Goal: Task Accomplishment & Management: Use online tool/utility

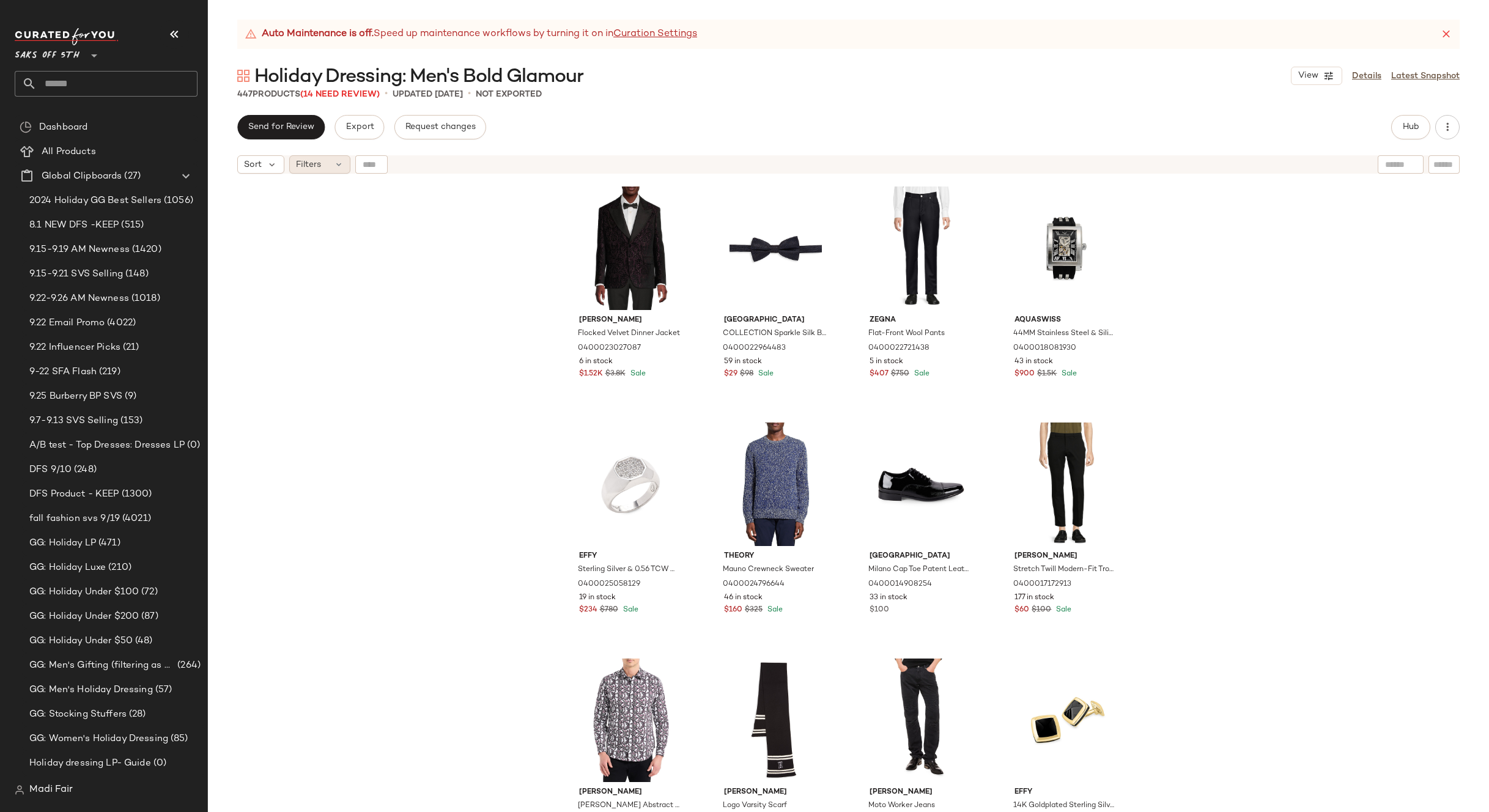
click at [334, 163] on icon at bounding box center [338, 164] width 10 height 10
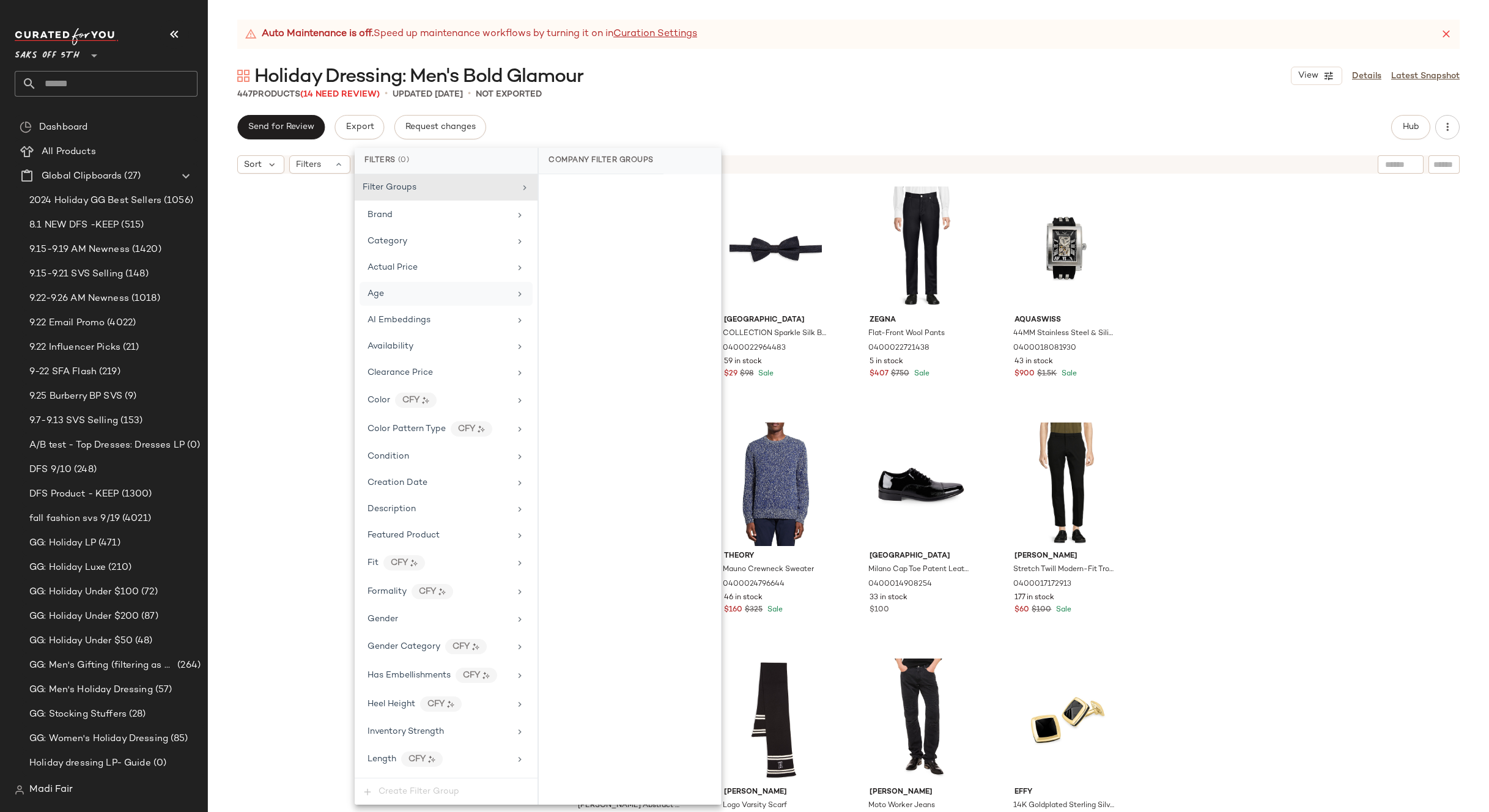
click at [431, 291] on div "Age" at bounding box center [439, 294] width 143 height 13
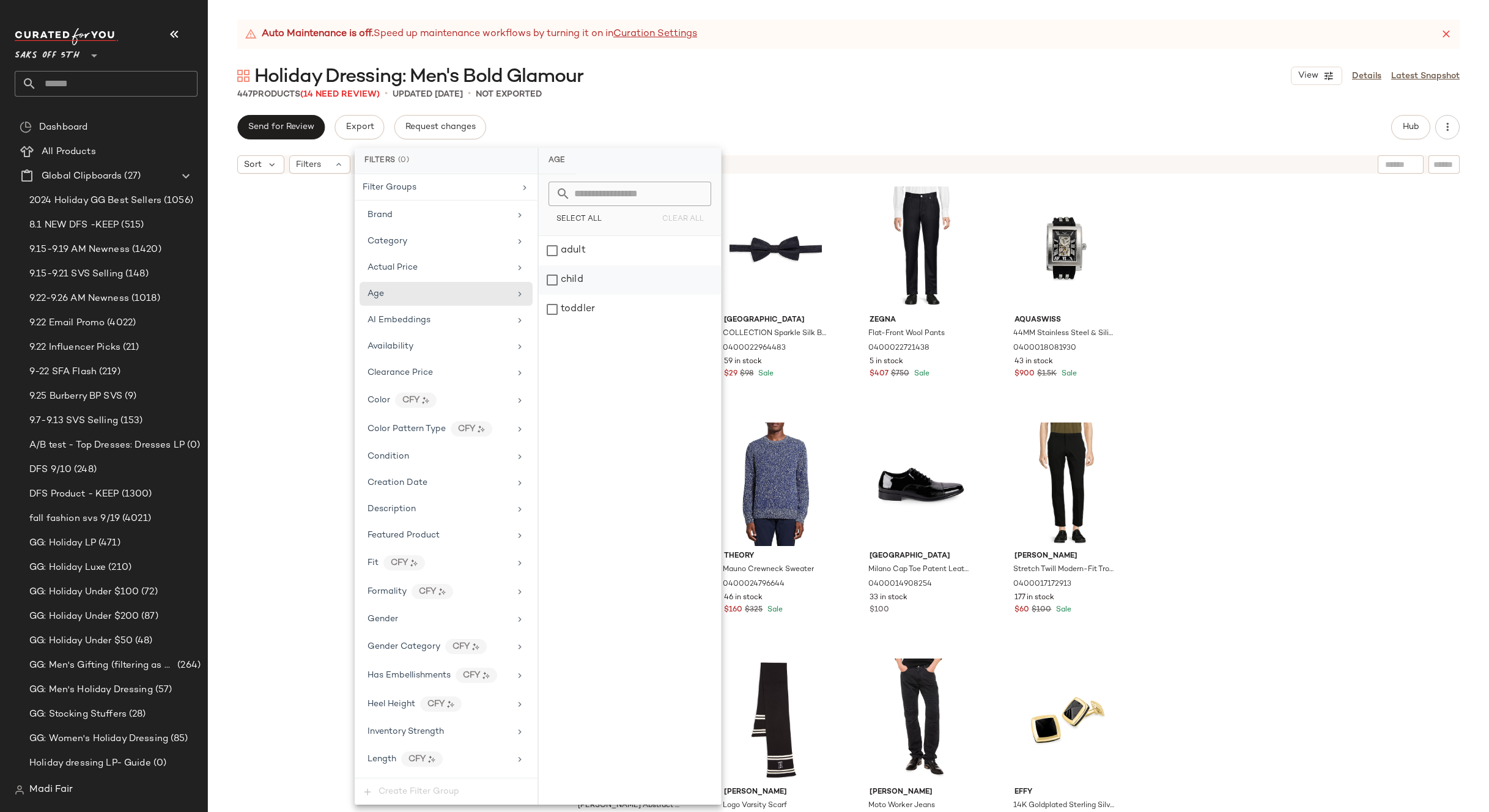
click at [578, 303] on div "toddler" at bounding box center [629, 309] width 182 height 29
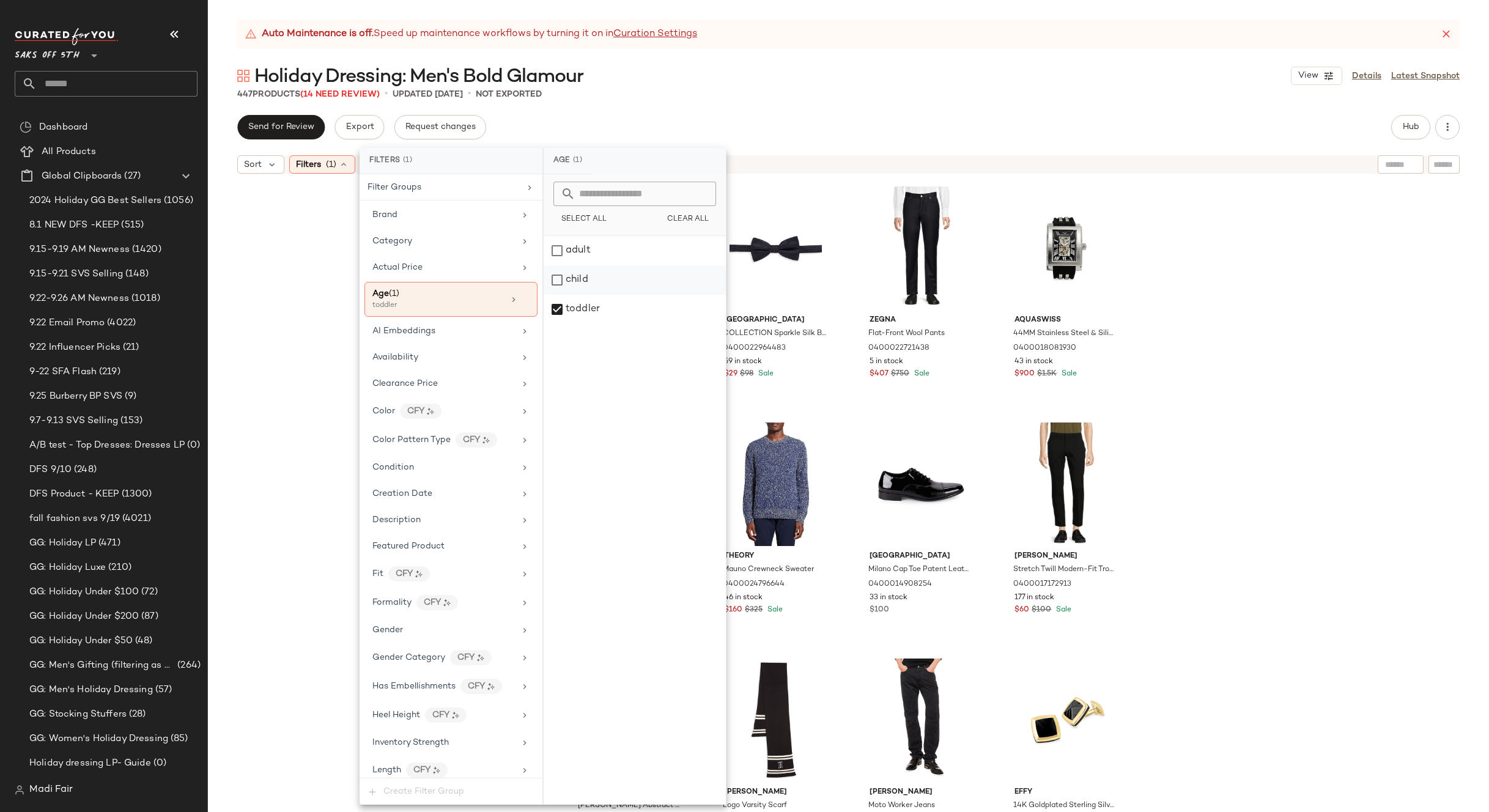
click at [578, 284] on div "child" at bounding box center [635, 279] width 182 height 29
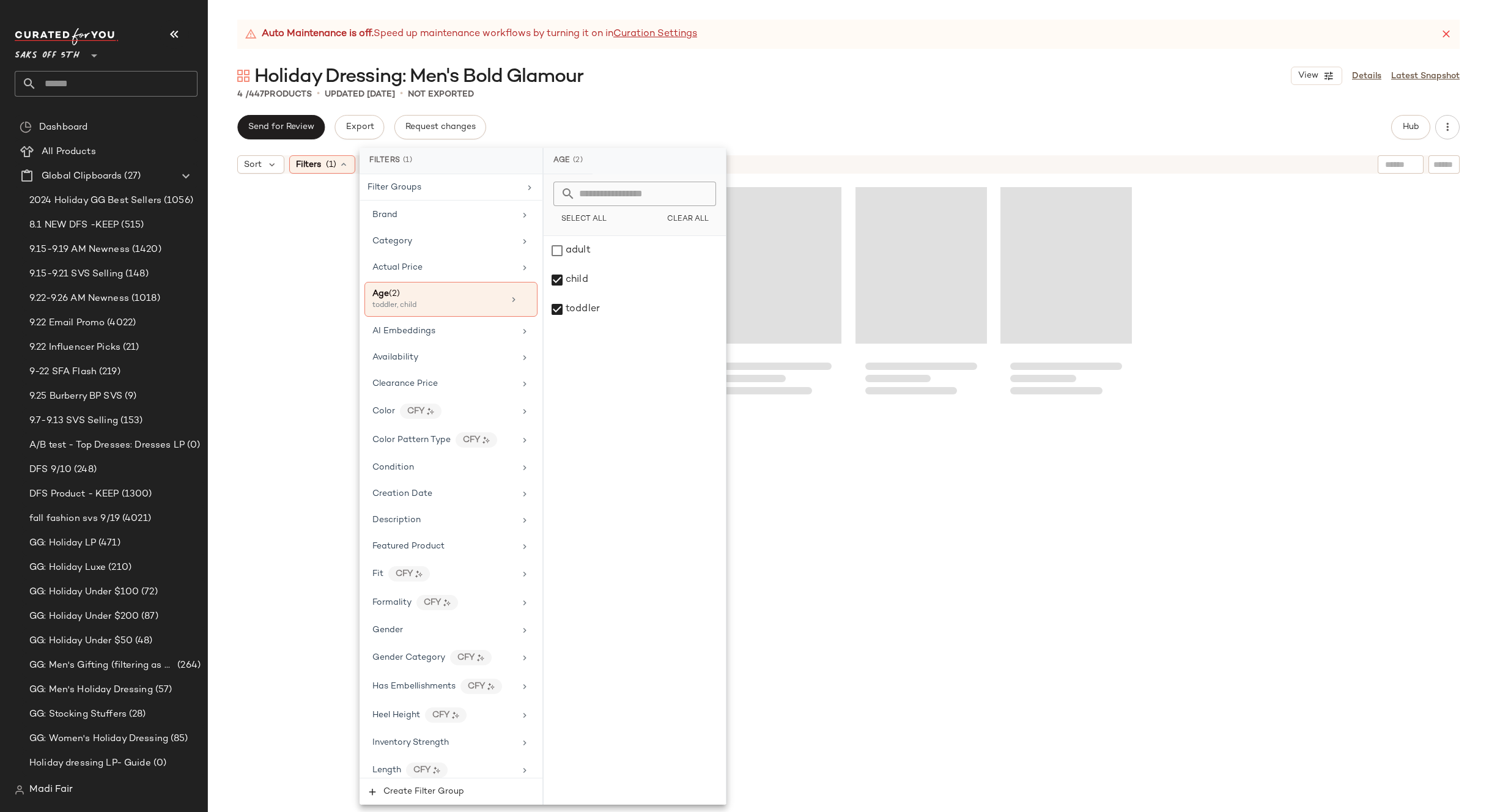
click at [679, 78] on div "Holiday Dressing: Men's Bold Glamour View Details Latest Snapshot" at bounding box center [849, 76] width 1281 height 25
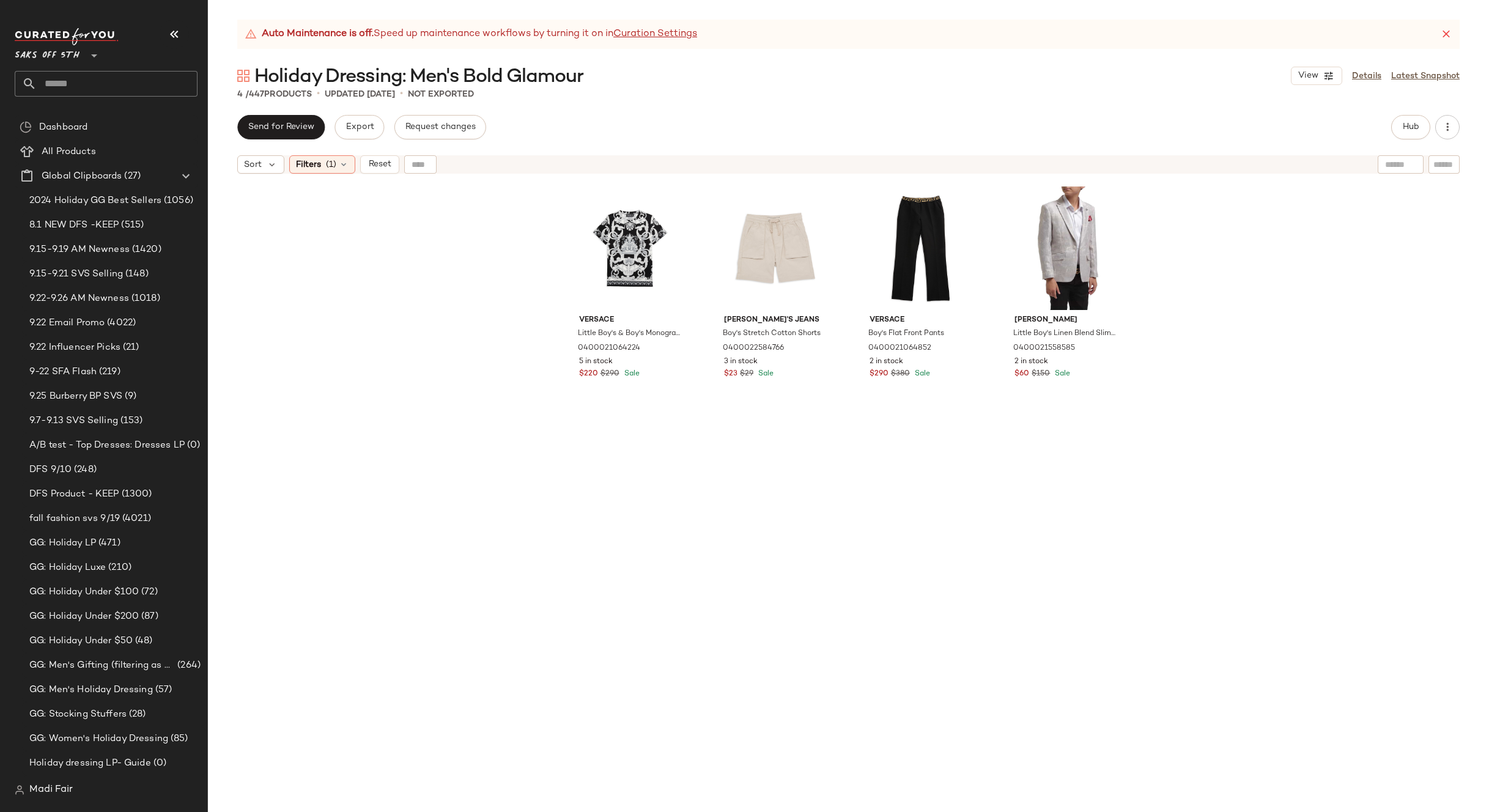
click at [924, 466] on div "Versace Boy's Flat Front Pants 0400021064852 2 in stock $290 $380 Sale" at bounding box center [921, 512] width 132 height 660
click at [342, 158] on div "Filters (1)" at bounding box center [322, 165] width 66 height 18
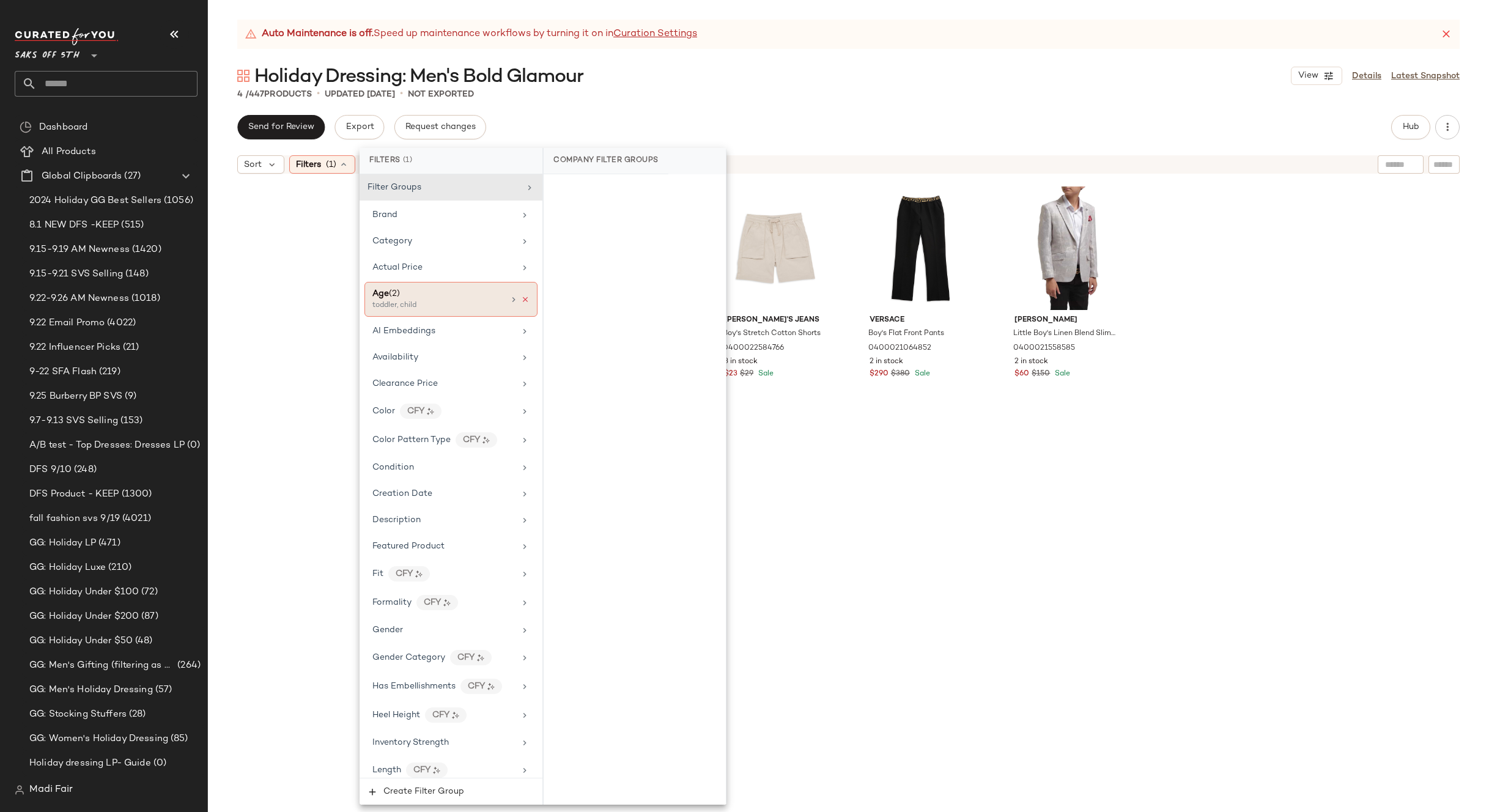
click at [521, 297] on icon at bounding box center [525, 299] width 8 height 8
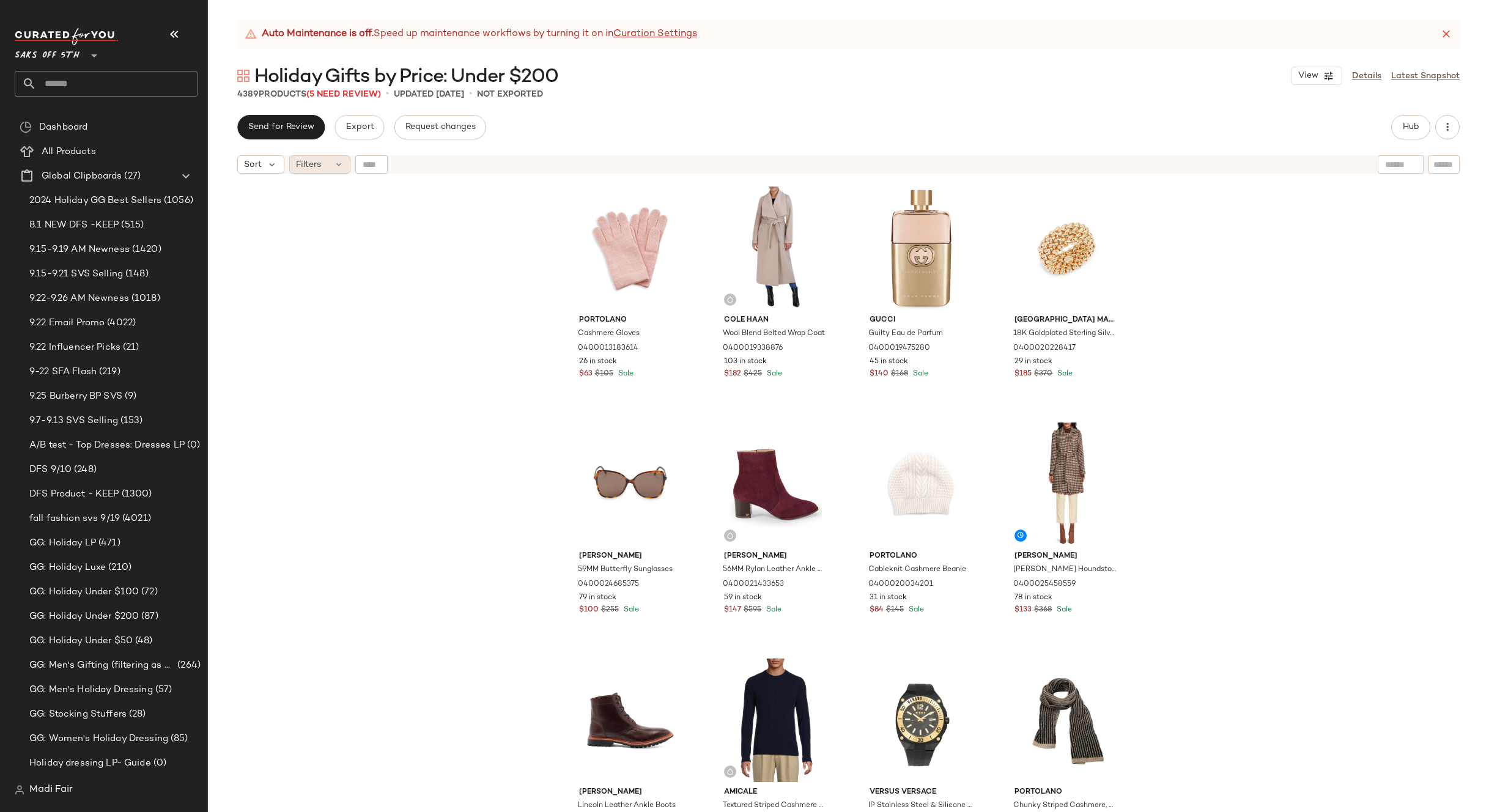
click at [334, 162] on icon at bounding box center [338, 164] width 10 height 10
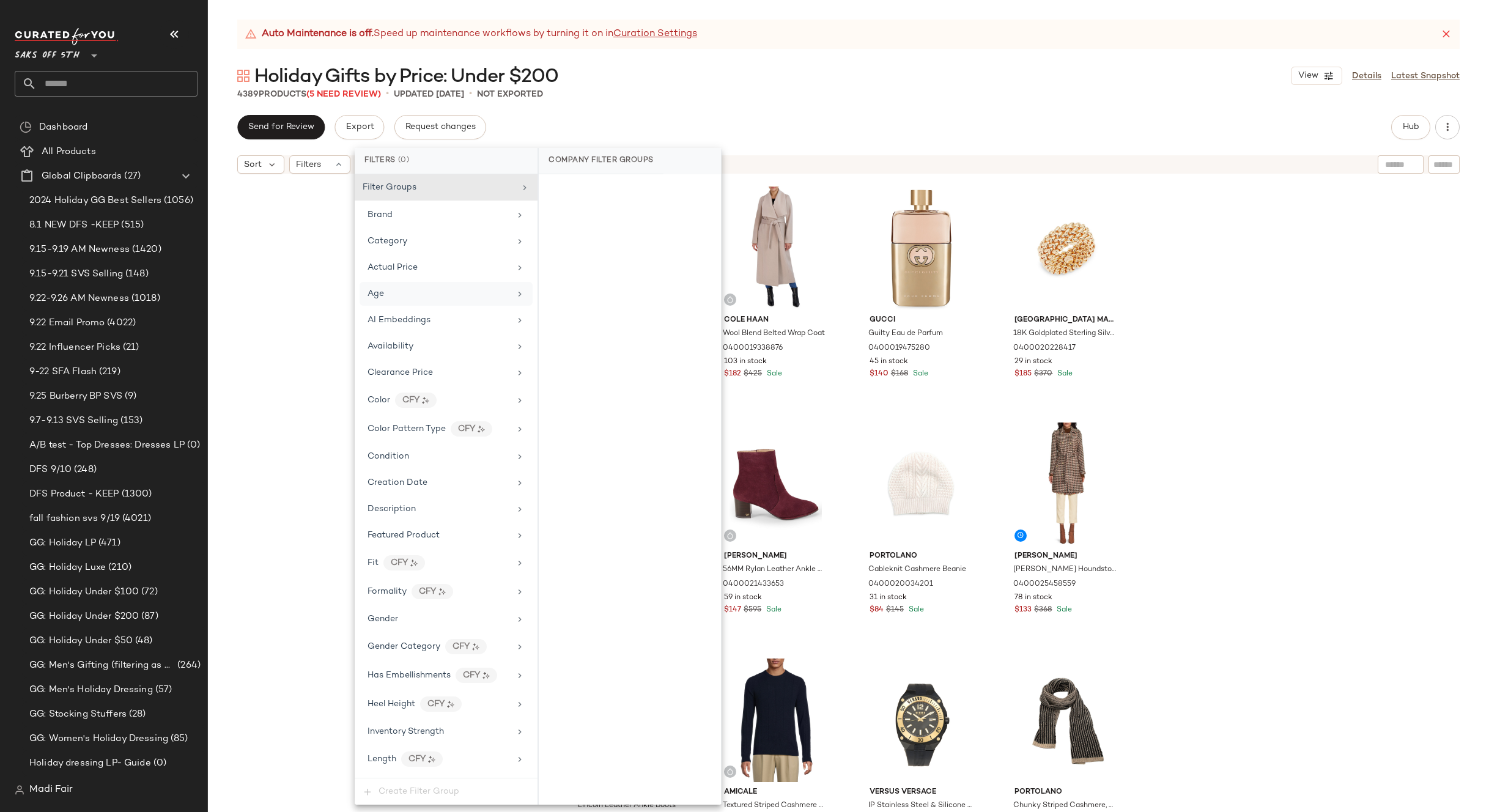
click at [413, 296] on div "Age" at bounding box center [439, 294] width 143 height 13
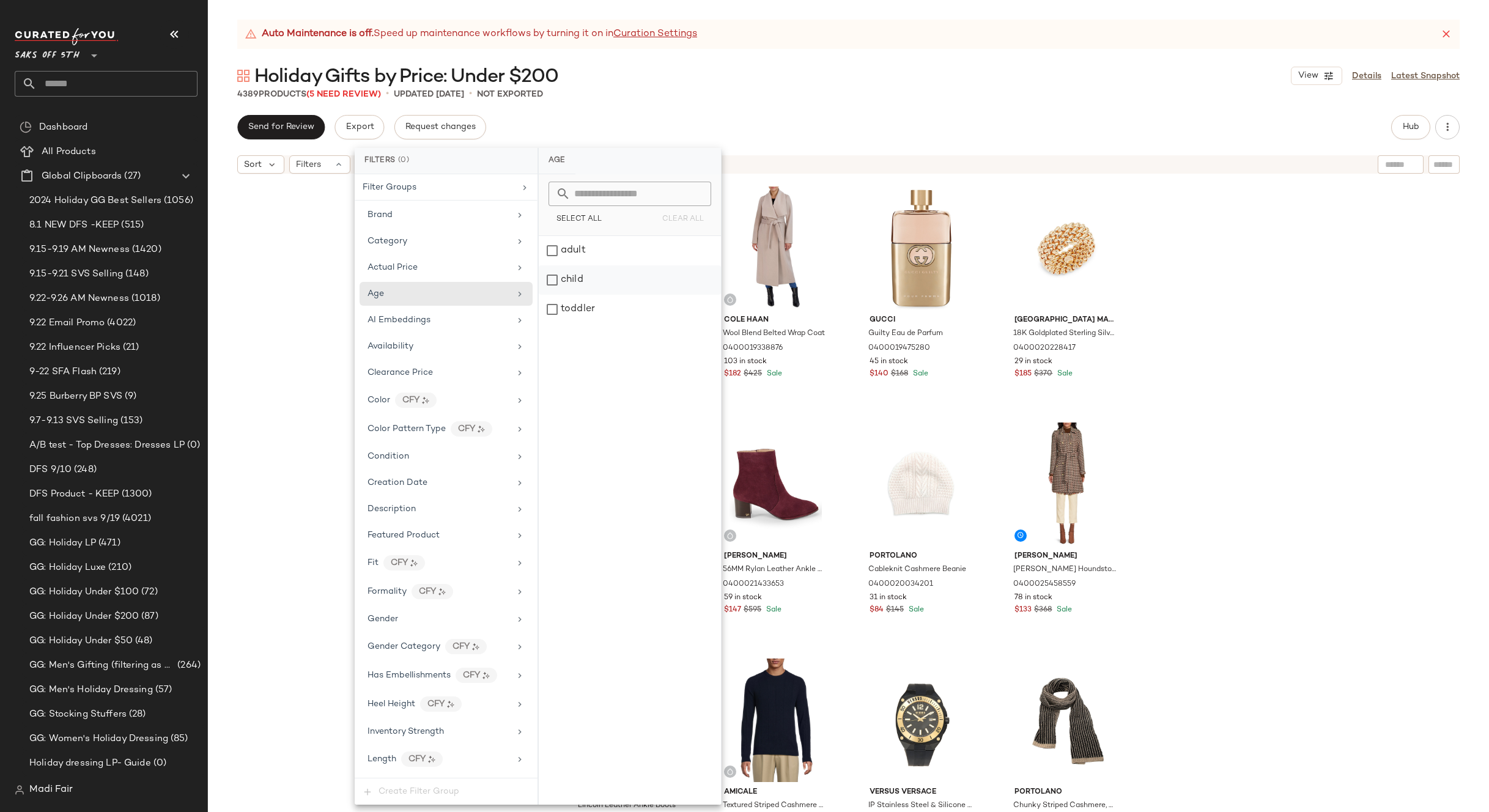
click at [593, 282] on div "child" at bounding box center [629, 279] width 182 height 29
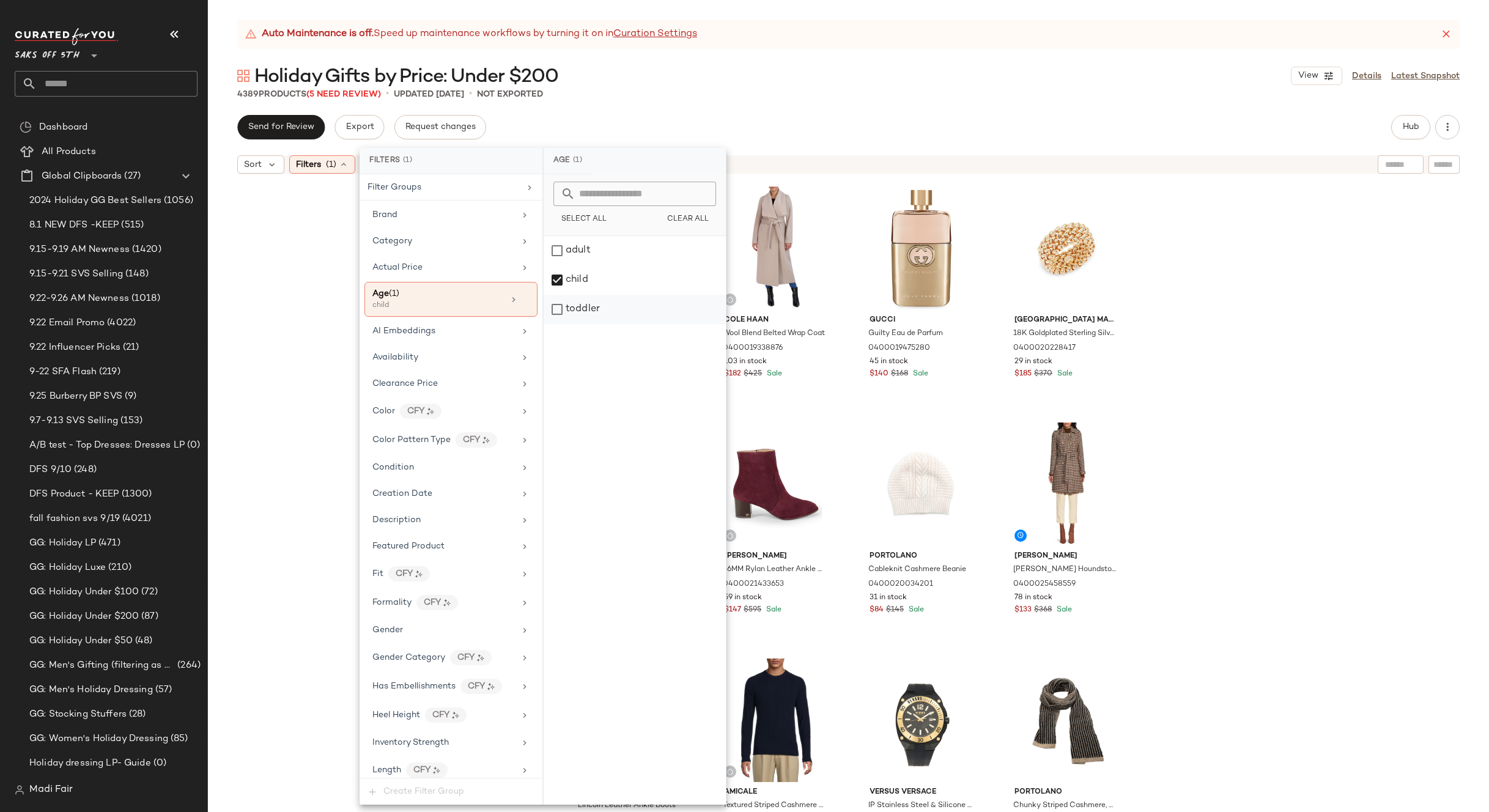
click at [593, 308] on div "toddler" at bounding box center [635, 309] width 182 height 29
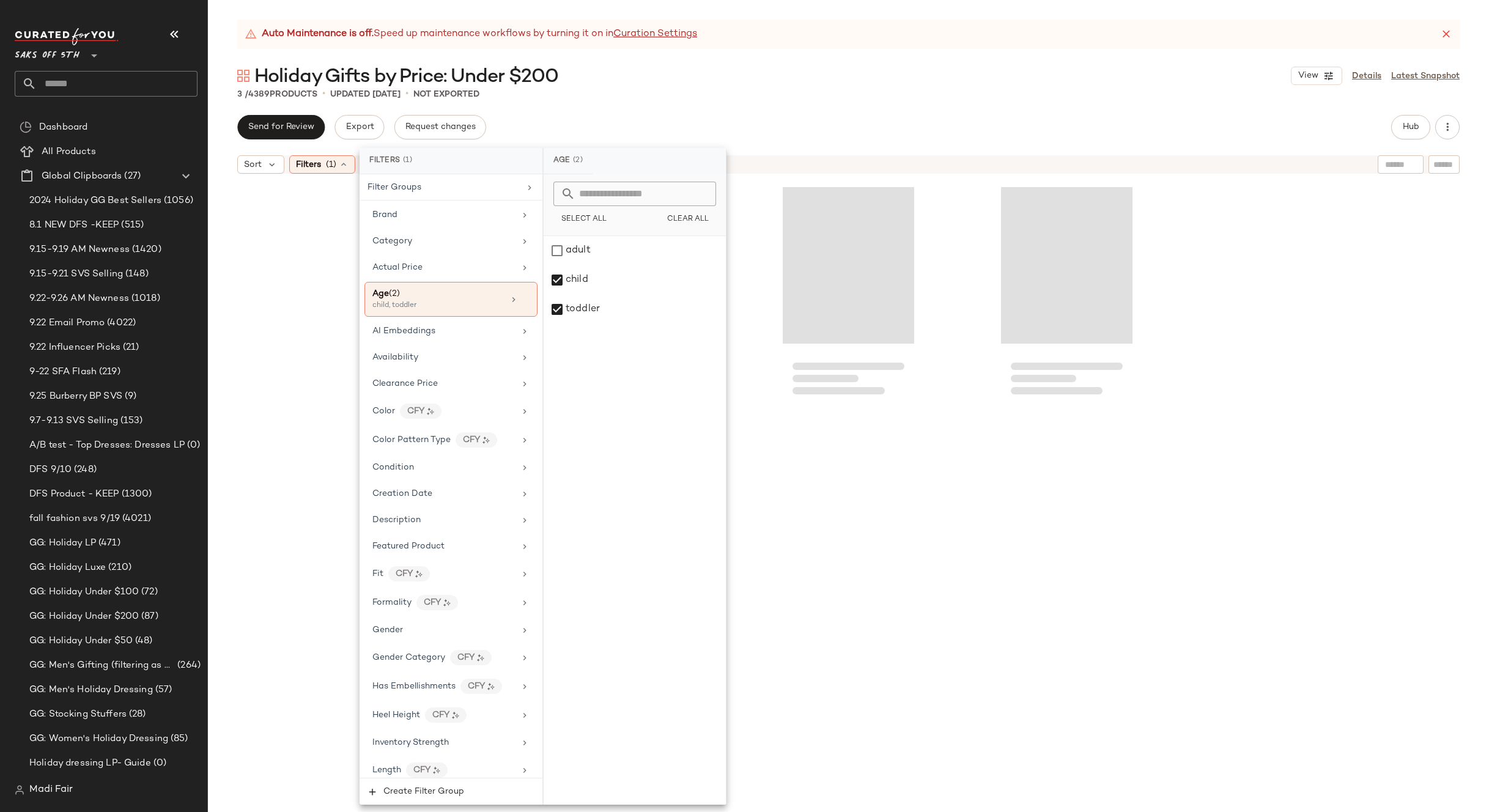
click at [674, 90] on div "3 / 4389 Products • updated Sep 25th • Not Exported" at bounding box center [849, 94] width 1281 height 12
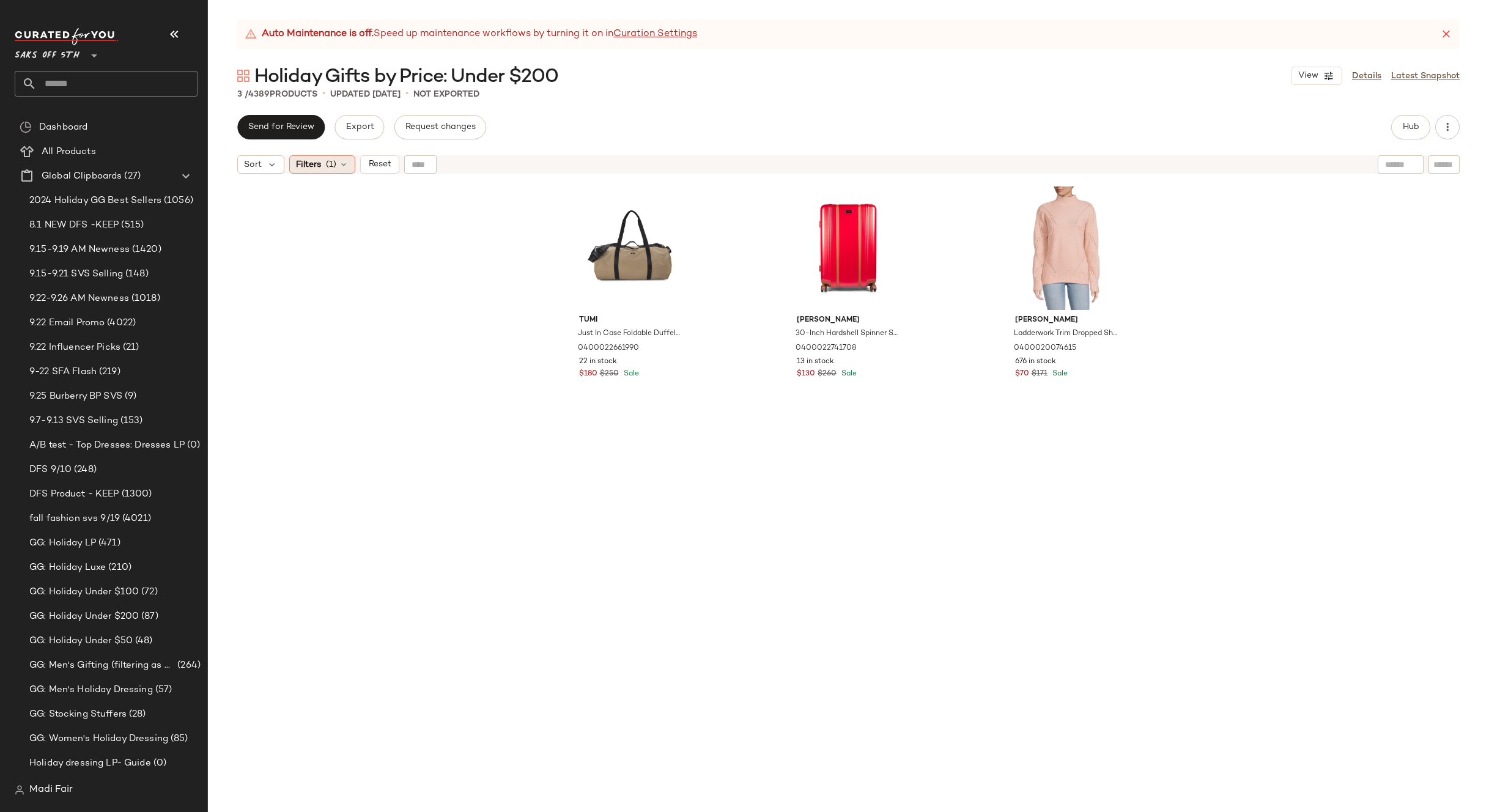
click at [326, 170] on span "(1)" at bounding box center [331, 165] width 10 height 13
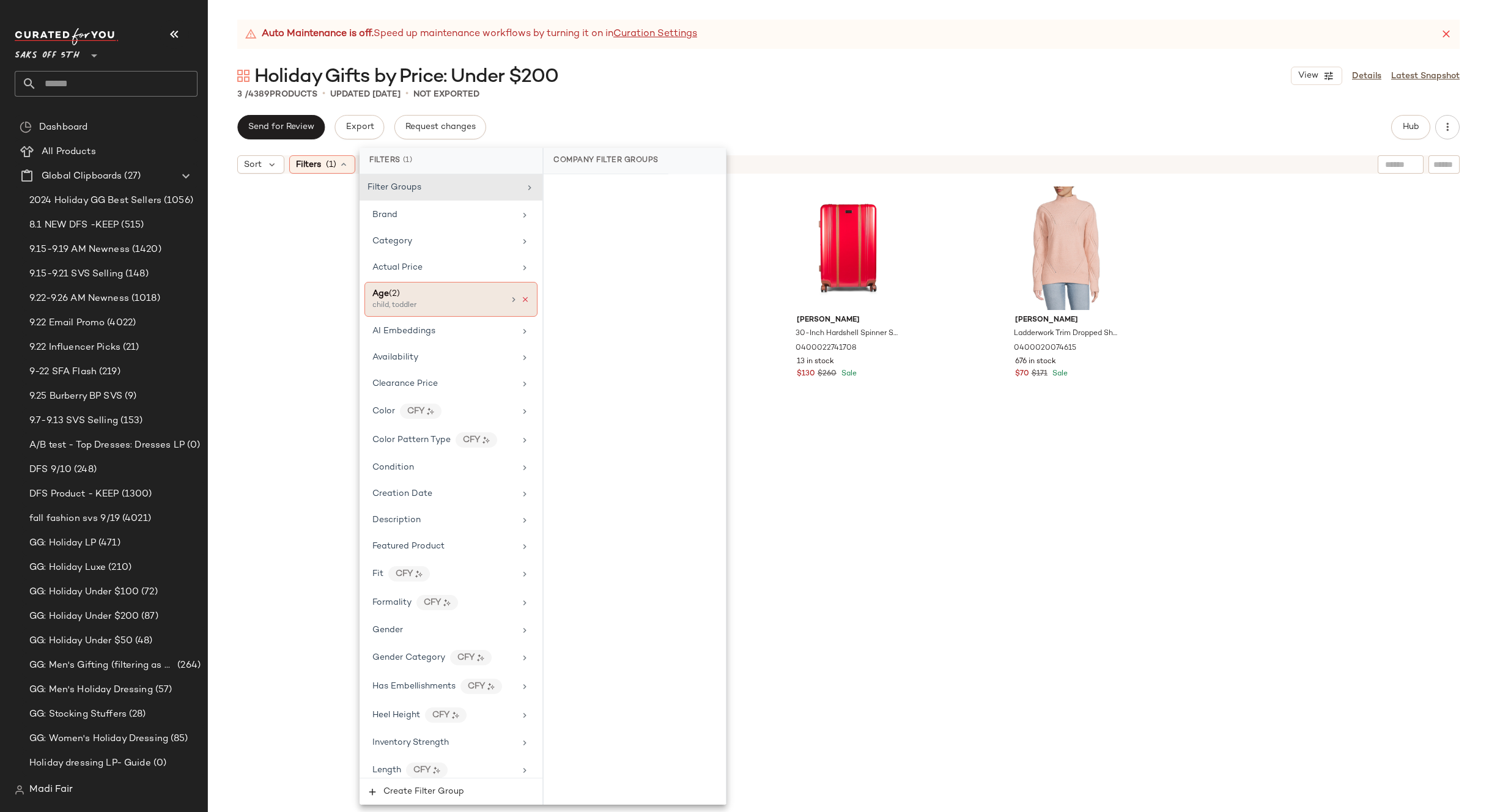
click at [521, 299] on icon at bounding box center [525, 299] width 8 height 8
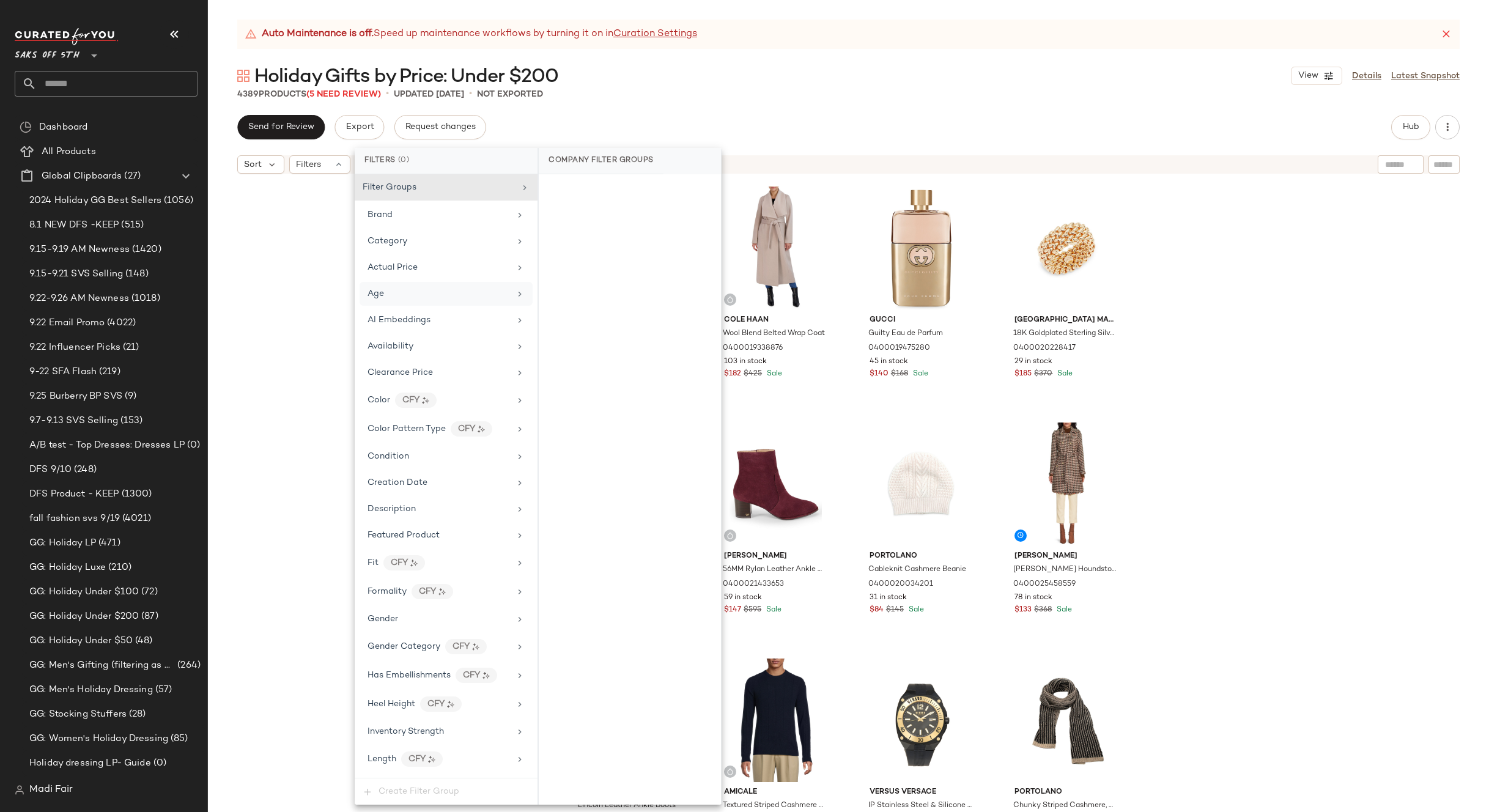
click at [620, 80] on div "Holiday Gifts by Price: Under $200 View Details Latest Snapshot" at bounding box center [849, 76] width 1281 height 25
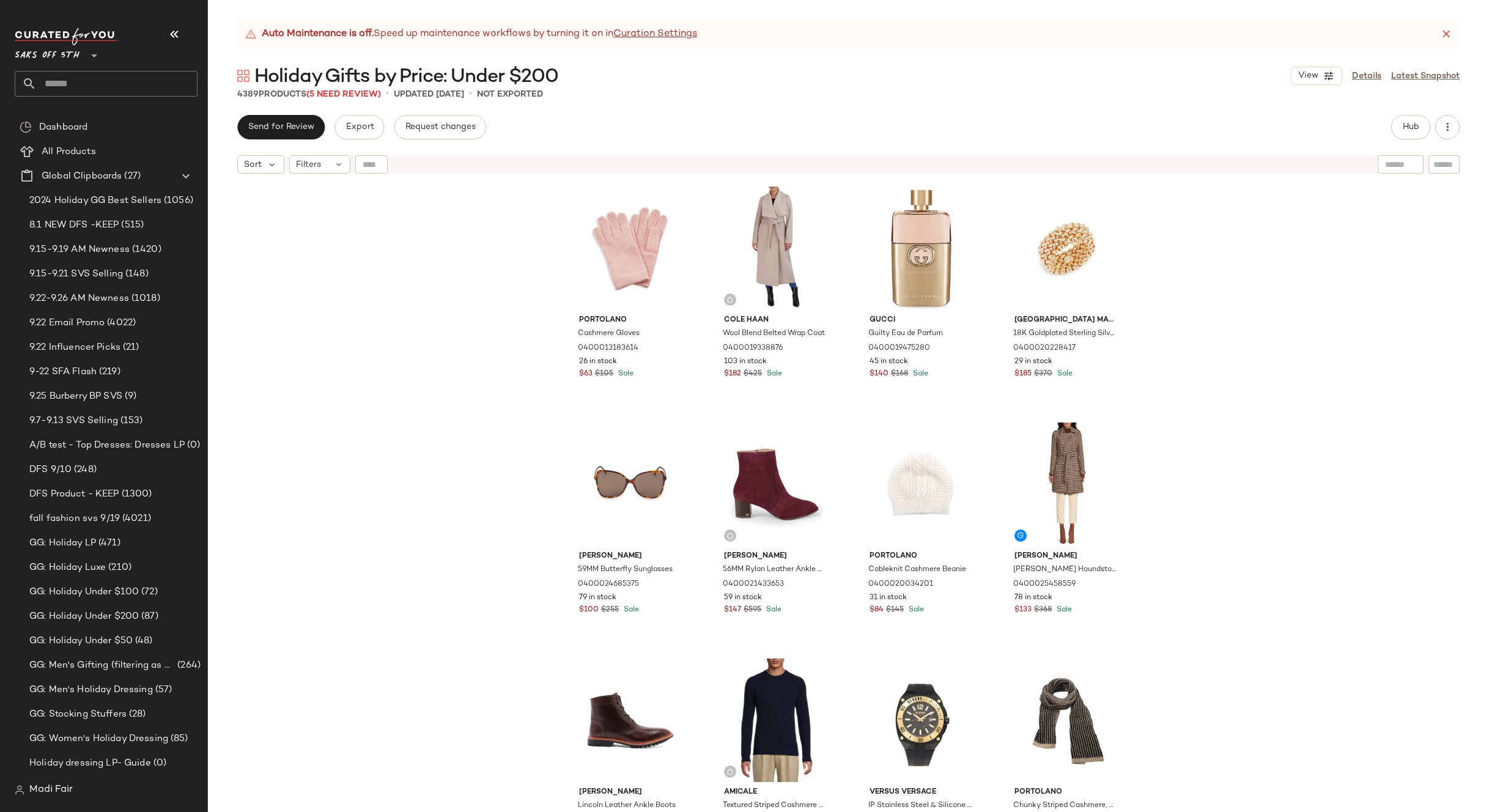
click at [334, 198] on div "Portolano Cashmere Gloves 0400013183614 26 in stock $63 $105 Sale Cole Haan Woo…" at bounding box center [849, 511] width 1281 height 663
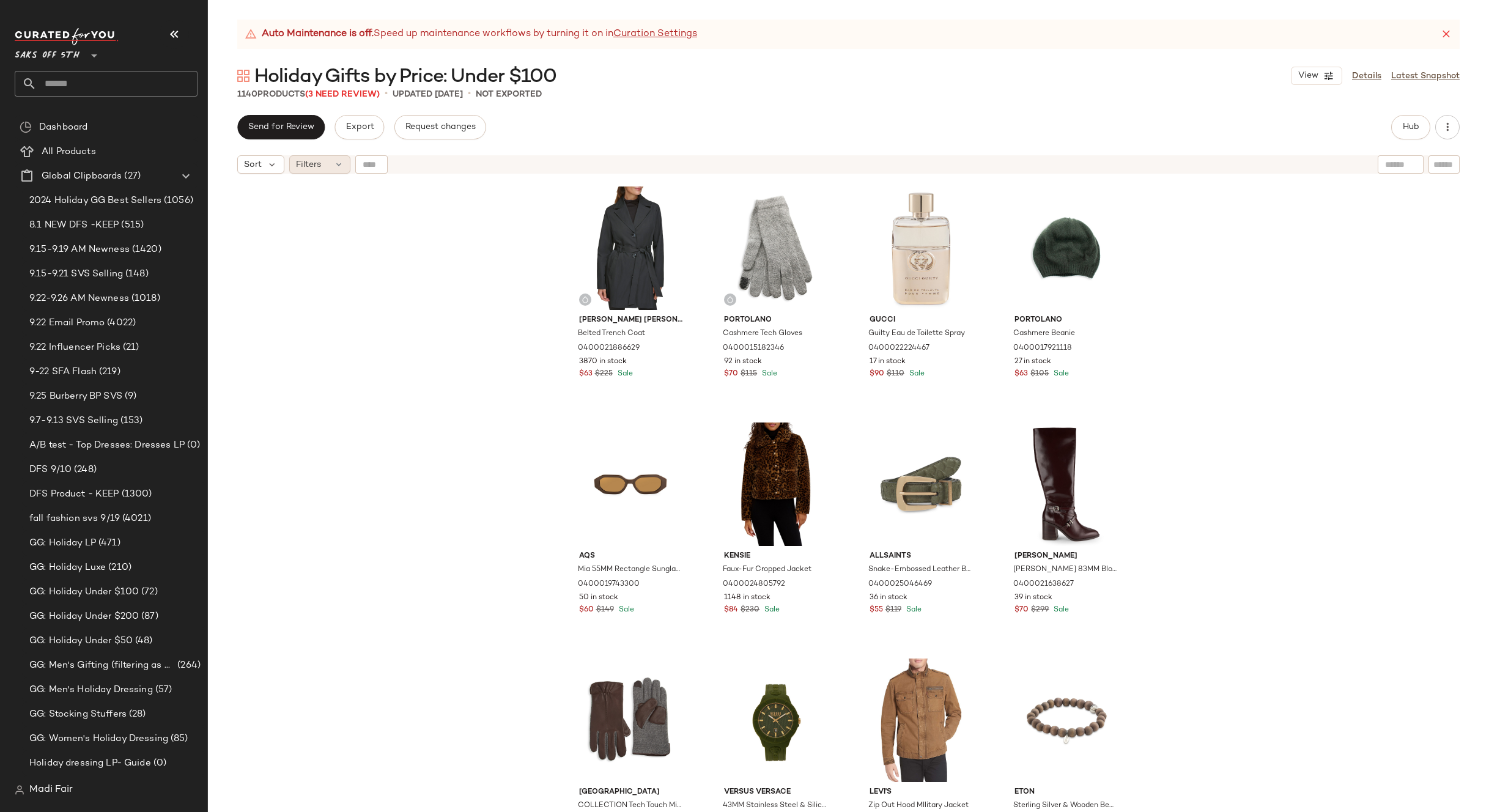
click at [318, 167] on span "Filters" at bounding box center [309, 165] width 25 height 13
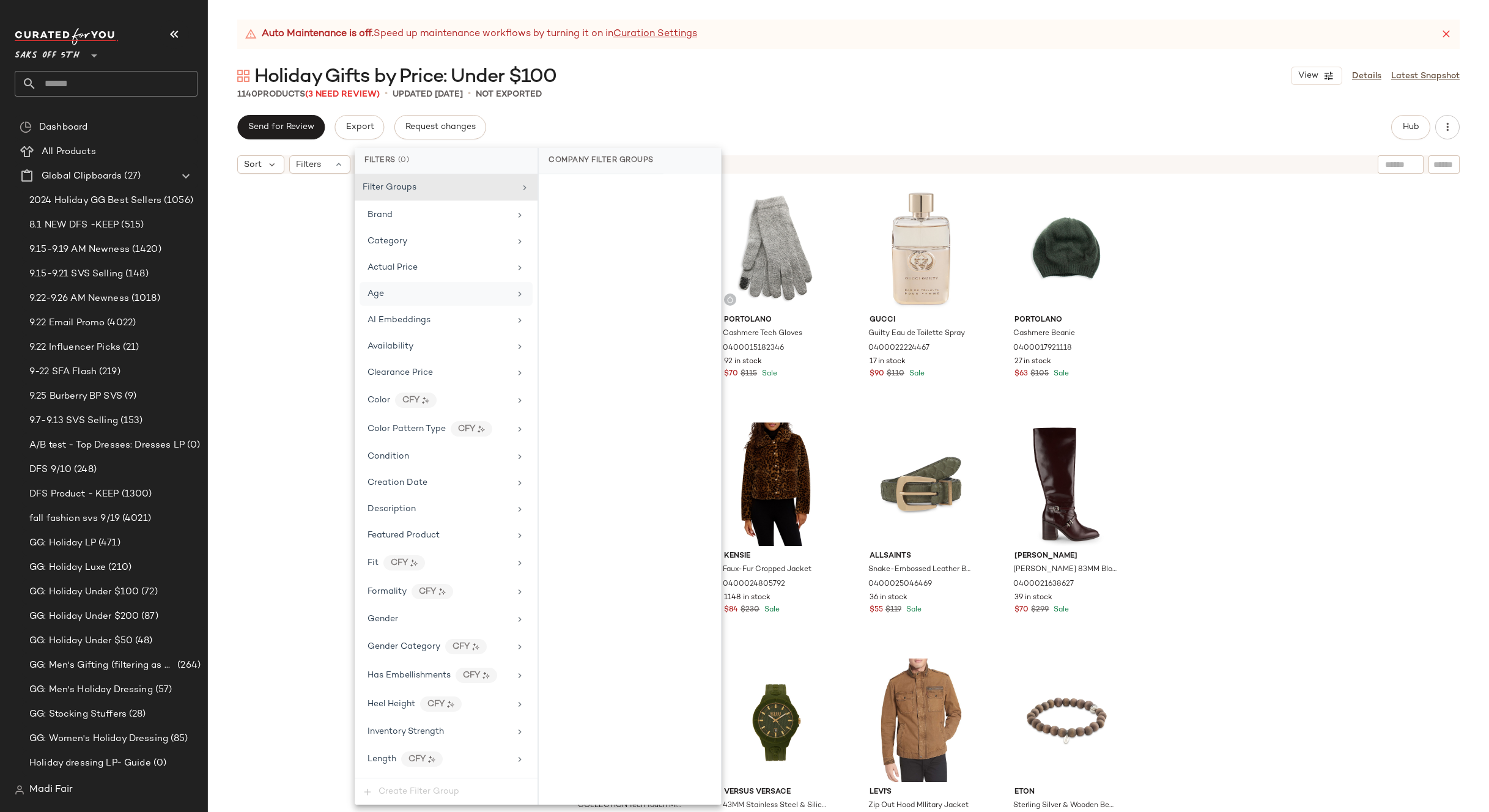
click at [436, 301] on div "Age" at bounding box center [446, 294] width 173 height 24
click at [589, 81] on div "Holiday Gifts by Price: Under $100 View Details Latest Snapshot" at bounding box center [849, 76] width 1281 height 25
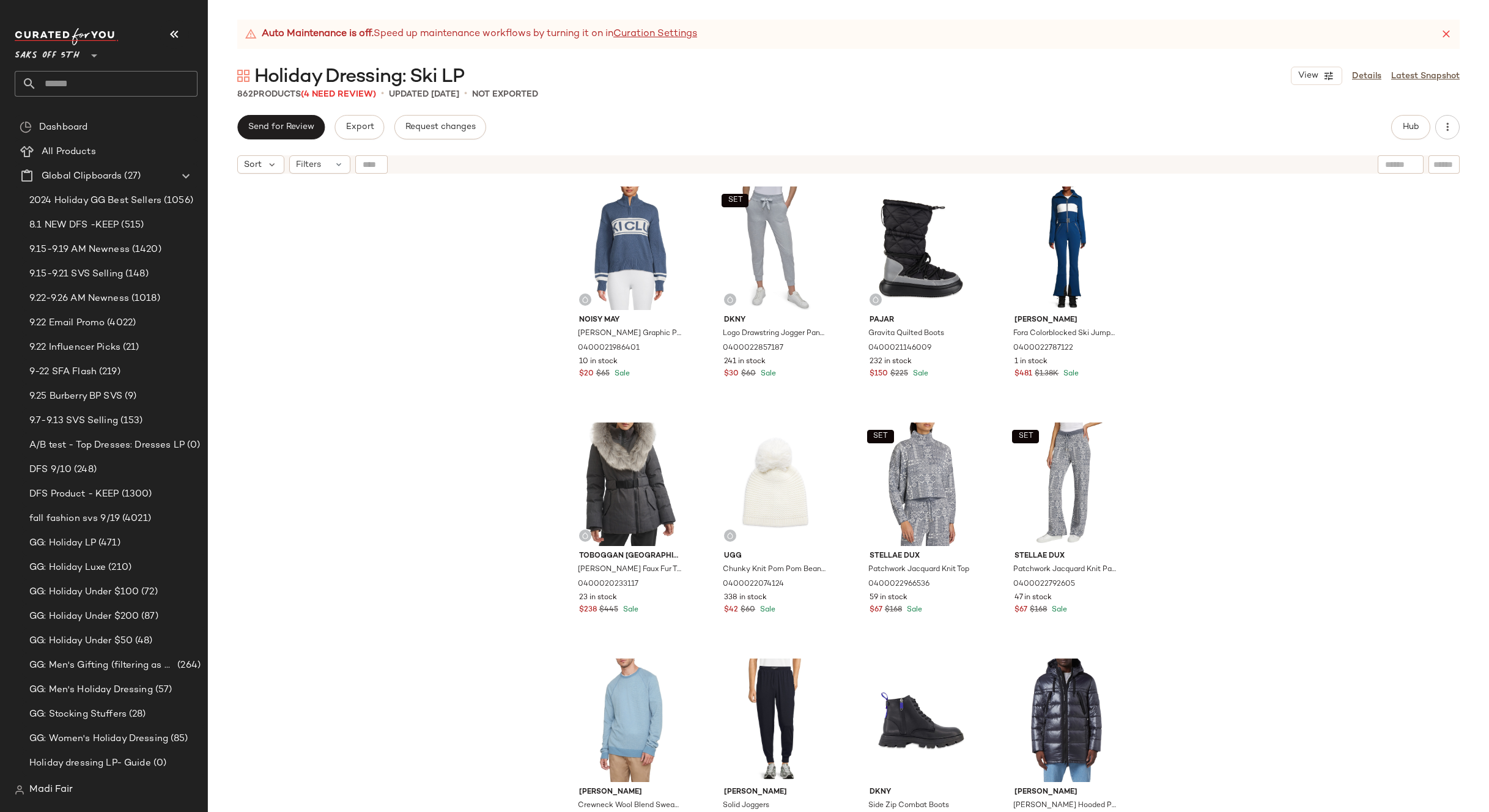
drag, startPoint x: 363, startPoint y: 215, endPoint x: 332, endPoint y: 177, distance: 49.0
click at [363, 215] on div "Noisy May Tina Graphic Pullover 0400021986401 10 in stock $20 $65 Sale SET Dkny…" at bounding box center [849, 511] width 1281 height 663
click at [323, 167] on div "Filters" at bounding box center [320, 165] width 61 height 18
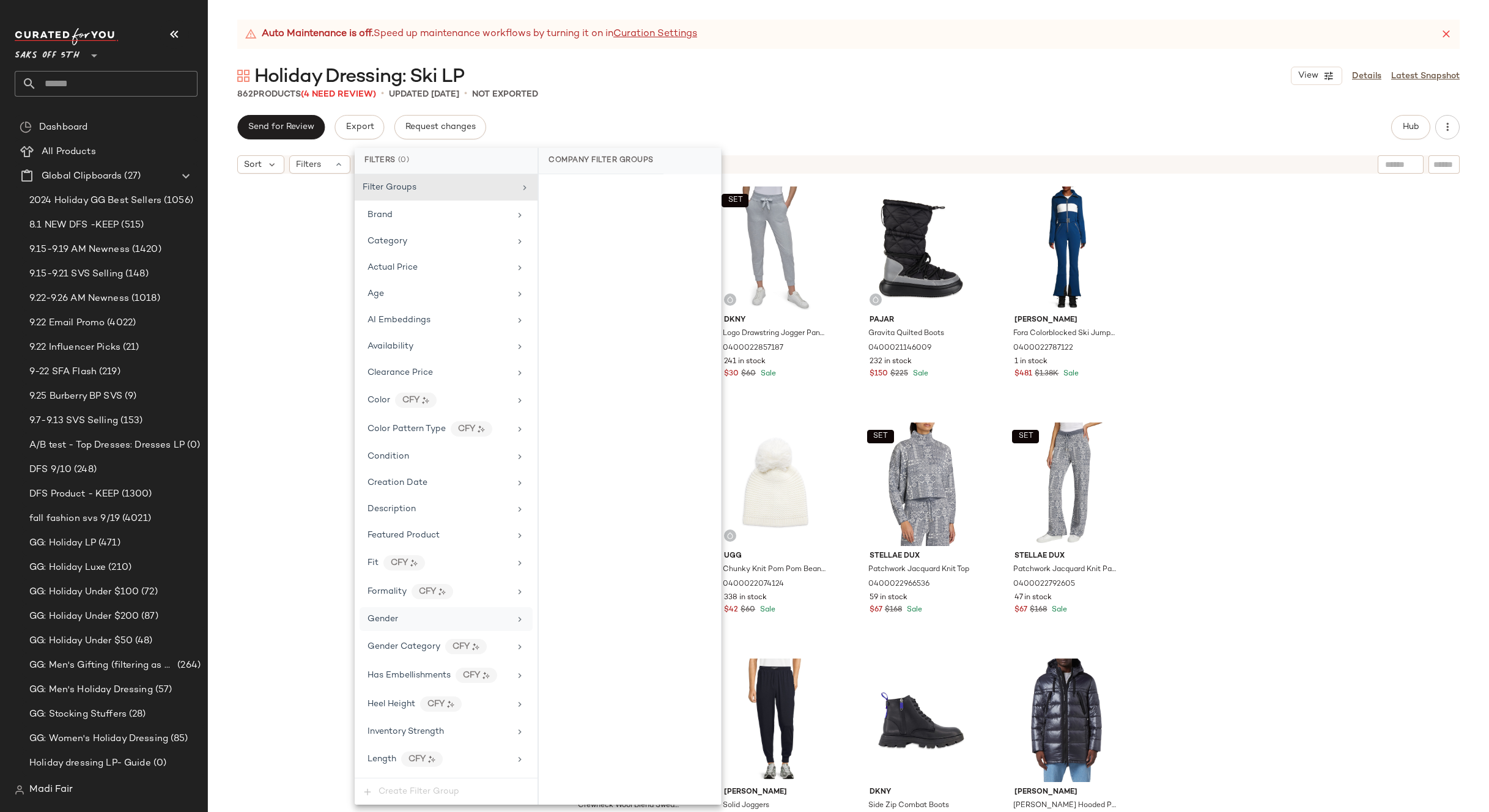
click at [427, 618] on div "Gender" at bounding box center [439, 619] width 143 height 13
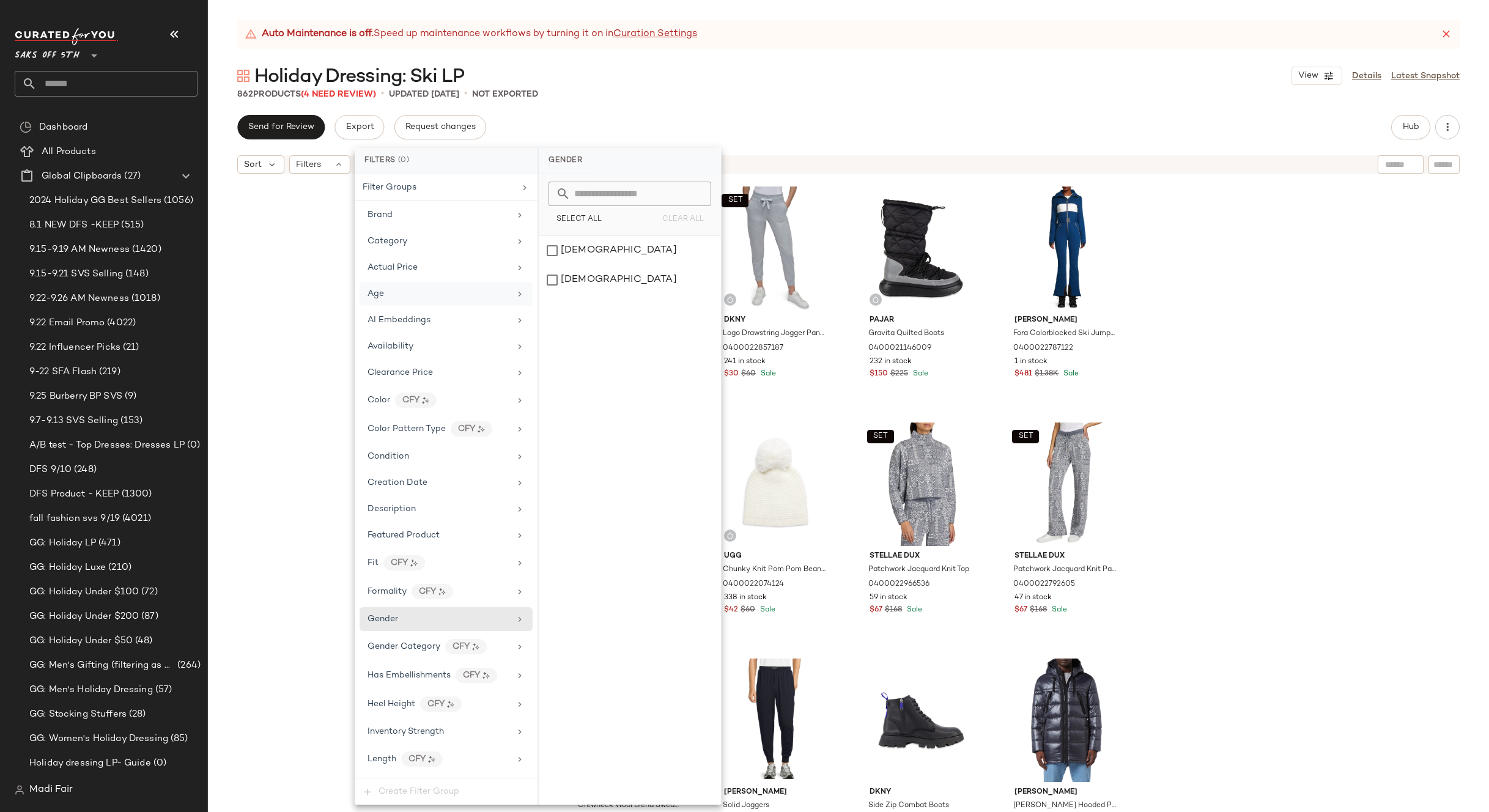
click at [408, 296] on div "Age" at bounding box center [439, 294] width 143 height 13
click at [587, 273] on div "toddler" at bounding box center [629, 279] width 182 height 29
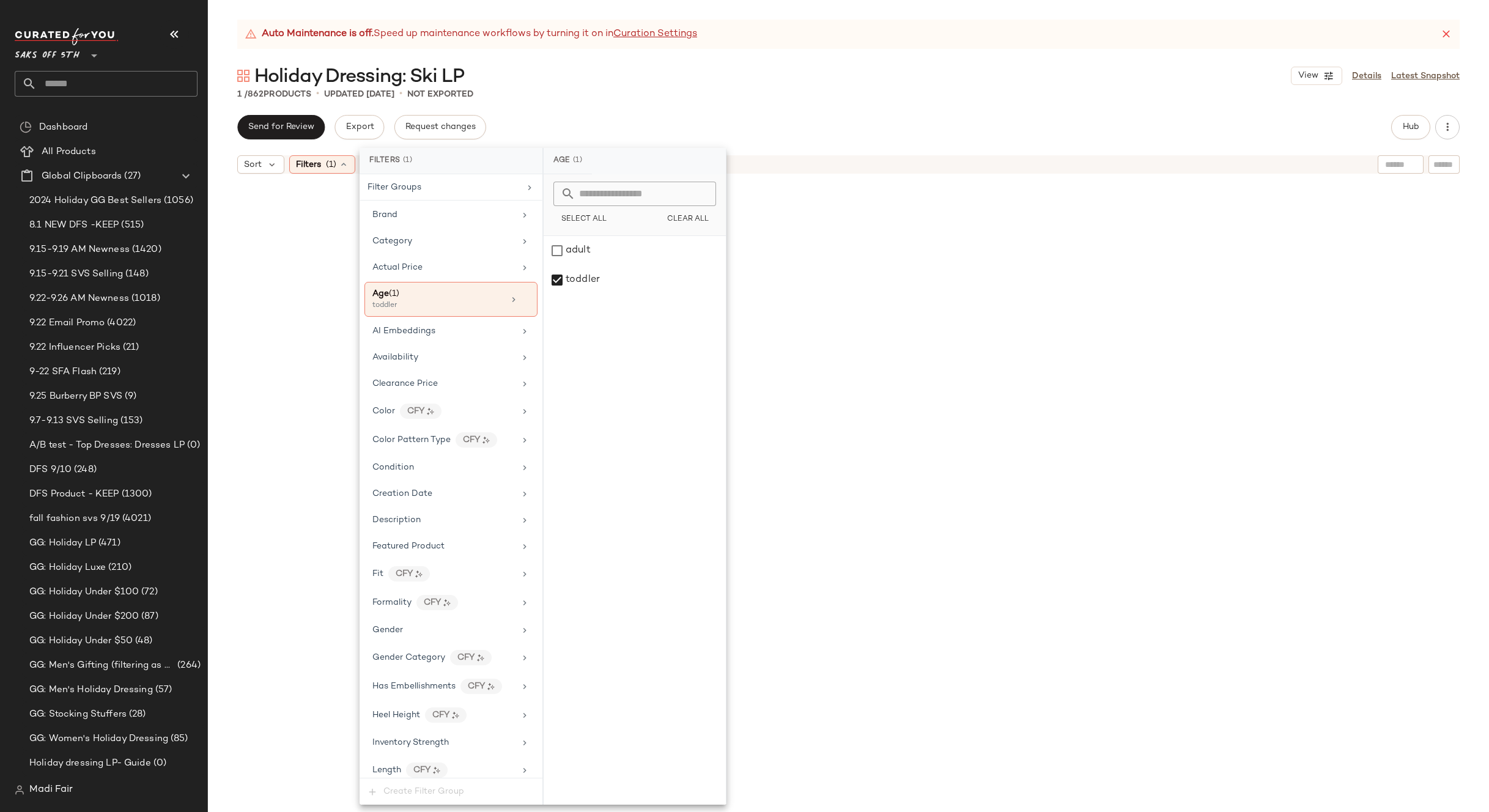
click at [607, 110] on div "Auto Maintenance is off. Speed up maintenance workflows by turning it on in Cur…" at bounding box center [849, 415] width 1281 height 793
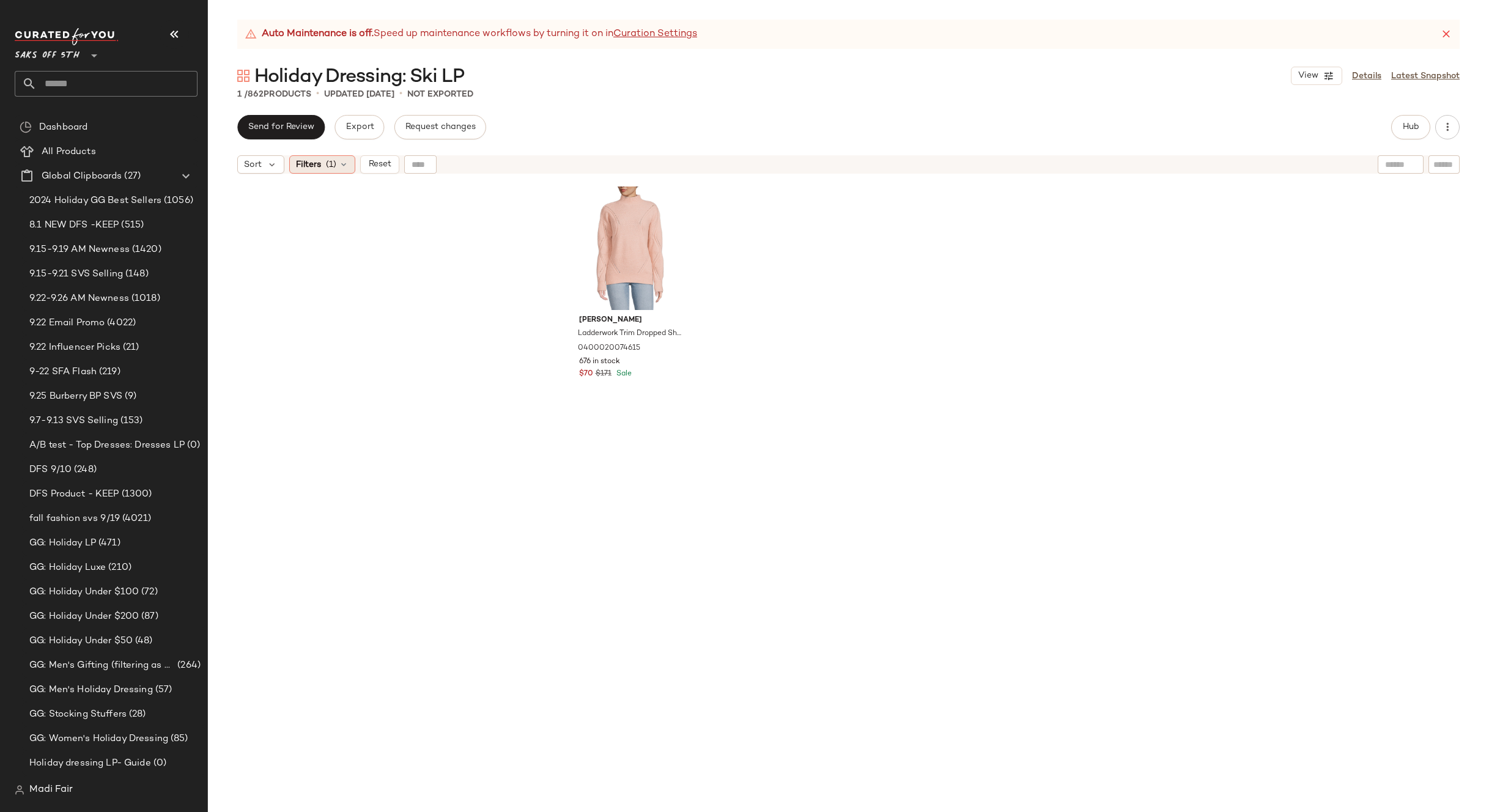
click at [335, 162] on span "(1)" at bounding box center [331, 165] width 10 height 13
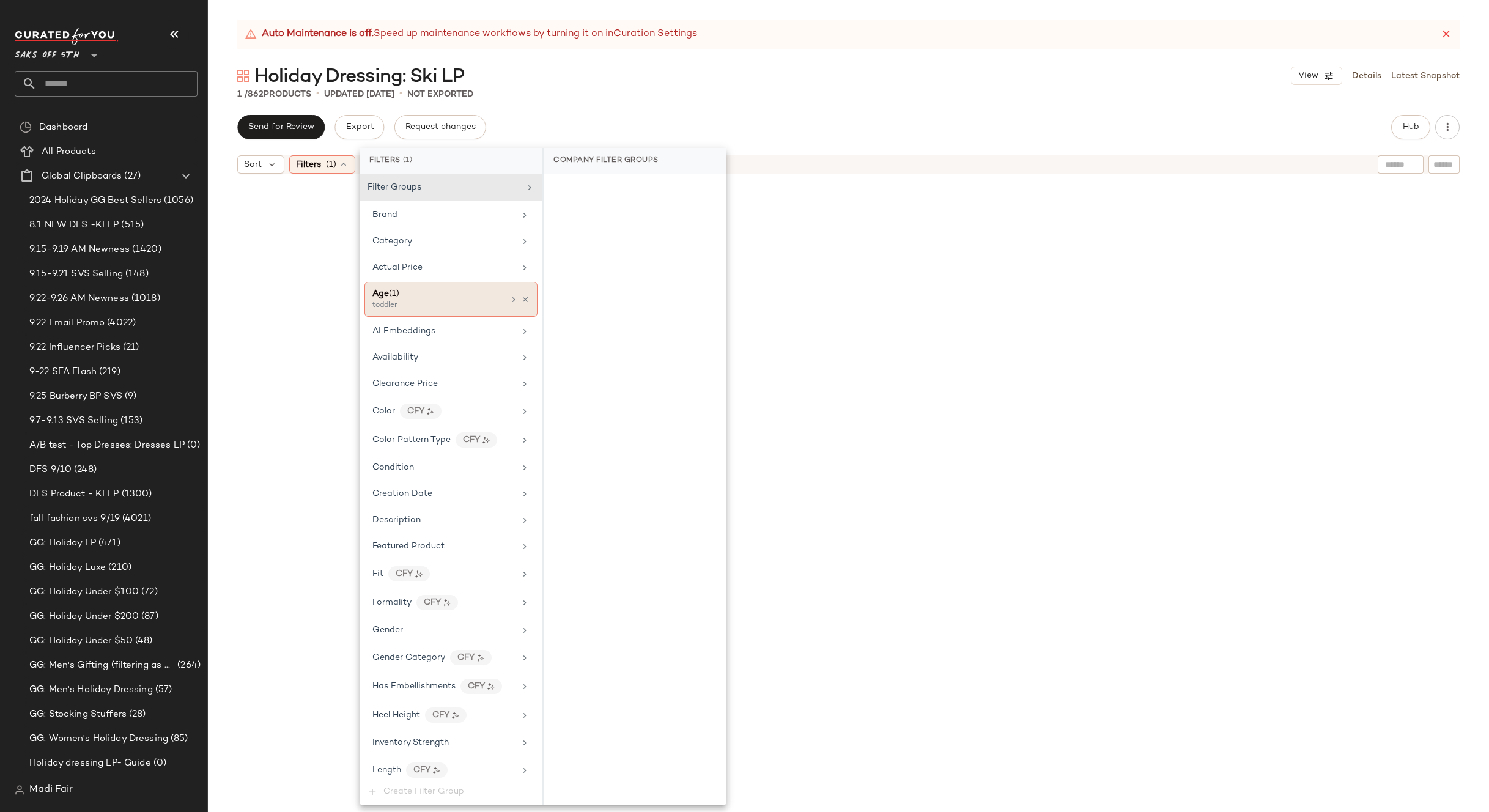
click at [521, 300] on icon at bounding box center [525, 299] width 8 height 8
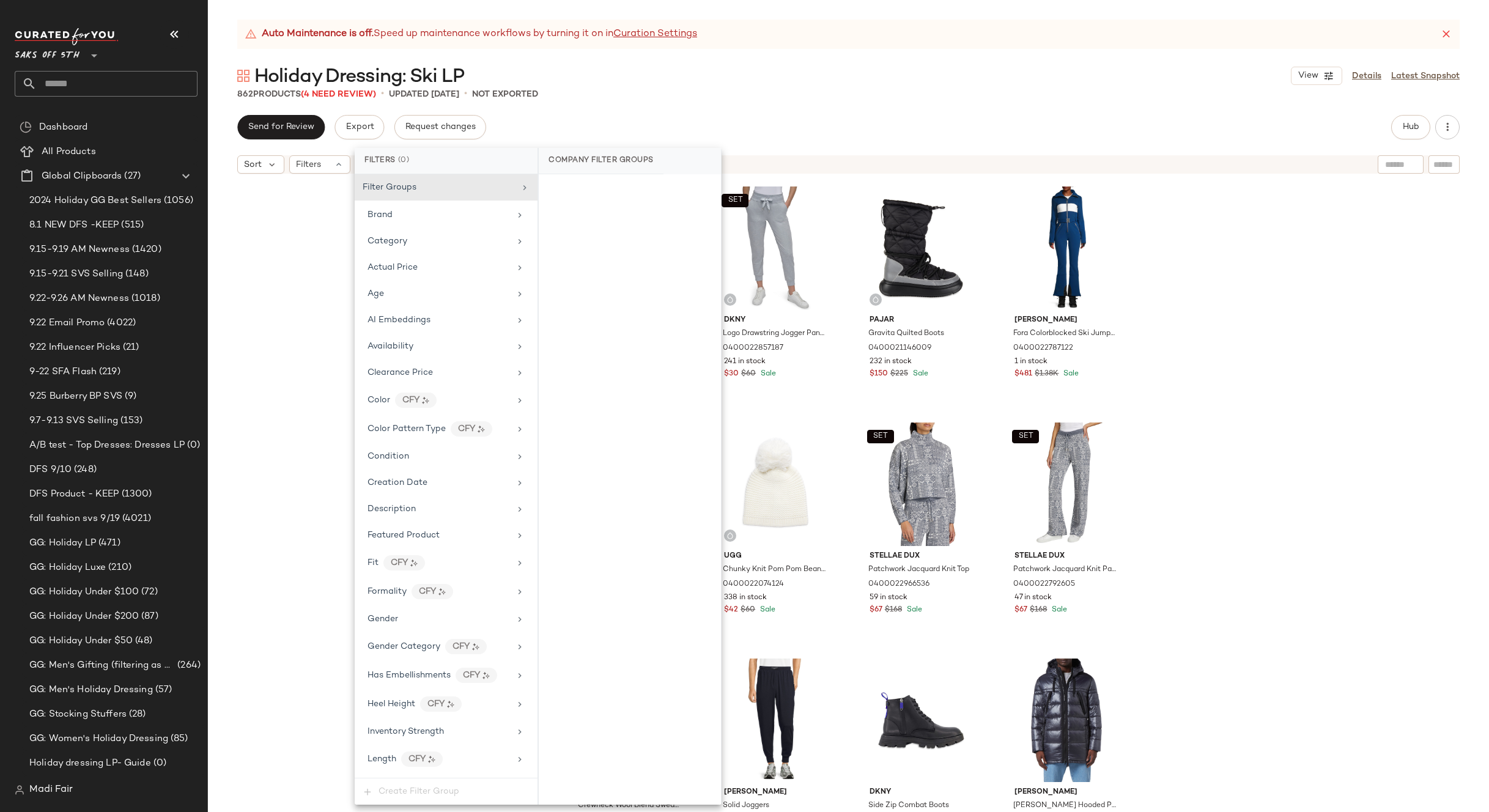
click at [571, 107] on div "Auto Maintenance is off. Speed up maintenance workflows by turning it on in Cur…" at bounding box center [849, 415] width 1281 height 793
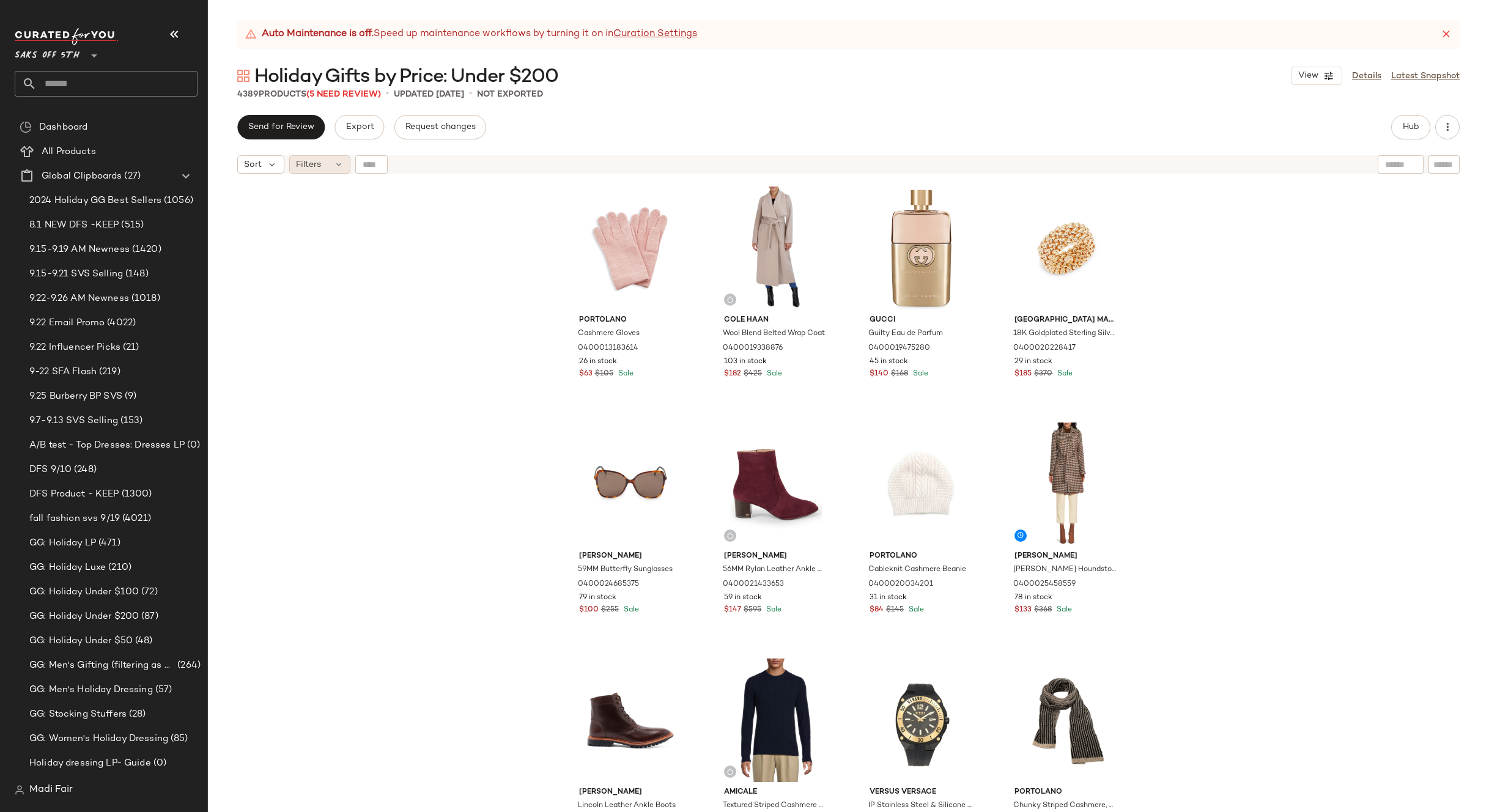
click at [319, 167] on span "Filters" at bounding box center [309, 165] width 25 height 13
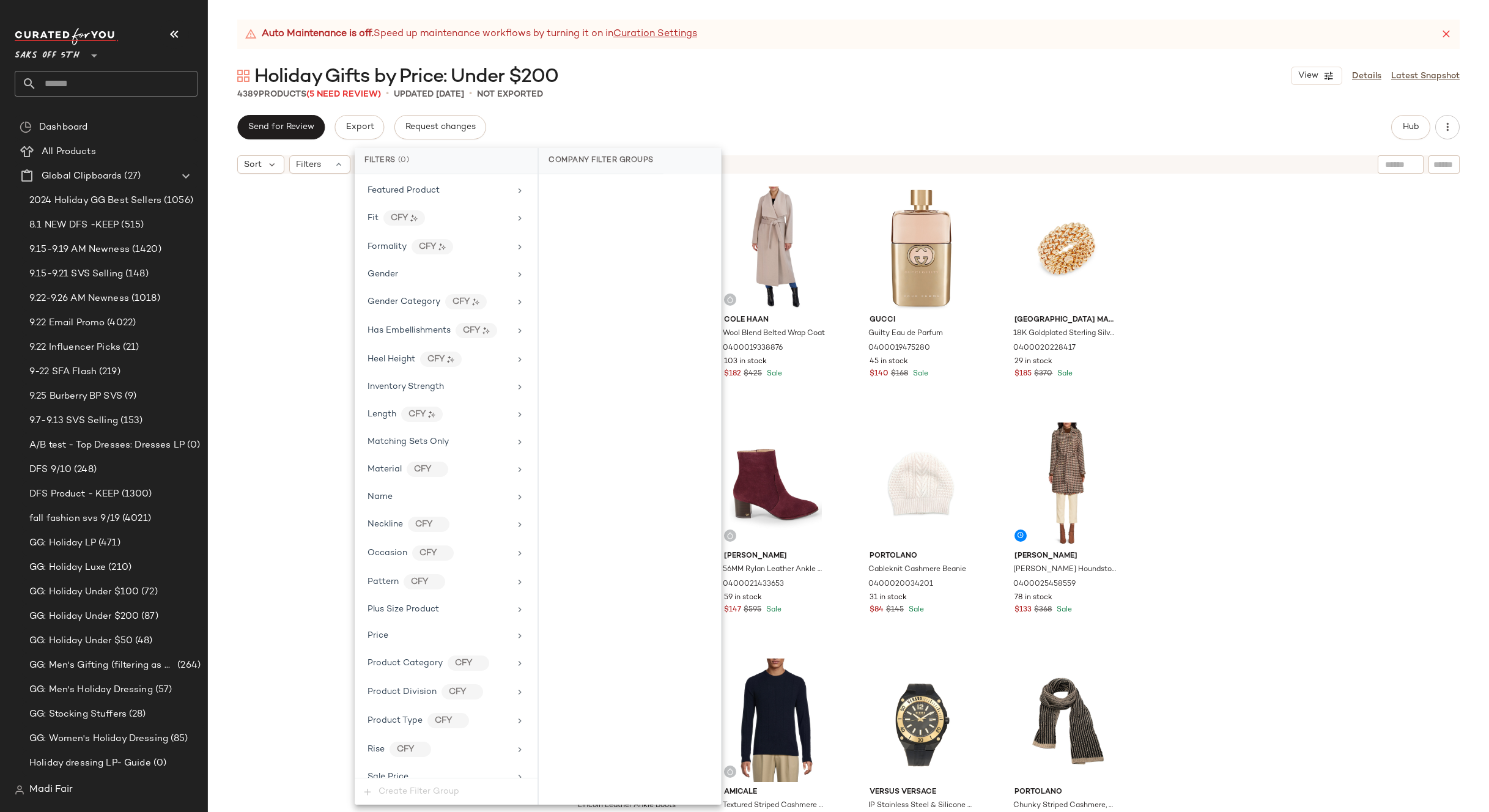
scroll to position [497, 0]
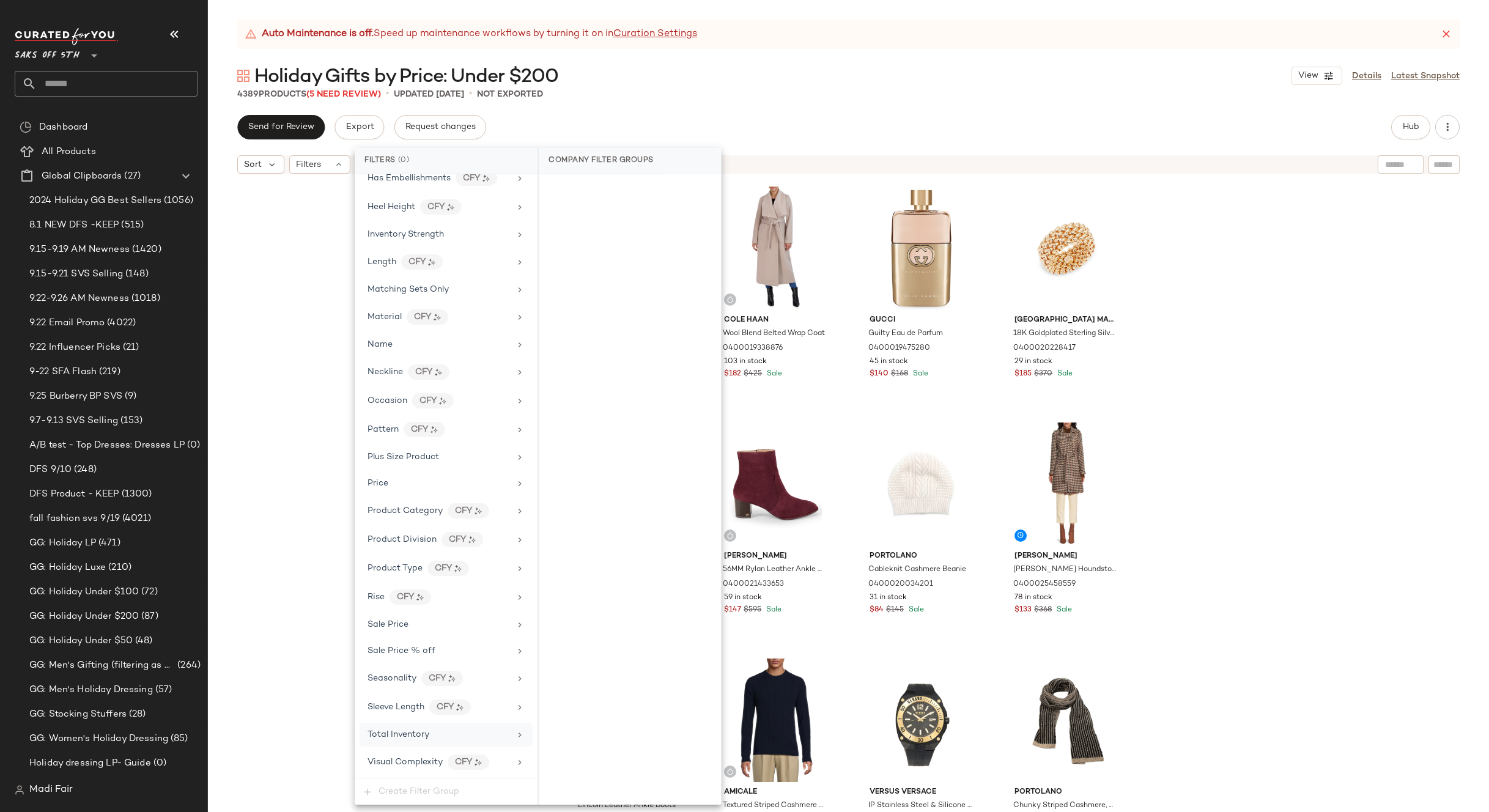
click at [421, 736] on span "Total Inventory" at bounding box center [398, 734] width 62 height 9
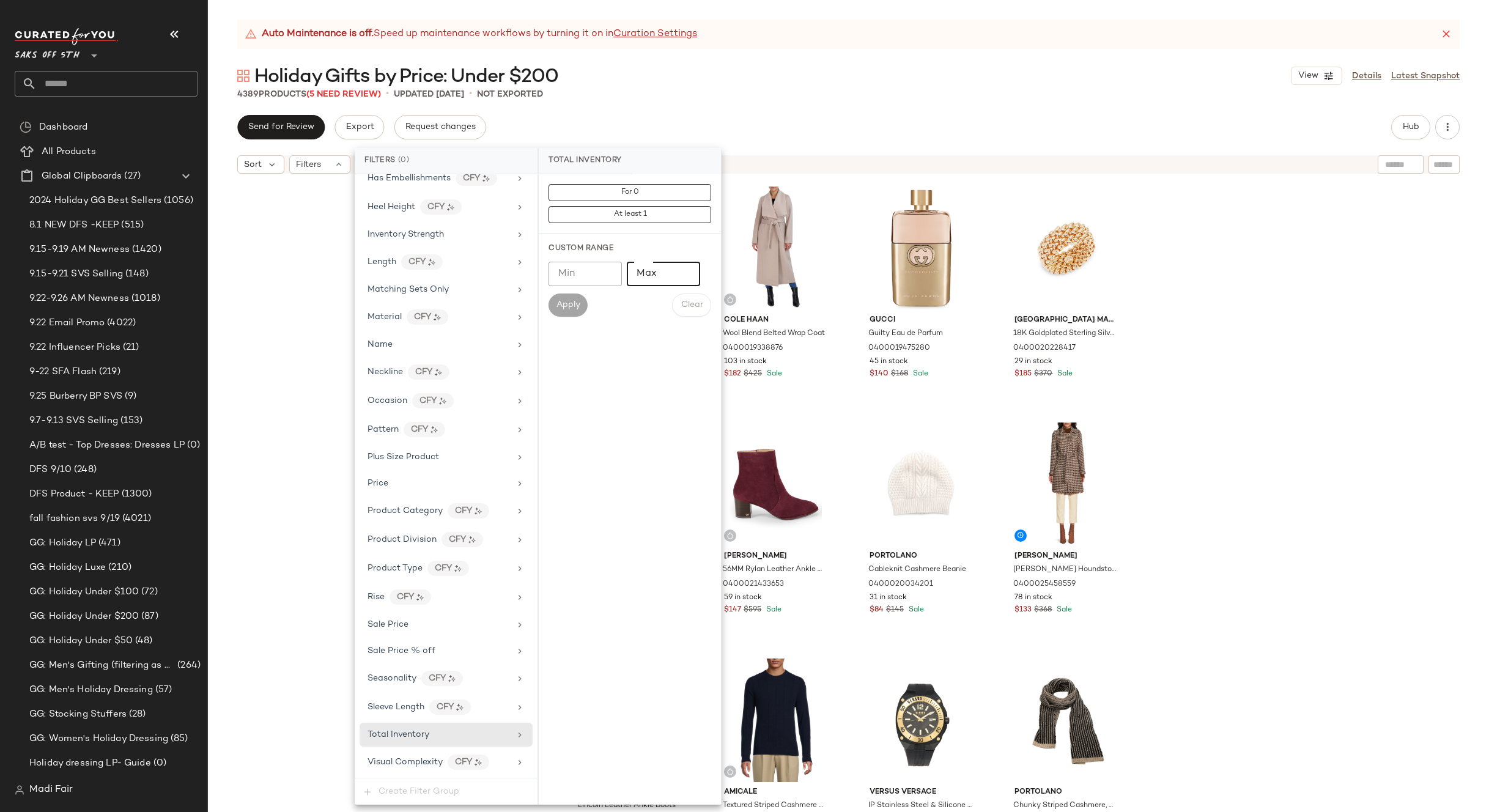
click at [660, 273] on input "Max" at bounding box center [663, 274] width 73 height 25
type input "*"
click at [546, 303] on div "Custom Range Min Min Max * Max Apply Clear" at bounding box center [629, 279] width 182 height 93
click at [566, 308] on span "Apply" at bounding box center [569, 305] width 25 height 10
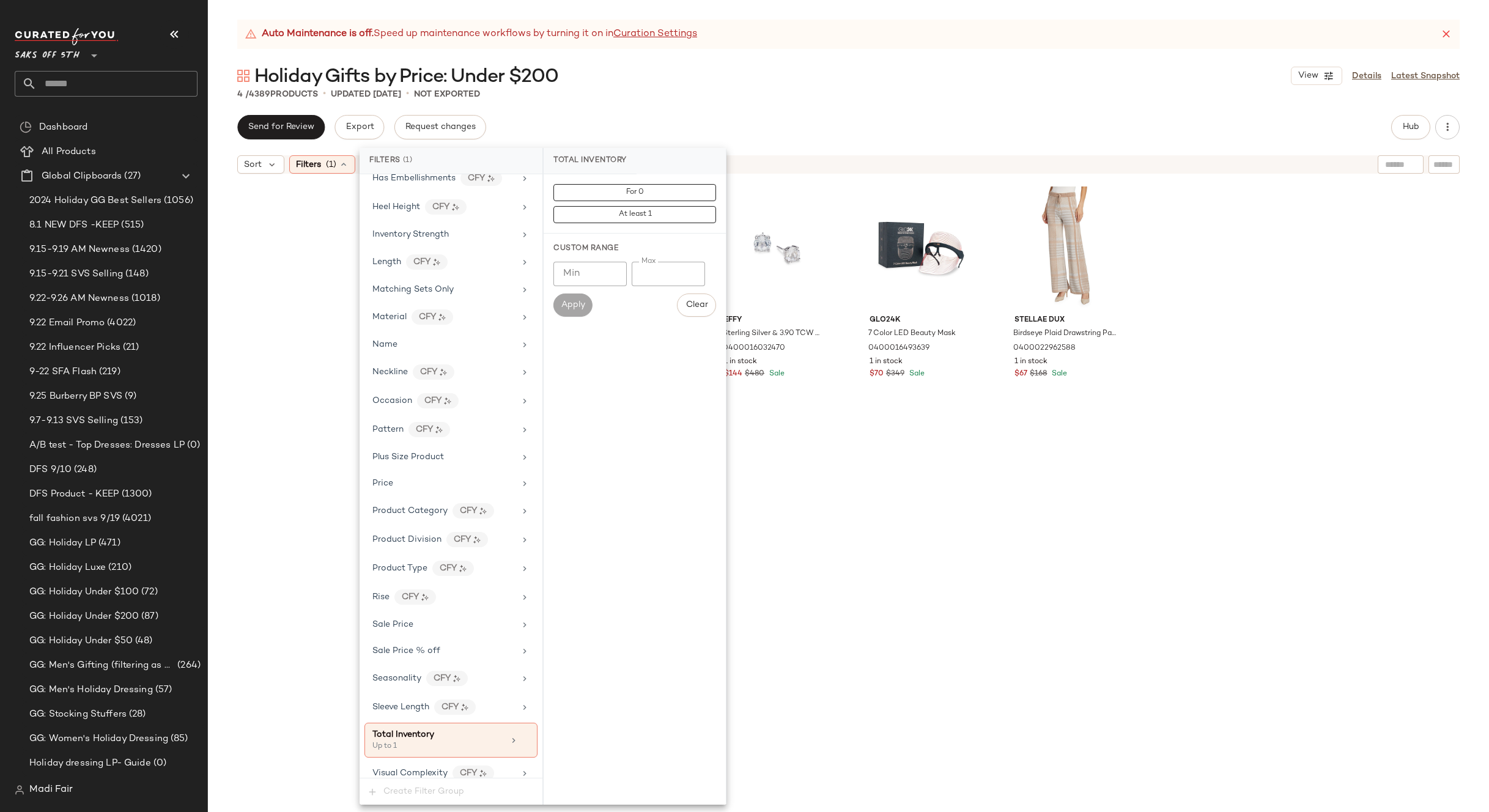
click at [674, 63] on div "Auto Maintenance is off. Speed up maintenance workflows by turning it on in Cur…" at bounding box center [849, 415] width 1281 height 793
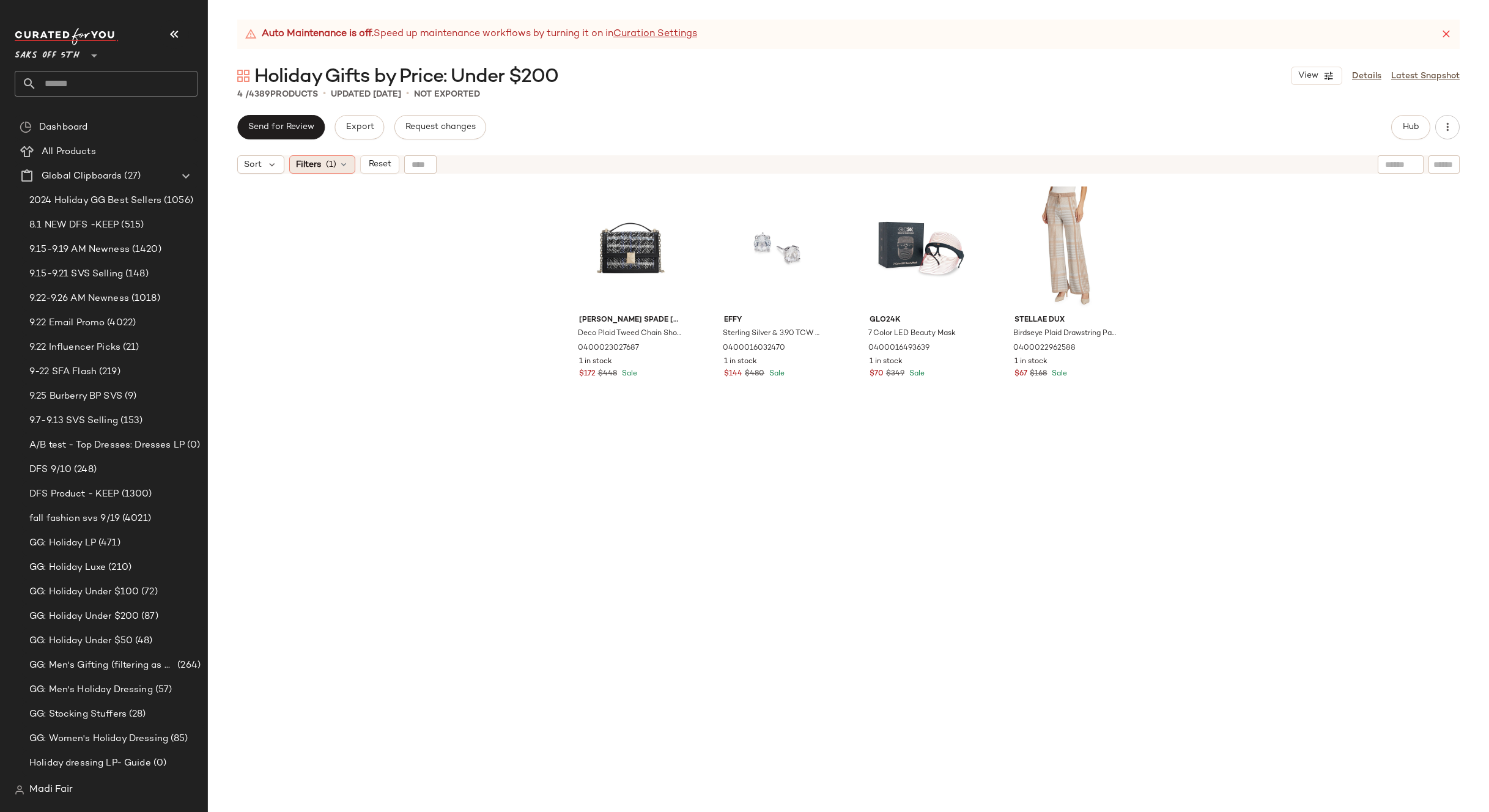
click at [334, 161] on span "(1)" at bounding box center [331, 165] width 10 height 13
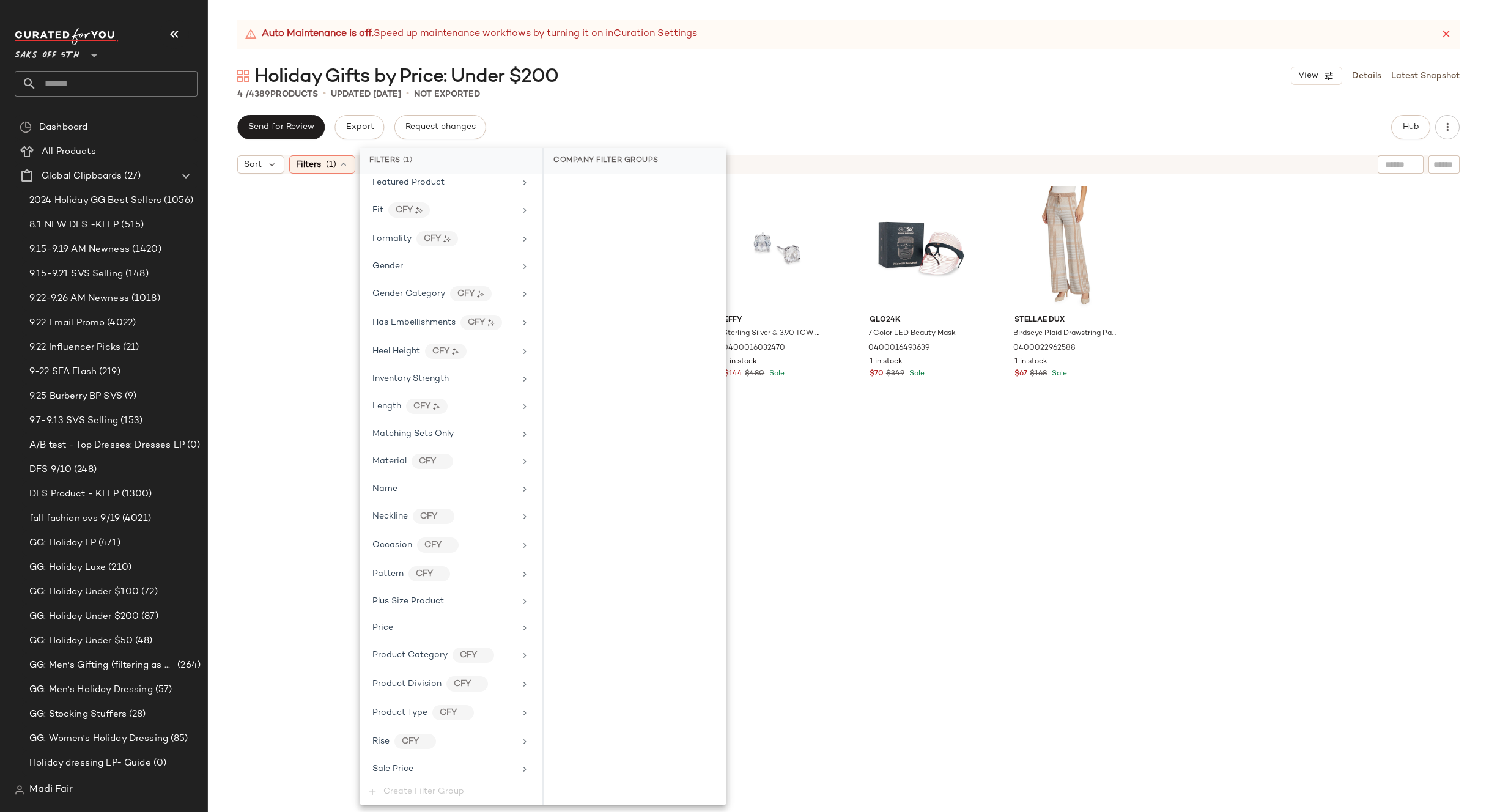
scroll to position [508, 0]
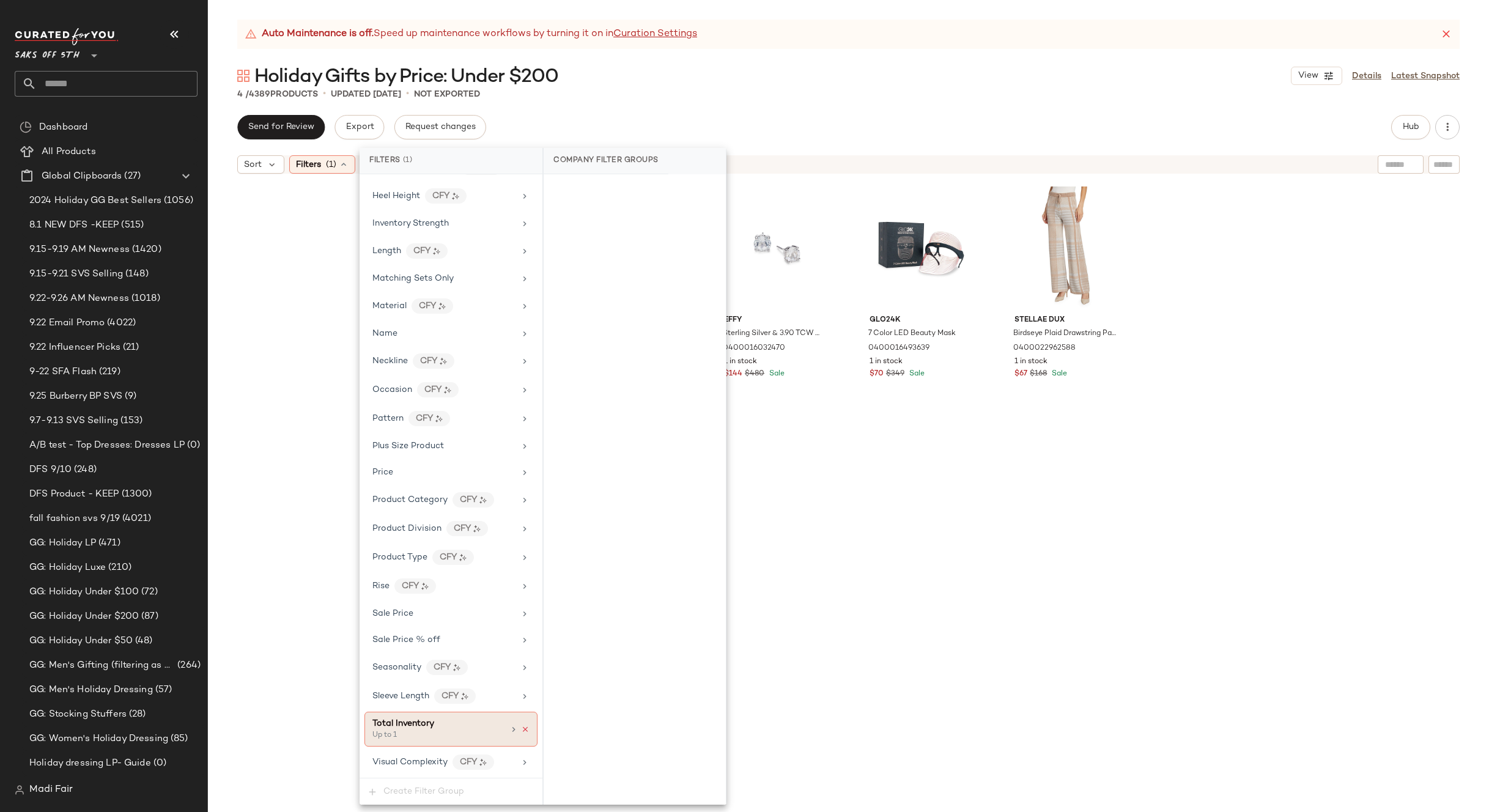
click at [521, 727] on icon at bounding box center [525, 729] width 8 height 8
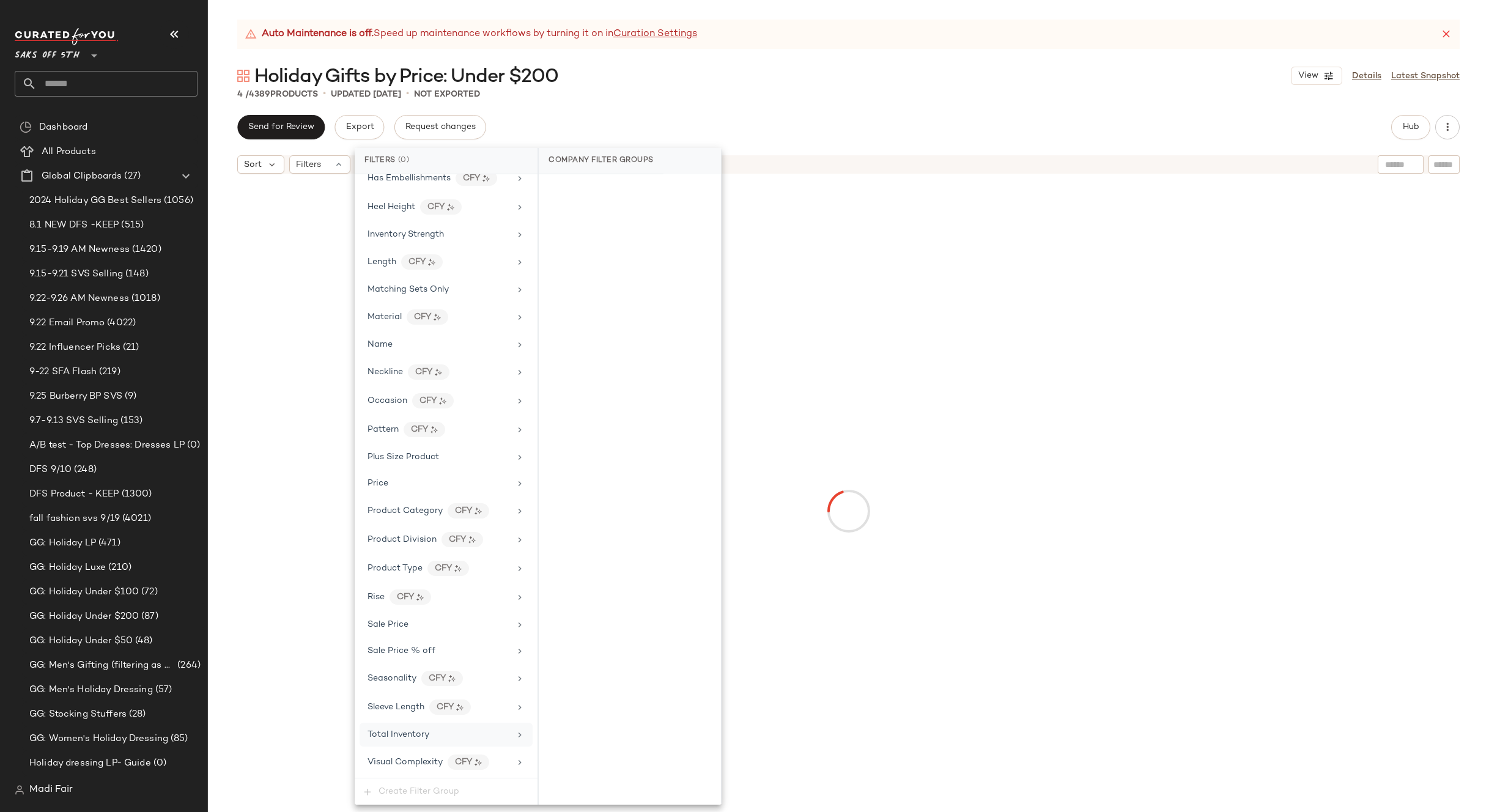
scroll to position [497, 0]
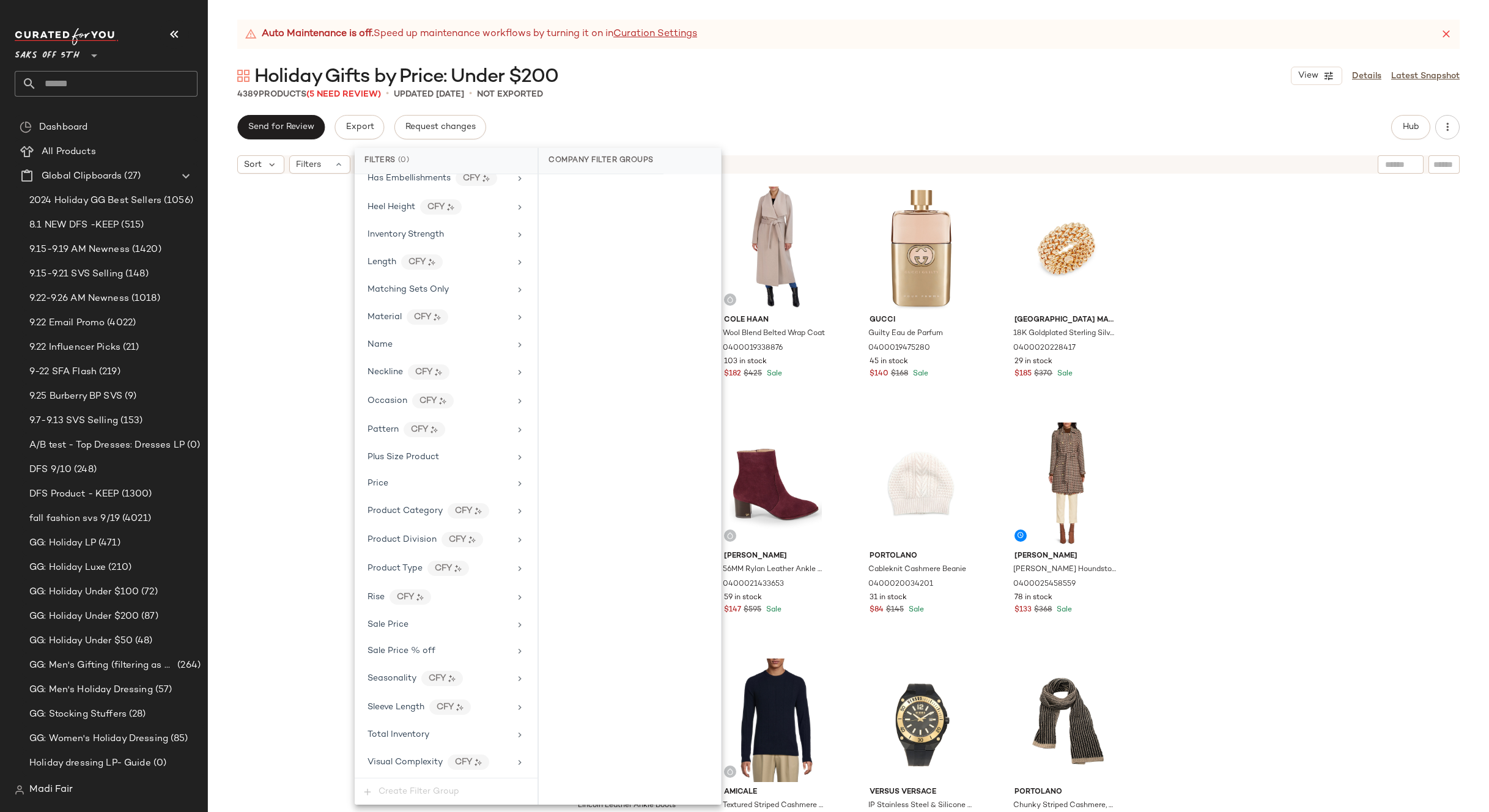
click at [312, 215] on div "Portolano Cashmere Gloves 0400013183614 26 in stock $63 $105 Sale Cole Haan Woo…" at bounding box center [849, 511] width 1281 height 663
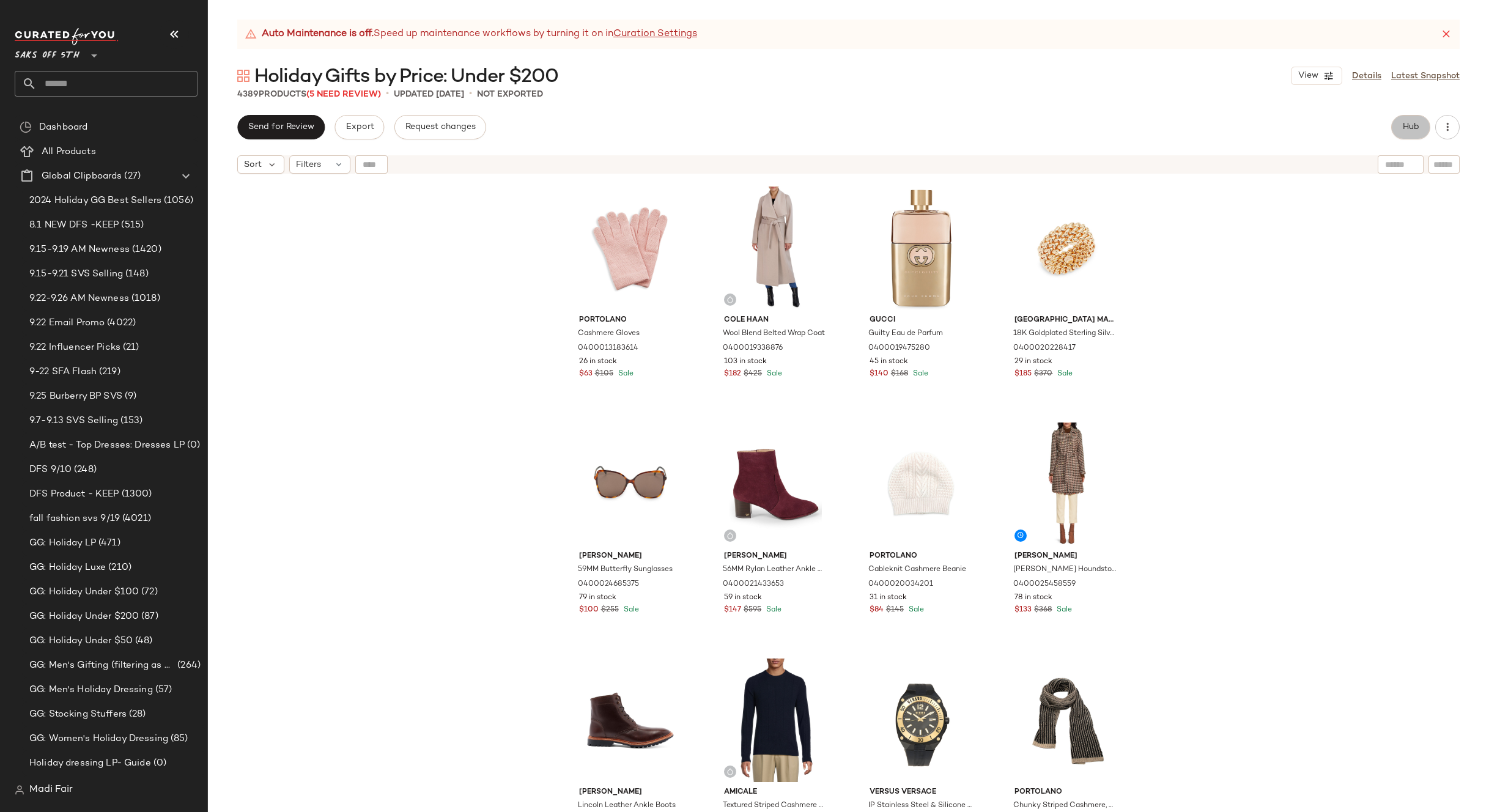
click at [1413, 124] on span "Hub" at bounding box center [1411, 127] width 17 height 10
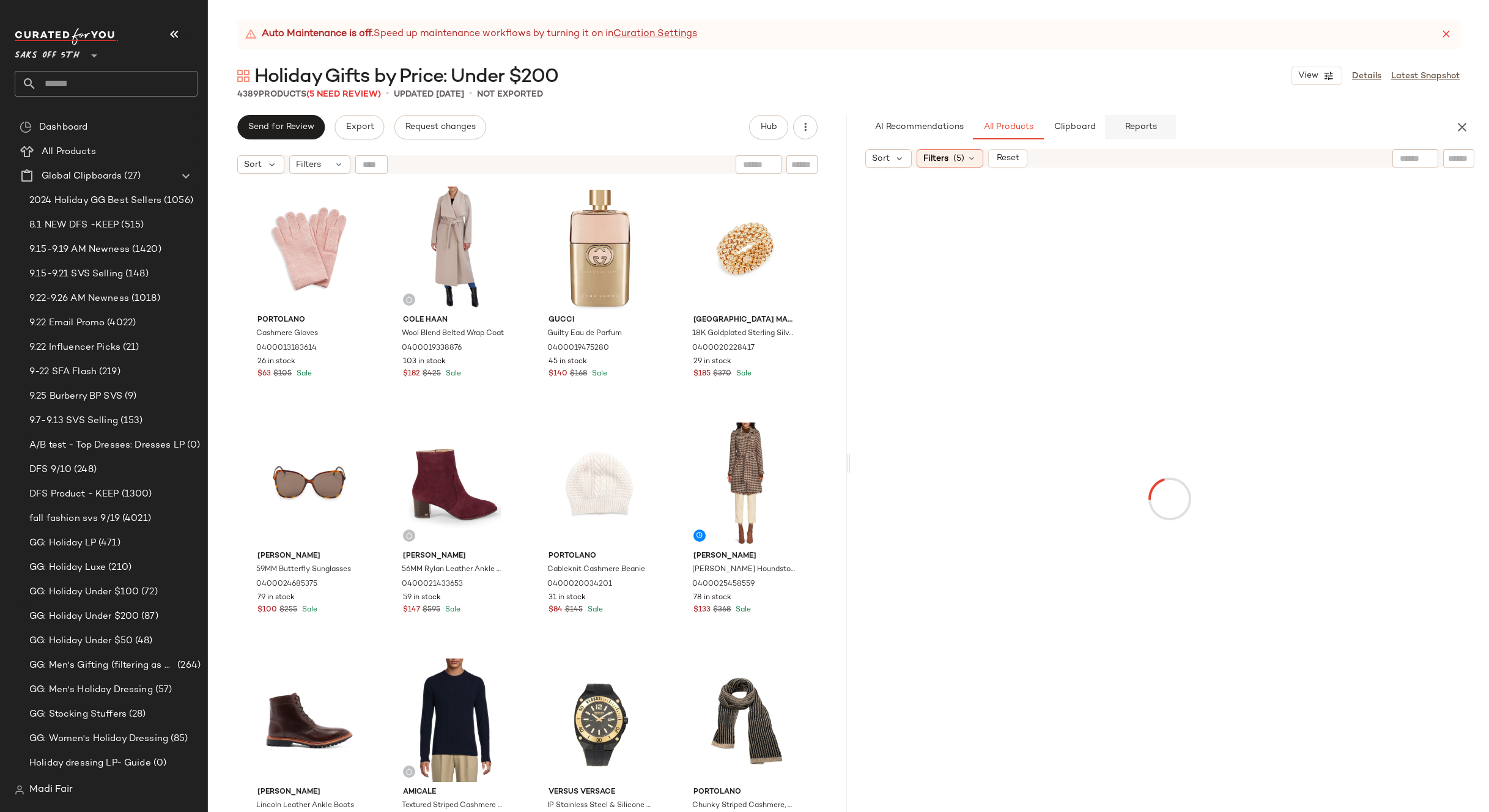
click at [1125, 125] on span "Reports" at bounding box center [1140, 127] width 32 height 10
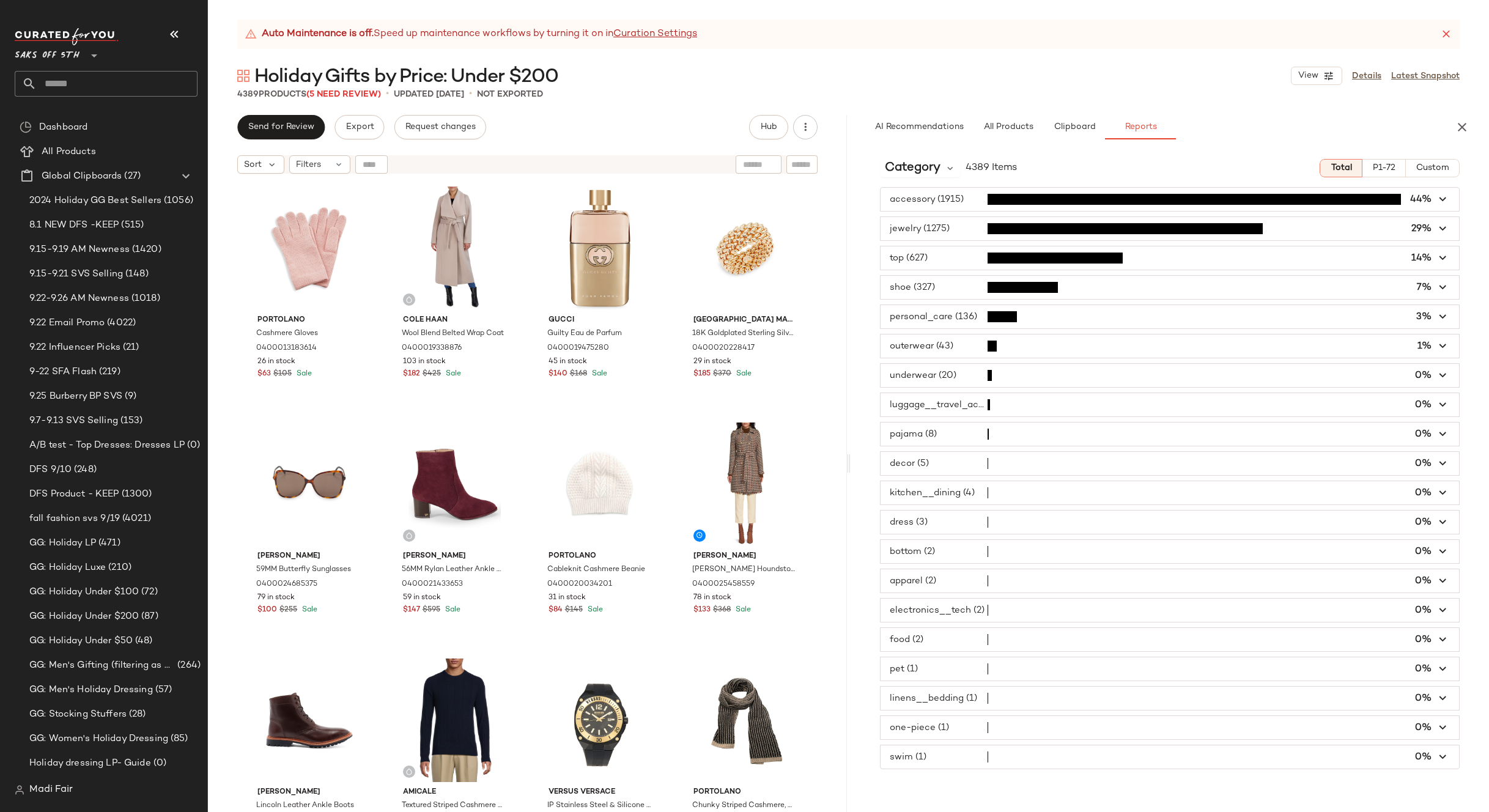
click at [942, 758] on span "button" at bounding box center [1169, 757] width 579 height 23
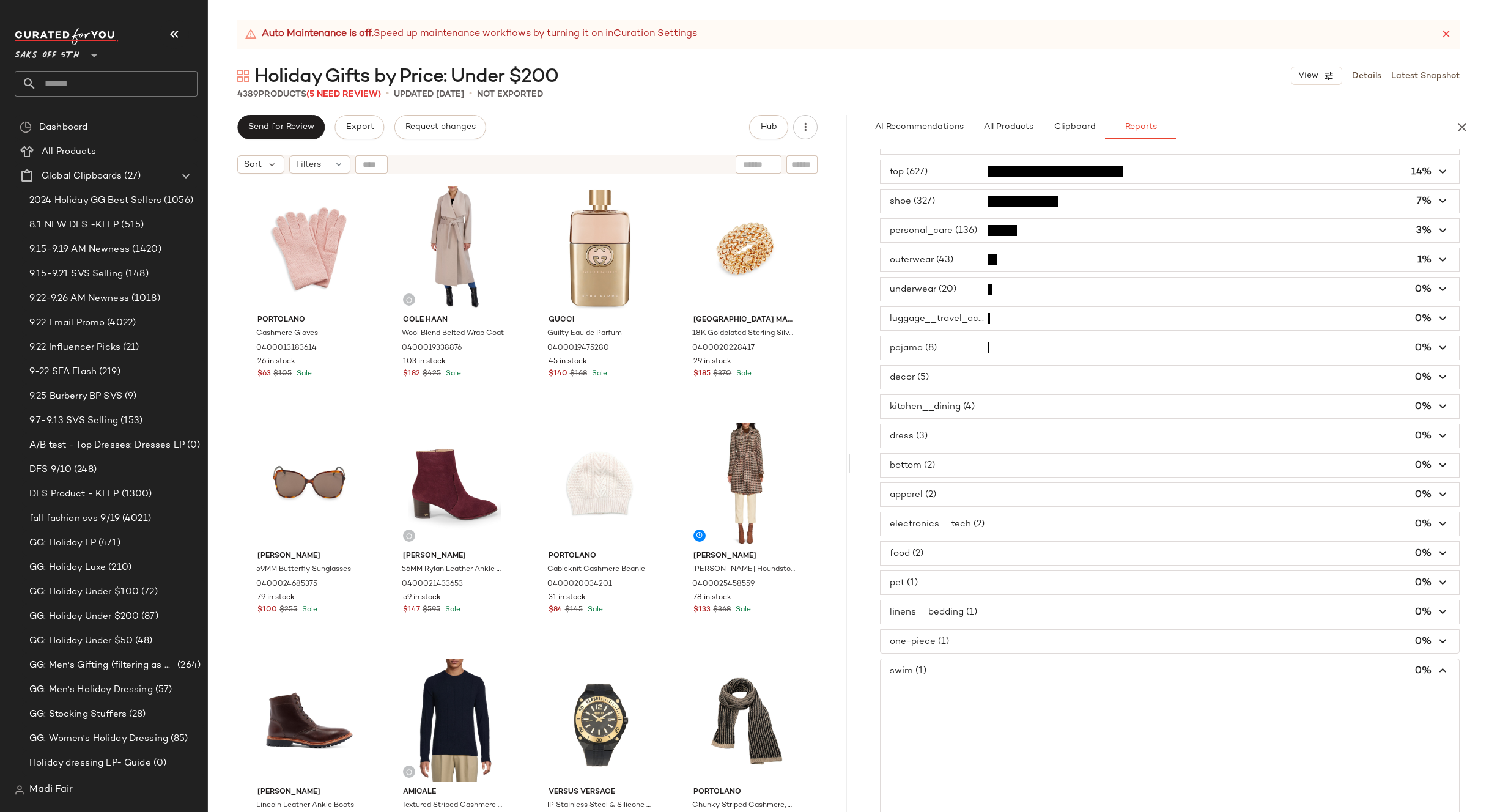
scroll to position [198, 0]
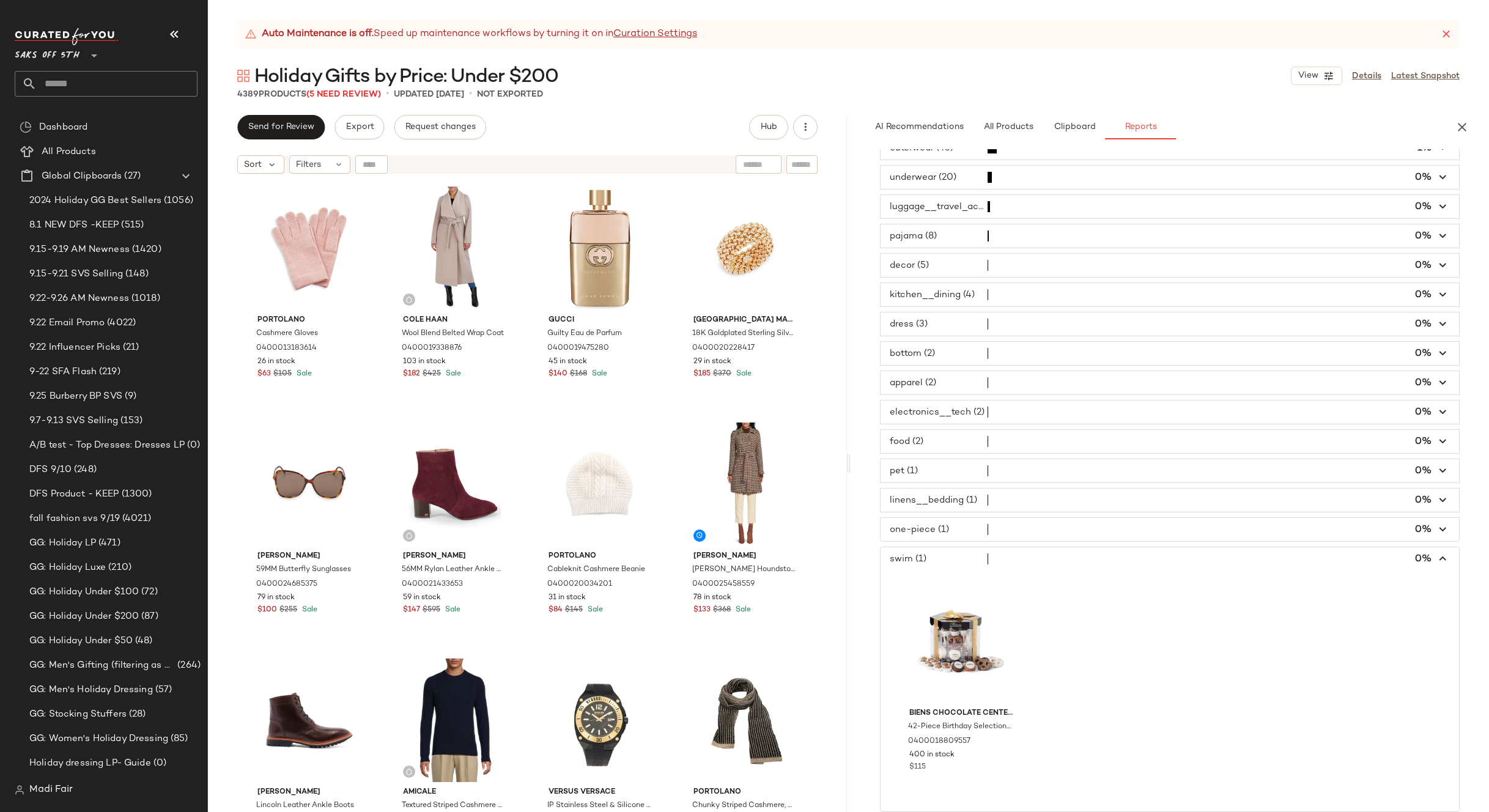
click at [967, 533] on span "button" at bounding box center [1169, 529] width 579 height 23
click at [962, 505] on span "button" at bounding box center [1169, 500] width 579 height 23
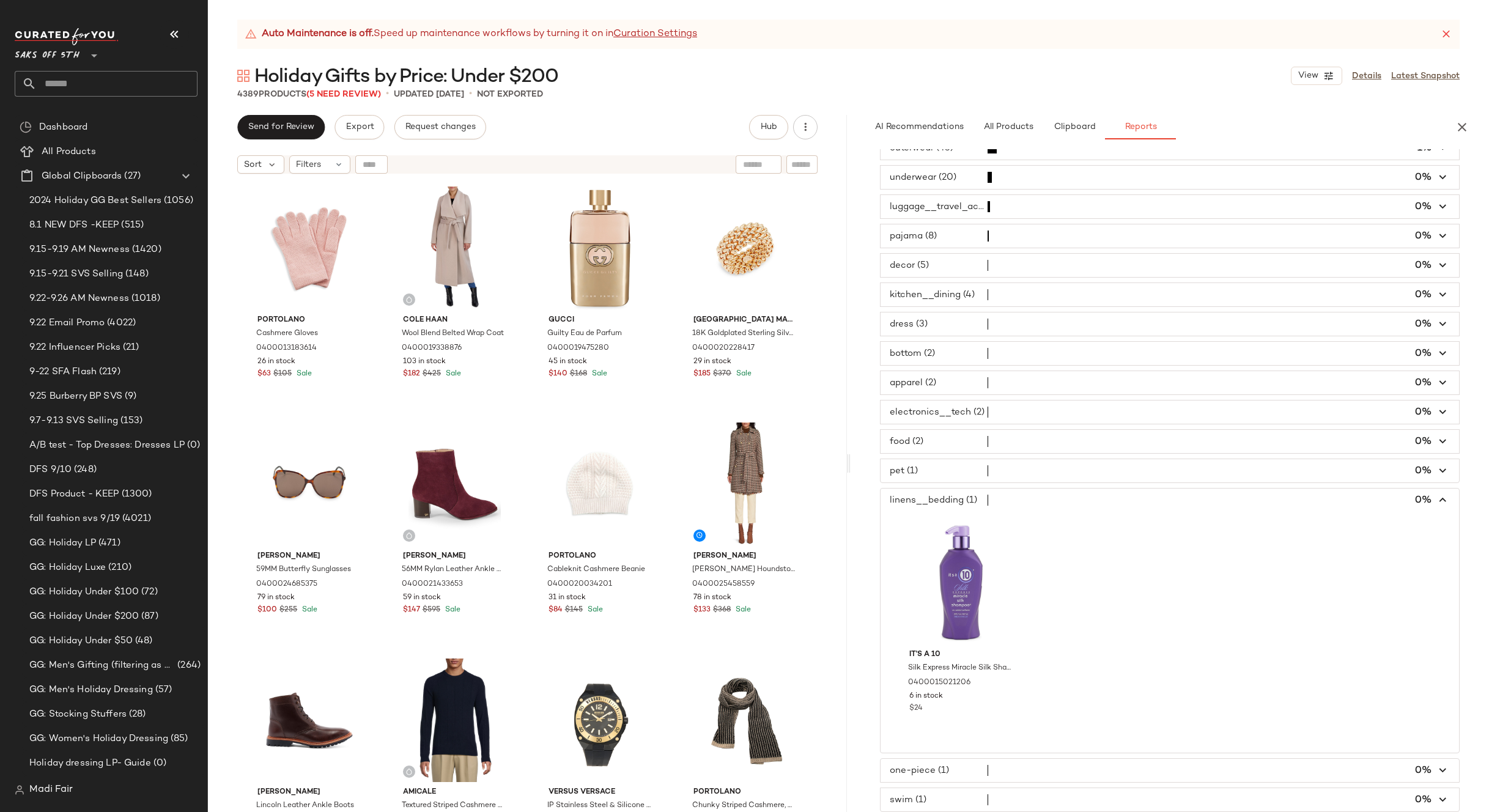
click at [953, 465] on span "button" at bounding box center [1169, 470] width 579 height 23
click at [955, 439] on span "button" at bounding box center [1169, 441] width 579 height 23
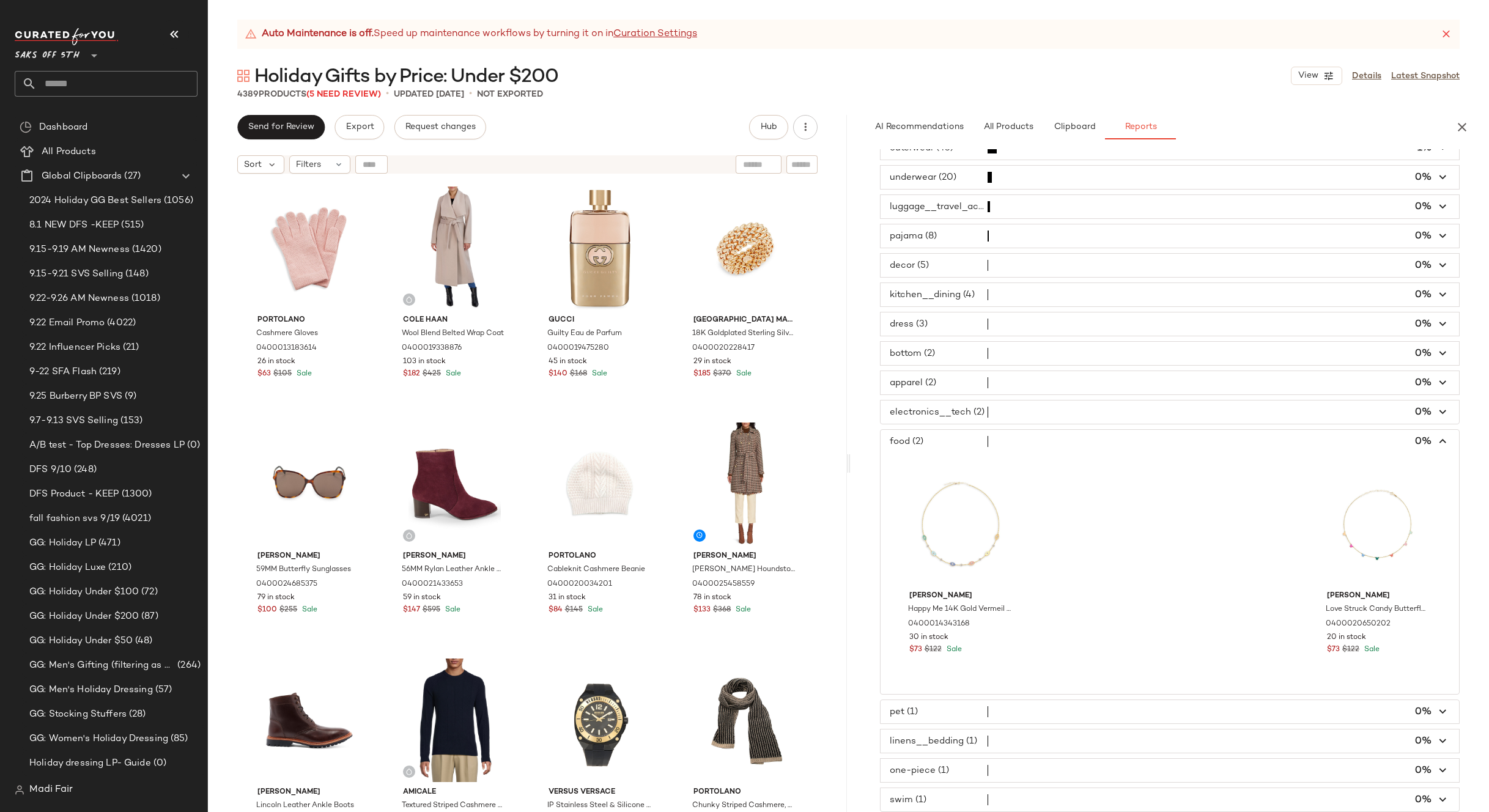
click at [952, 413] on span "button" at bounding box center [1169, 412] width 579 height 23
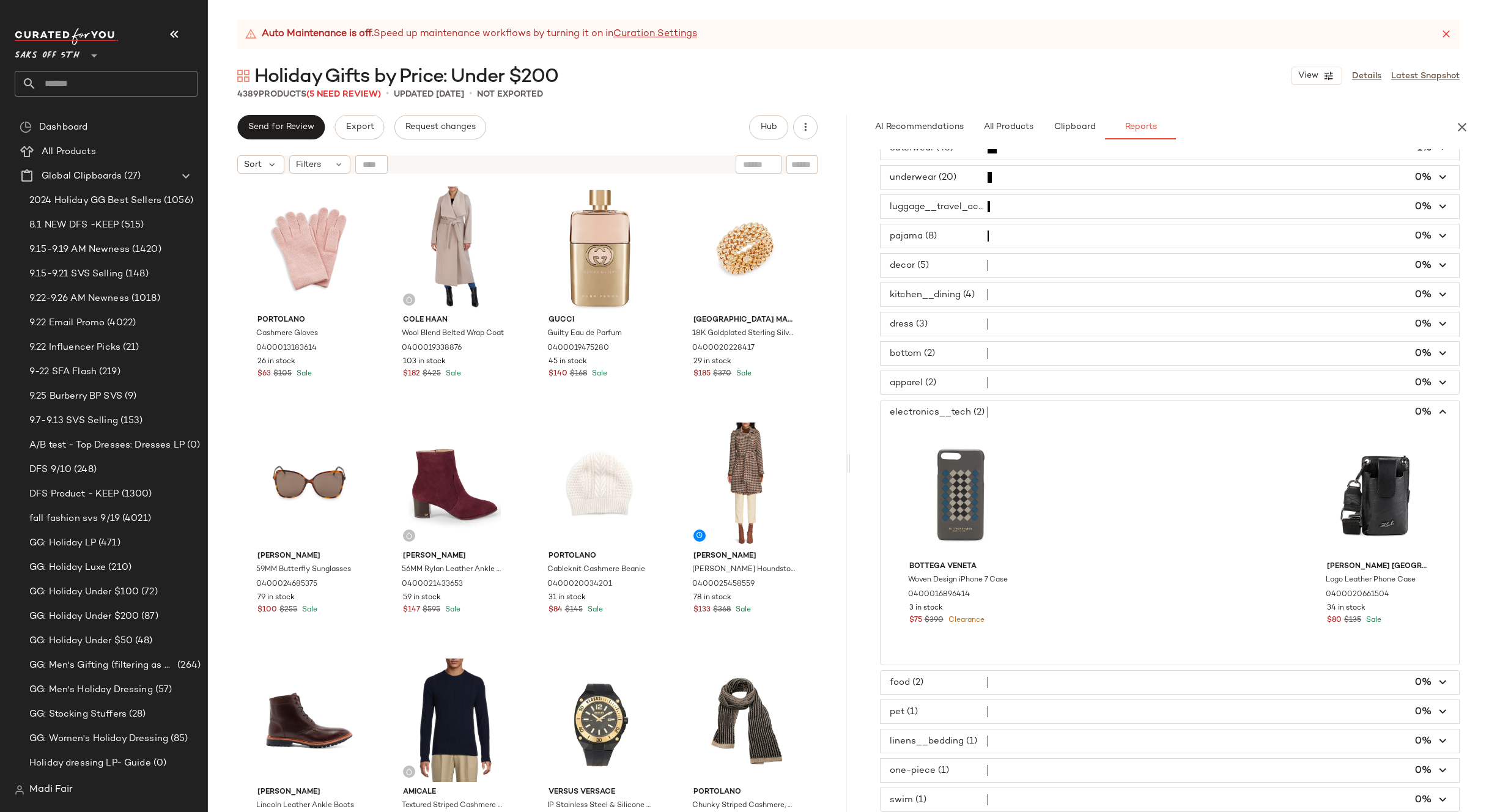
click at [961, 380] on span "button" at bounding box center [1169, 383] width 579 height 23
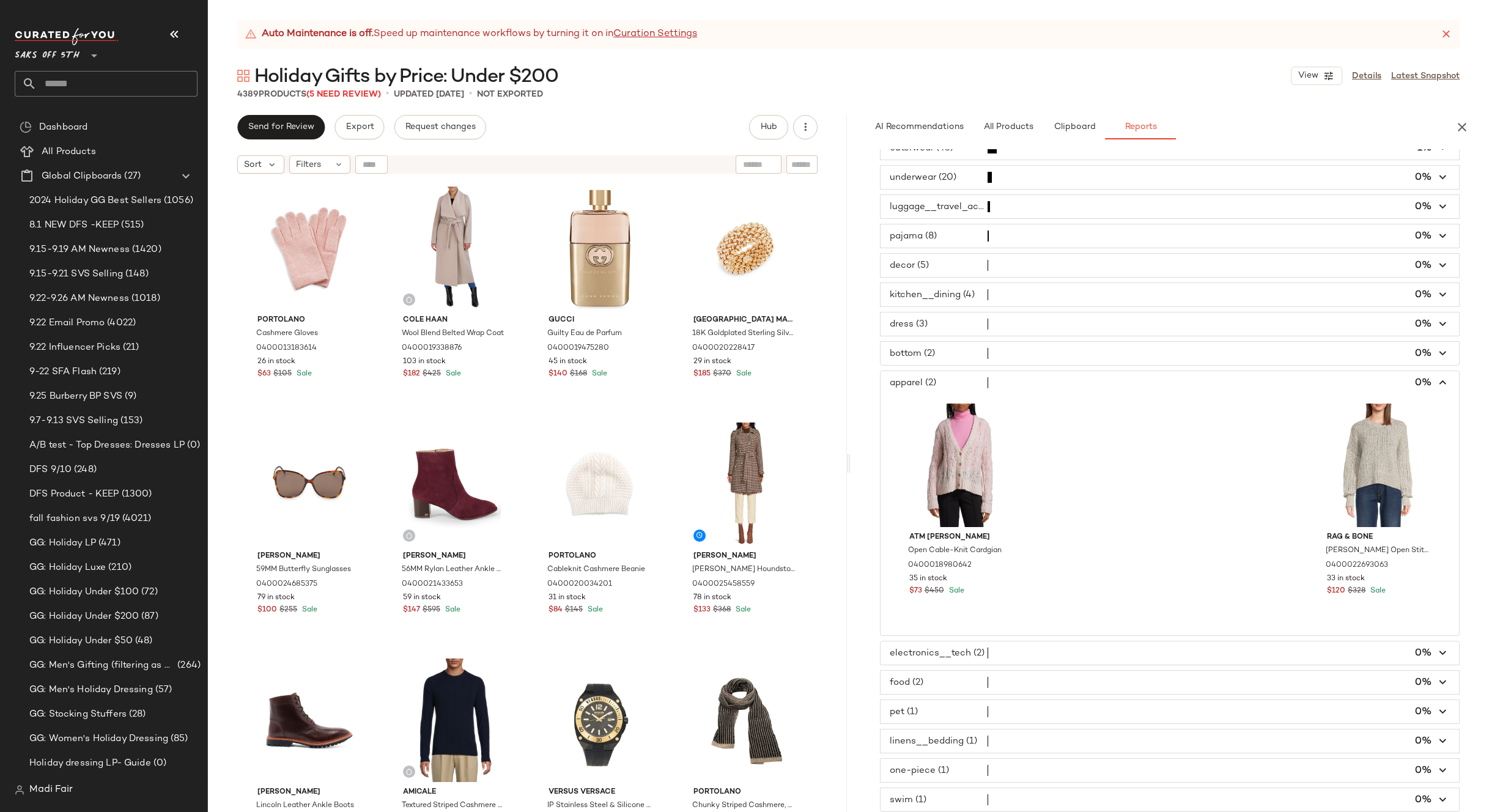
click at [948, 349] on span "button" at bounding box center [1169, 353] width 579 height 23
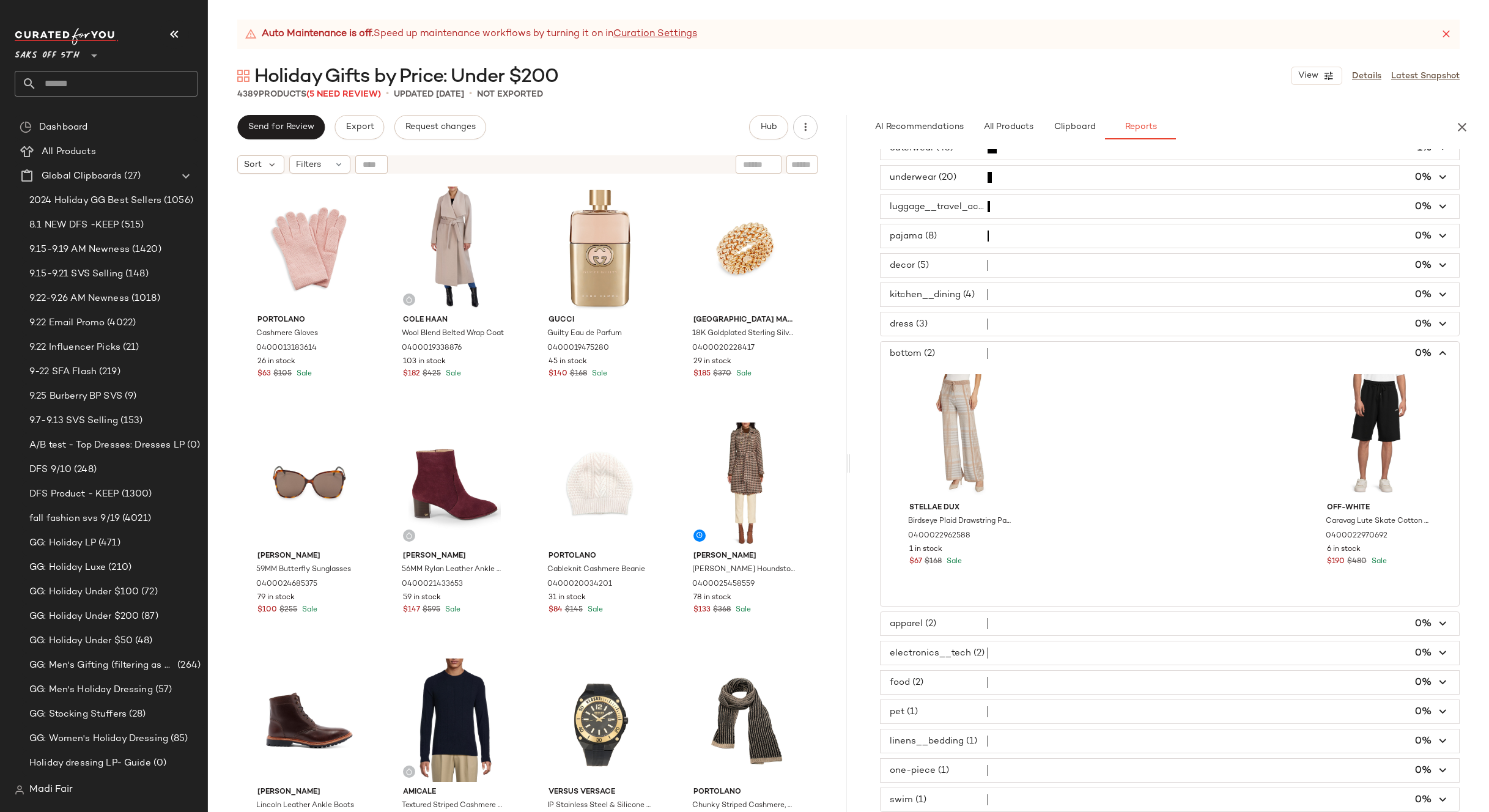
click at [954, 327] on span "button" at bounding box center [1169, 324] width 579 height 23
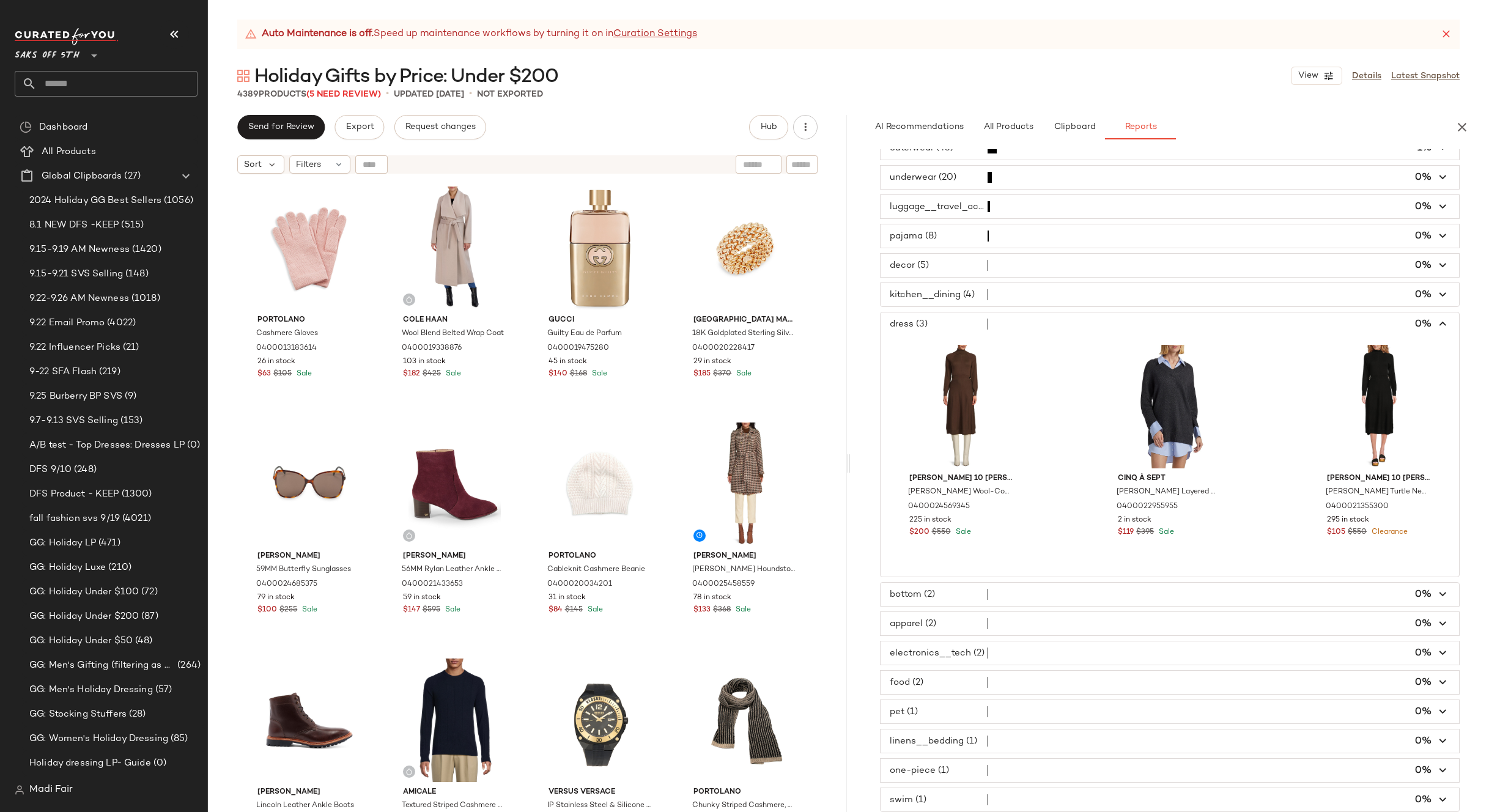
click at [951, 294] on span "button" at bounding box center [1169, 295] width 579 height 23
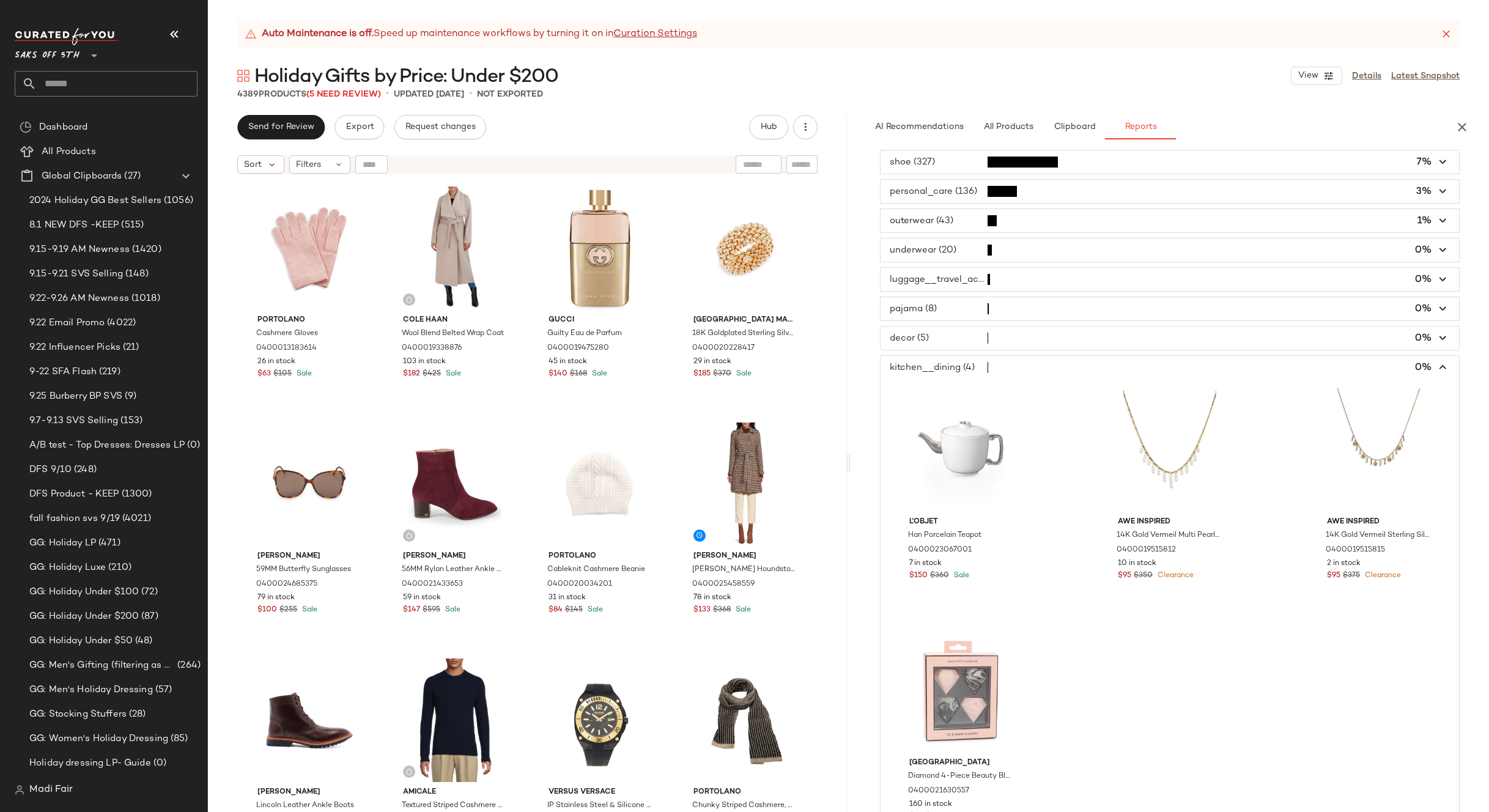
scroll to position [15, 0]
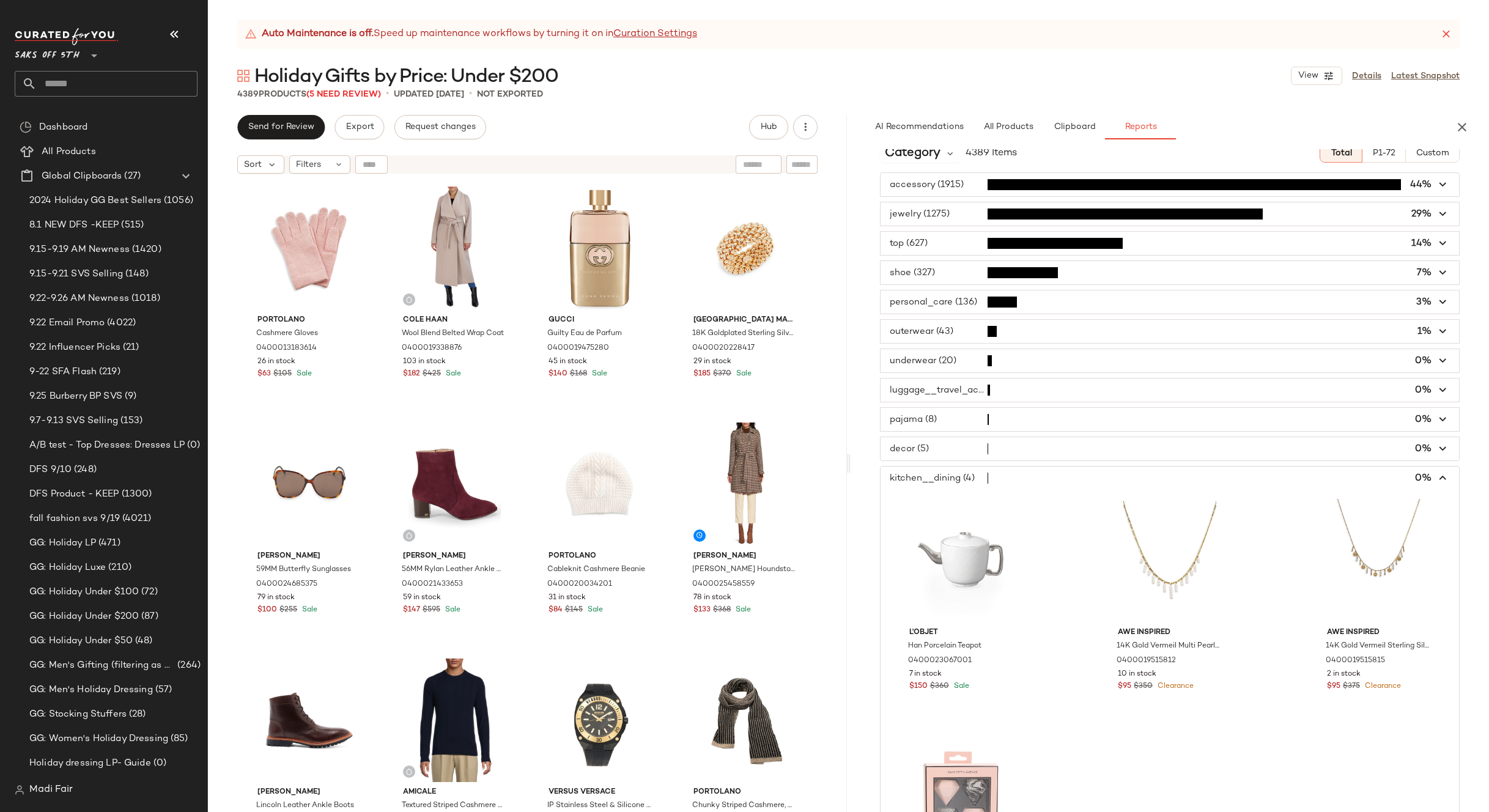
click at [946, 451] on span "button" at bounding box center [1169, 448] width 579 height 23
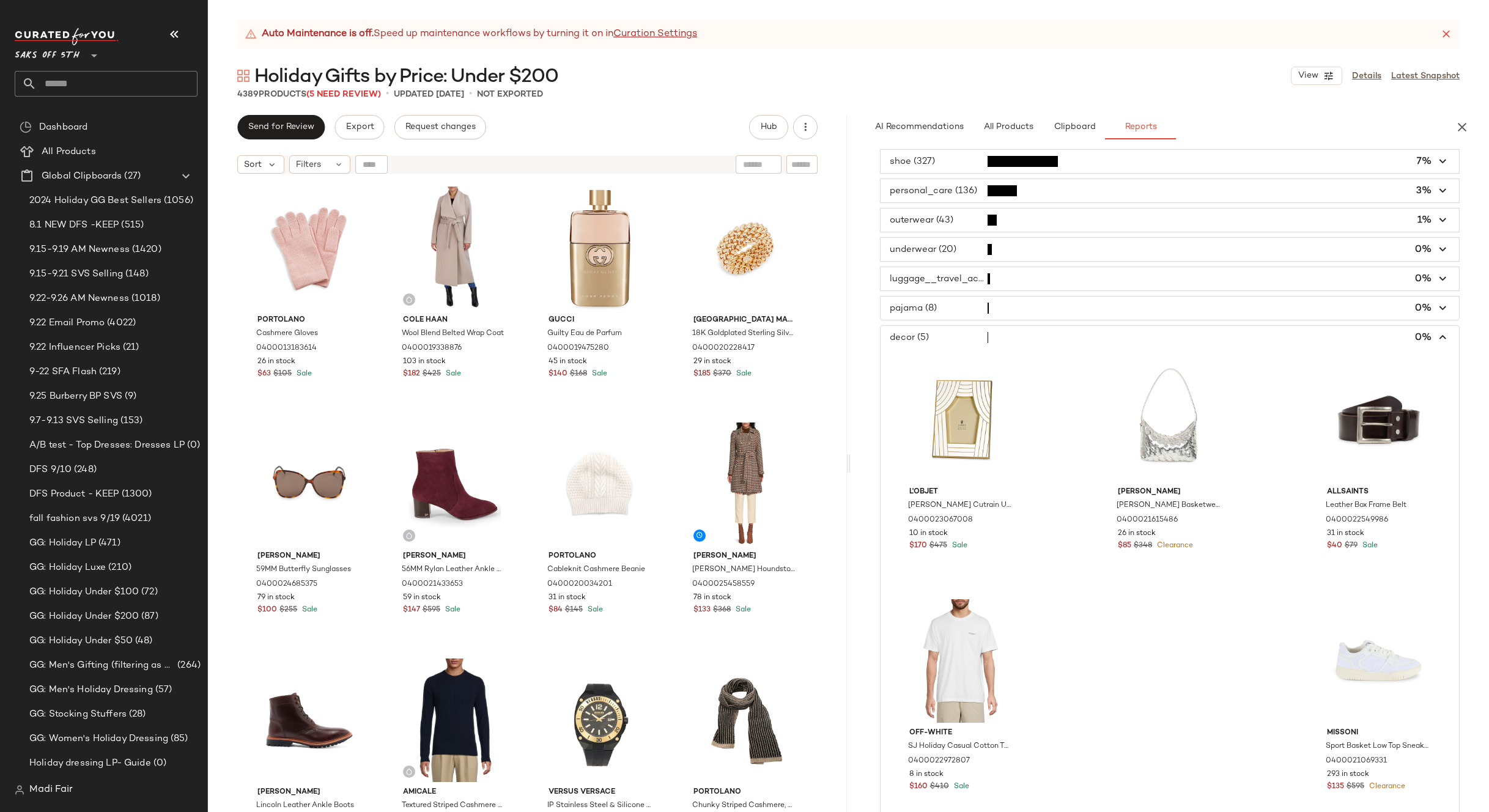
scroll to position [0, 0]
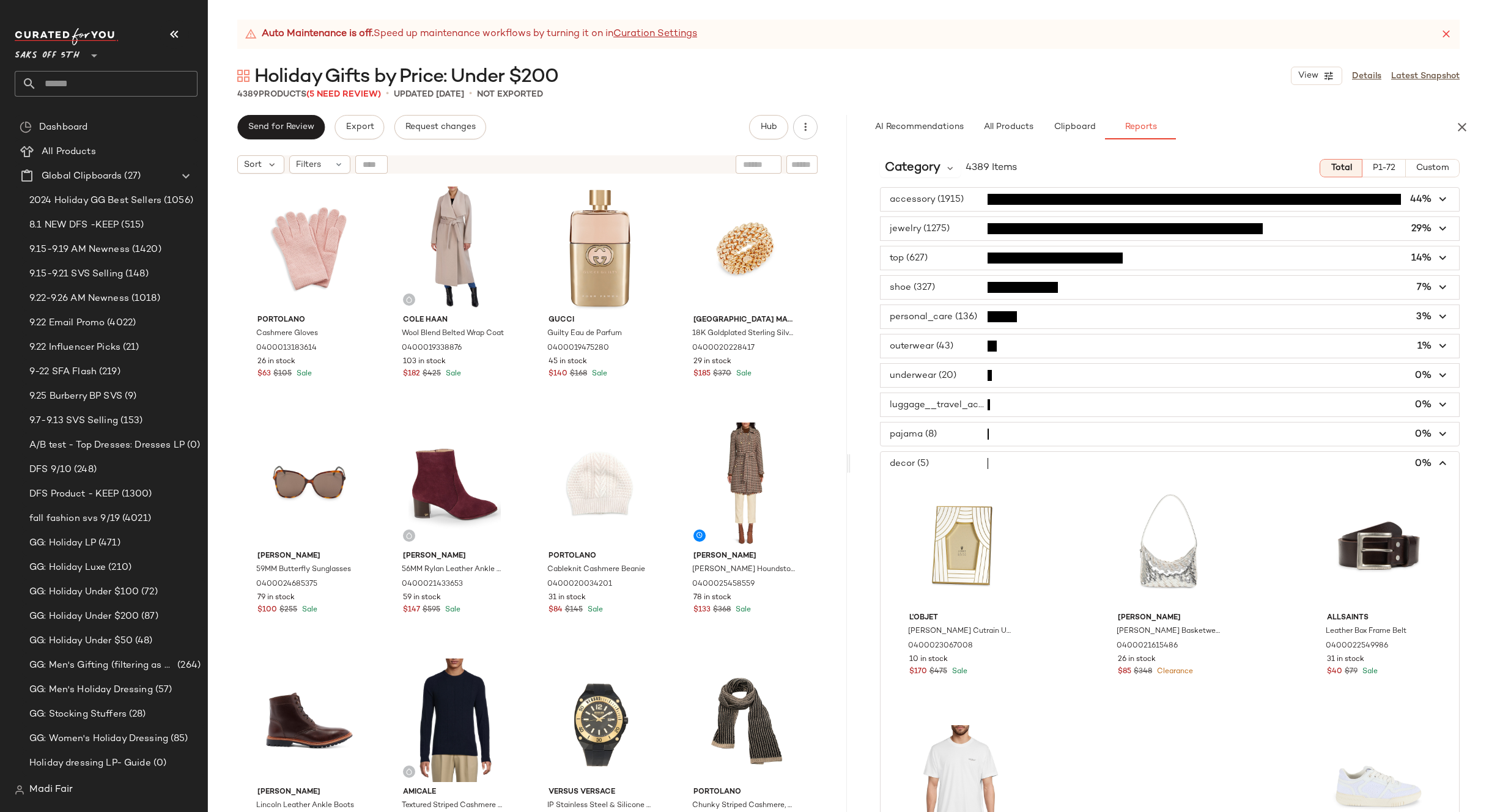
click at [946, 435] on span "button" at bounding box center [1169, 434] width 579 height 23
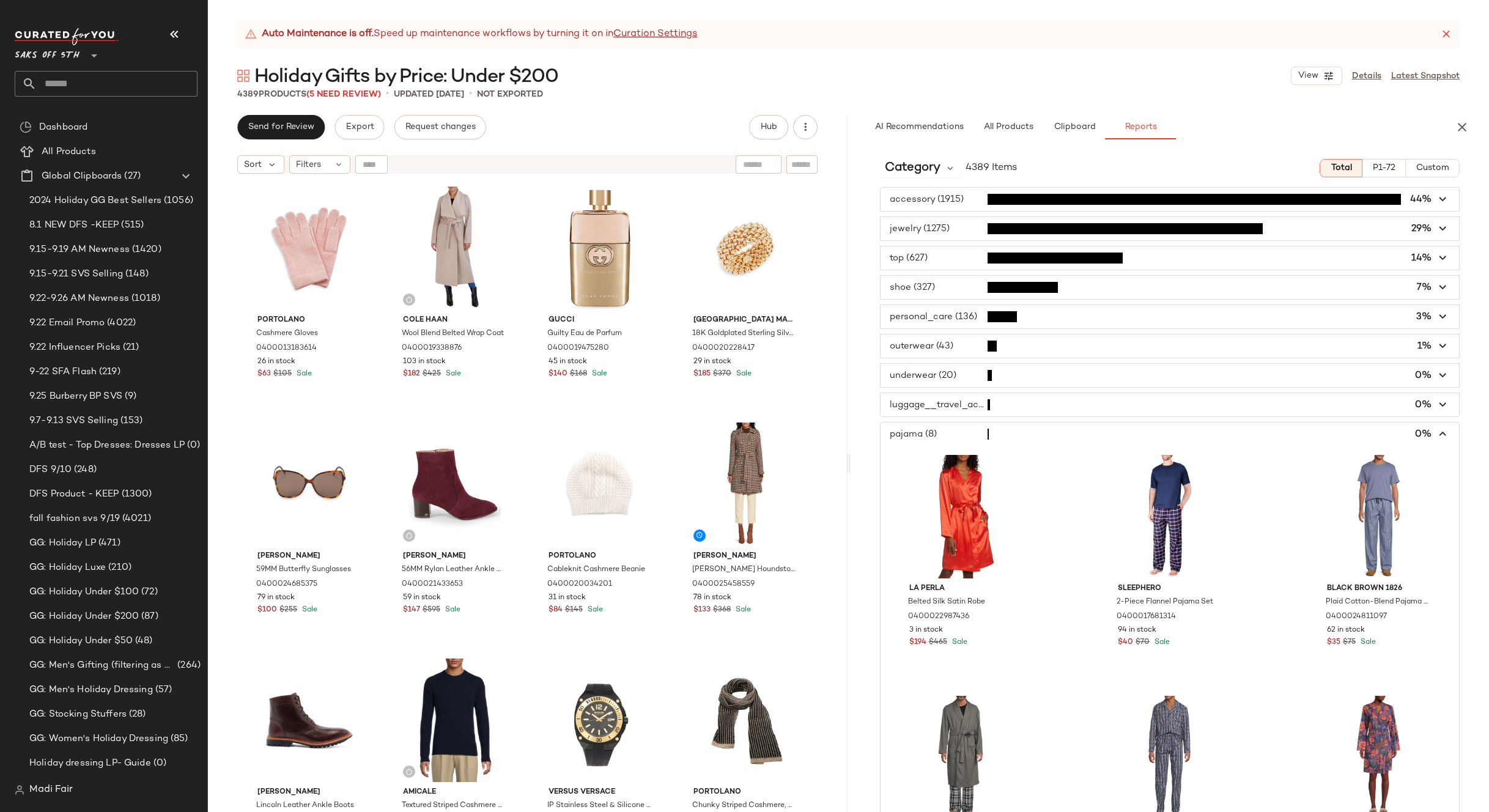
click at [956, 402] on span "button" at bounding box center [1169, 405] width 579 height 23
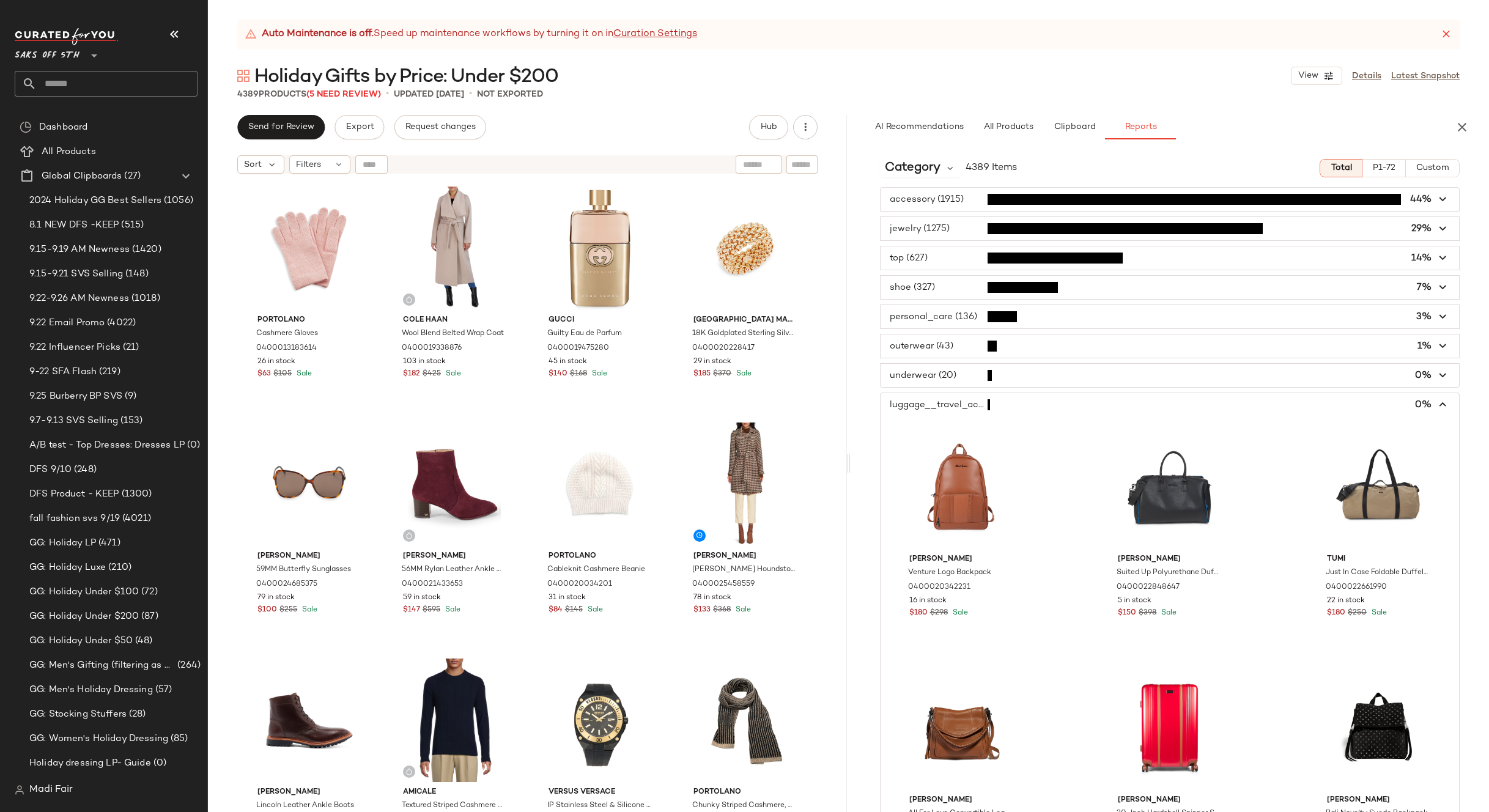
click at [968, 370] on span "button" at bounding box center [1169, 375] width 579 height 23
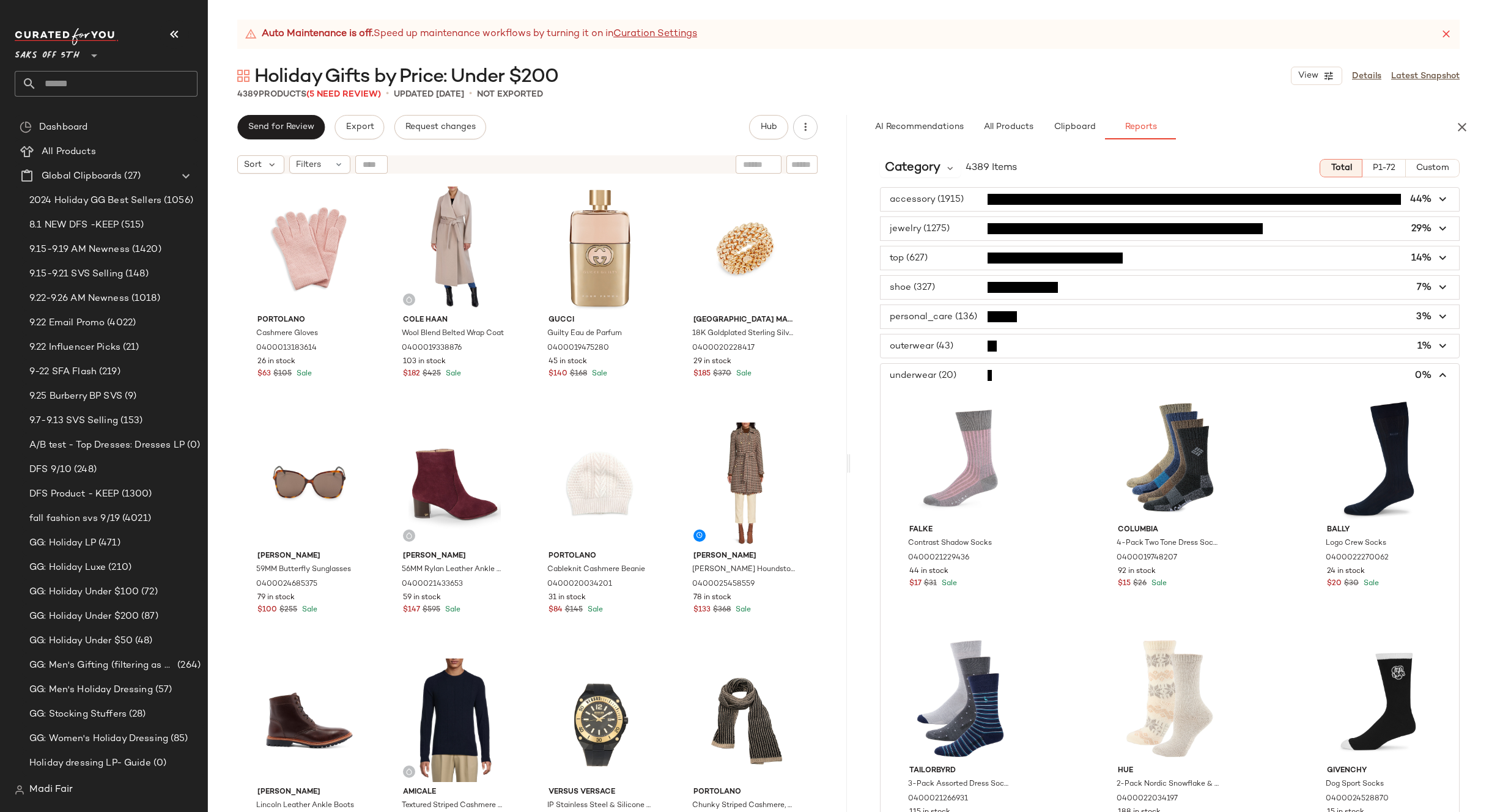
click at [1014, 373] on span "button" at bounding box center [1169, 375] width 579 height 23
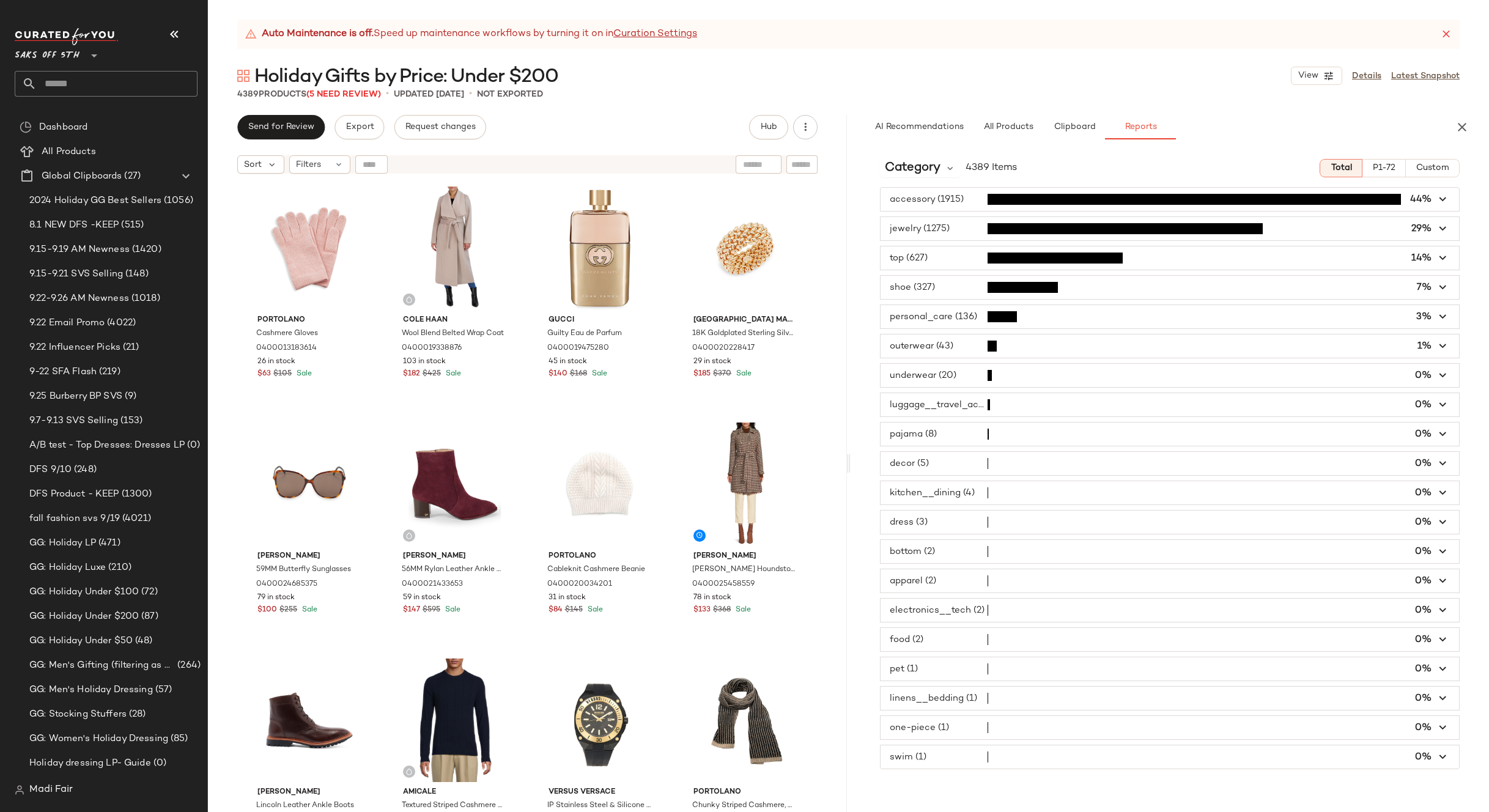
click at [1009, 353] on span "button" at bounding box center [1169, 346] width 579 height 23
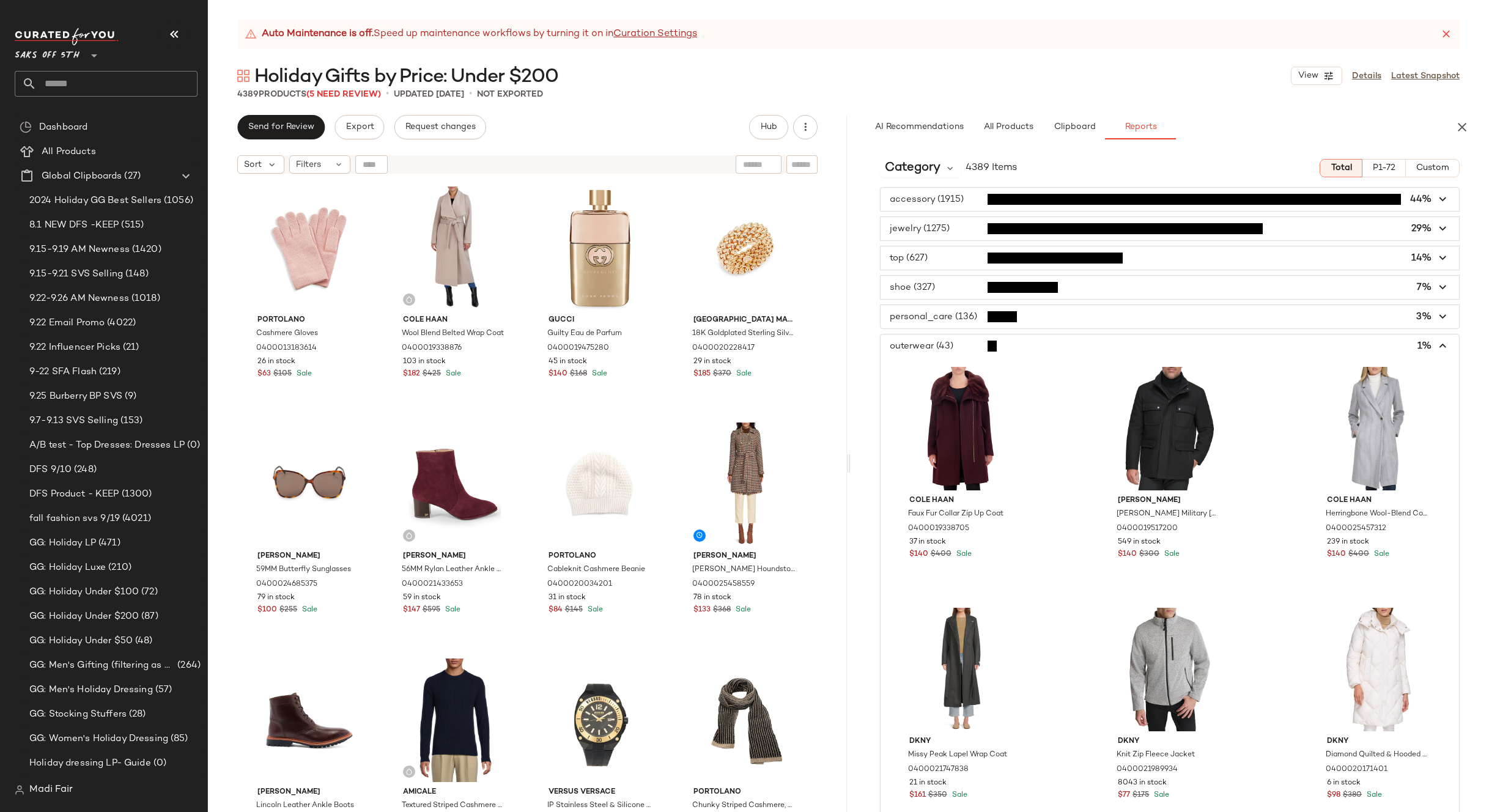
click at [1049, 310] on span "button" at bounding box center [1169, 317] width 579 height 23
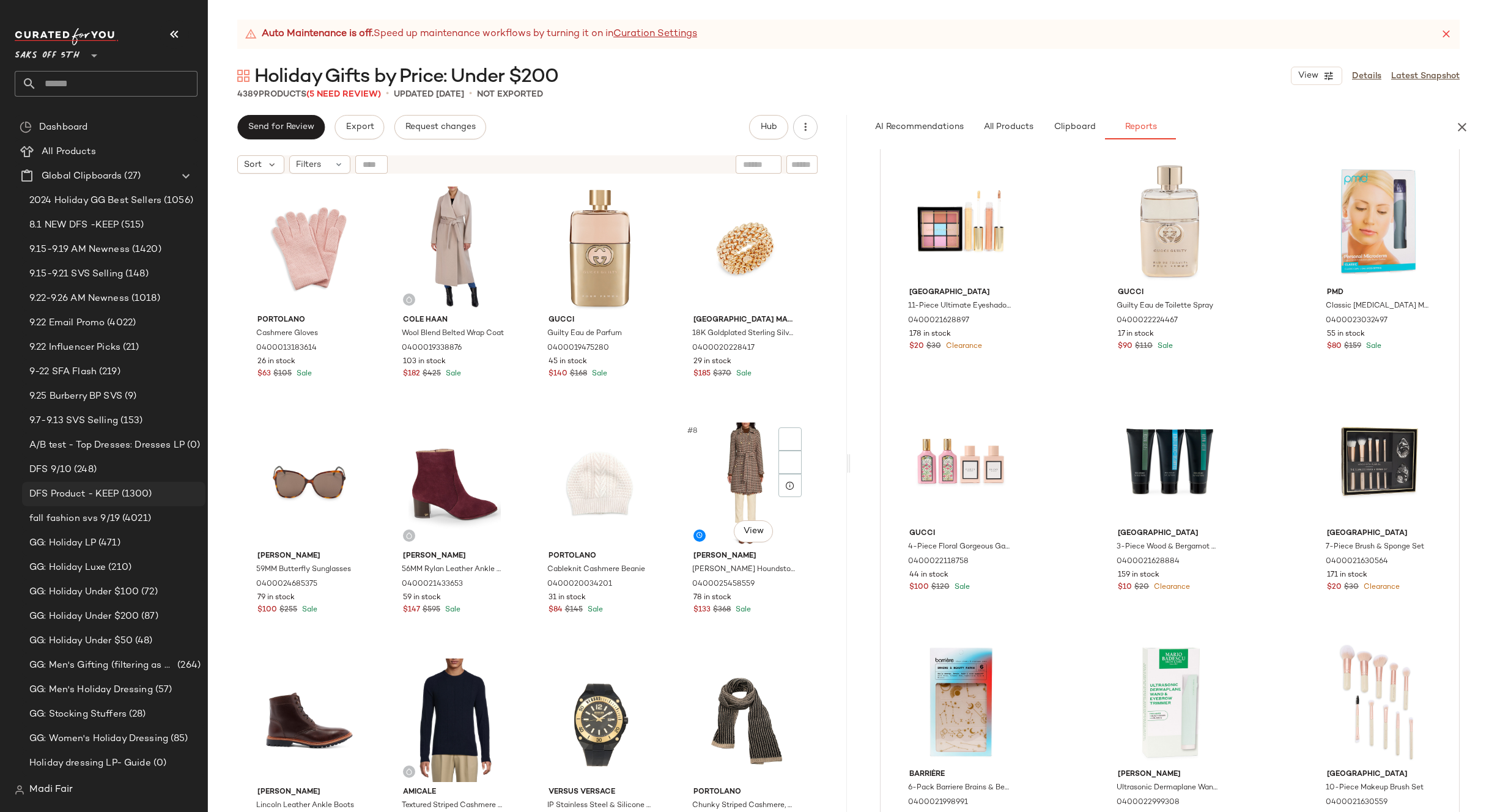
scroll to position [7275, 0]
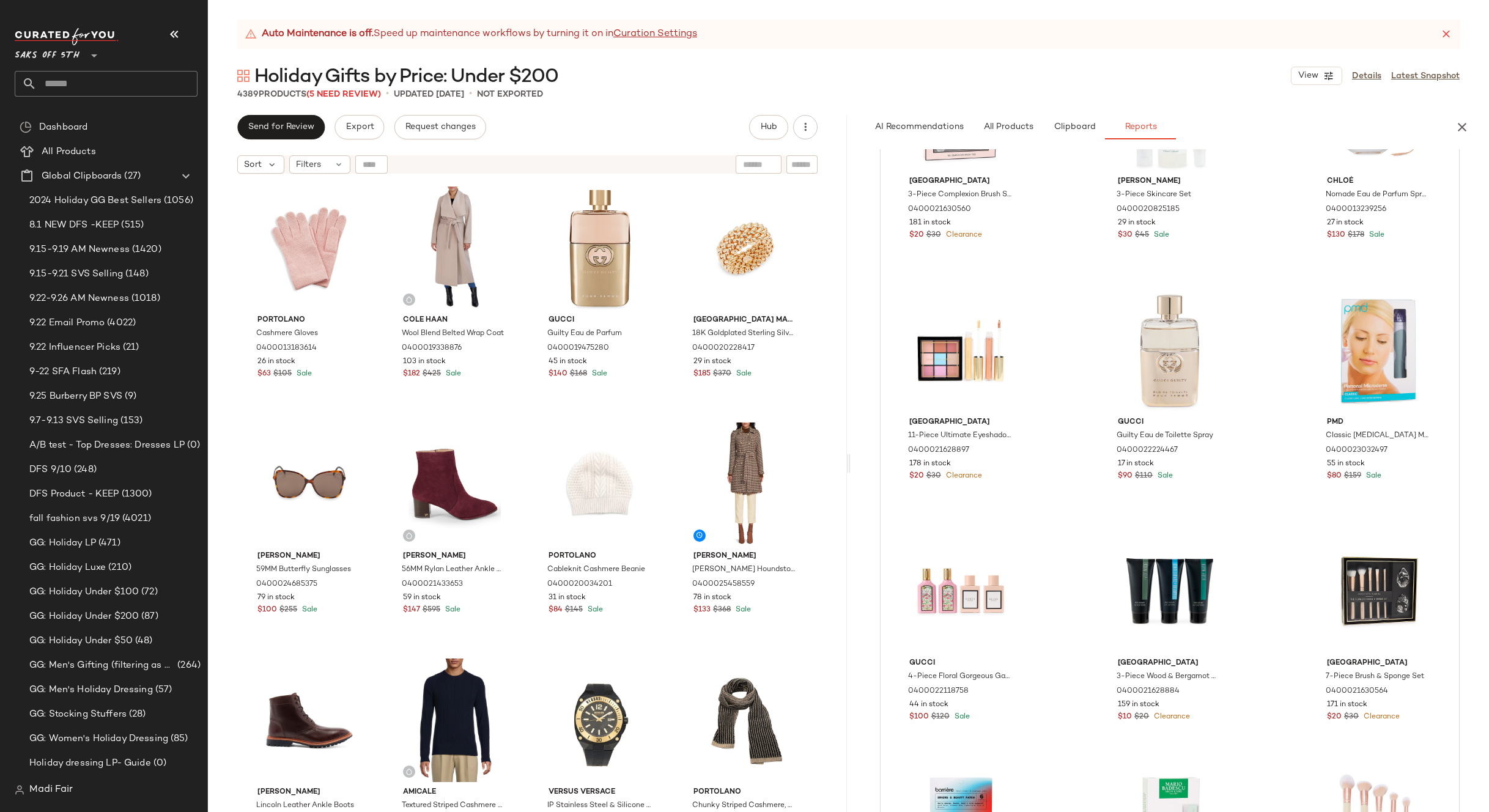
click at [867, 60] on div "Auto Maintenance is off. Speed up maintenance workflows by turning it on in Cur…" at bounding box center [849, 415] width 1281 height 793
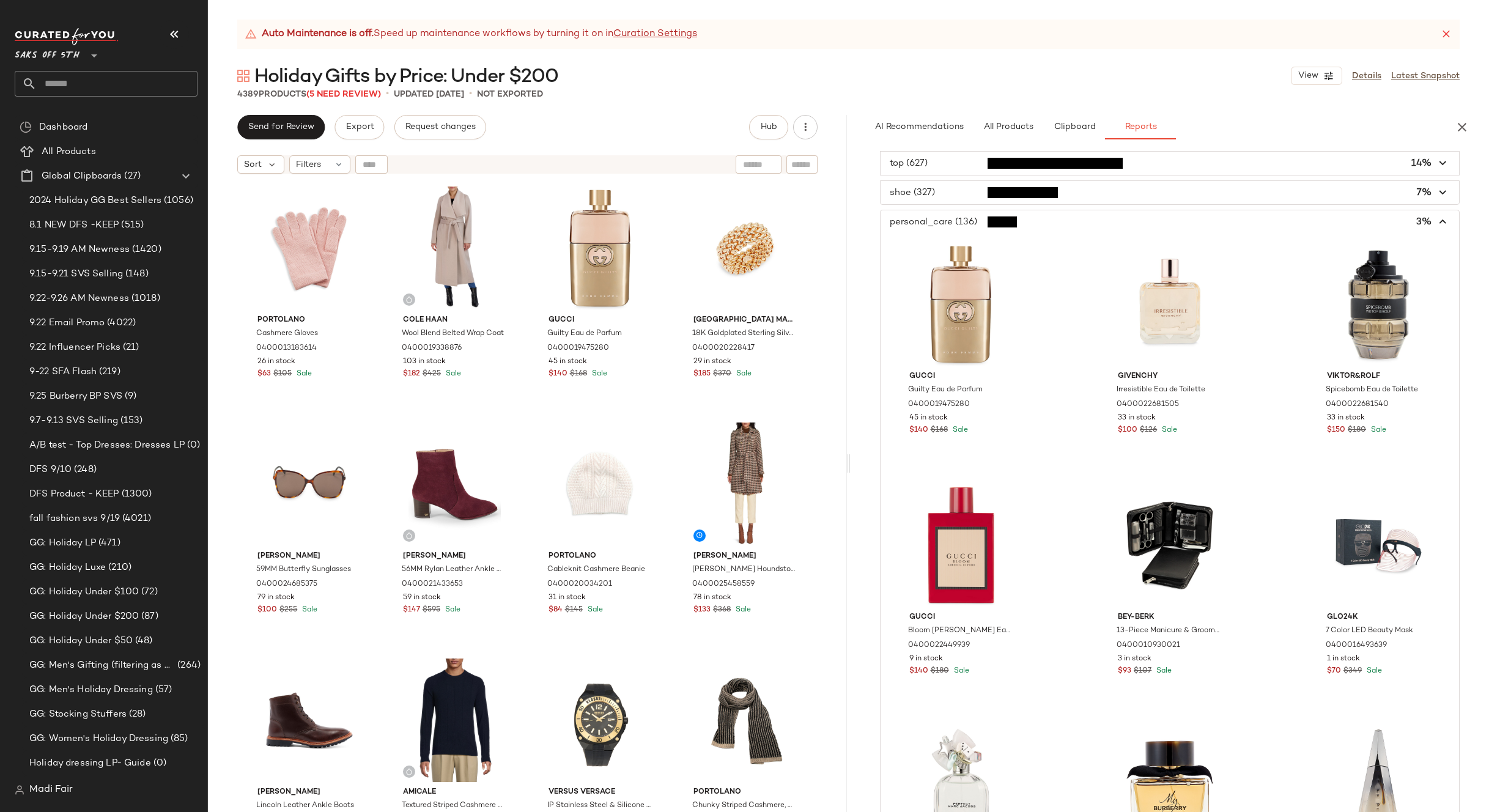
scroll to position [0, 0]
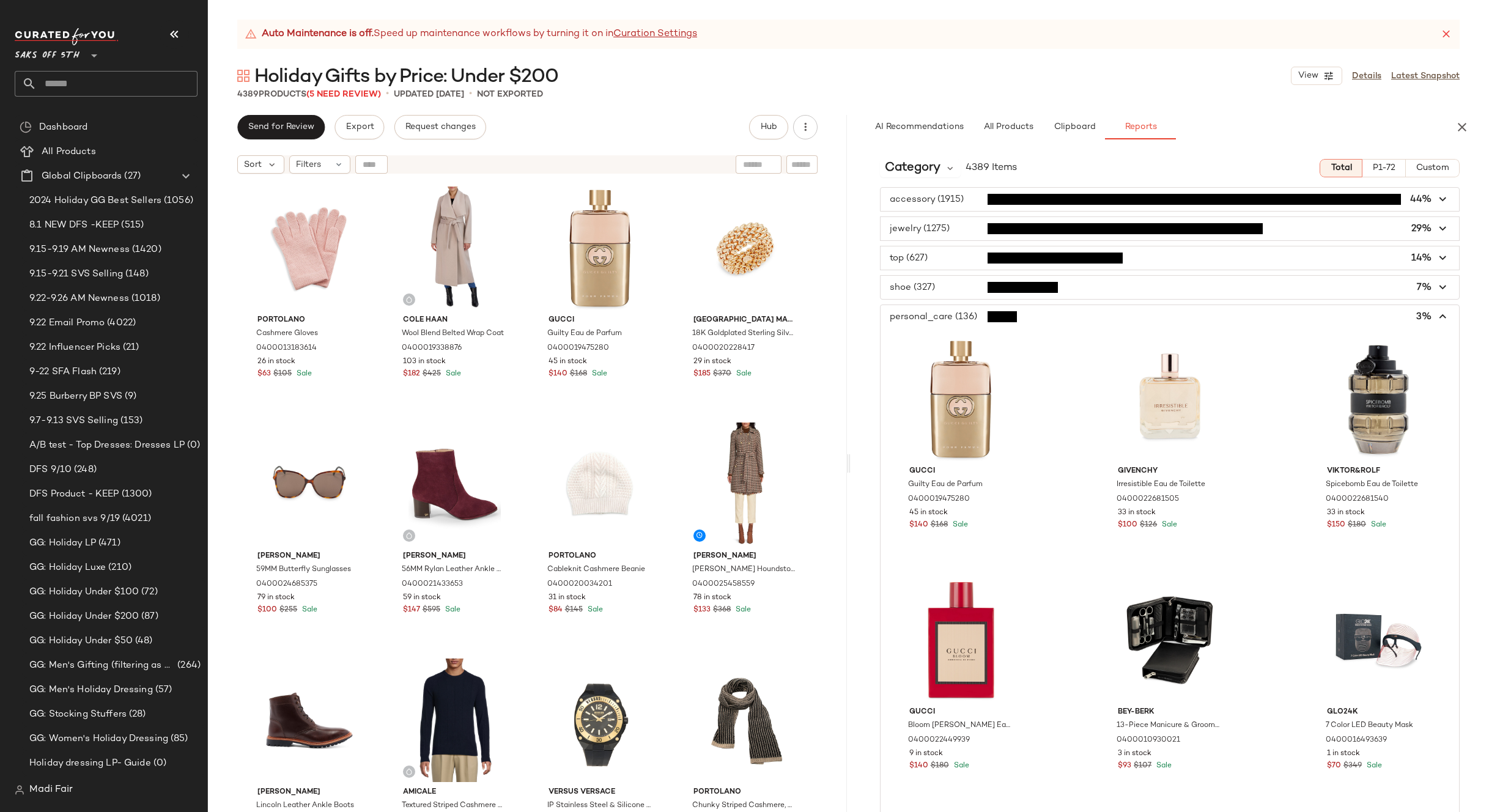
click at [930, 305] on span "button" at bounding box center [1169, 317] width 579 height 23
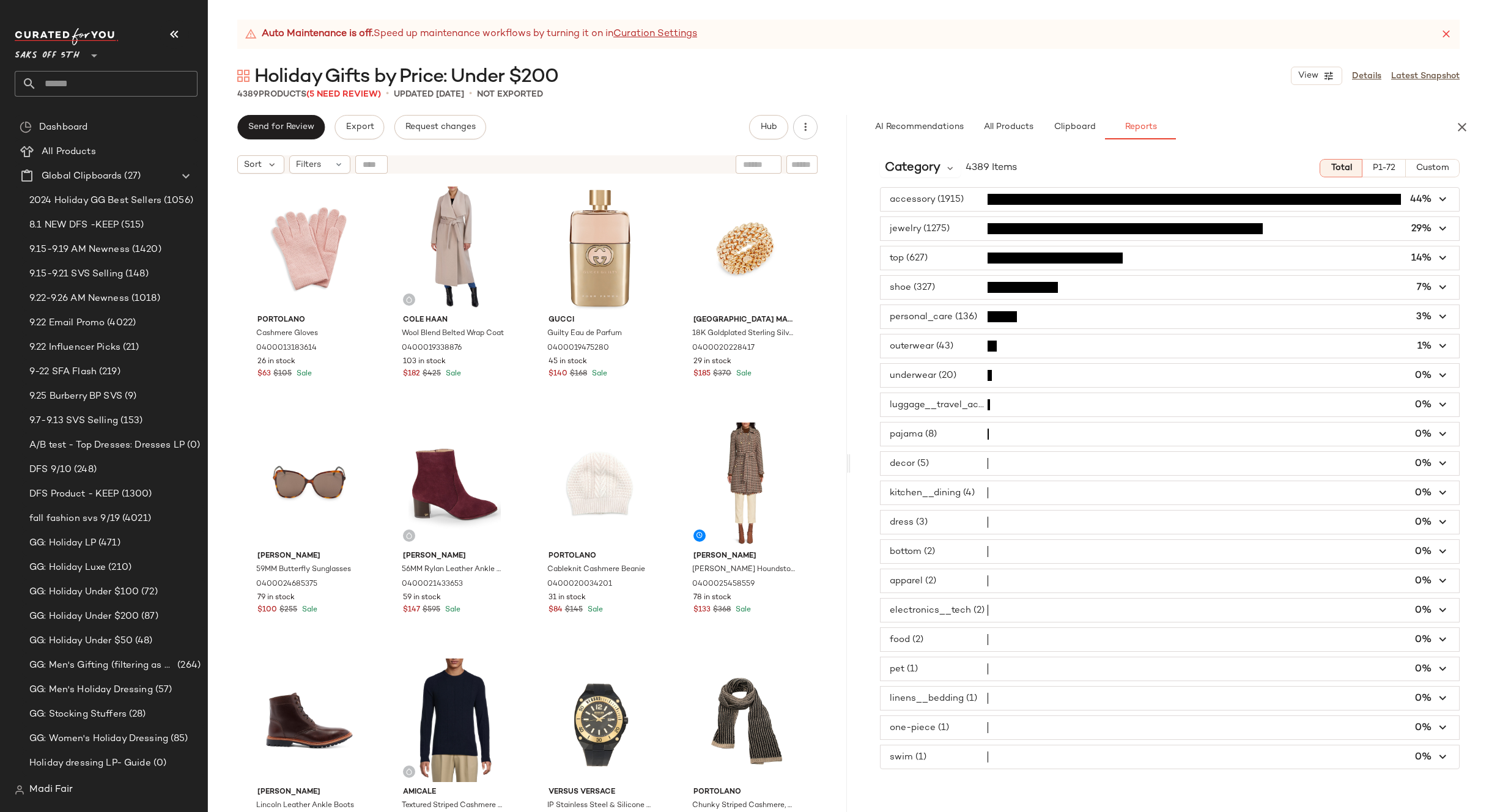
click at [943, 288] on span "button" at bounding box center [1169, 287] width 579 height 23
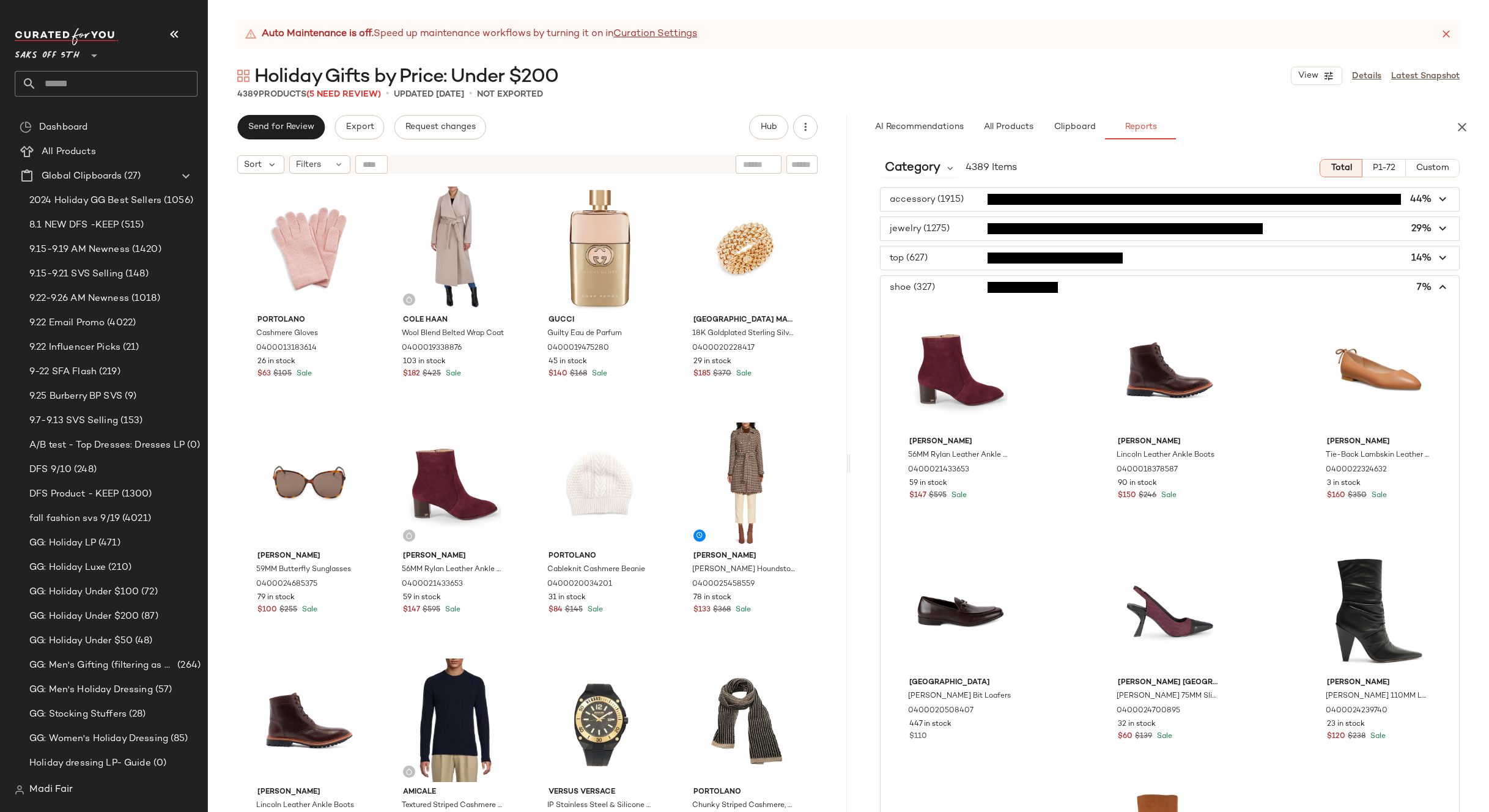
click at [947, 265] on span "button" at bounding box center [1169, 258] width 579 height 23
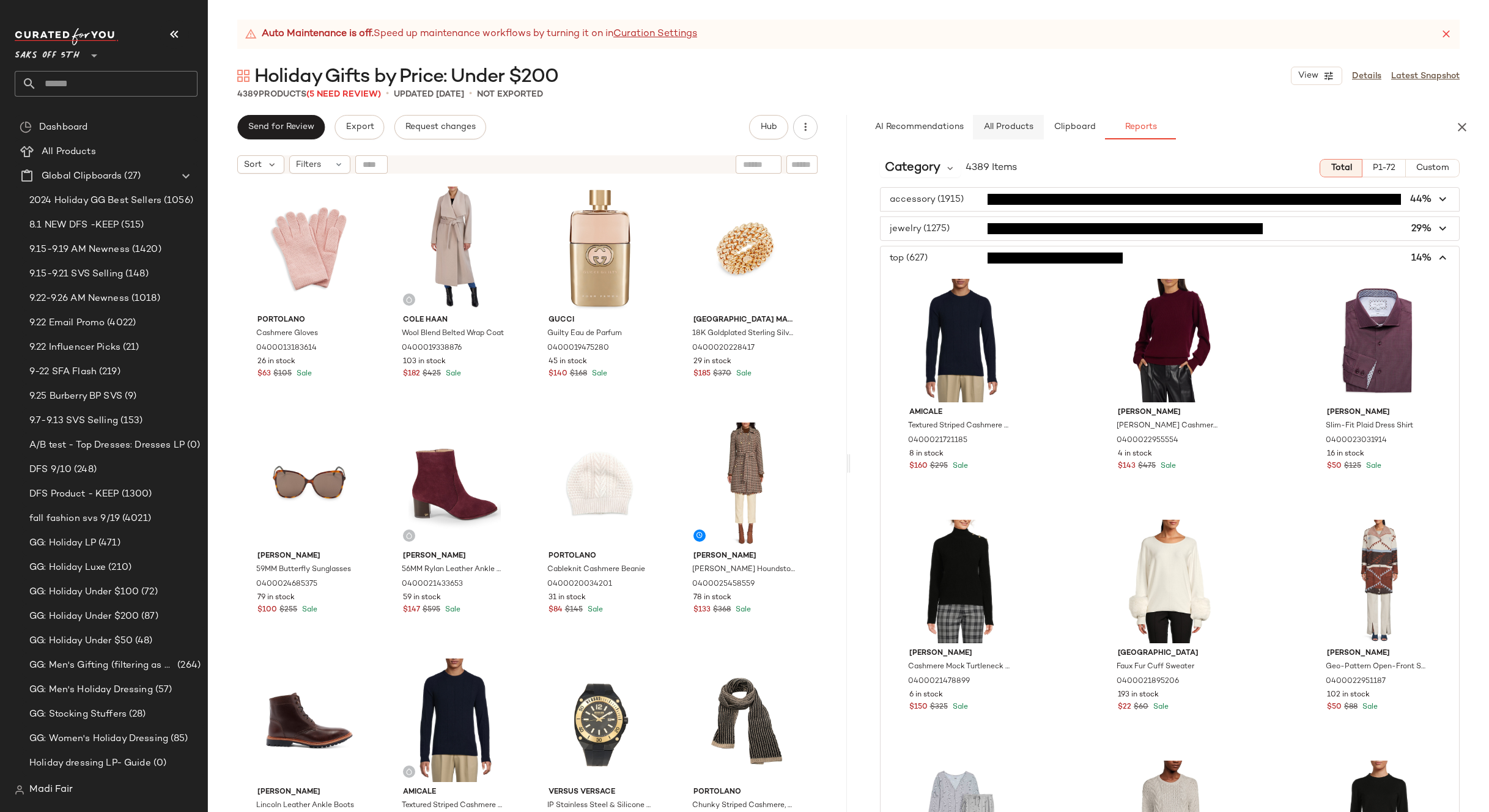
click at [1024, 123] on span "All Products" at bounding box center [1007, 127] width 50 height 10
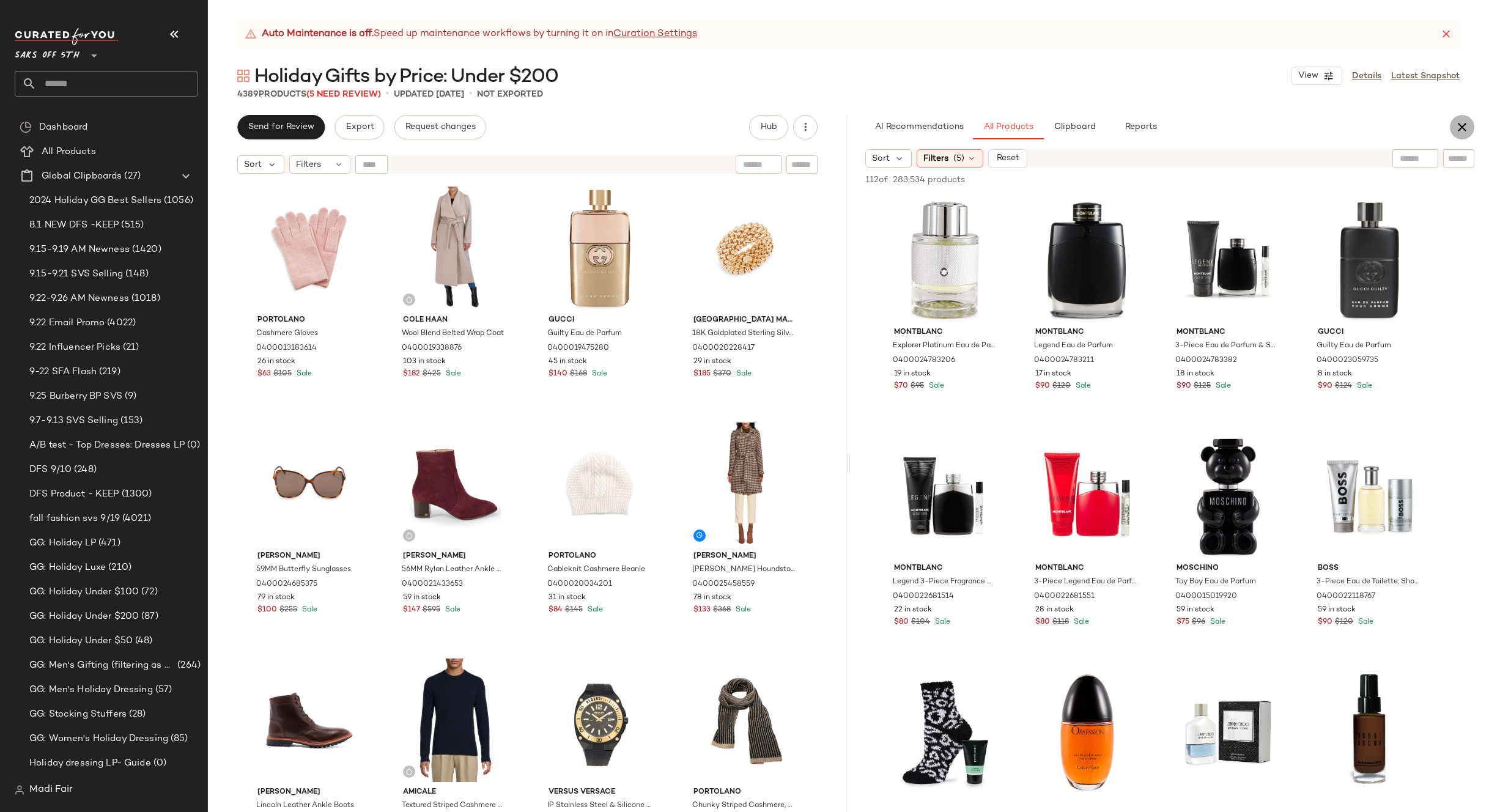
click at [1458, 124] on icon "button" at bounding box center [1462, 127] width 15 height 15
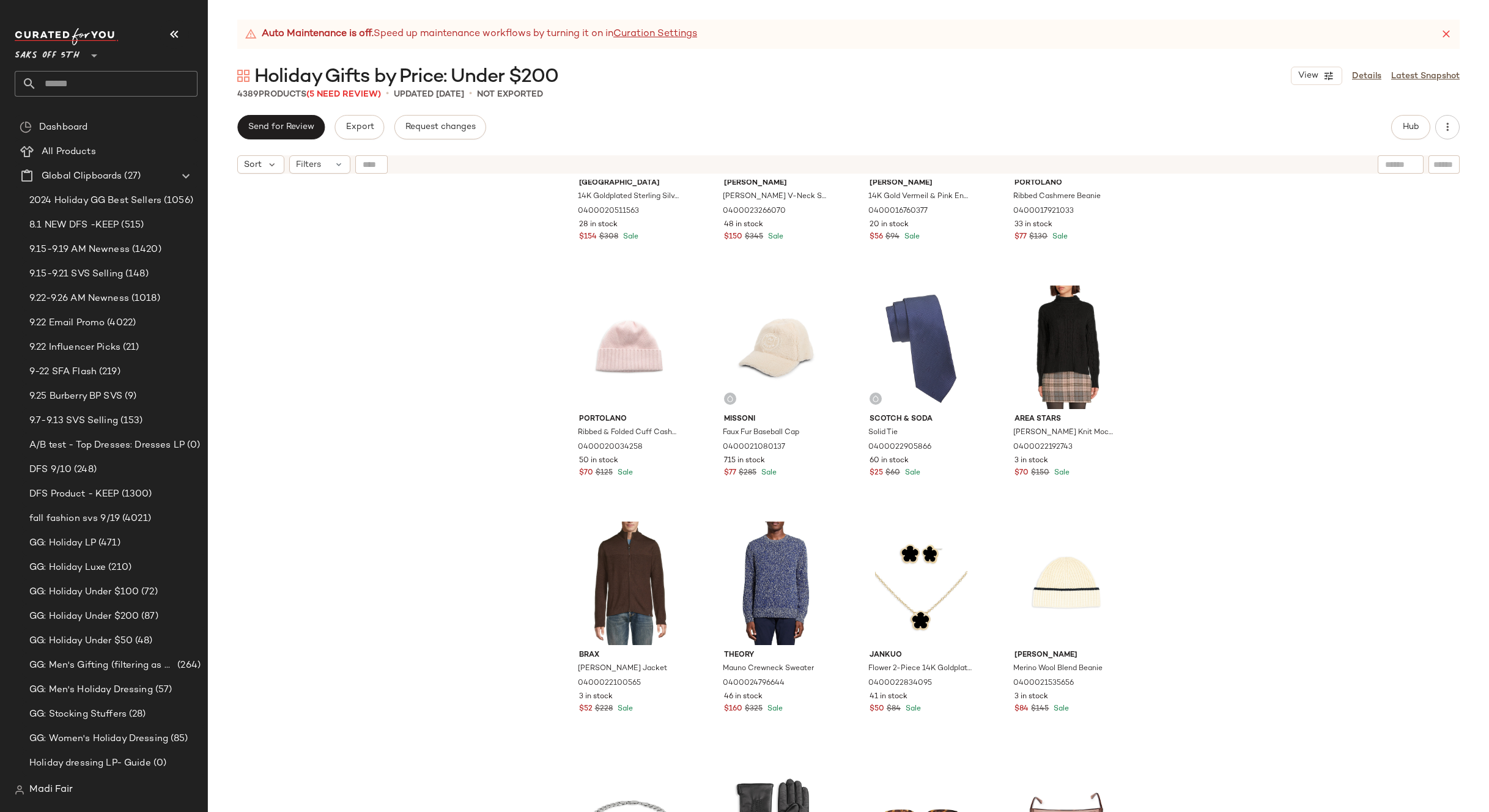
scroll to position [254282, 0]
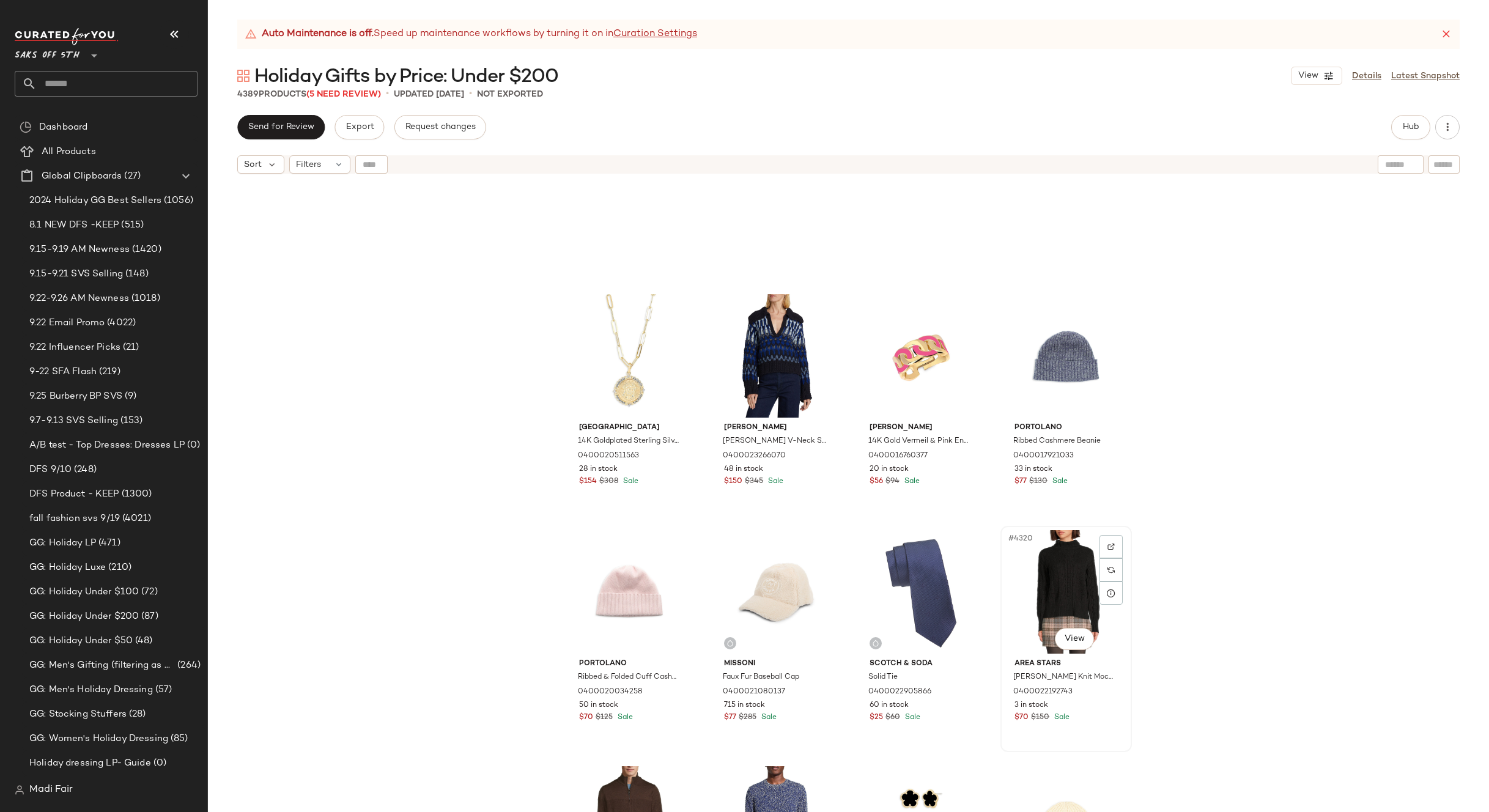
click at [1063, 594] on div "#4320 View" at bounding box center [1066, 592] width 123 height 124
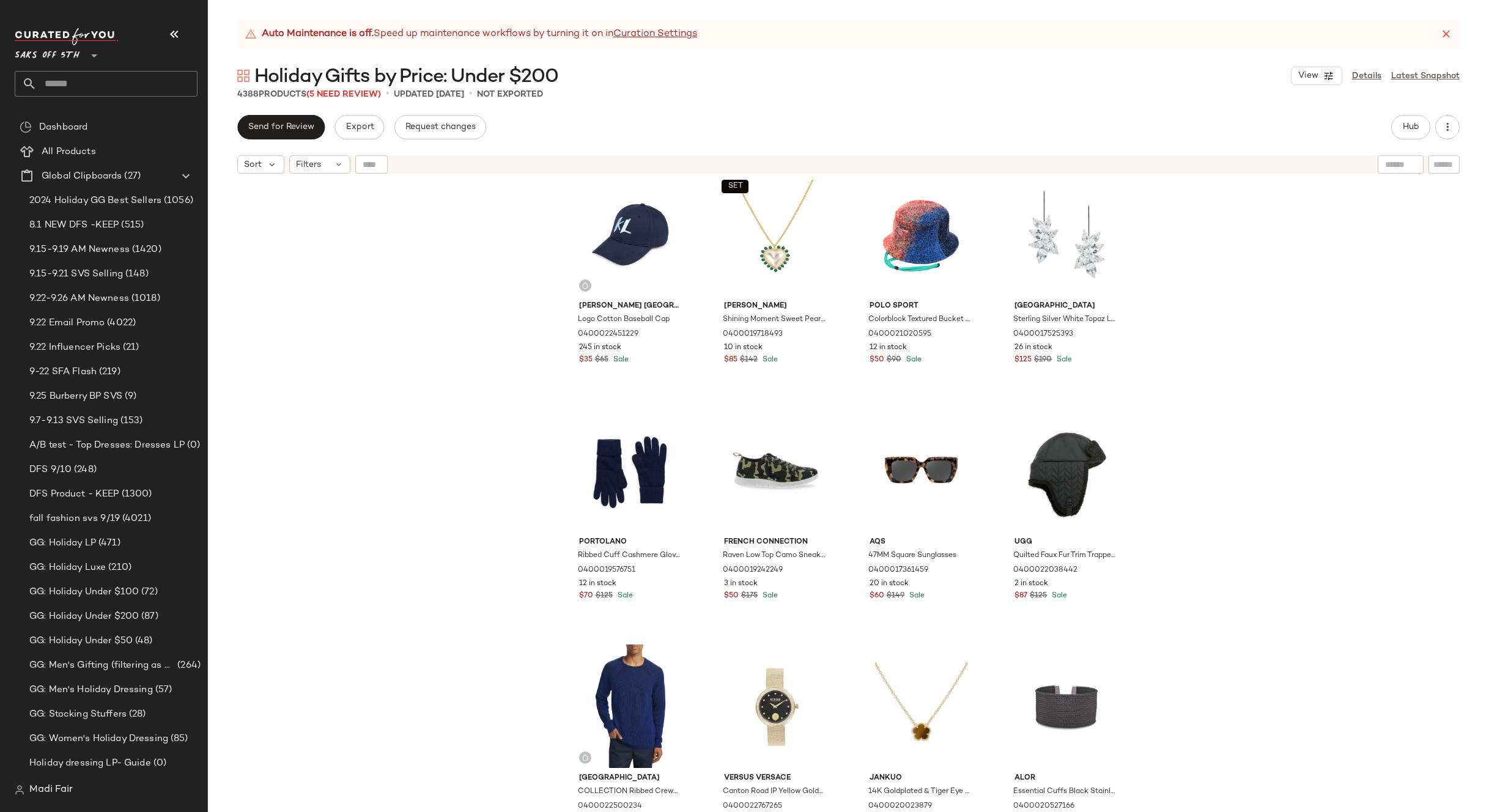
scroll to position [252877, 0]
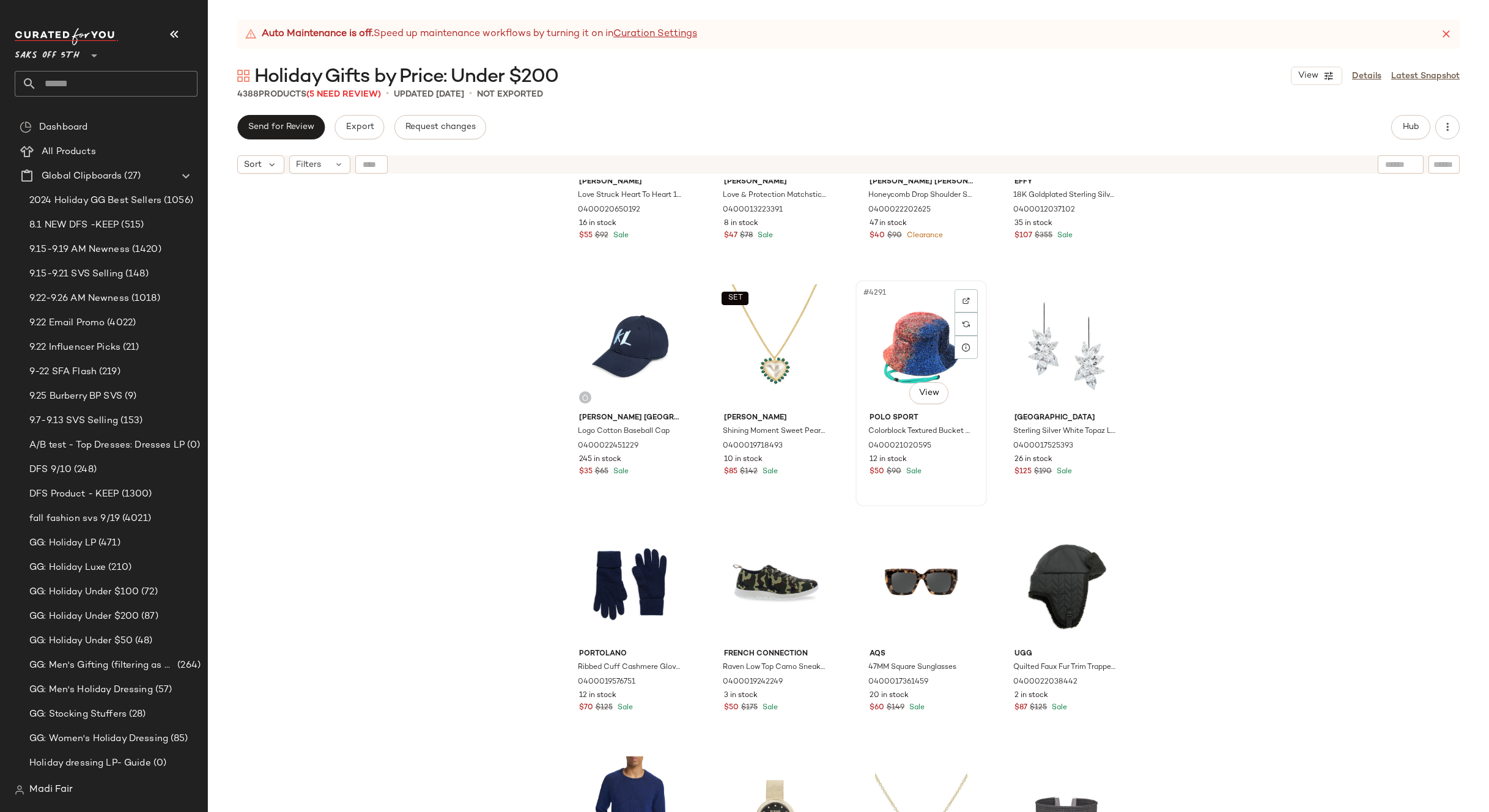
click at [915, 340] on div "#4291 View" at bounding box center [921, 346] width 123 height 124
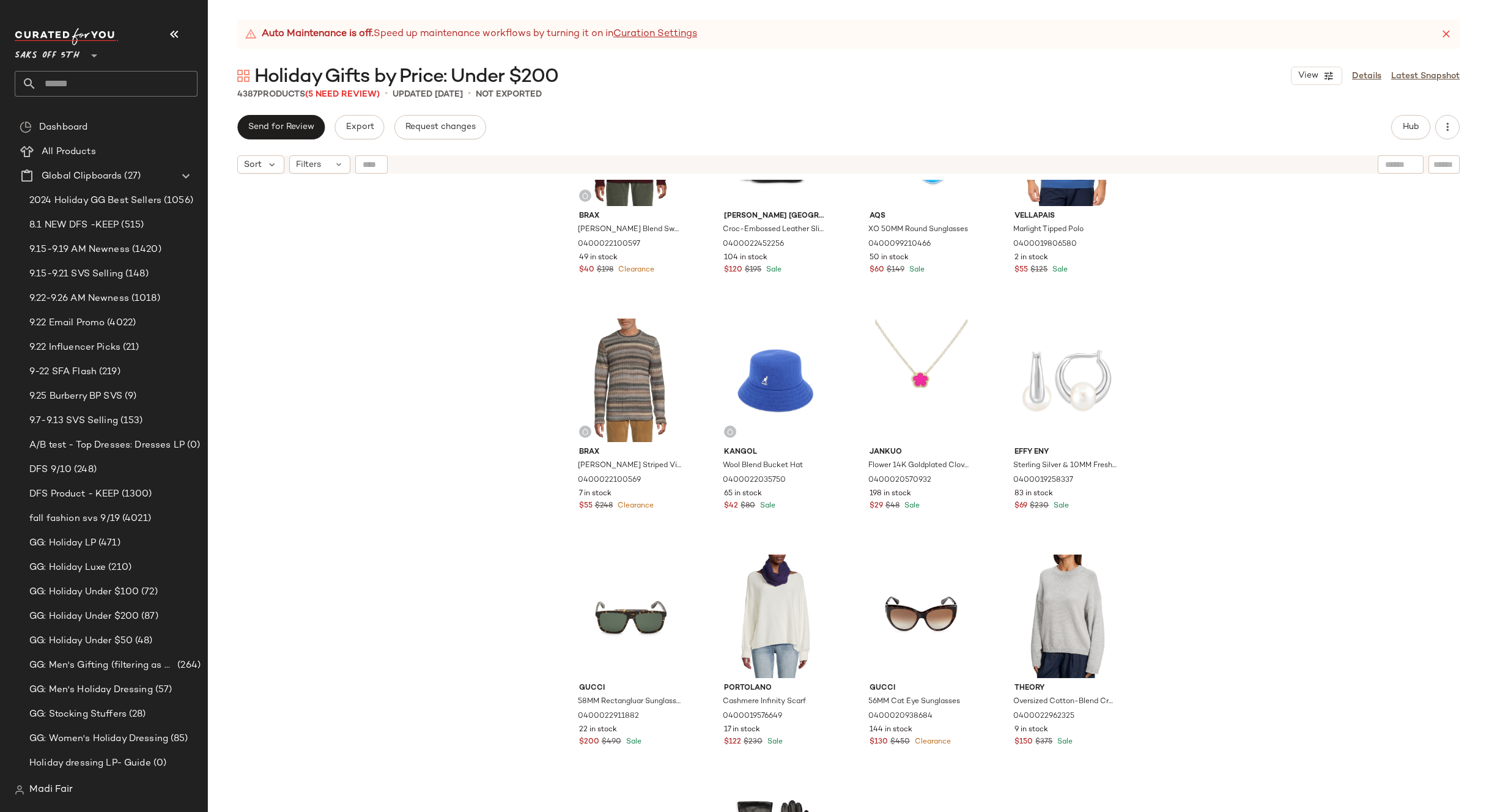
scroll to position [251715, 0]
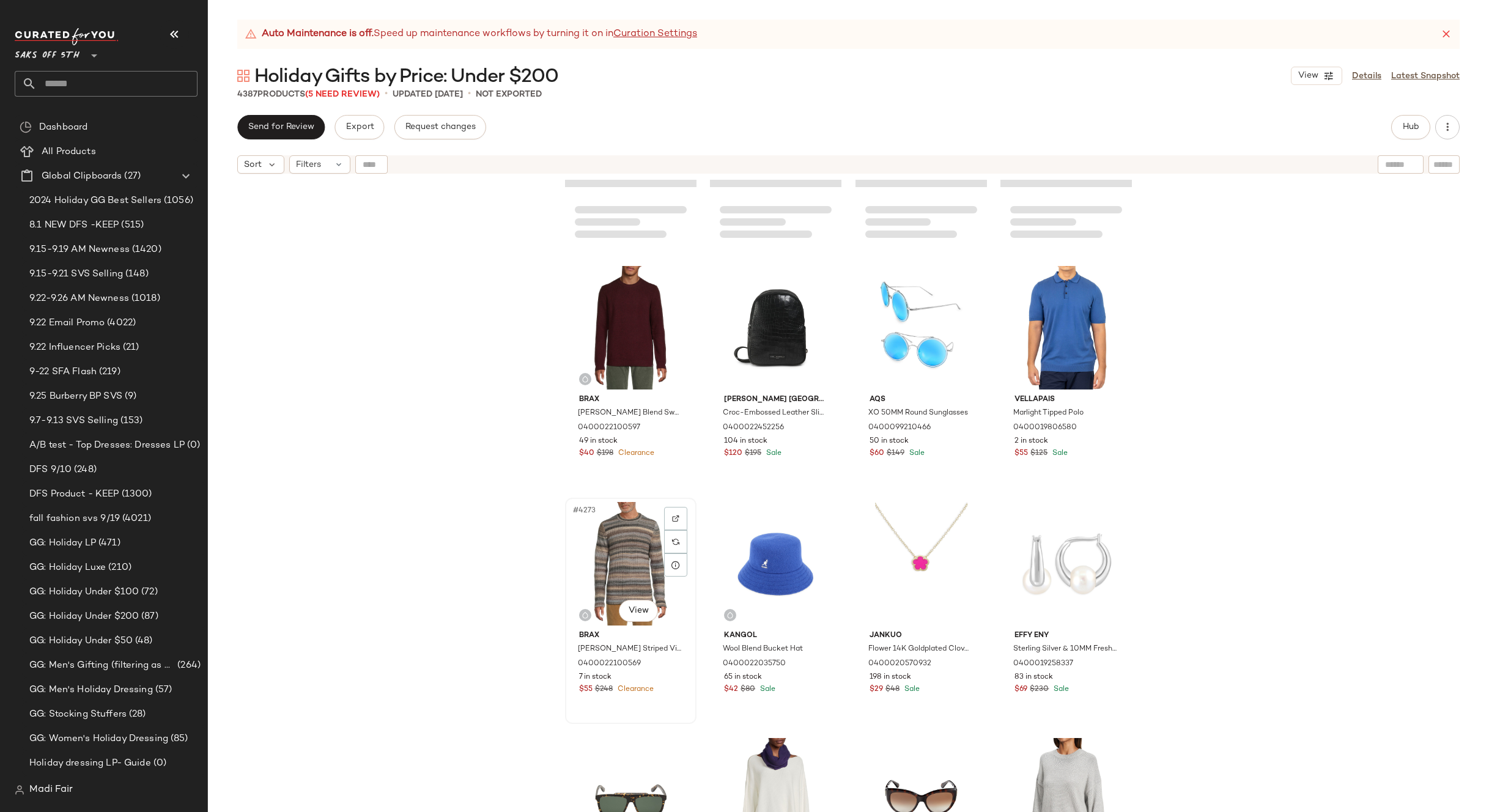
click at [602, 551] on div "#4273 View" at bounding box center [631, 563] width 123 height 124
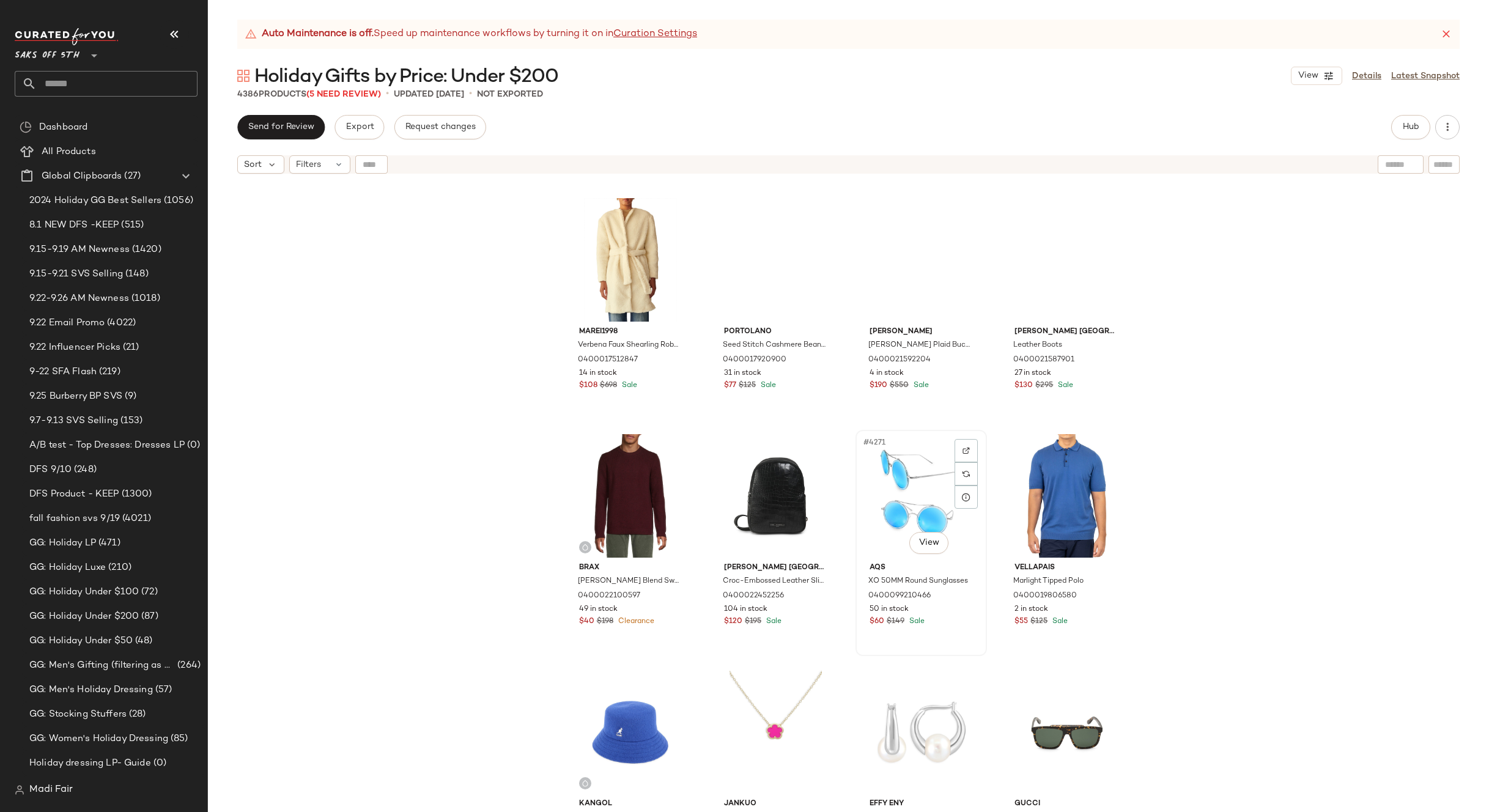
scroll to position [251410, 0]
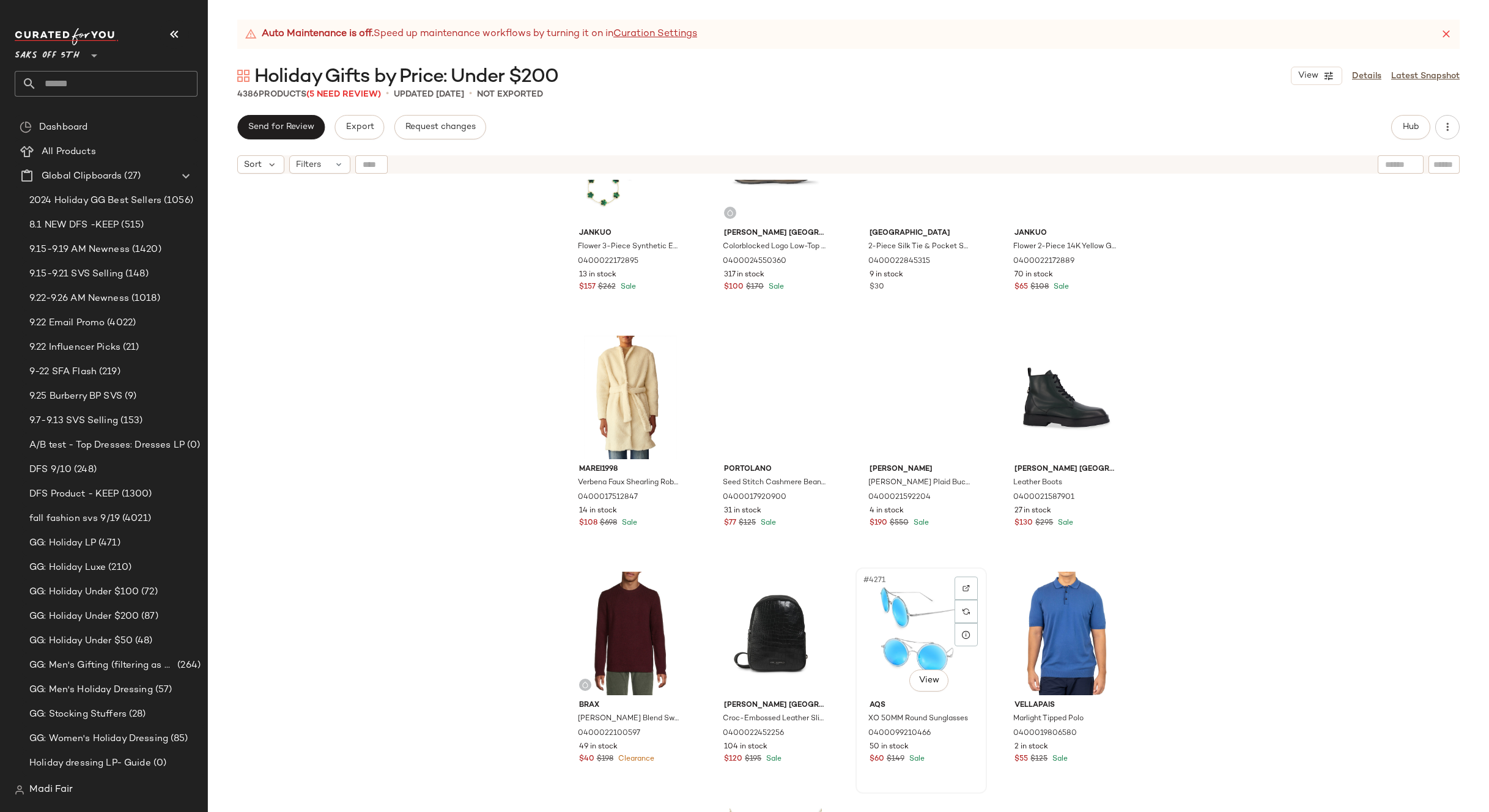
click at [898, 624] on div "#4271 View" at bounding box center [921, 633] width 123 height 124
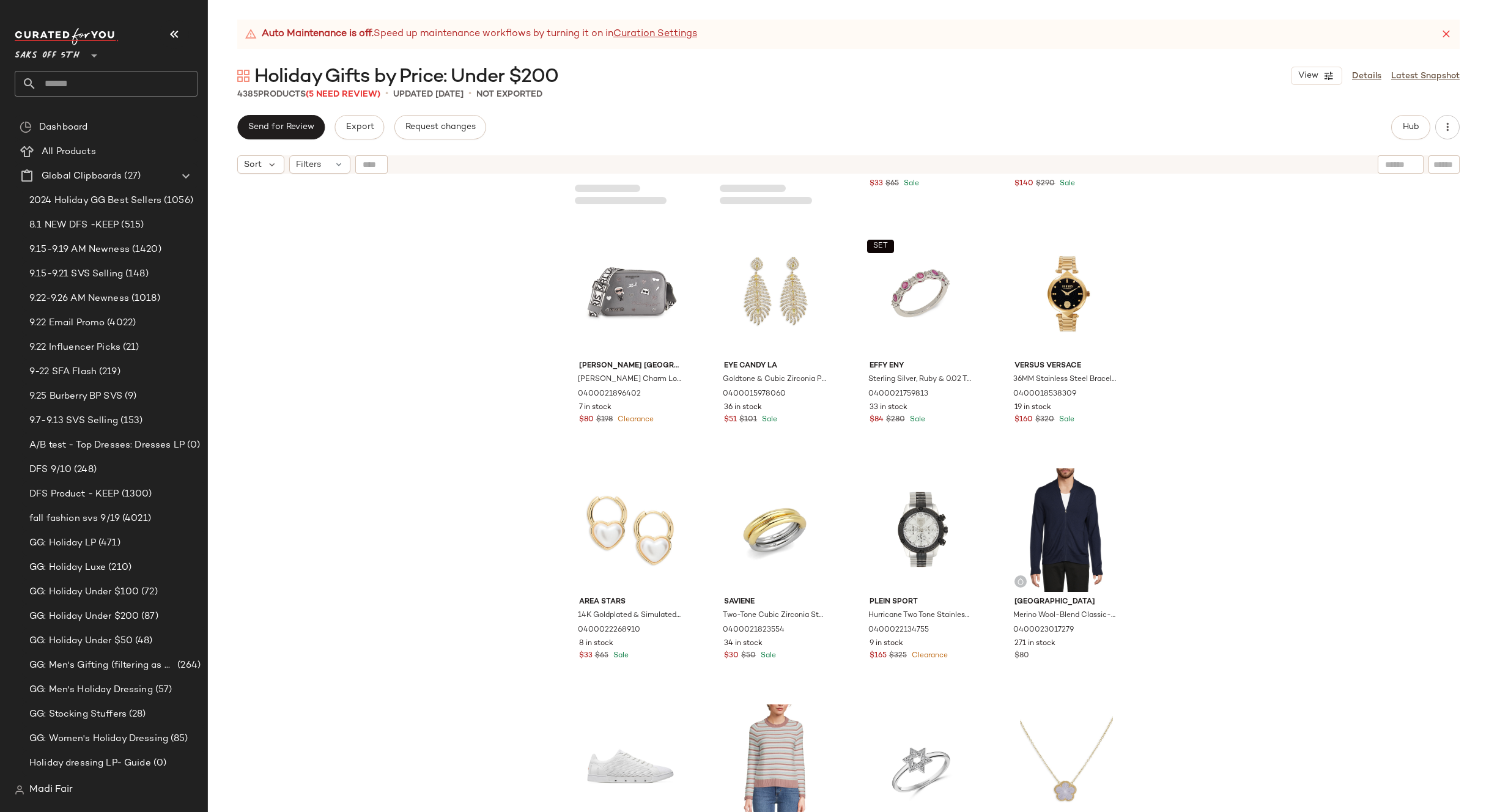
scroll to position [248841, 0]
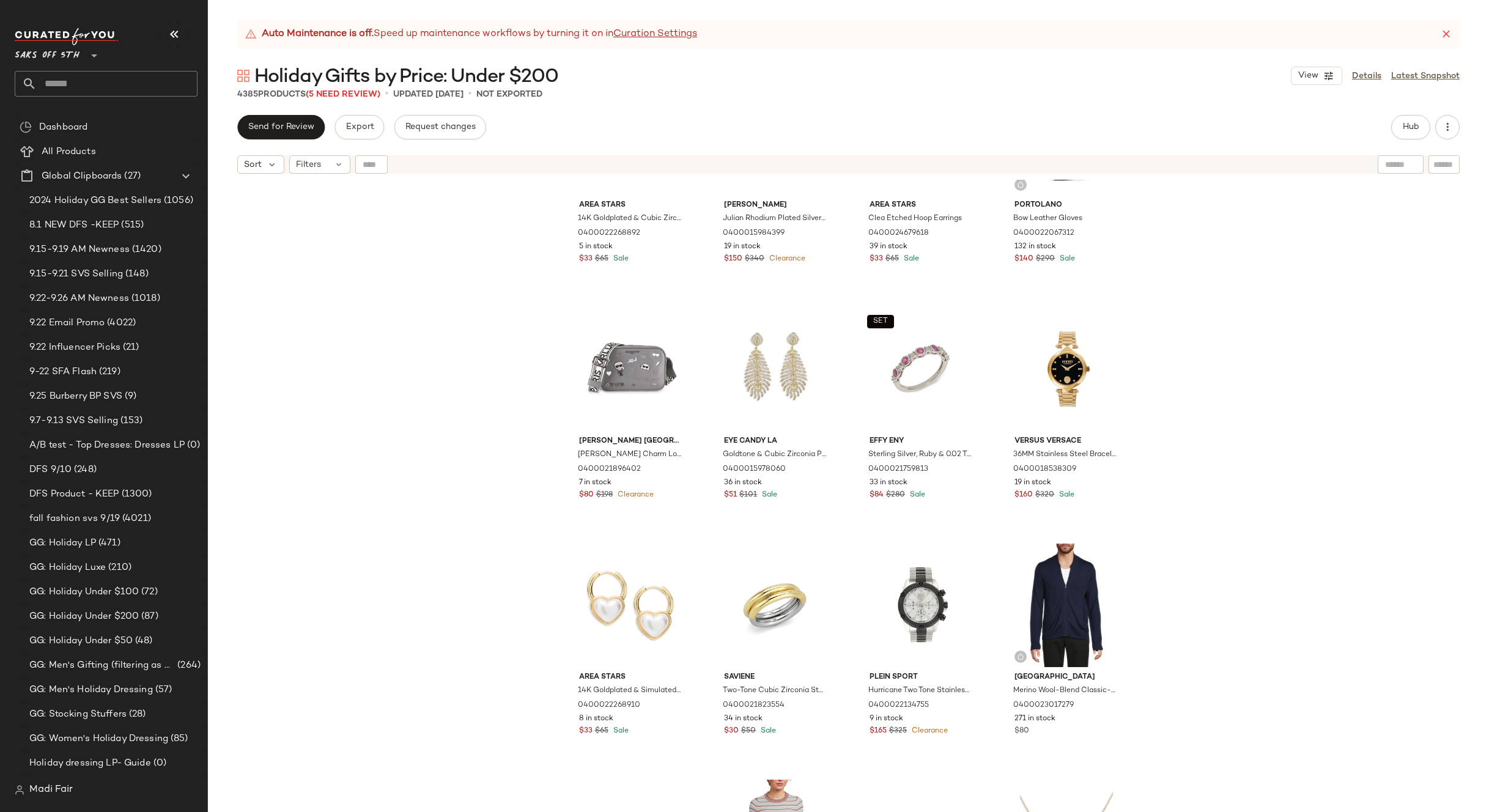
click at [388, 204] on div "Area Stars 14K Goldplated & Cubic Zirconia Link Drop Earrings 0400022268892 5 i…" at bounding box center [849, 511] width 1281 height 663
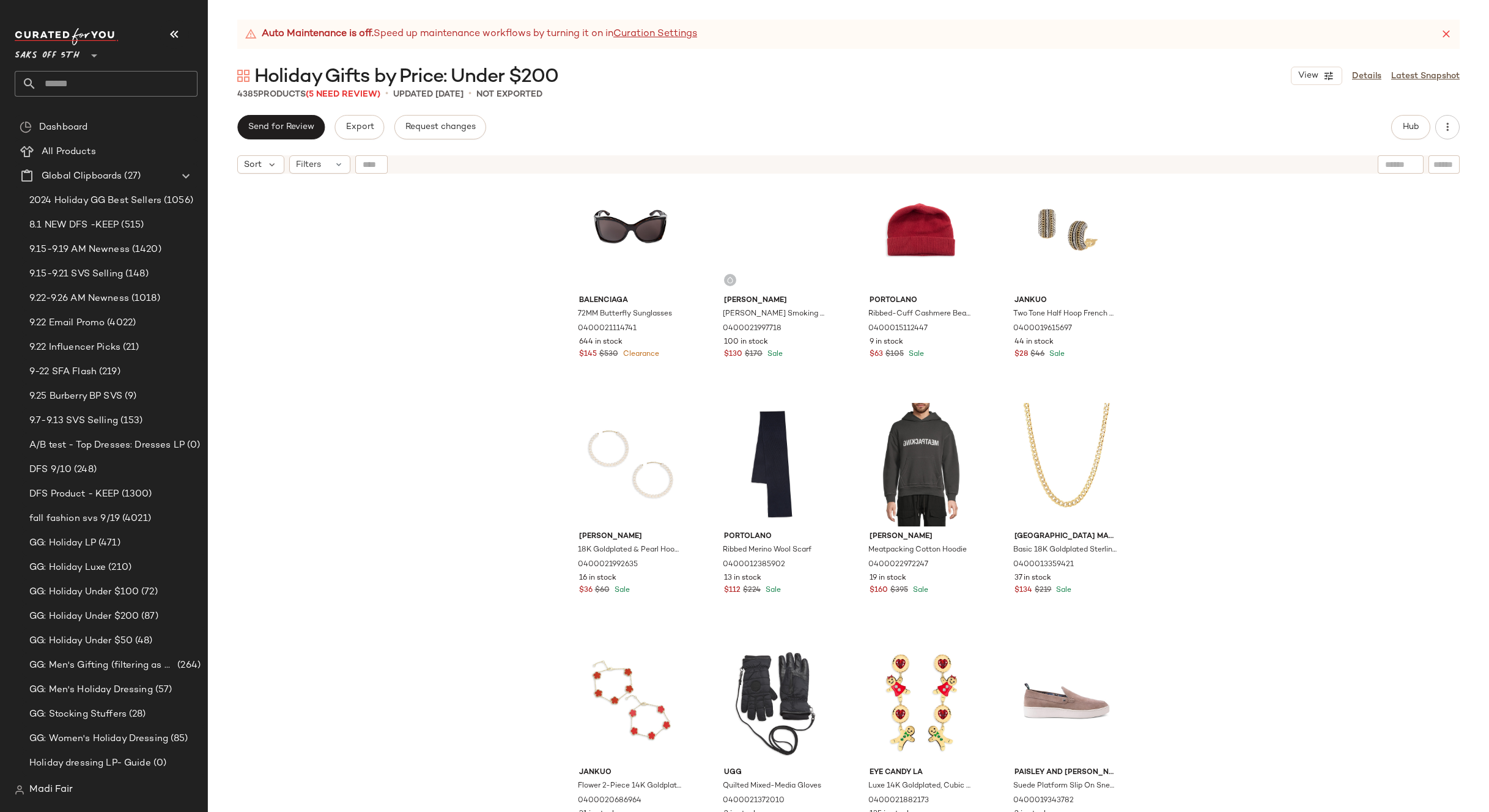
scroll to position [247619, 0]
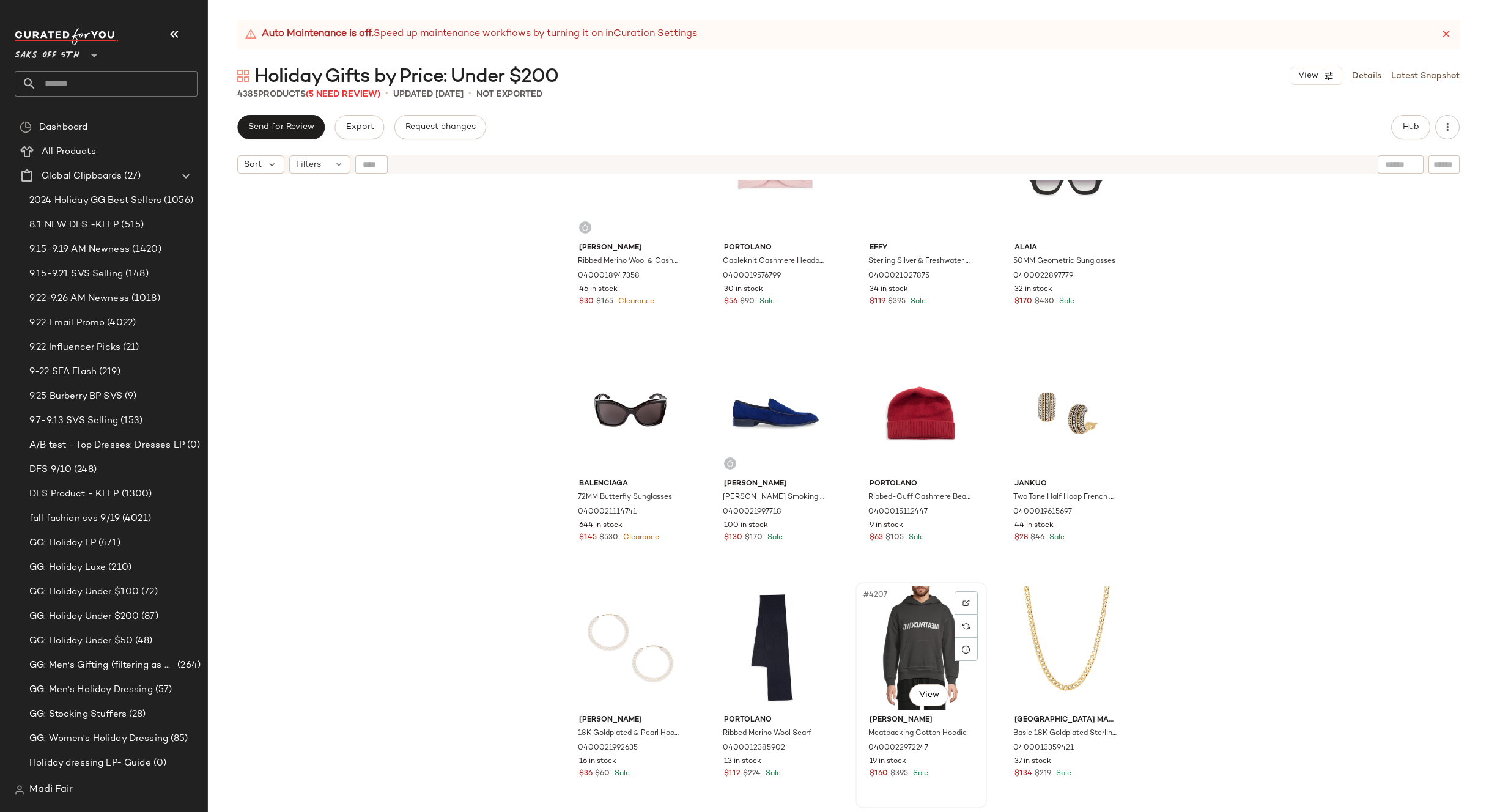
click at [890, 618] on div "#4207 View" at bounding box center [921, 648] width 123 height 124
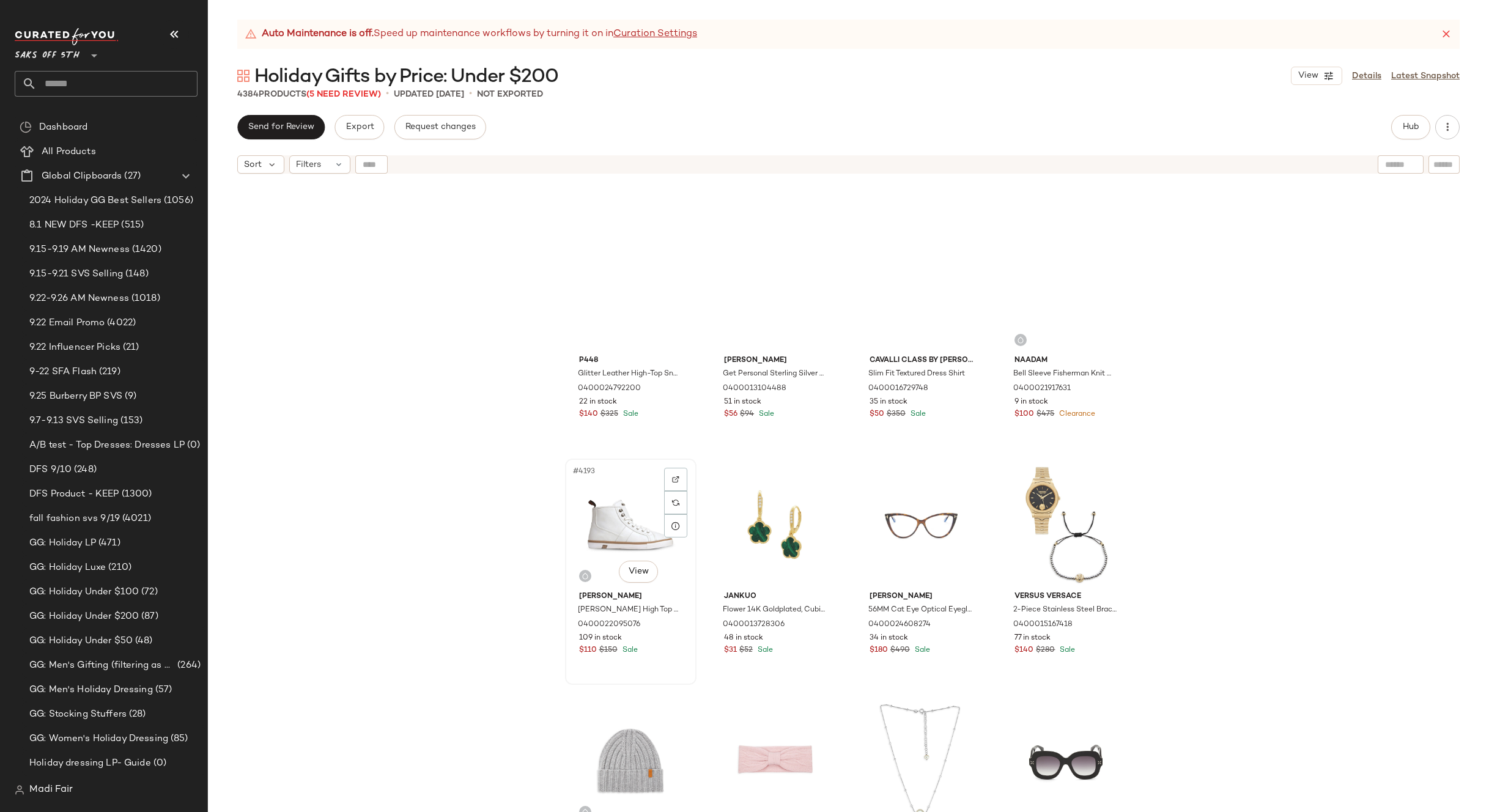
scroll to position [246947, 0]
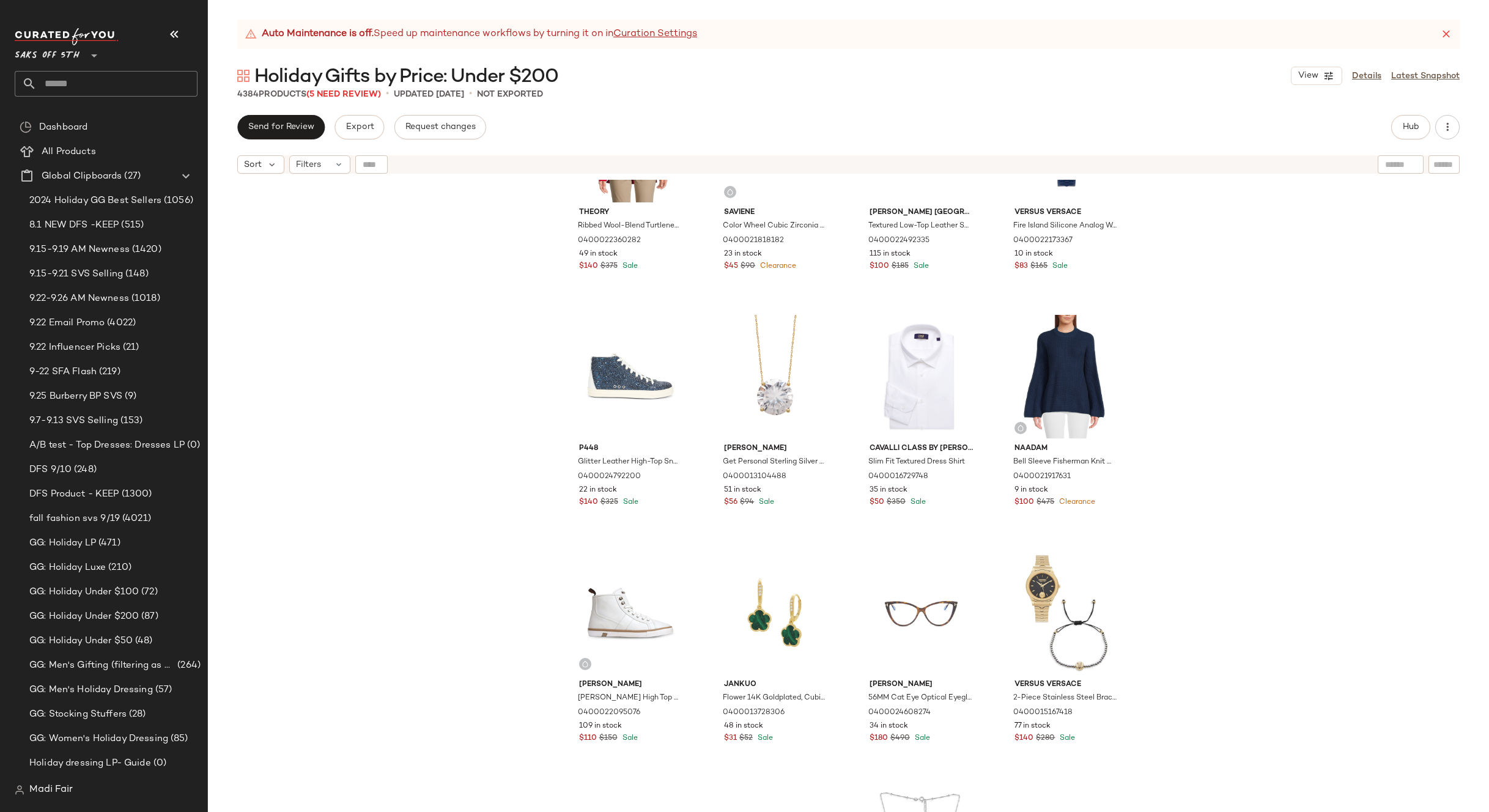
click at [1291, 438] on div "Theory Ribbed Wool-Blend Turtleneck Sweater 0400022360282 49 in stock $140 $375…" at bounding box center [849, 511] width 1281 height 663
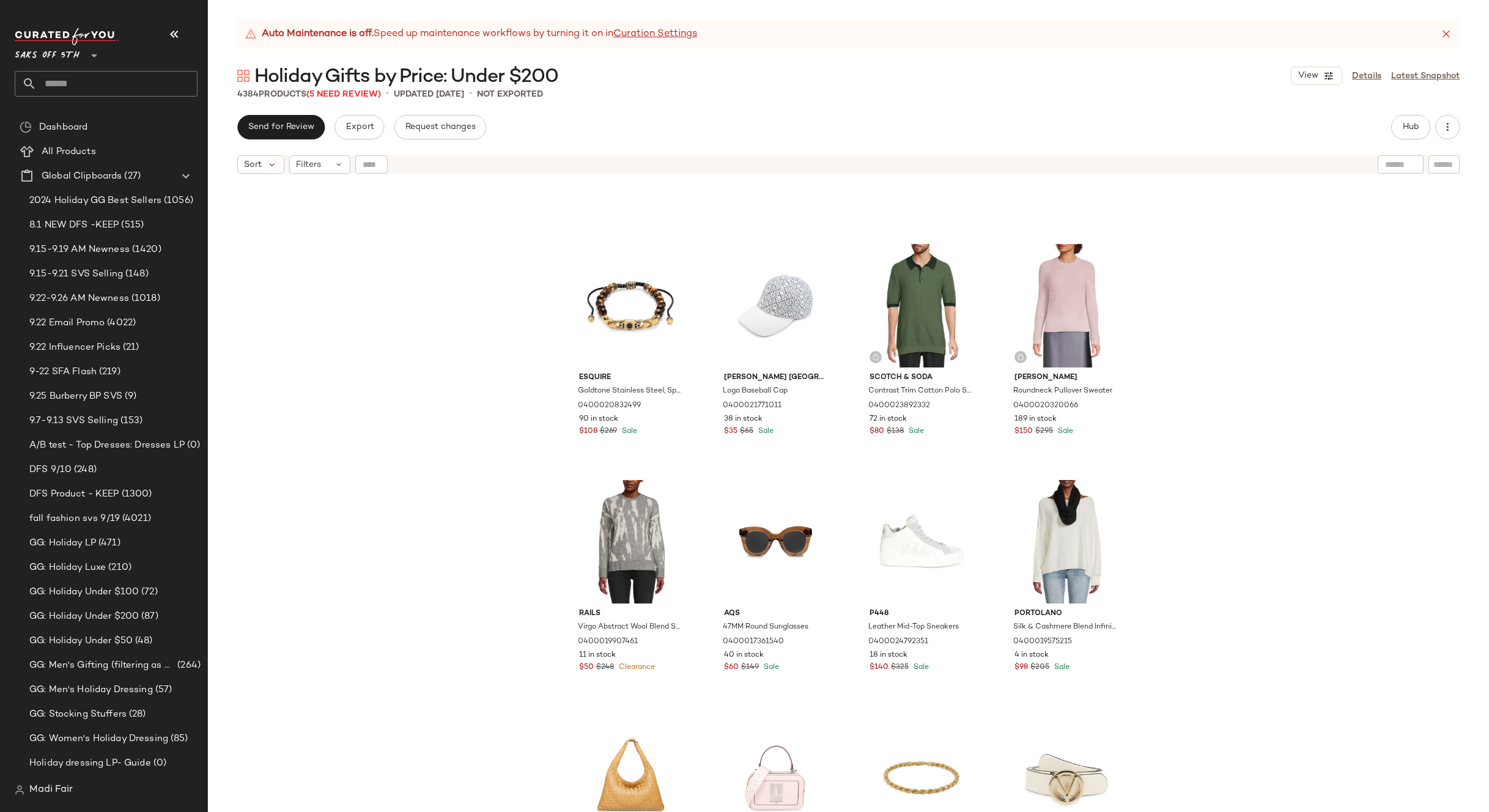
scroll to position [245479, 0]
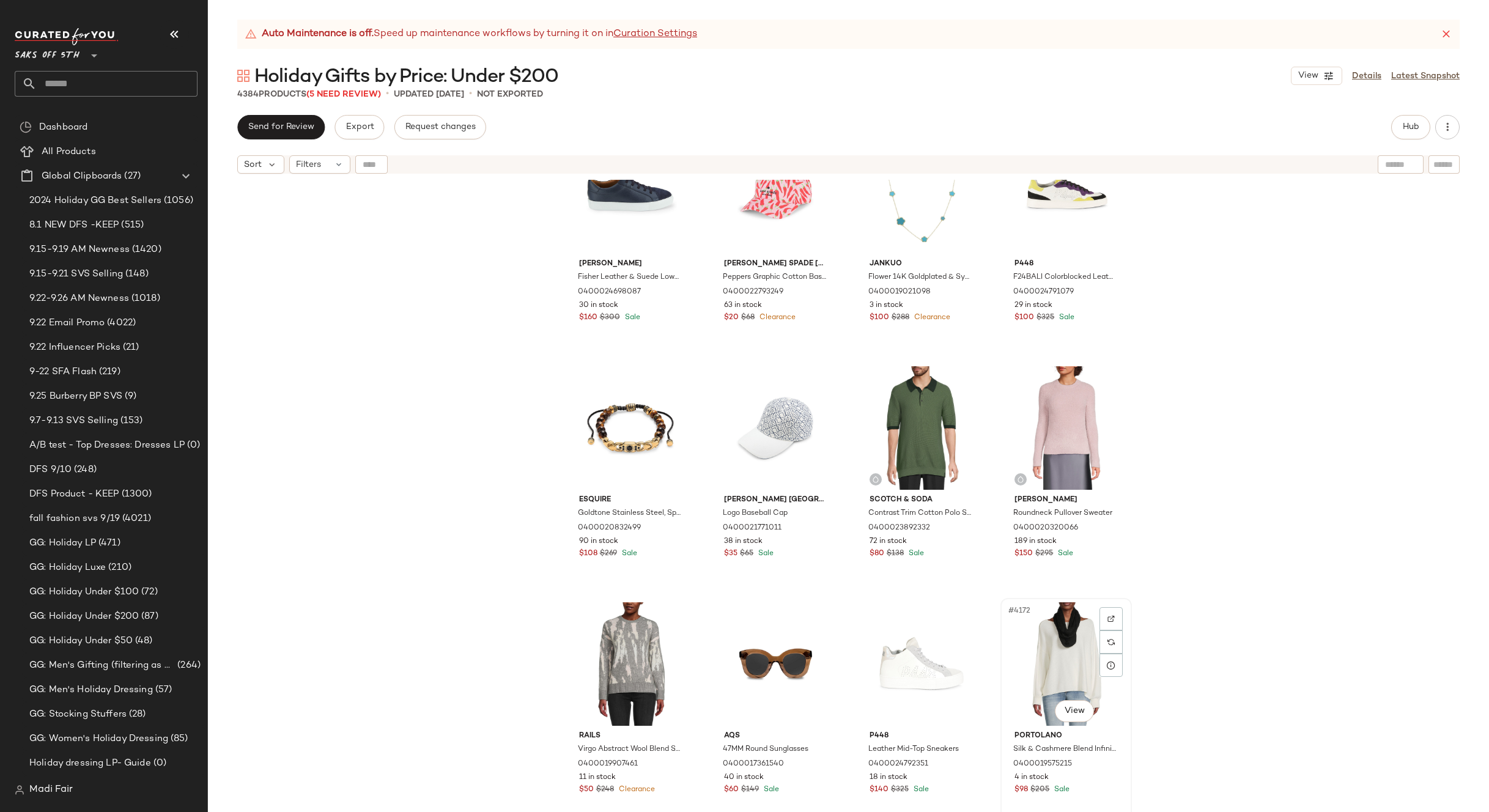
click at [1056, 640] on div "#4172 View" at bounding box center [1066, 664] width 123 height 124
click at [930, 435] on div "#4167 View" at bounding box center [921, 428] width 123 height 124
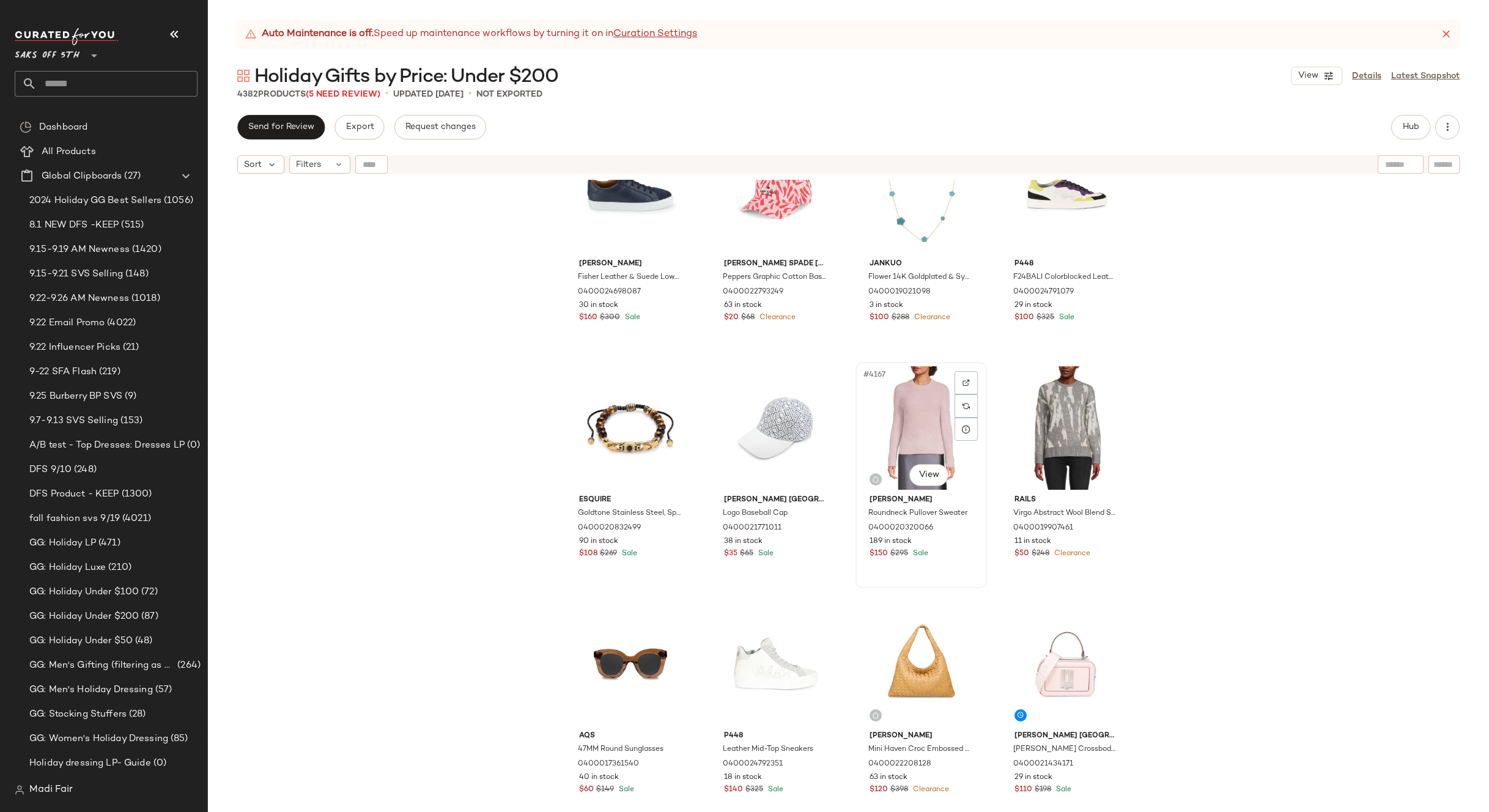
click at [934, 421] on div "#4167 View" at bounding box center [921, 428] width 123 height 124
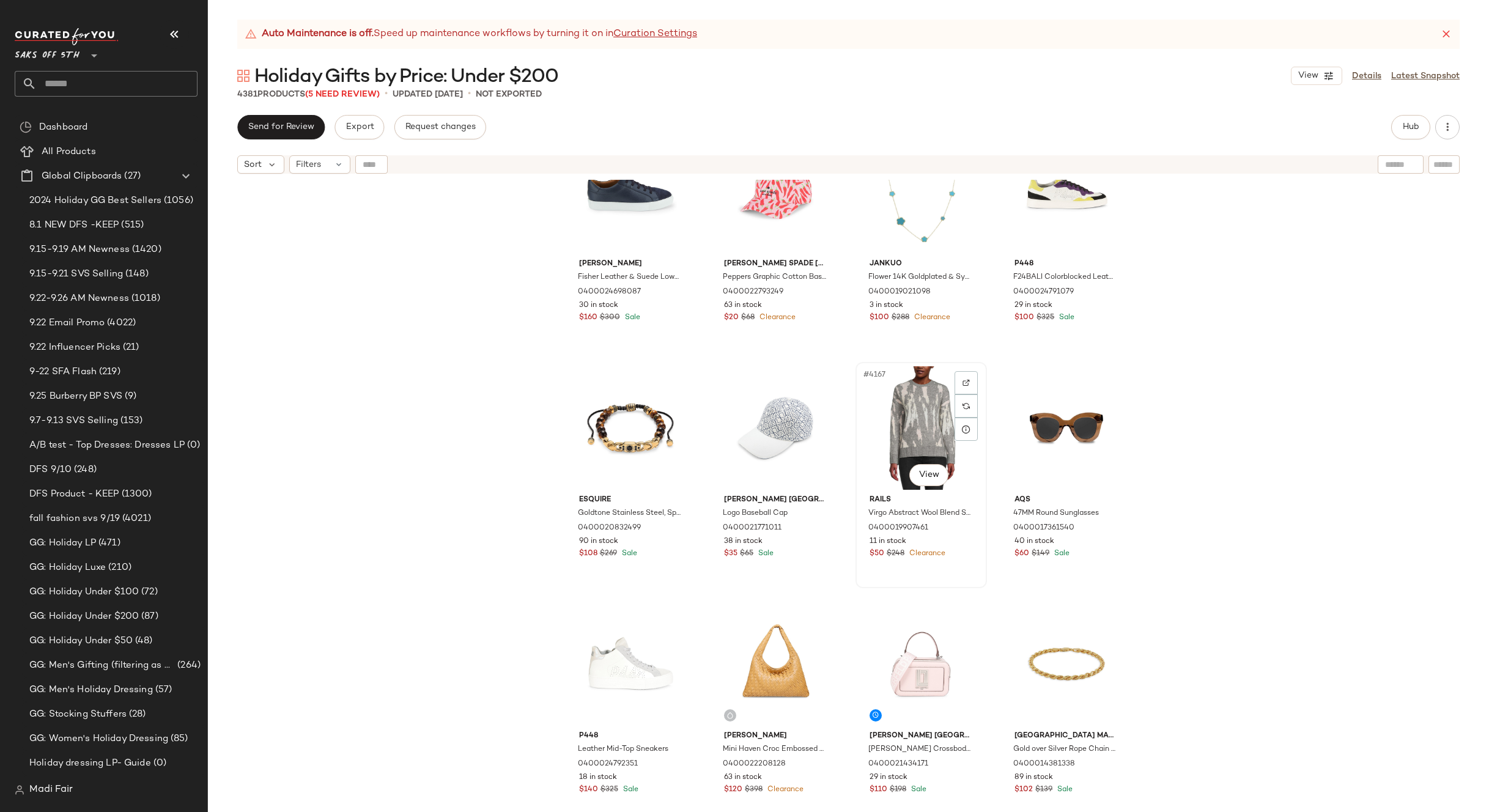
click at [924, 421] on div "#4167 View" at bounding box center [921, 428] width 123 height 124
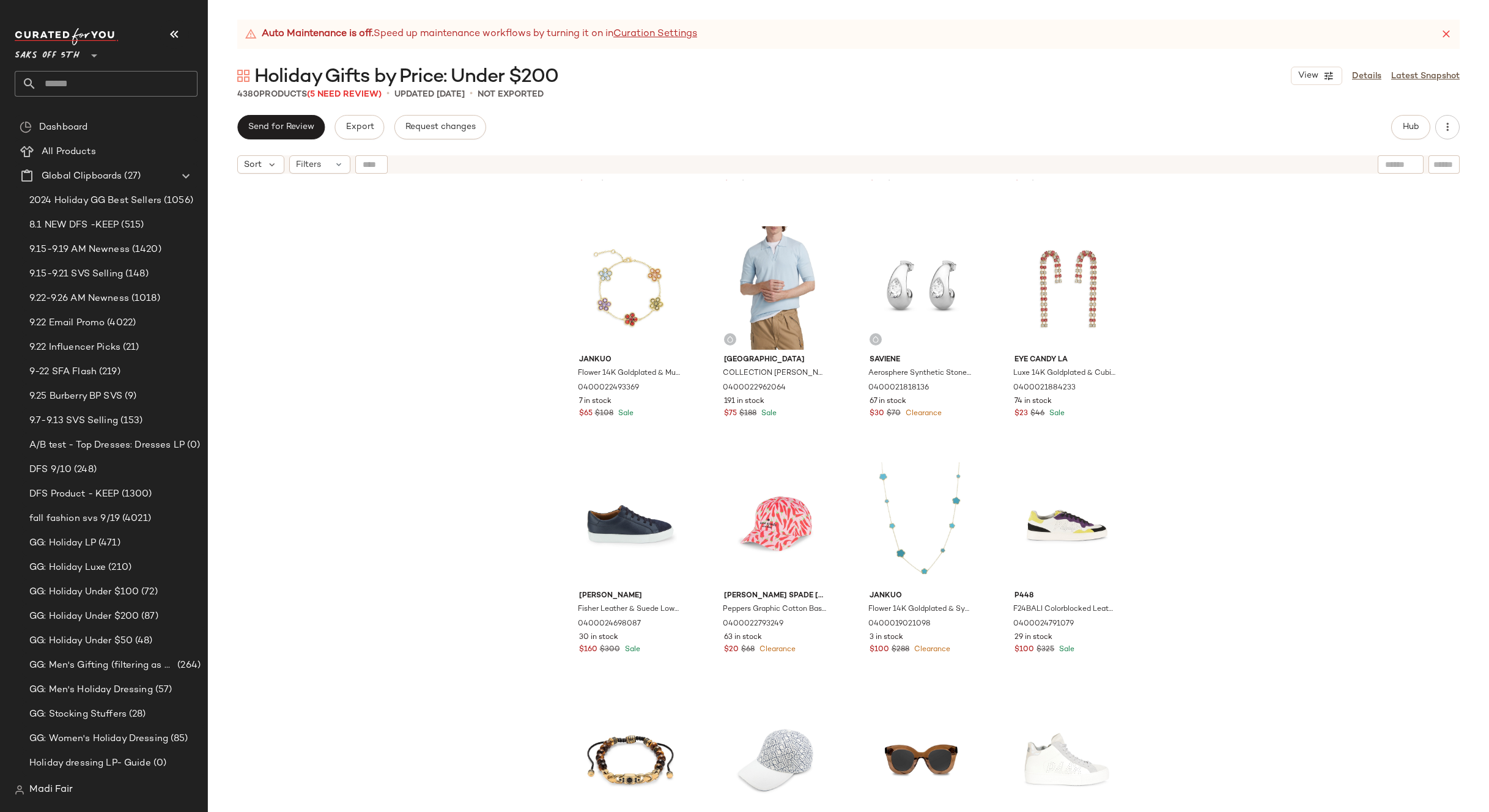
scroll to position [244990, 0]
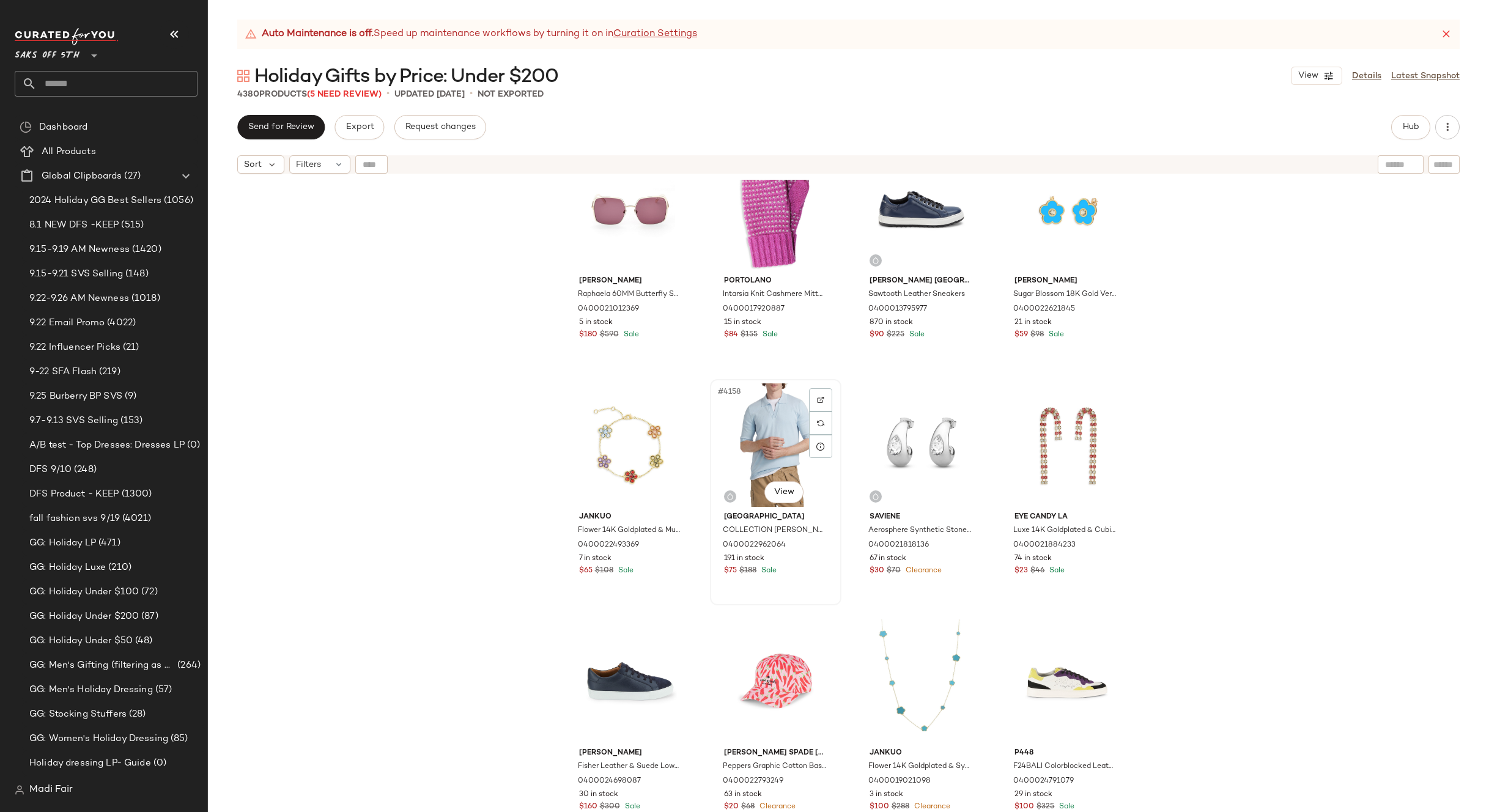
click at [776, 424] on div "#4158 View" at bounding box center [776, 445] width 123 height 124
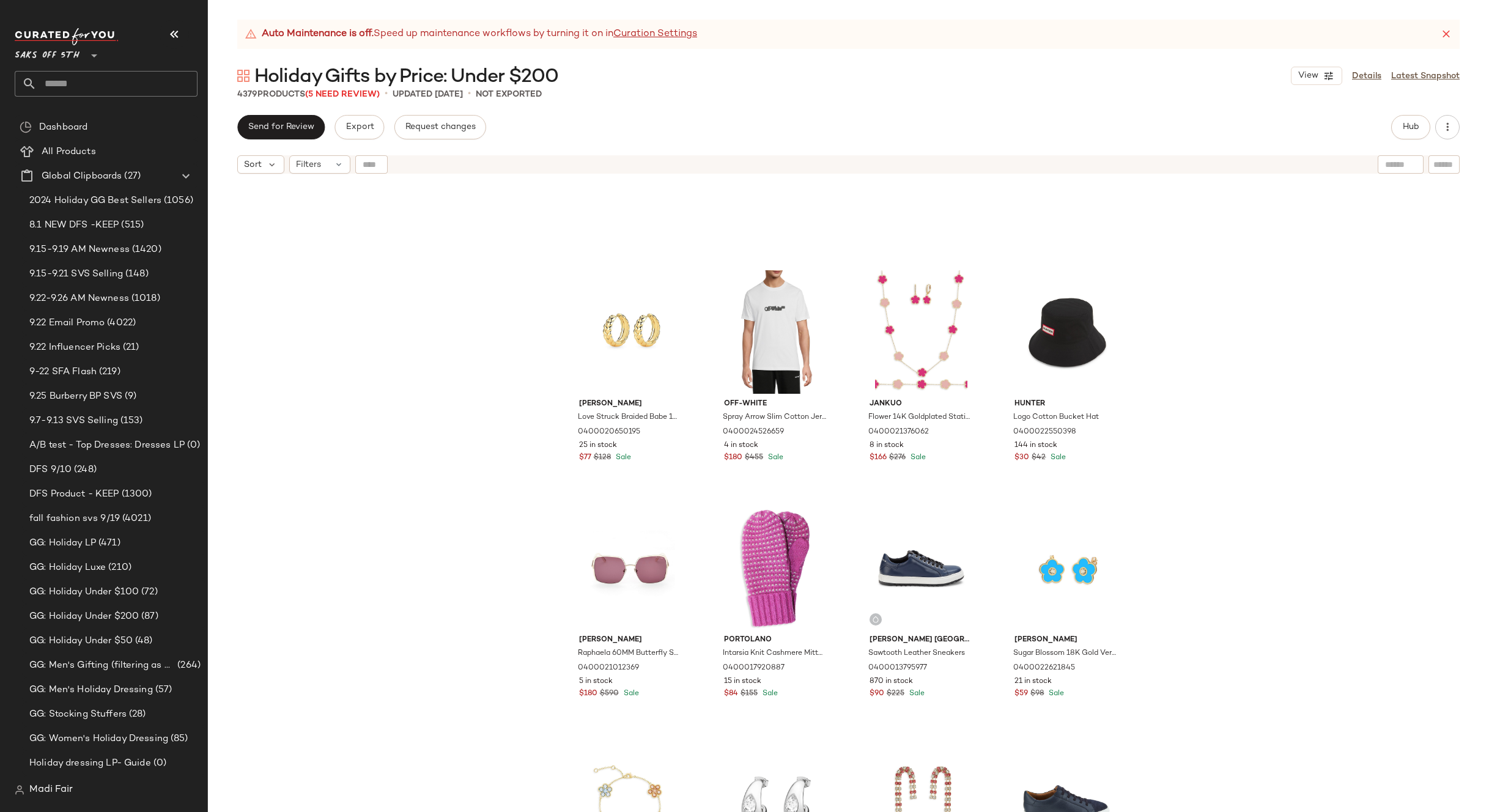
scroll to position [244501, 0]
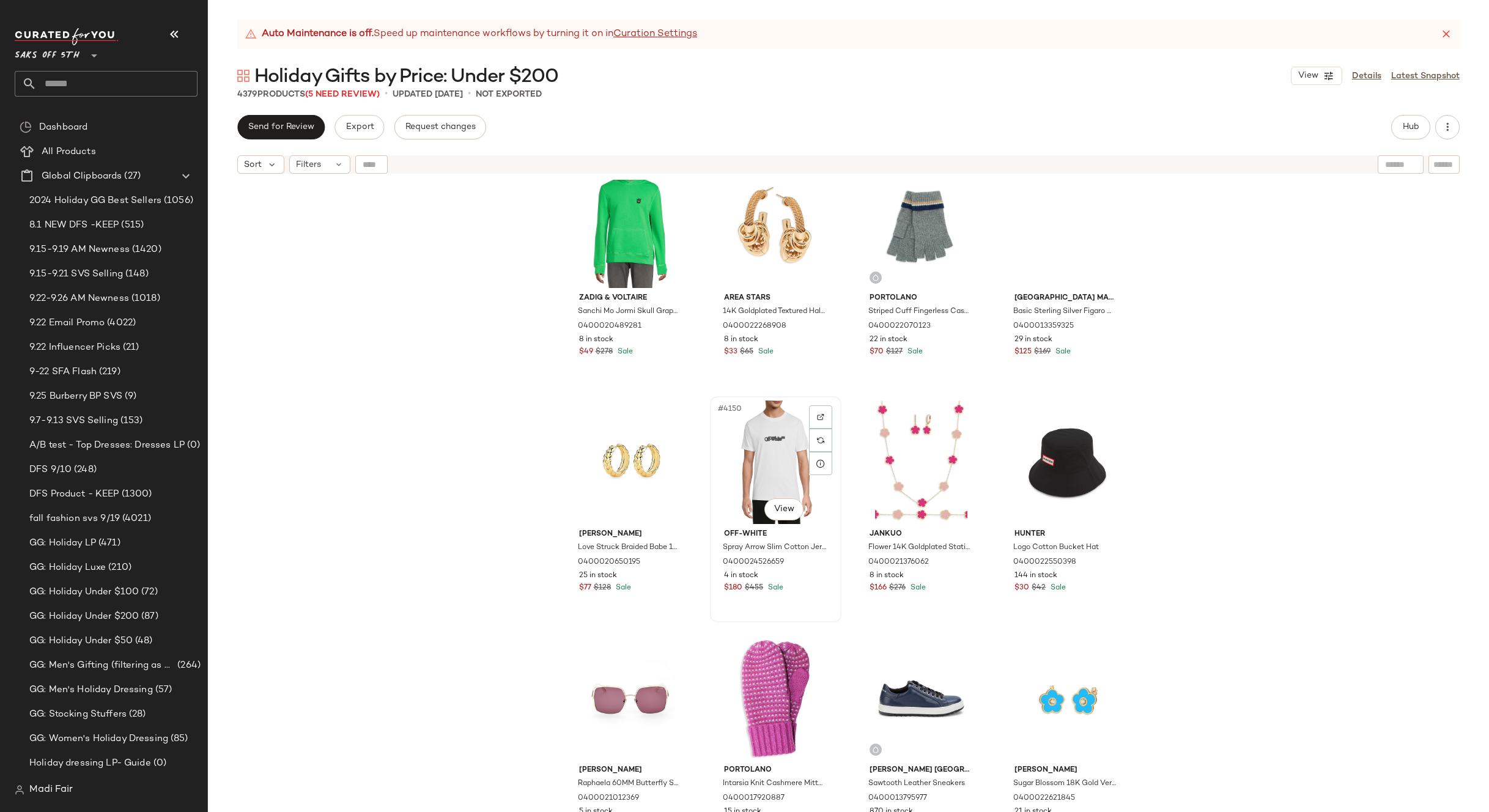
click at [775, 455] on div "#4150 View" at bounding box center [776, 462] width 123 height 124
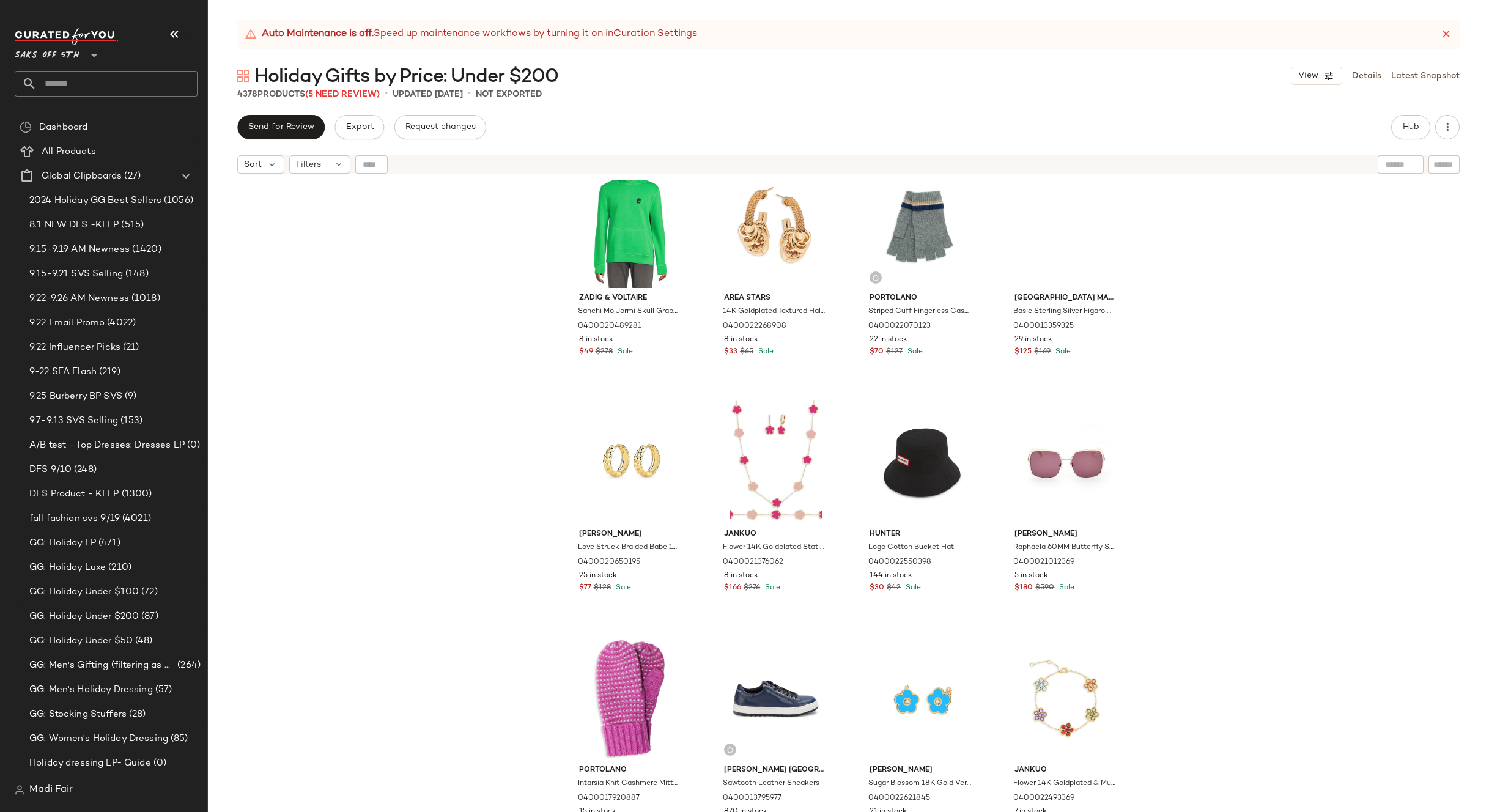
scroll to position [244256, 0]
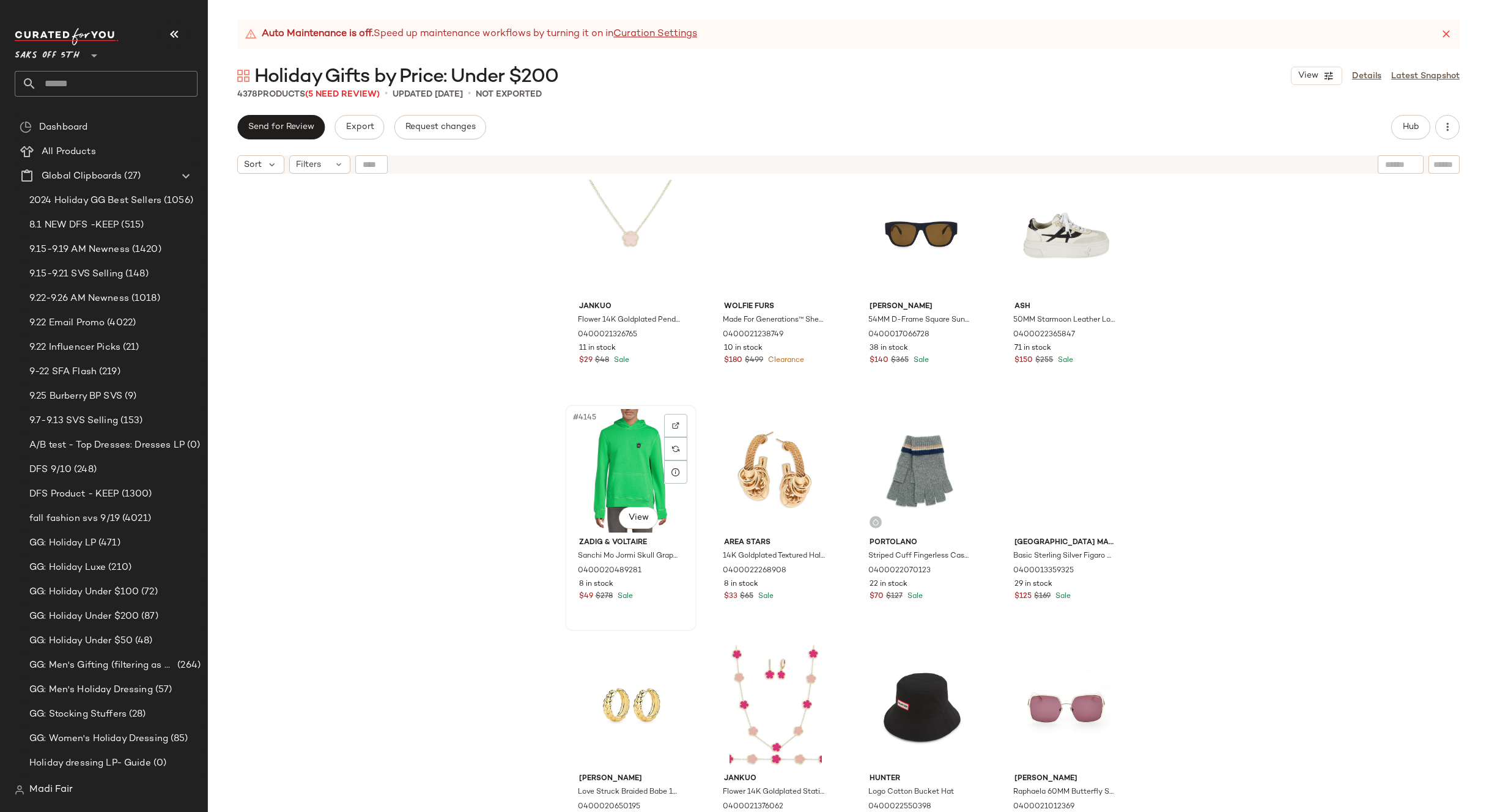
click at [595, 454] on div "#4145 View" at bounding box center [631, 470] width 123 height 124
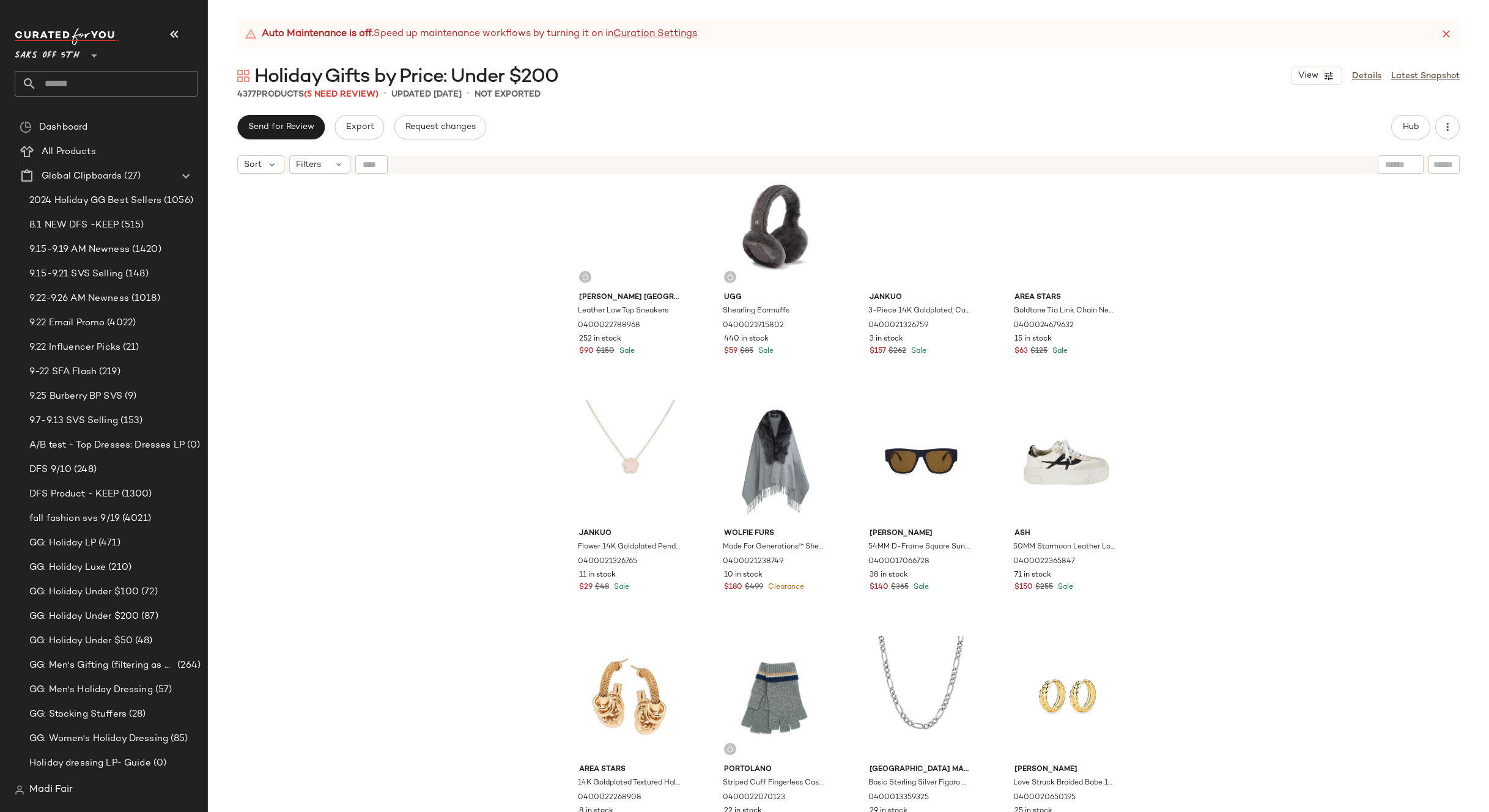
scroll to position [244012, 0]
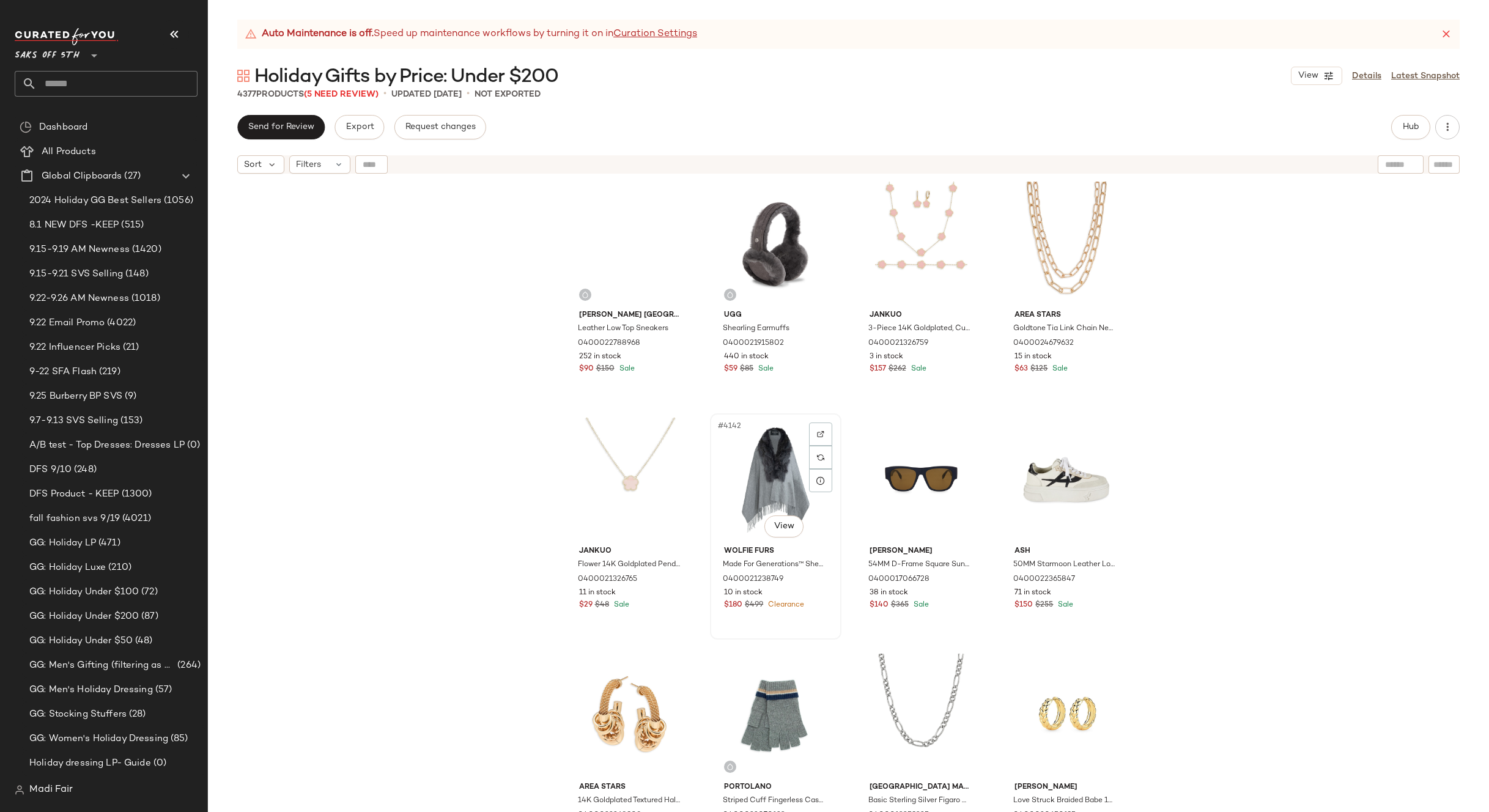
click at [765, 474] on div "#4142 View" at bounding box center [776, 479] width 123 height 124
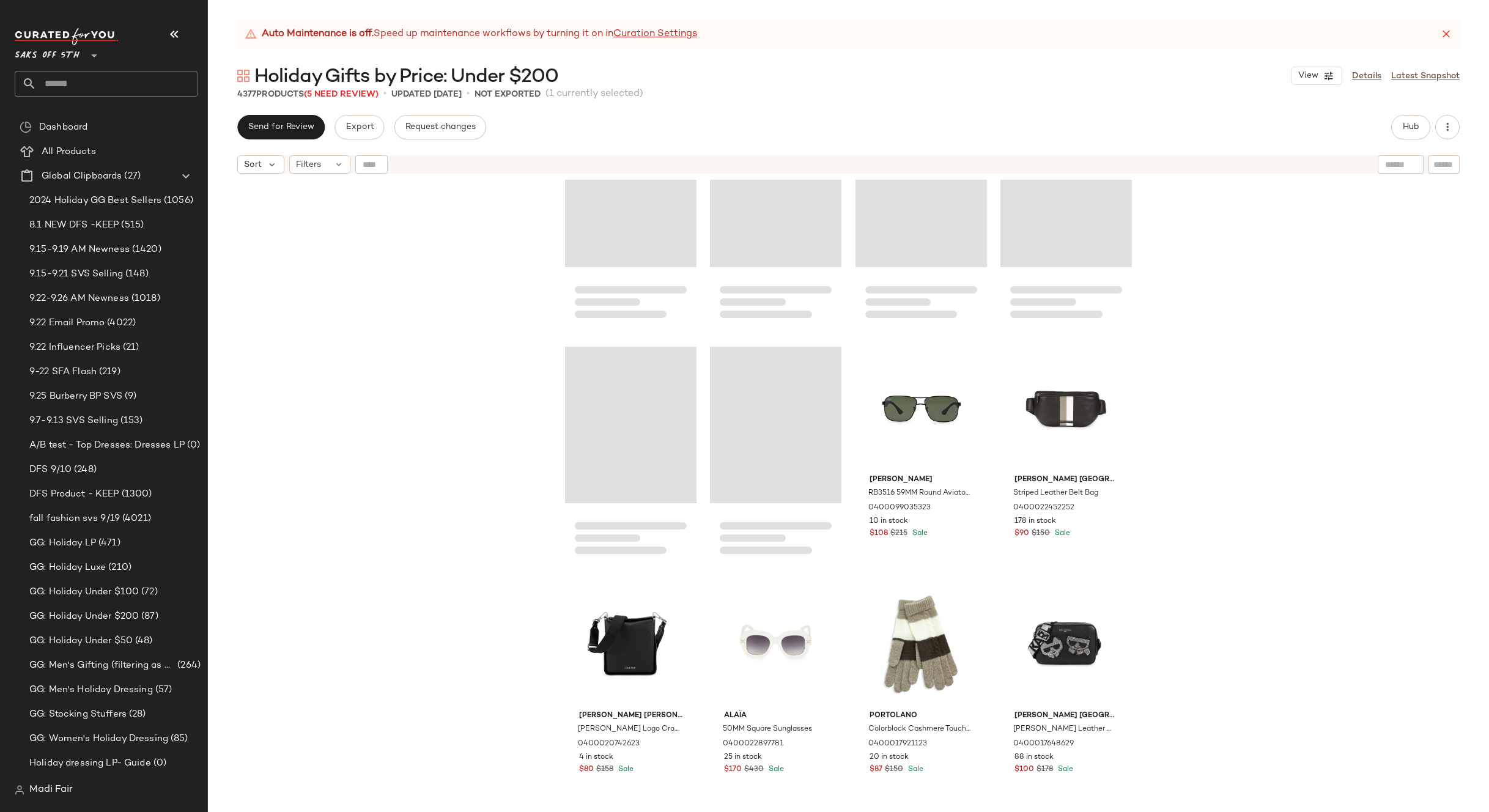
scroll to position [242667, 0]
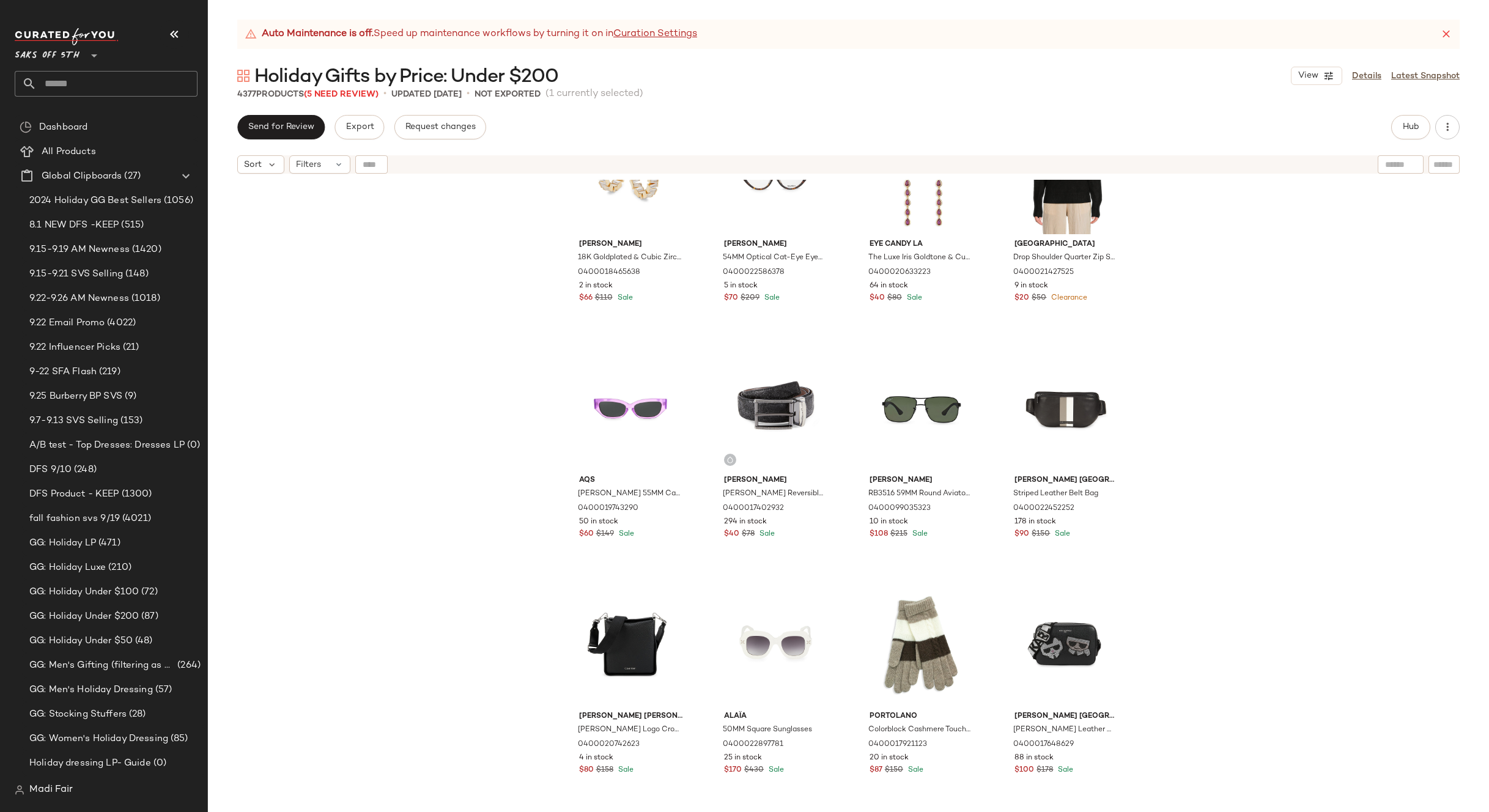
click at [355, 195] on div "Adriana Orsini 18K Goldplated & Cubic Zirconia Earrings 0400018465638 2 in stoc…" at bounding box center [849, 511] width 1281 height 663
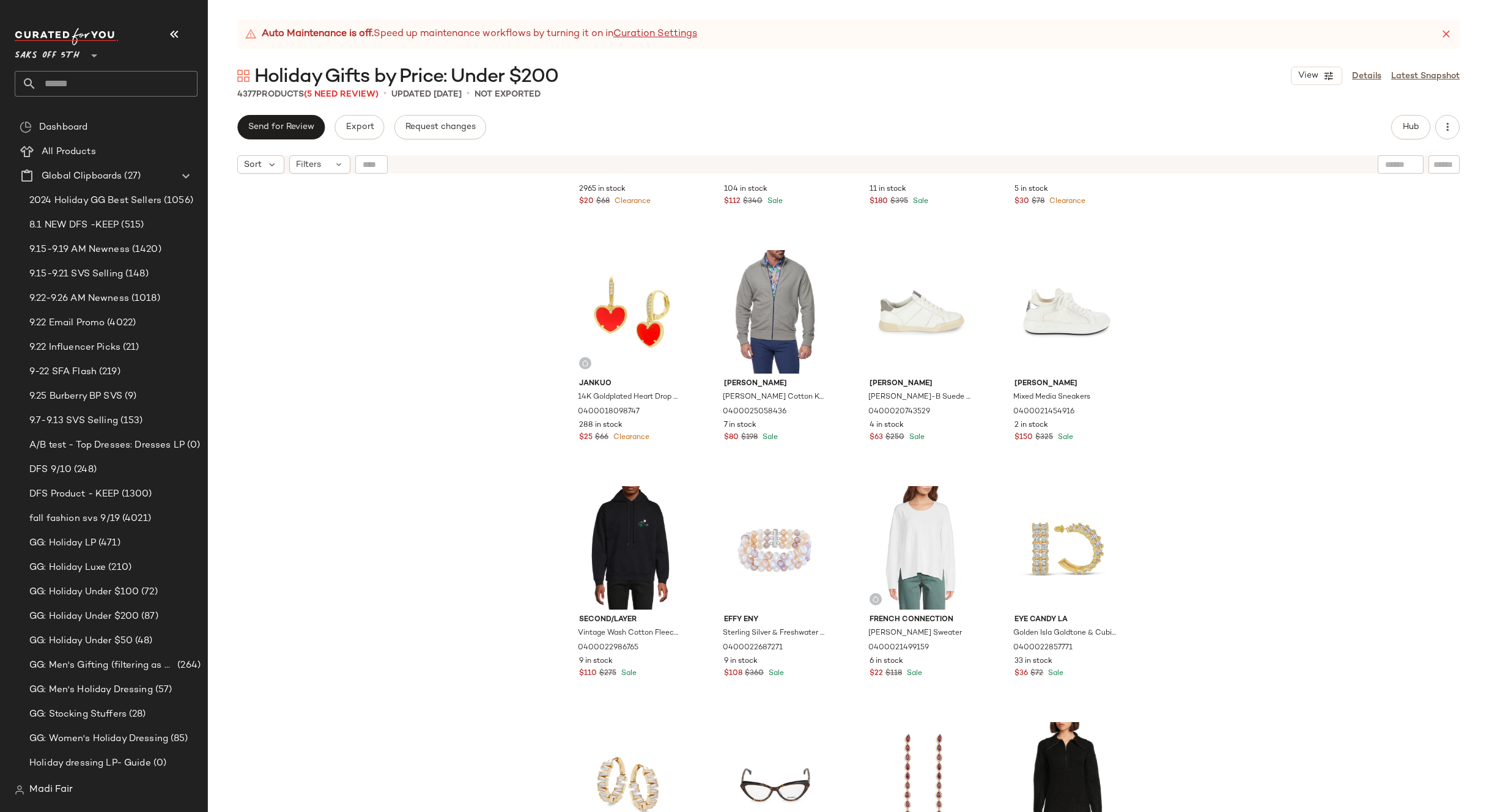
scroll to position [241934, 0]
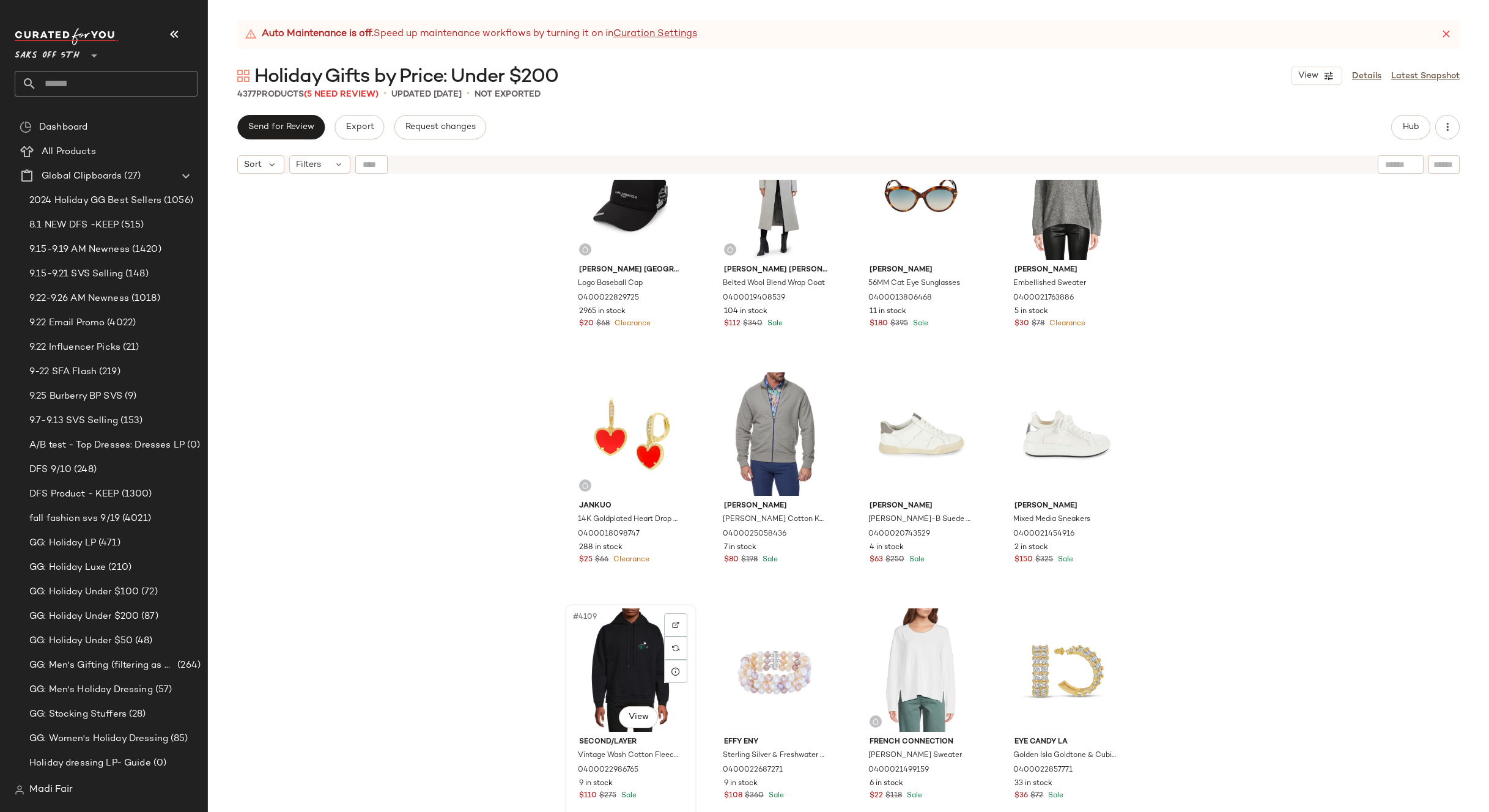
click at [633, 669] on div "#4109 View" at bounding box center [631, 670] width 123 height 124
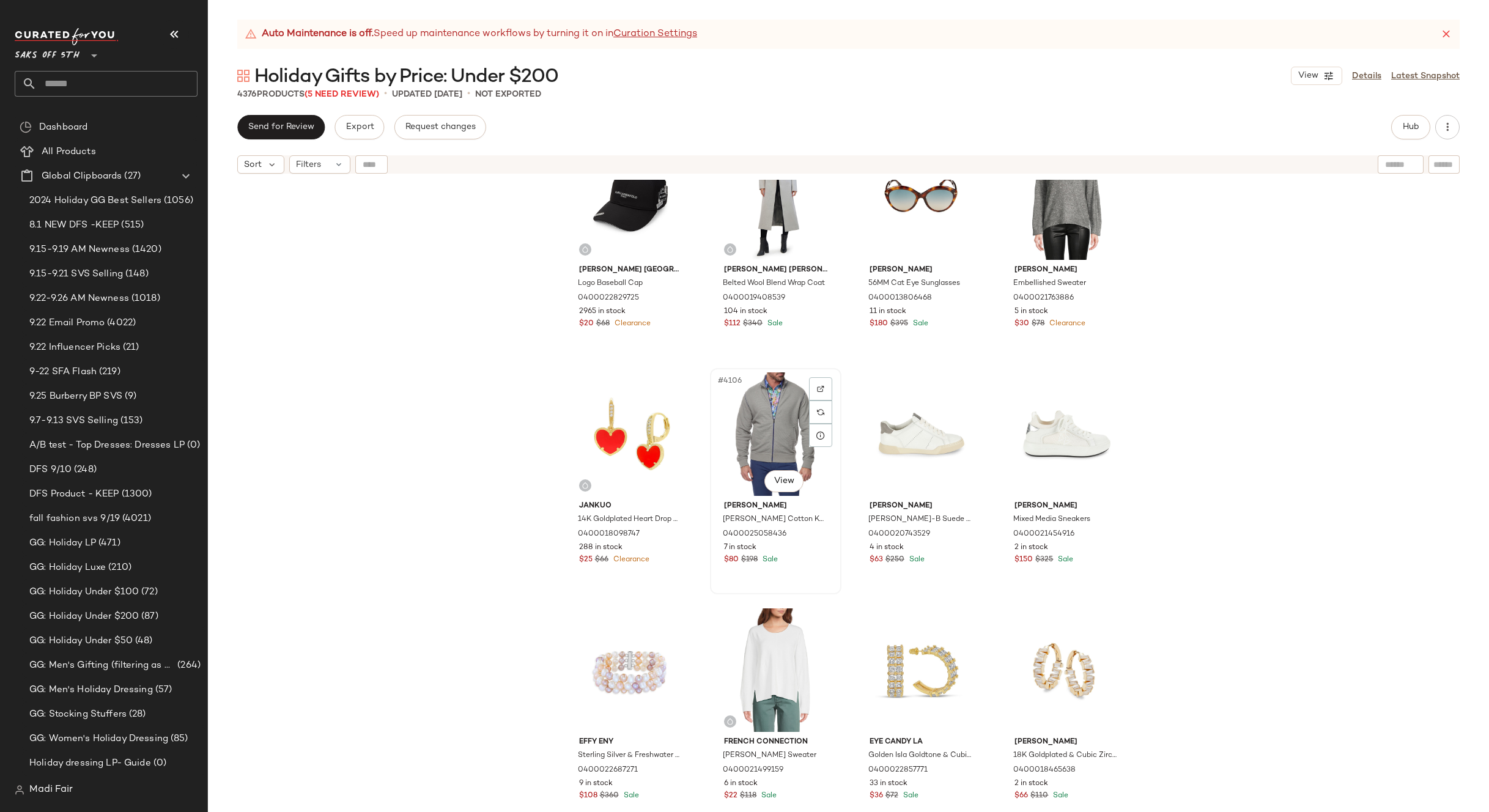
click at [766, 433] on div "#4106 View" at bounding box center [776, 434] width 123 height 124
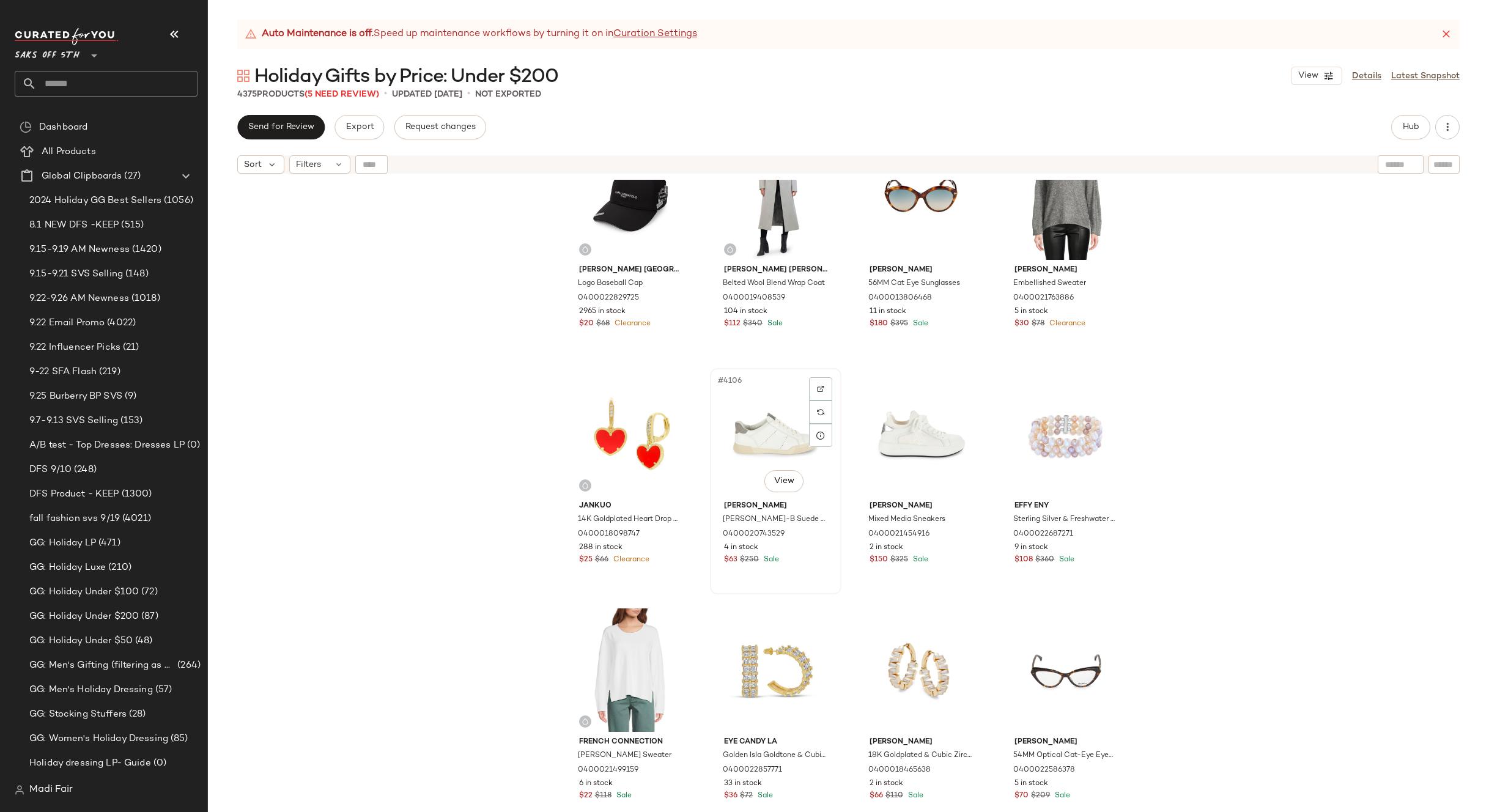
click at [773, 434] on div "#4106 View" at bounding box center [776, 434] width 123 height 124
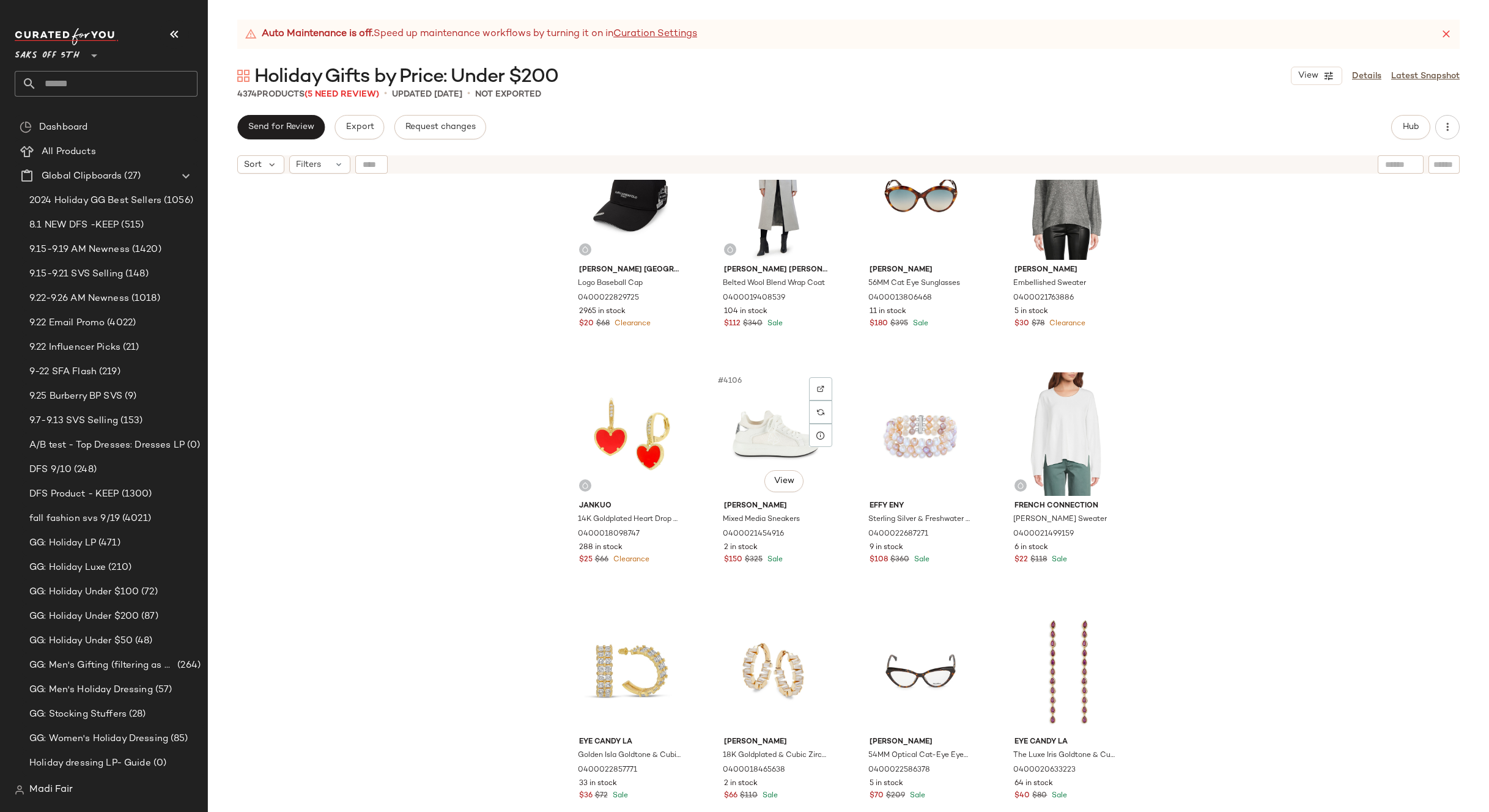
click at [773, 434] on div "#4106 View" at bounding box center [776, 434] width 123 height 124
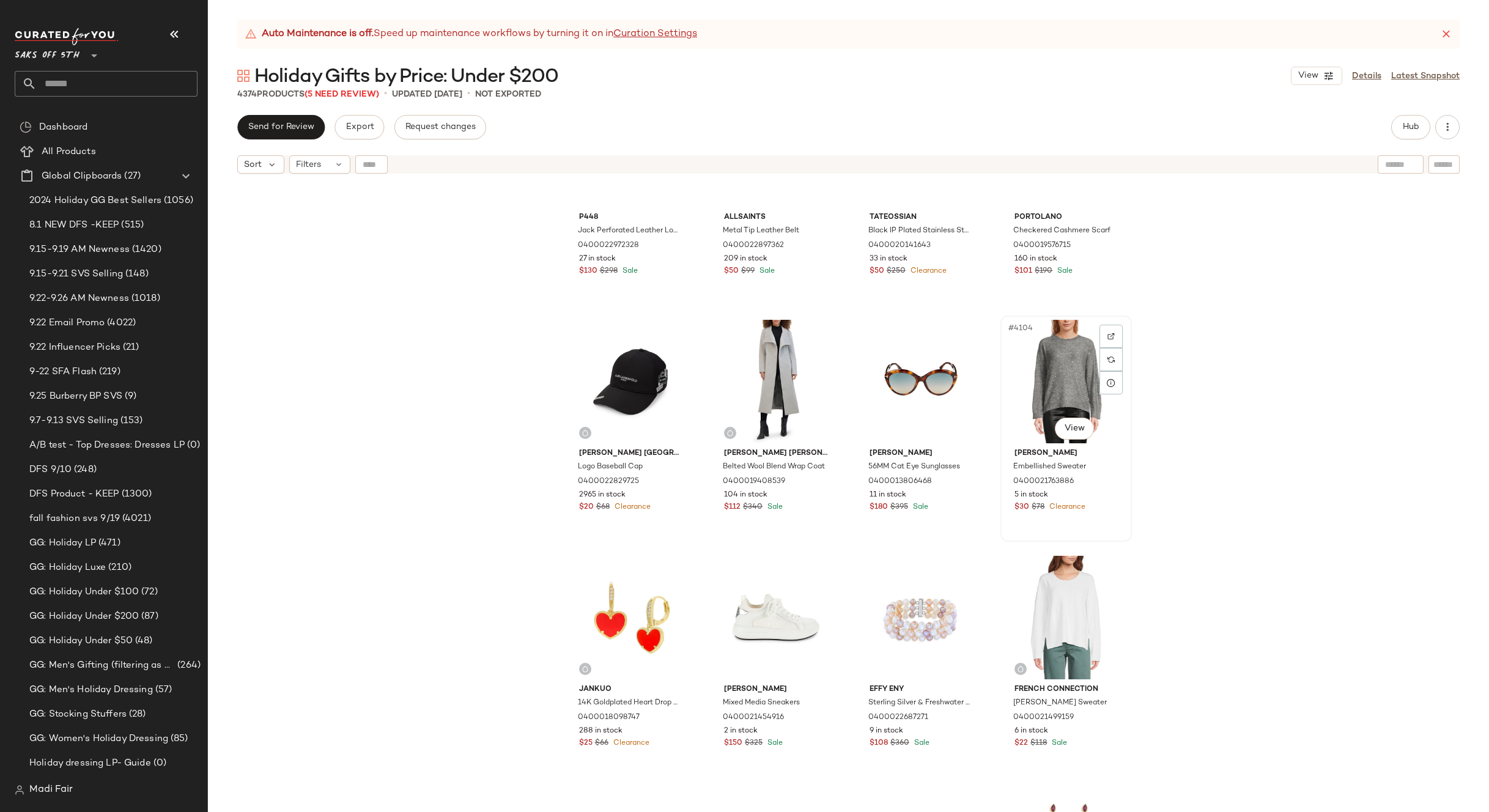
click at [1033, 367] on div "#4104 View" at bounding box center [1066, 381] width 123 height 124
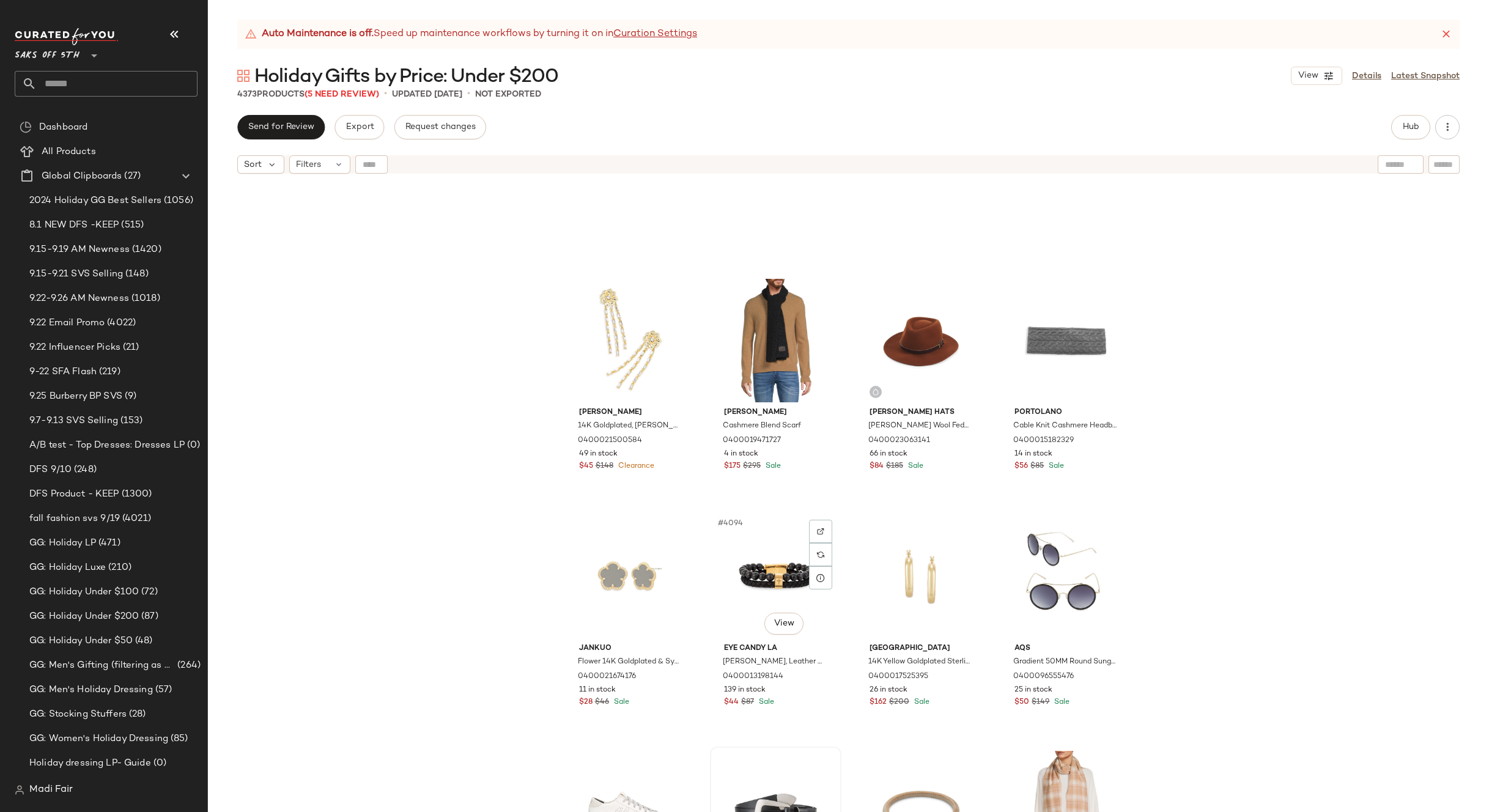
scroll to position [241017, 0]
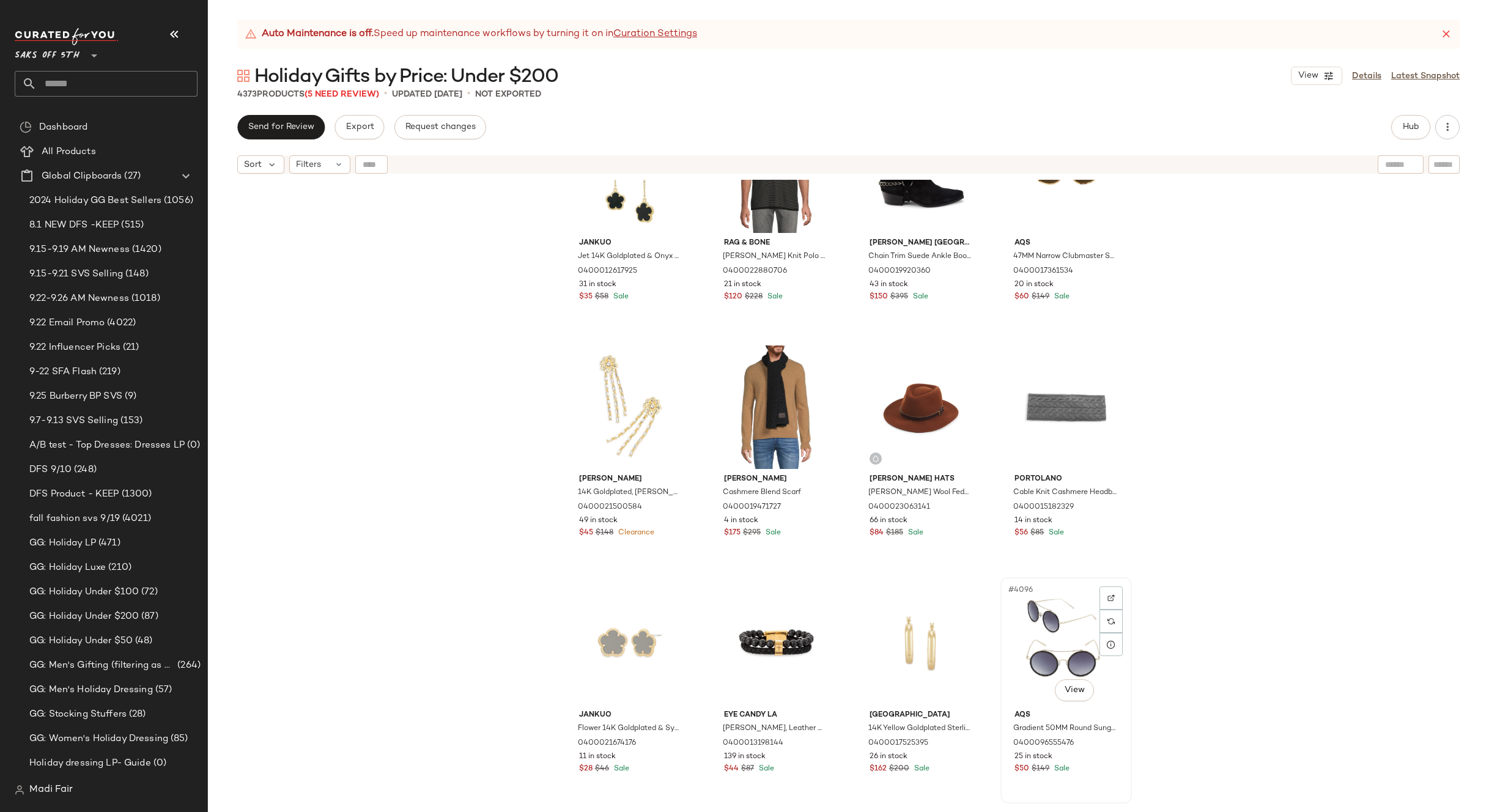
click at [1045, 608] on div "#4096 View" at bounding box center [1066, 643] width 123 height 124
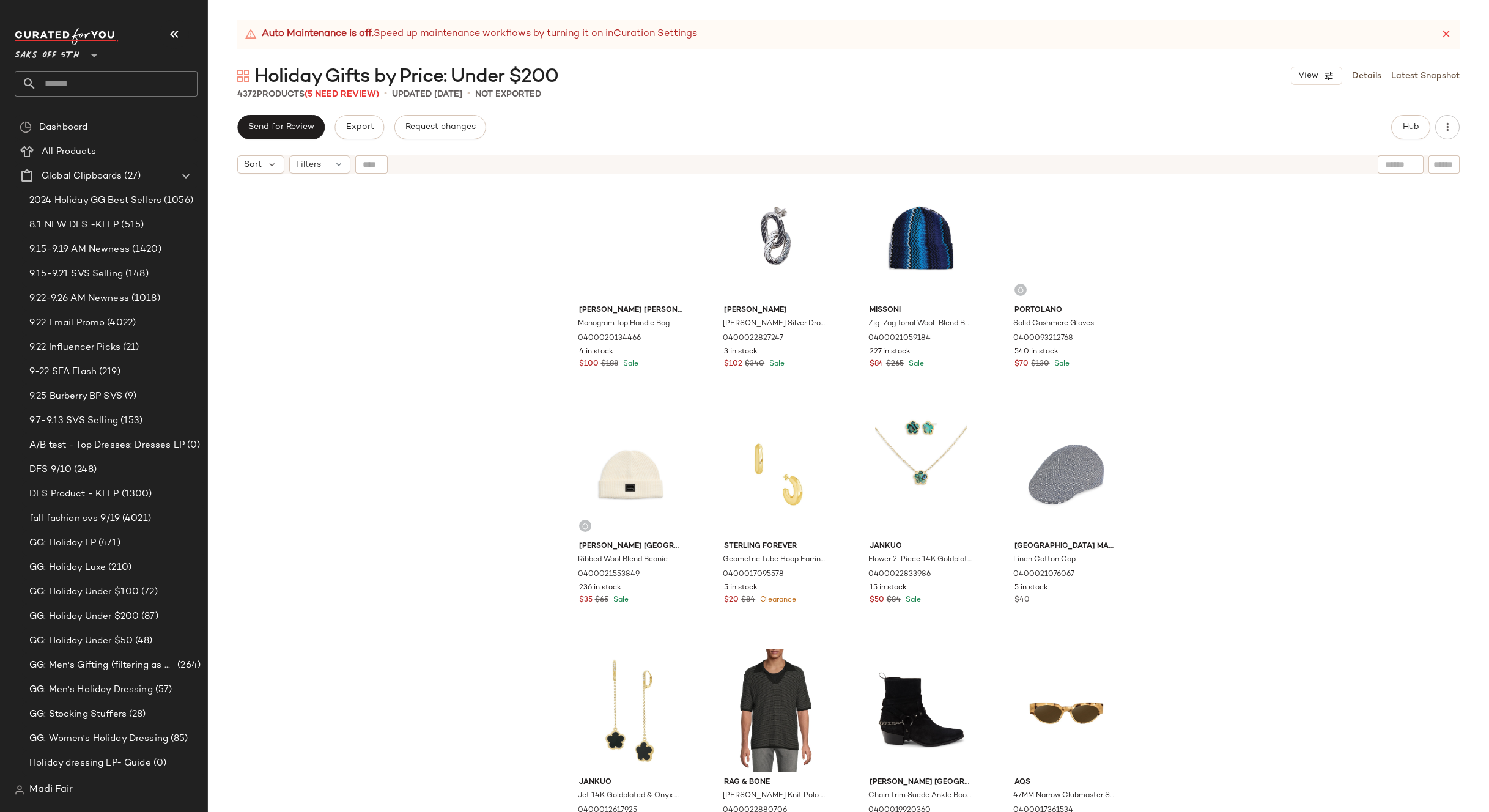
scroll to position [240467, 0]
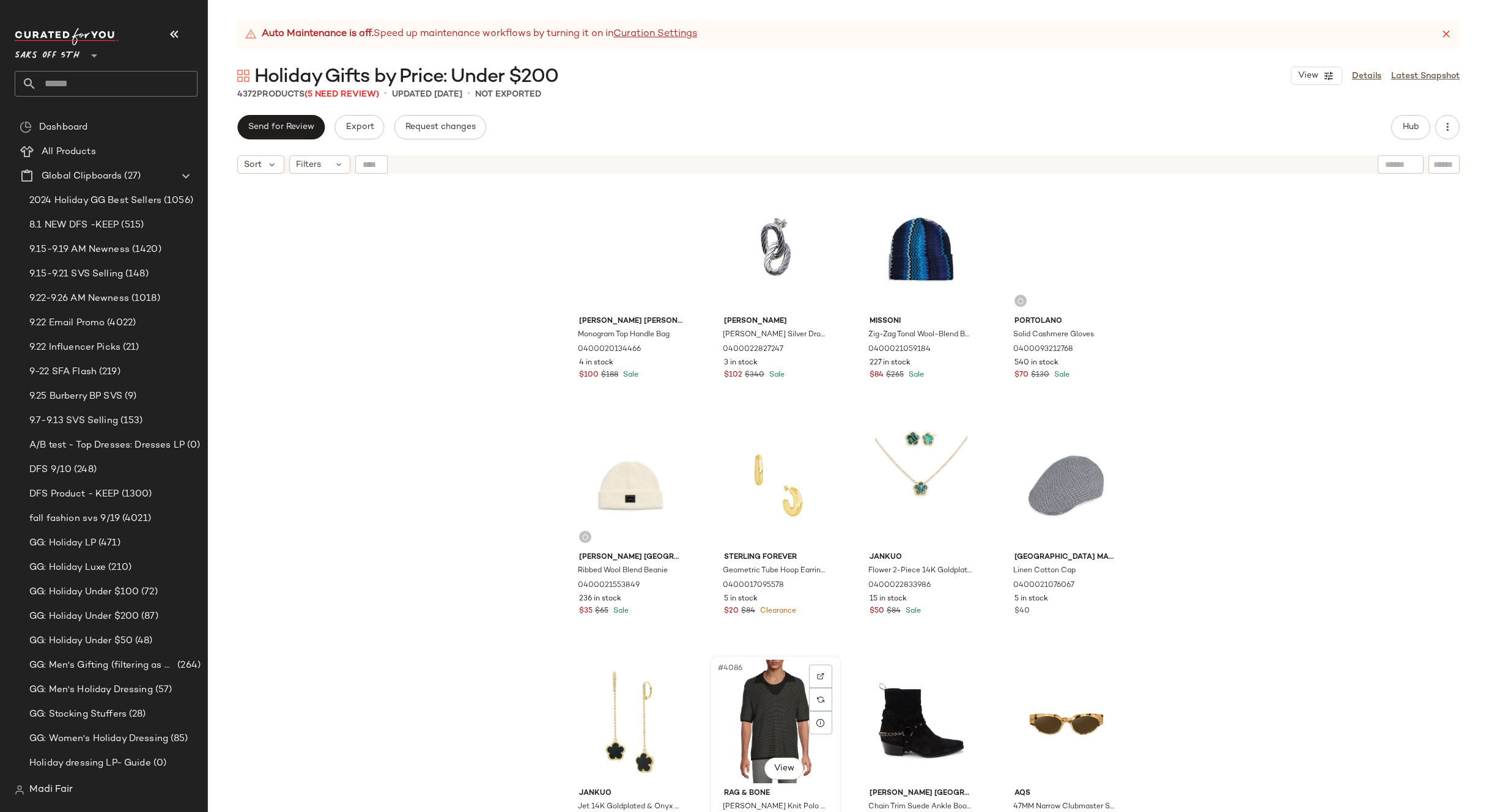
click at [768, 697] on div "#4086 View" at bounding box center [776, 721] width 123 height 124
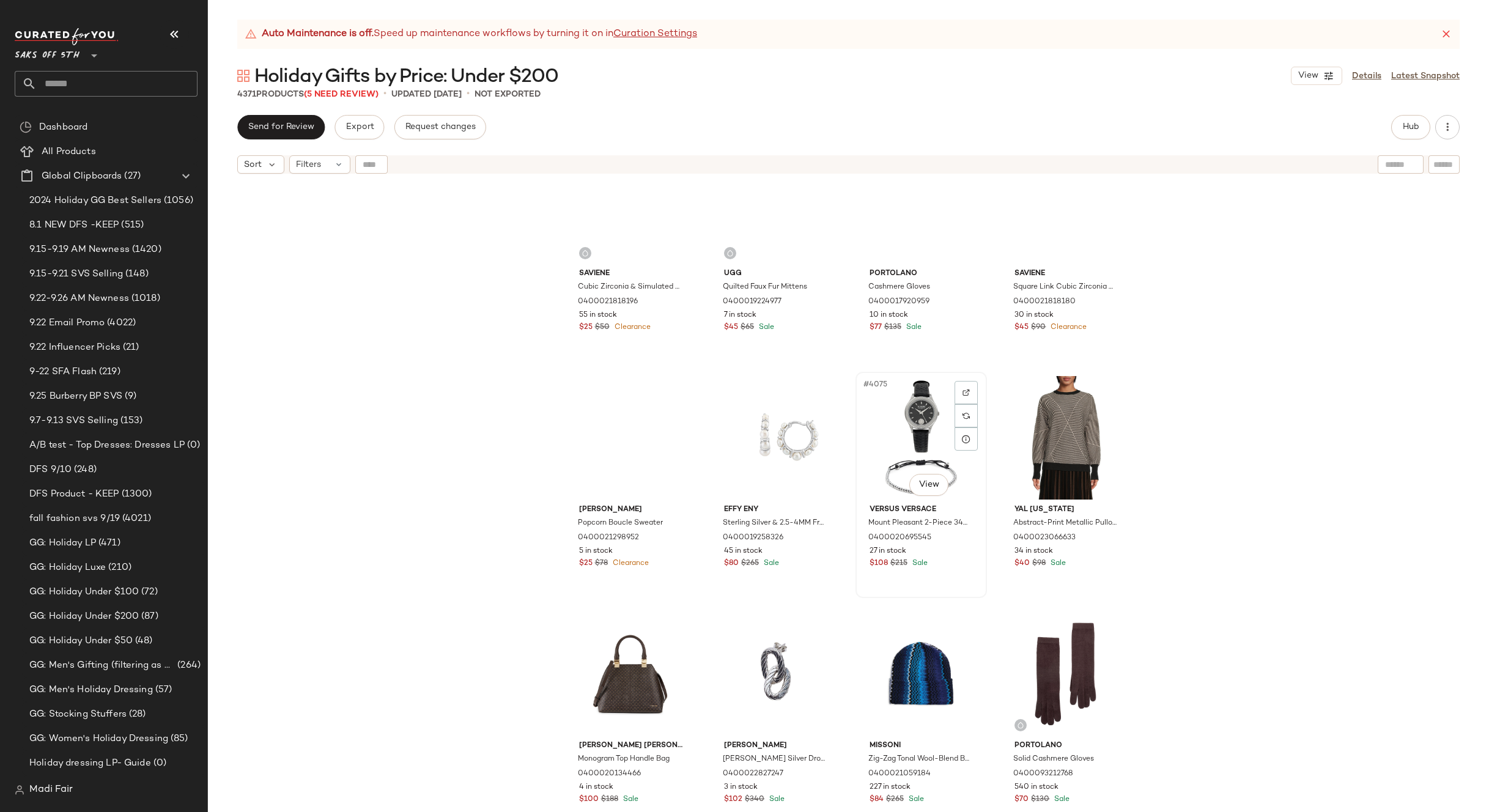
scroll to position [240038, 0]
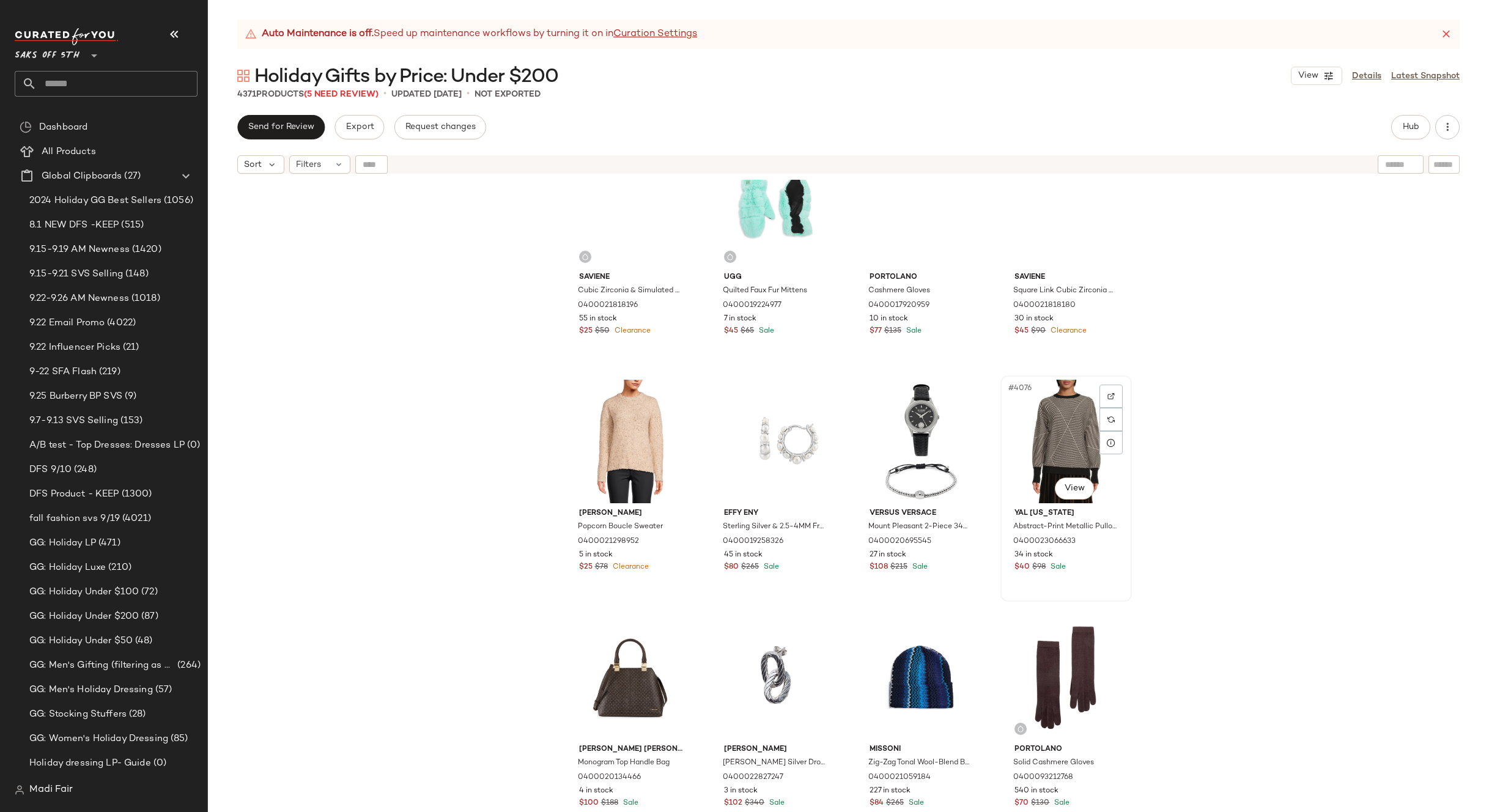
click at [1049, 423] on div "#4076 View" at bounding box center [1066, 441] width 123 height 124
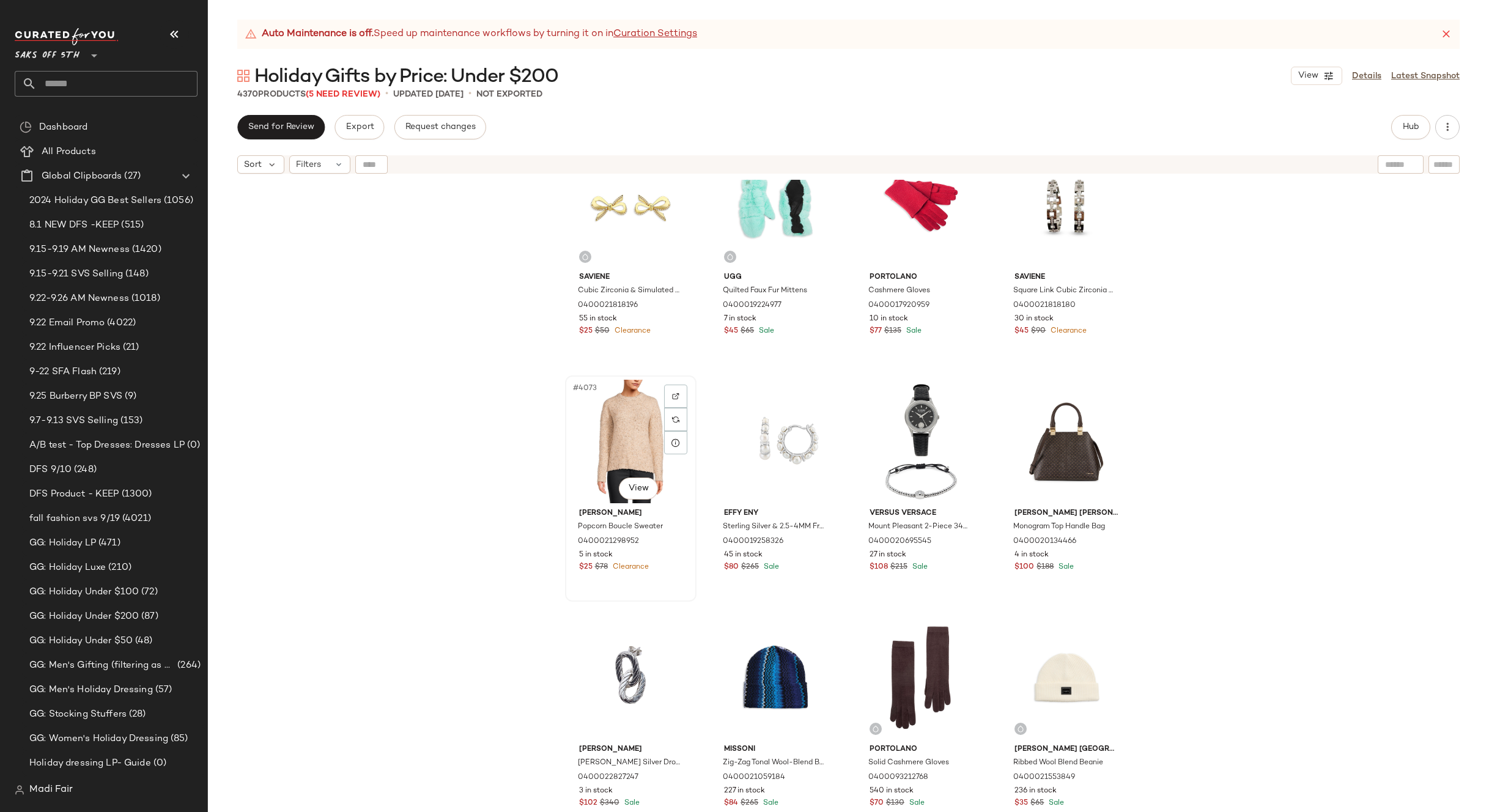
click at [631, 424] on div "#4073 View" at bounding box center [631, 441] width 123 height 124
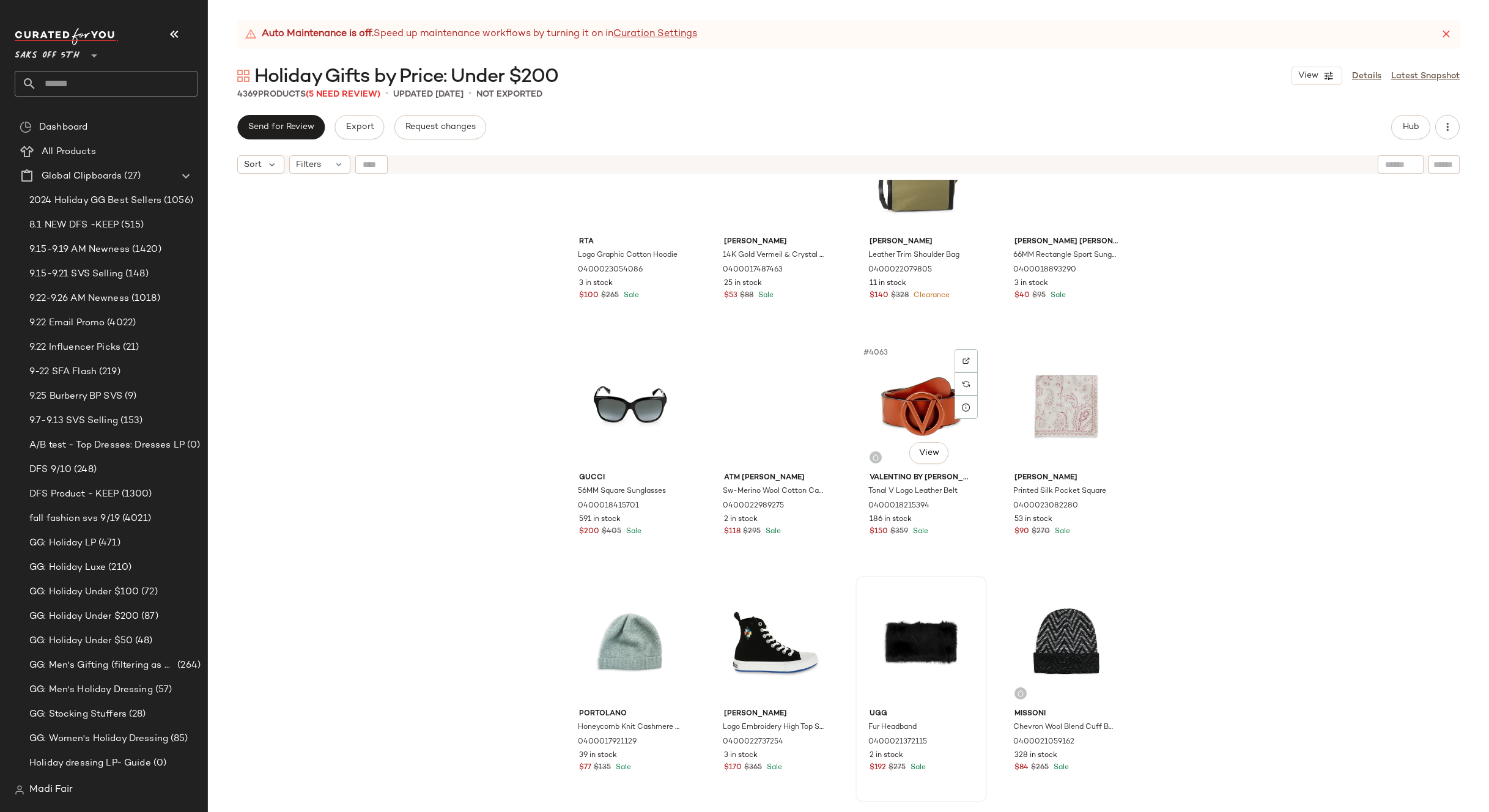
scroll to position [239244, 0]
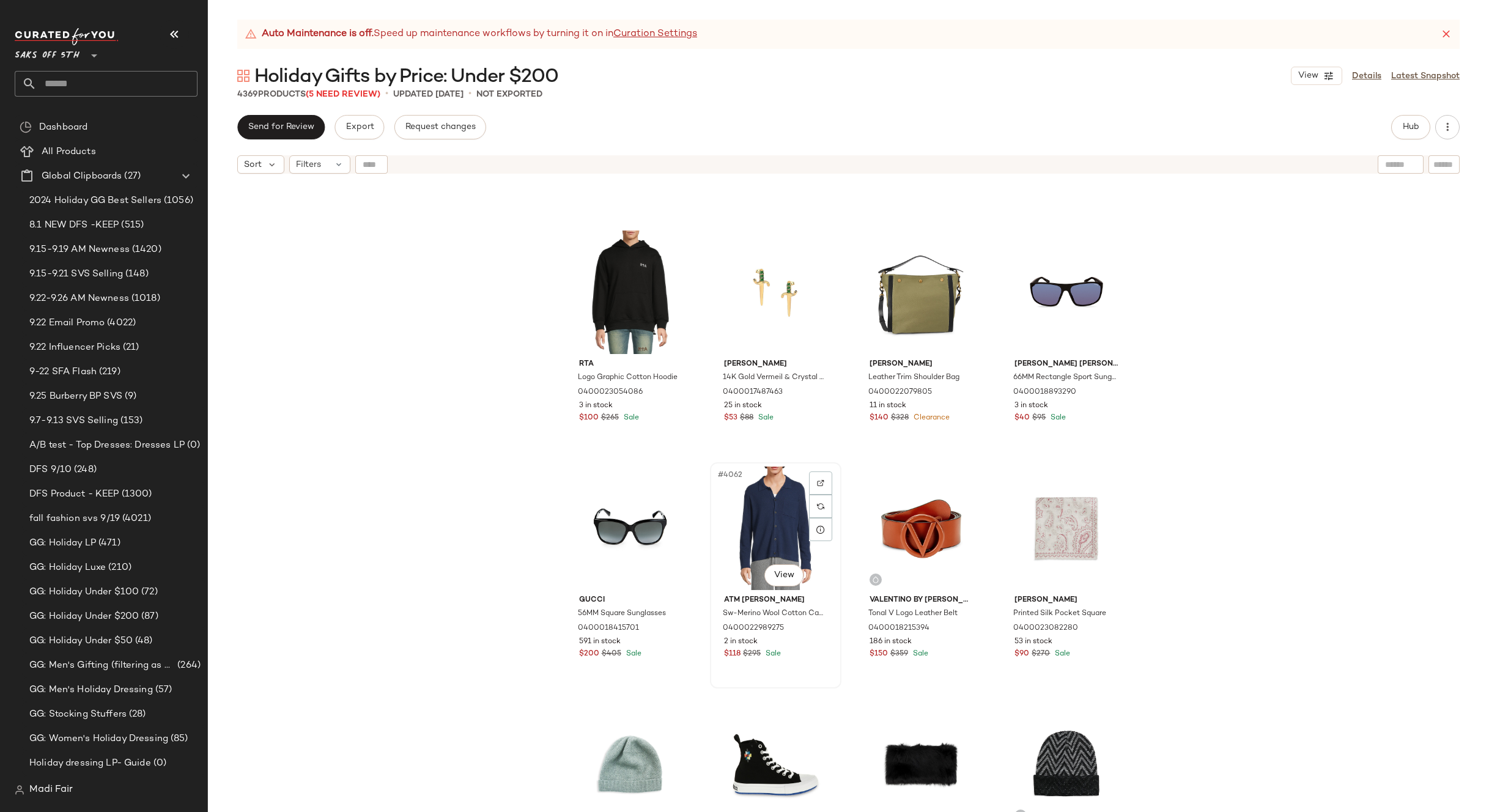
click at [767, 514] on div "#4062 View" at bounding box center [776, 528] width 123 height 124
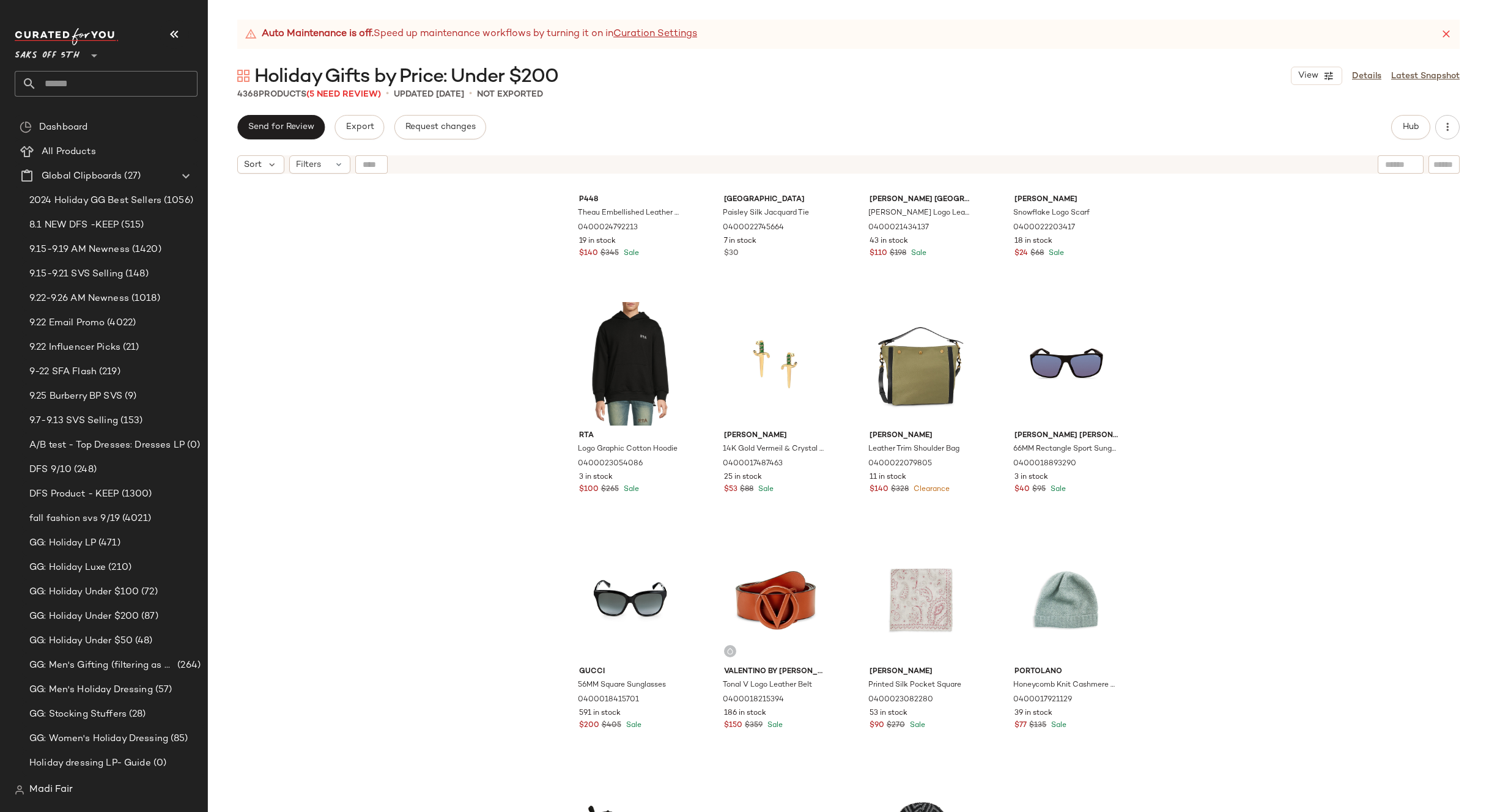
scroll to position [239060, 0]
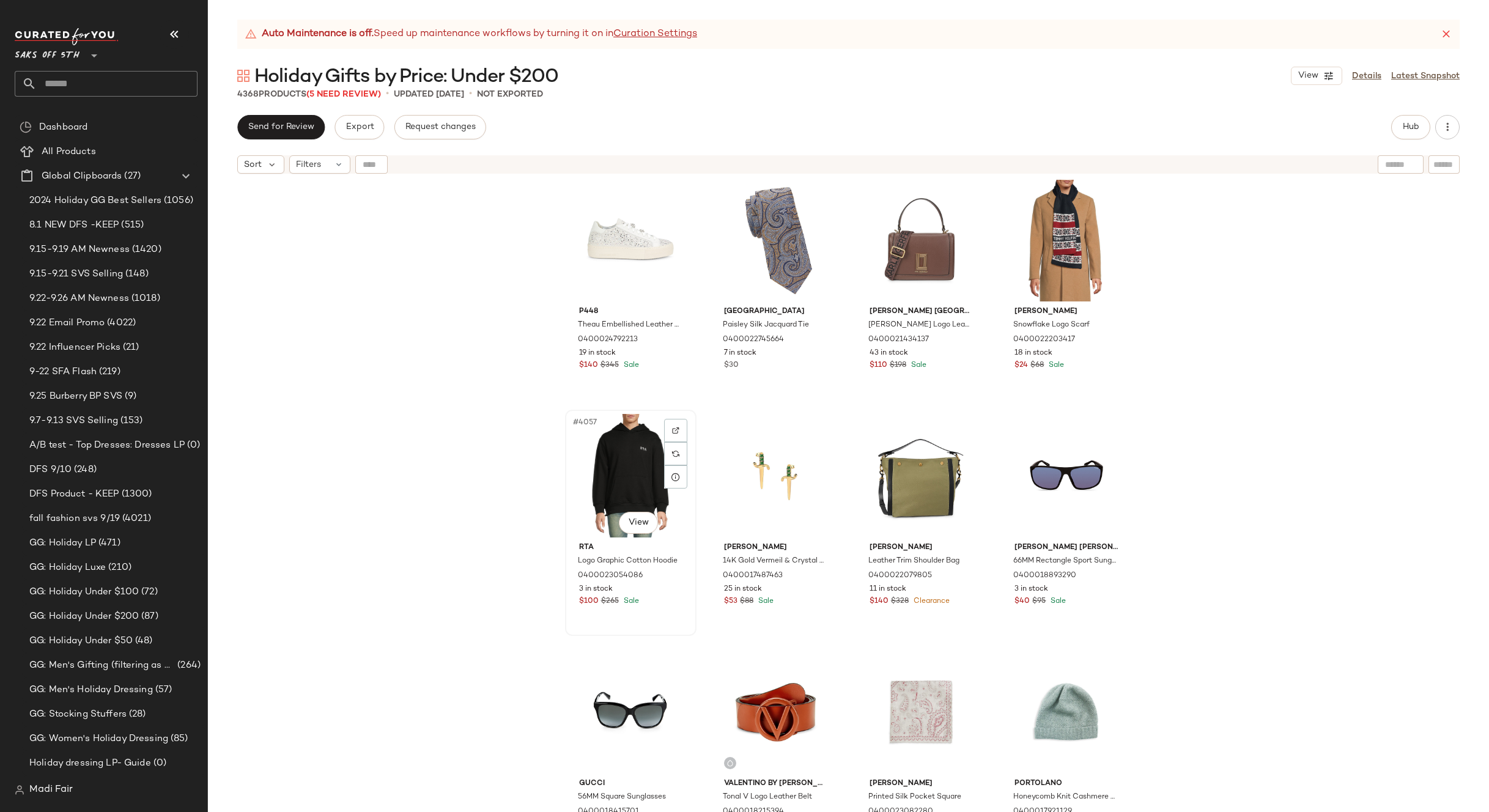
click at [624, 485] on div "#4057 View" at bounding box center [631, 476] width 123 height 124
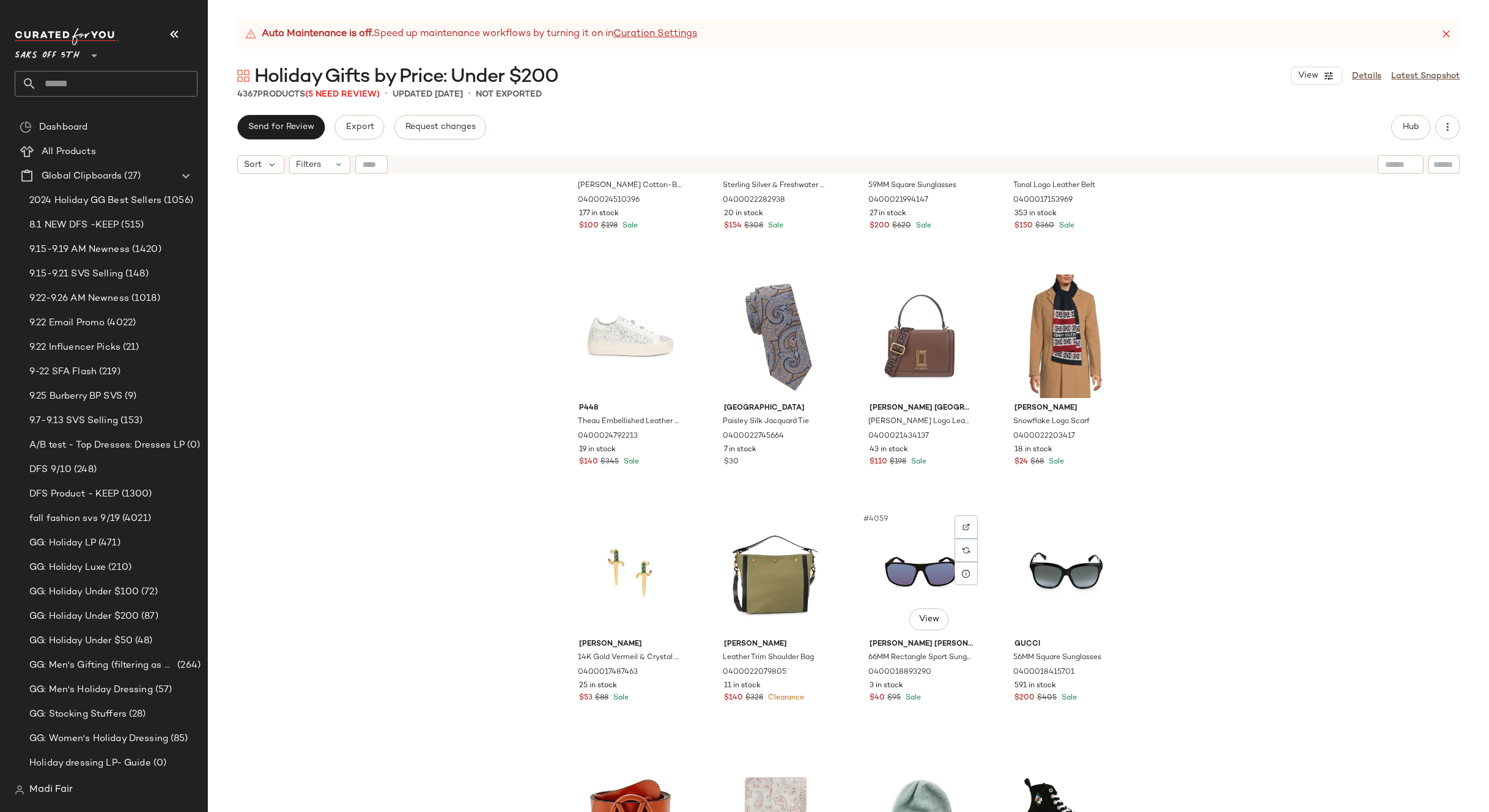
scroll to position [238877, 0]
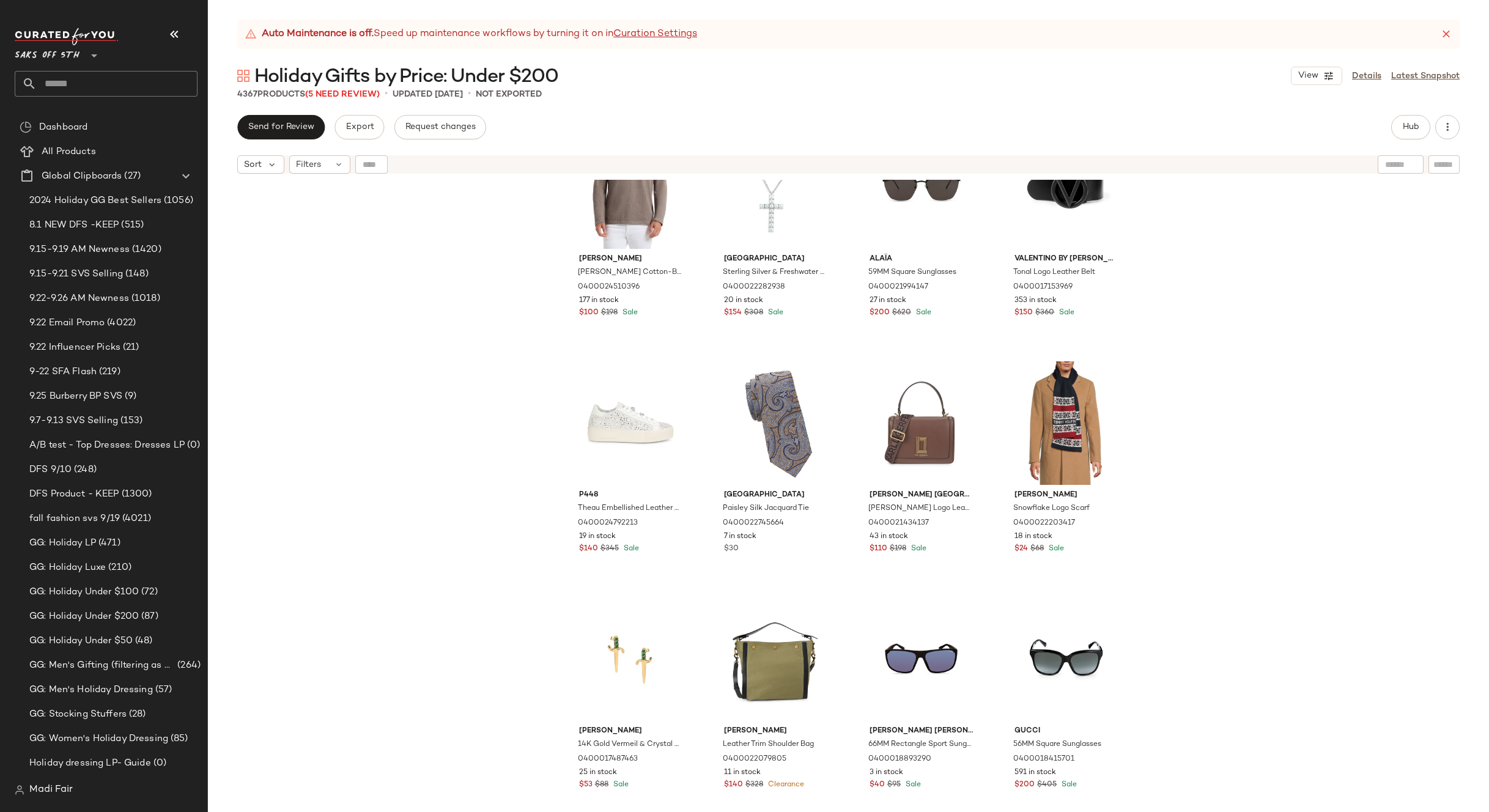
click at [1205, 395] on div "Robert Graham Griffin Cotton-Blend Quarter-Zip Sweater 0400024510396 177 in sto…" at bounding box center [849, 511] width 1281 height 663
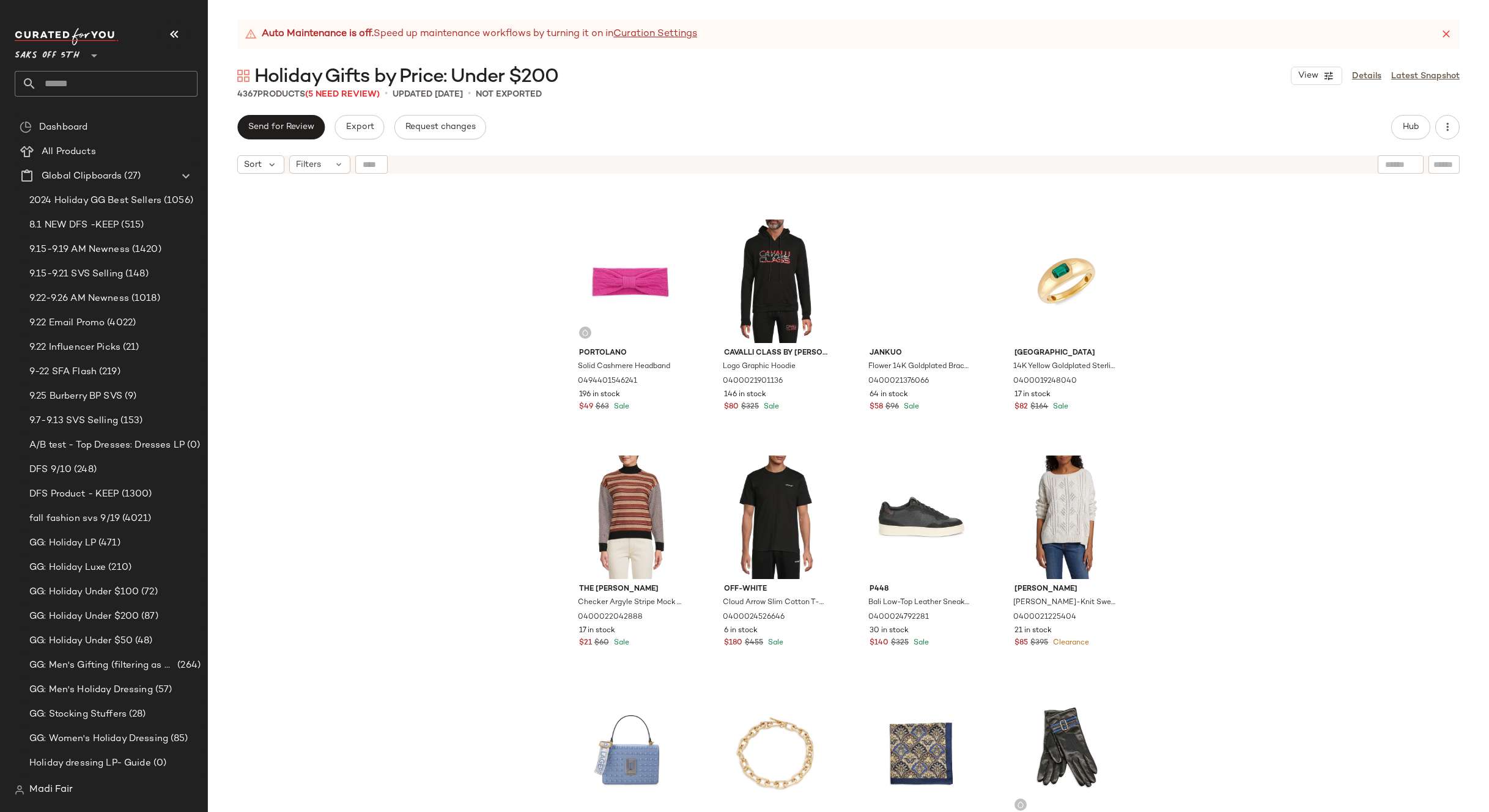
scroll to position [237838, 0]
click at [3, 641] on nav "Saks OFF 5TH ** Dashboard All Products Global Clipboards (27) 2024 Holiday GG B…" at bounding box center [104, 406] width 208 height 812
click at [522, 226] on div "Hickey Freeman Check Pattern Tie 0400022957165 35 in stock $30 $80 Sale Saks Fi…" at bounding box center [849, 511] width 1281 height 663
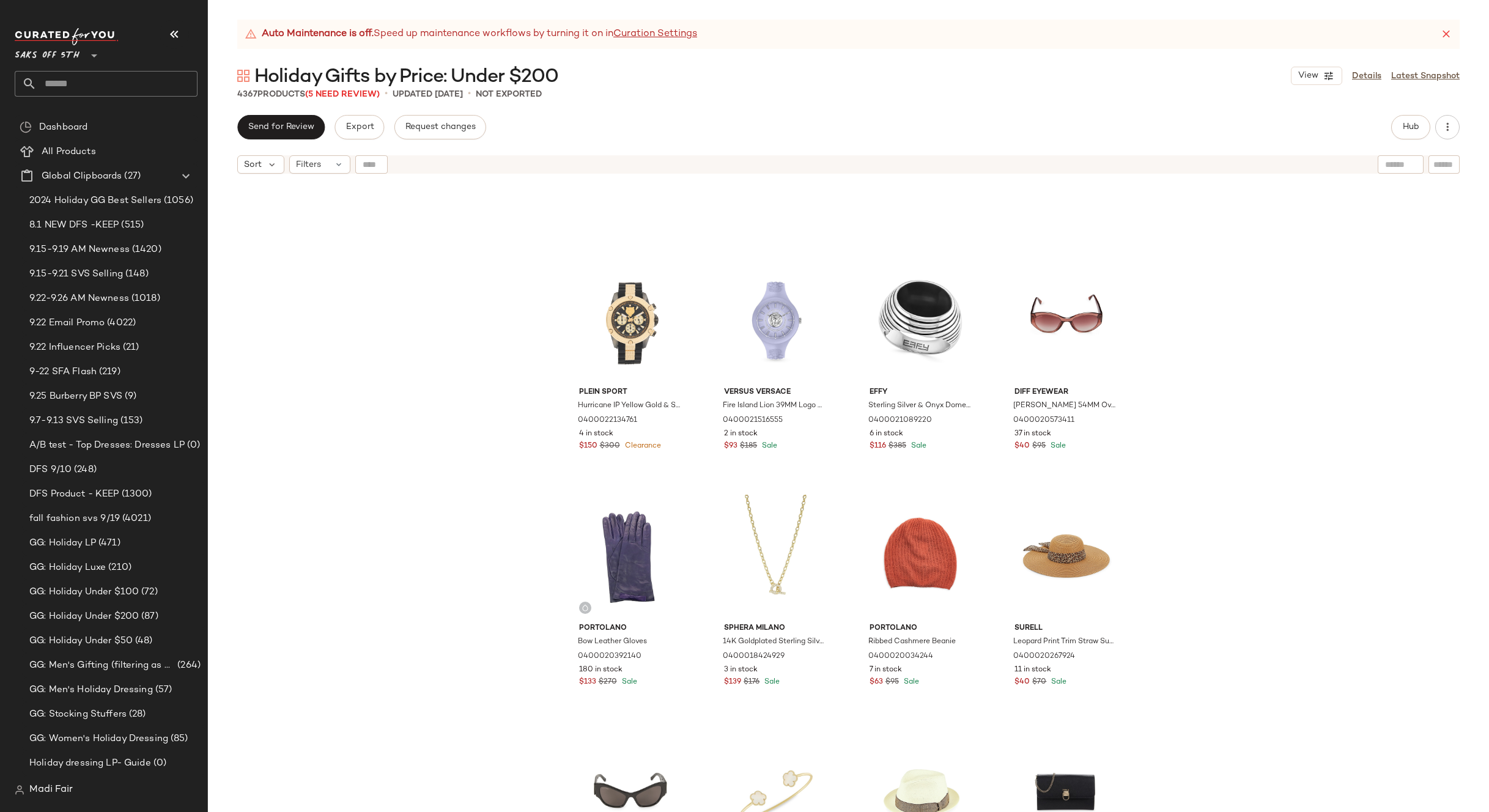
scroll to position [235087, 0]
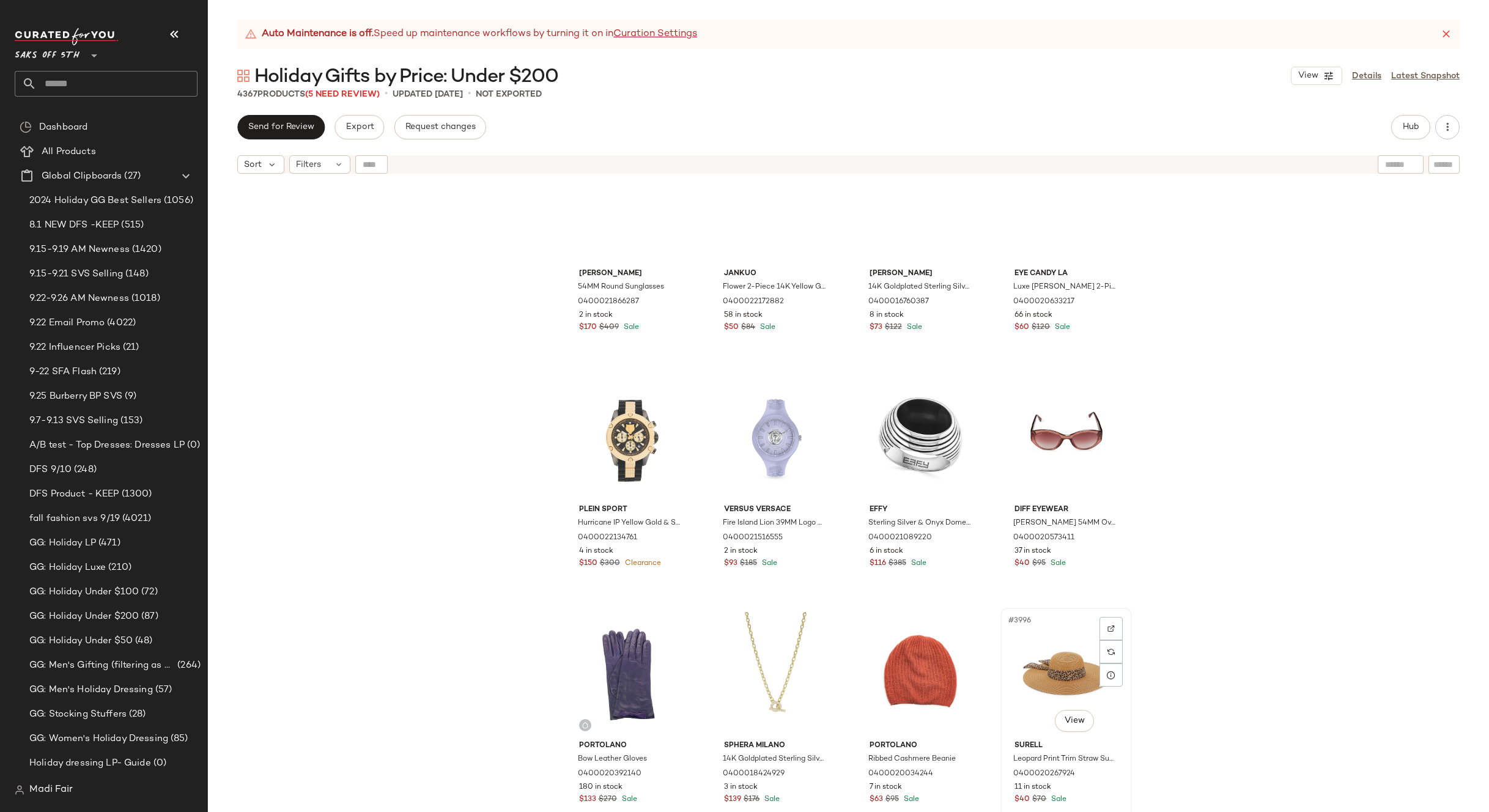
click at [1030, 667] on div "#3996 View" at bounding box center [1066, 673] width 123 height 124
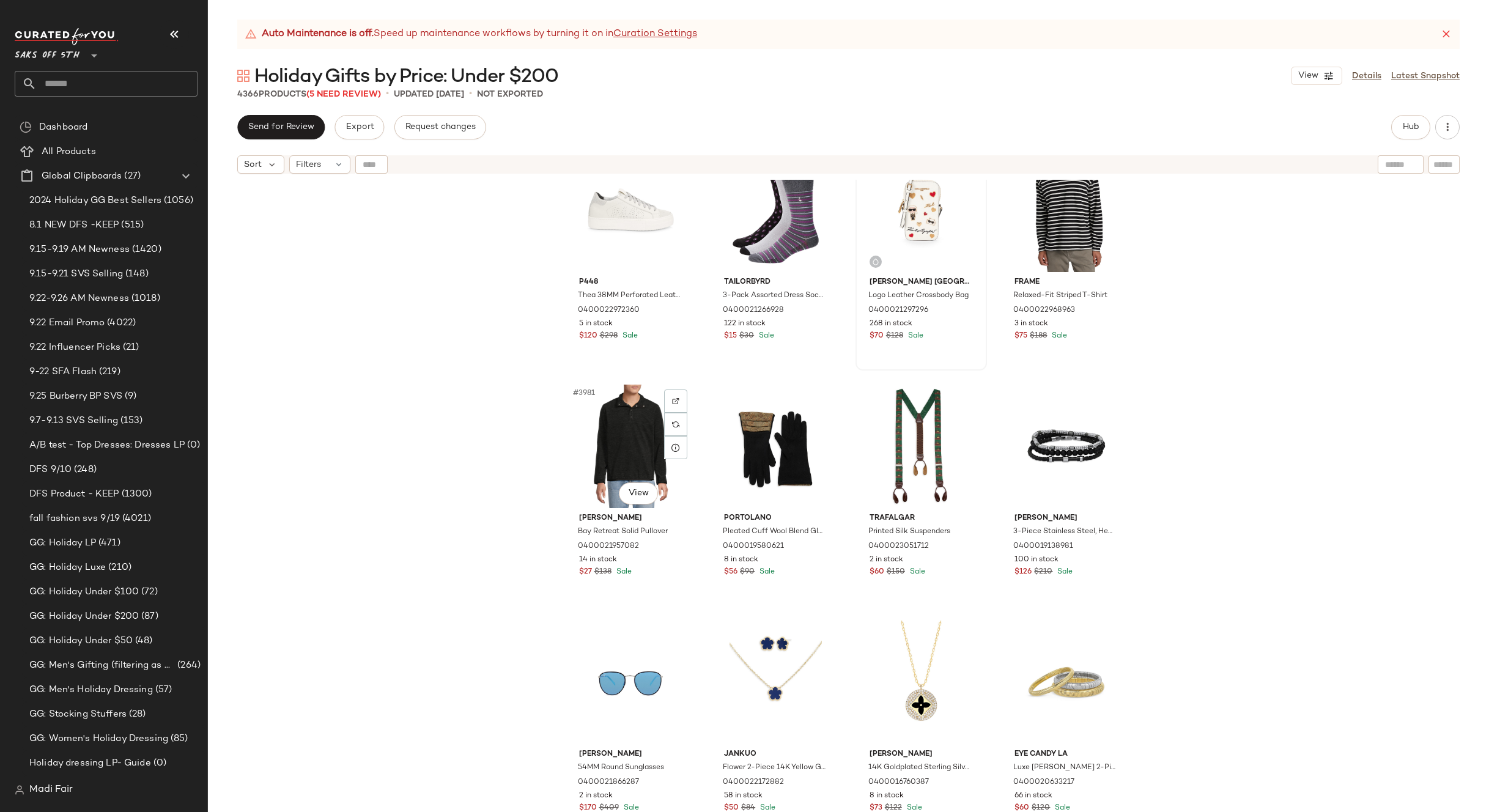
scroll to position [234476, 0]
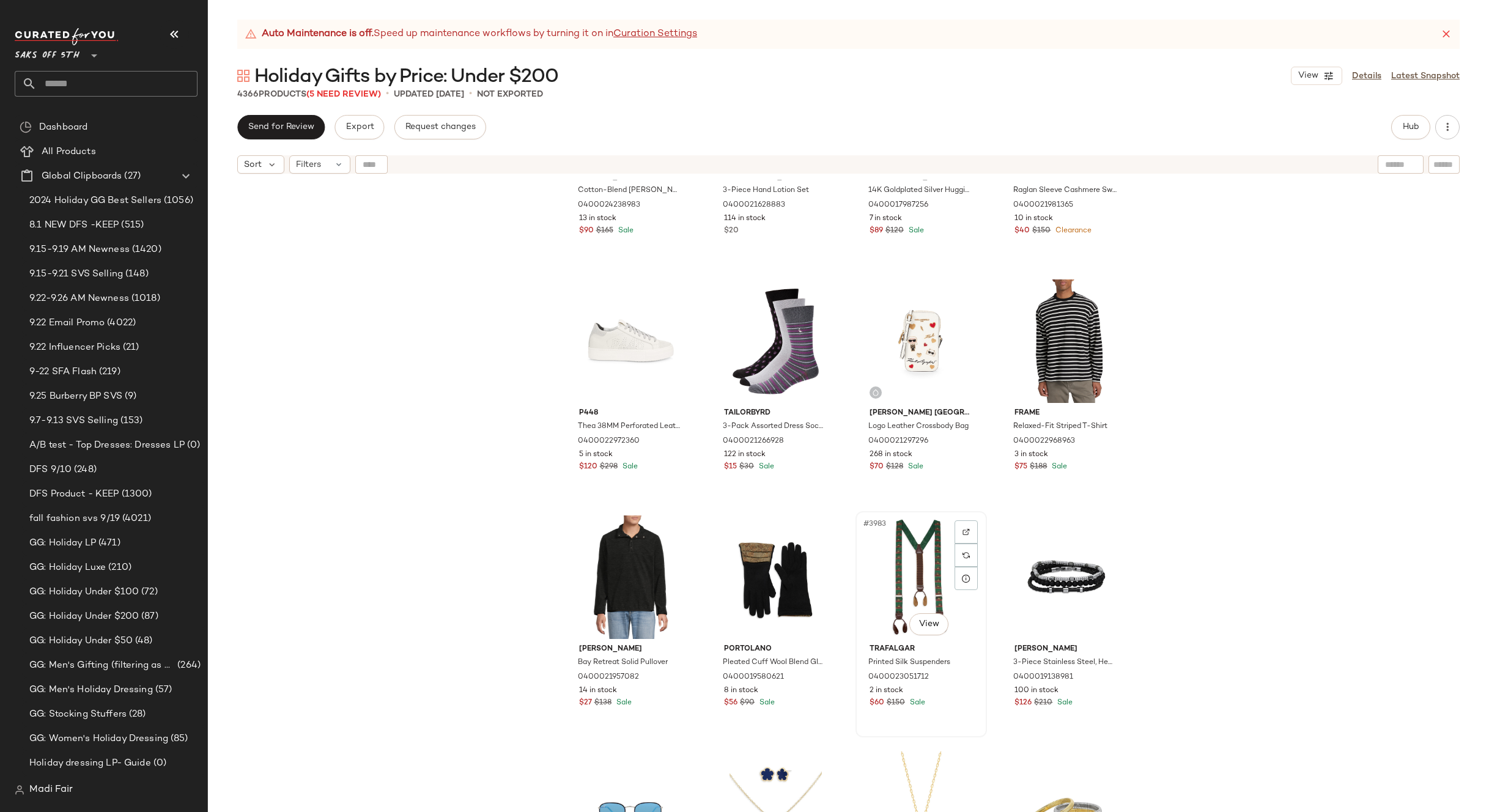
click at [919, 556] on div "#3983 View" at bounding box center [921, 577] width 123 height 124
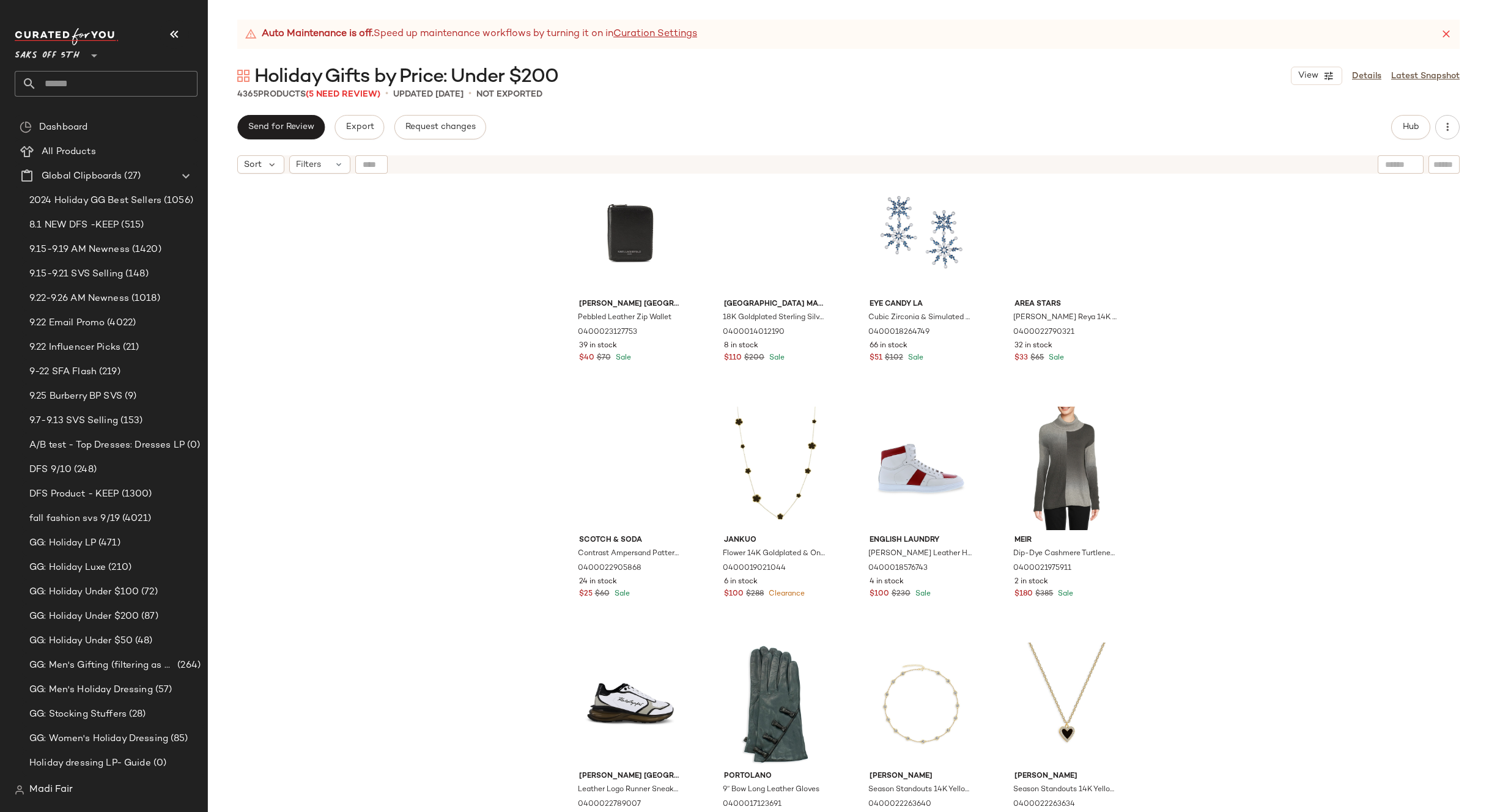
scroll to position [230808, 0]
click at [1070, 447] on div "#3920 View" at bounding box center [1066, 469] width 123 height 124
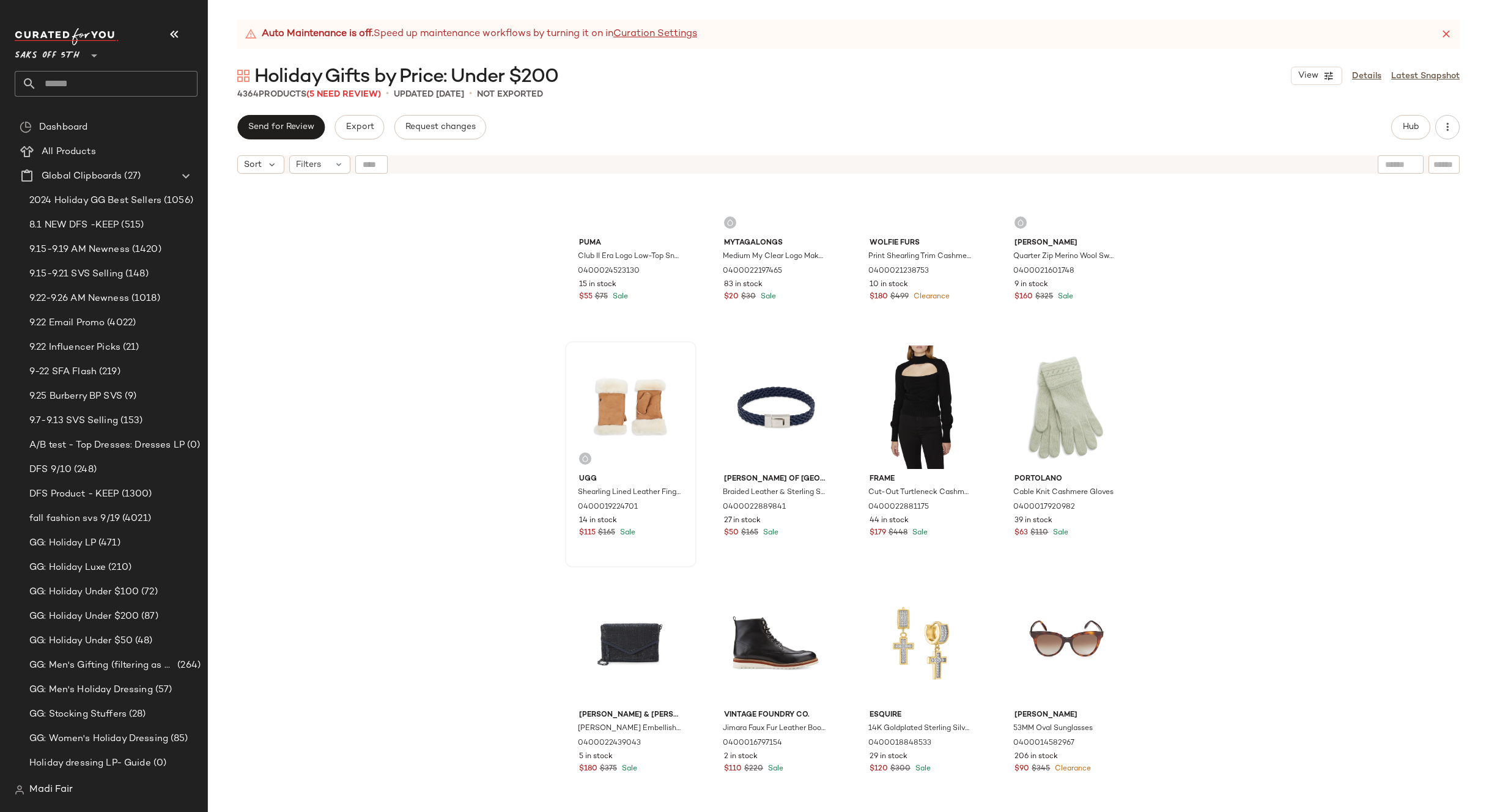
scroll to position [228974, 0]
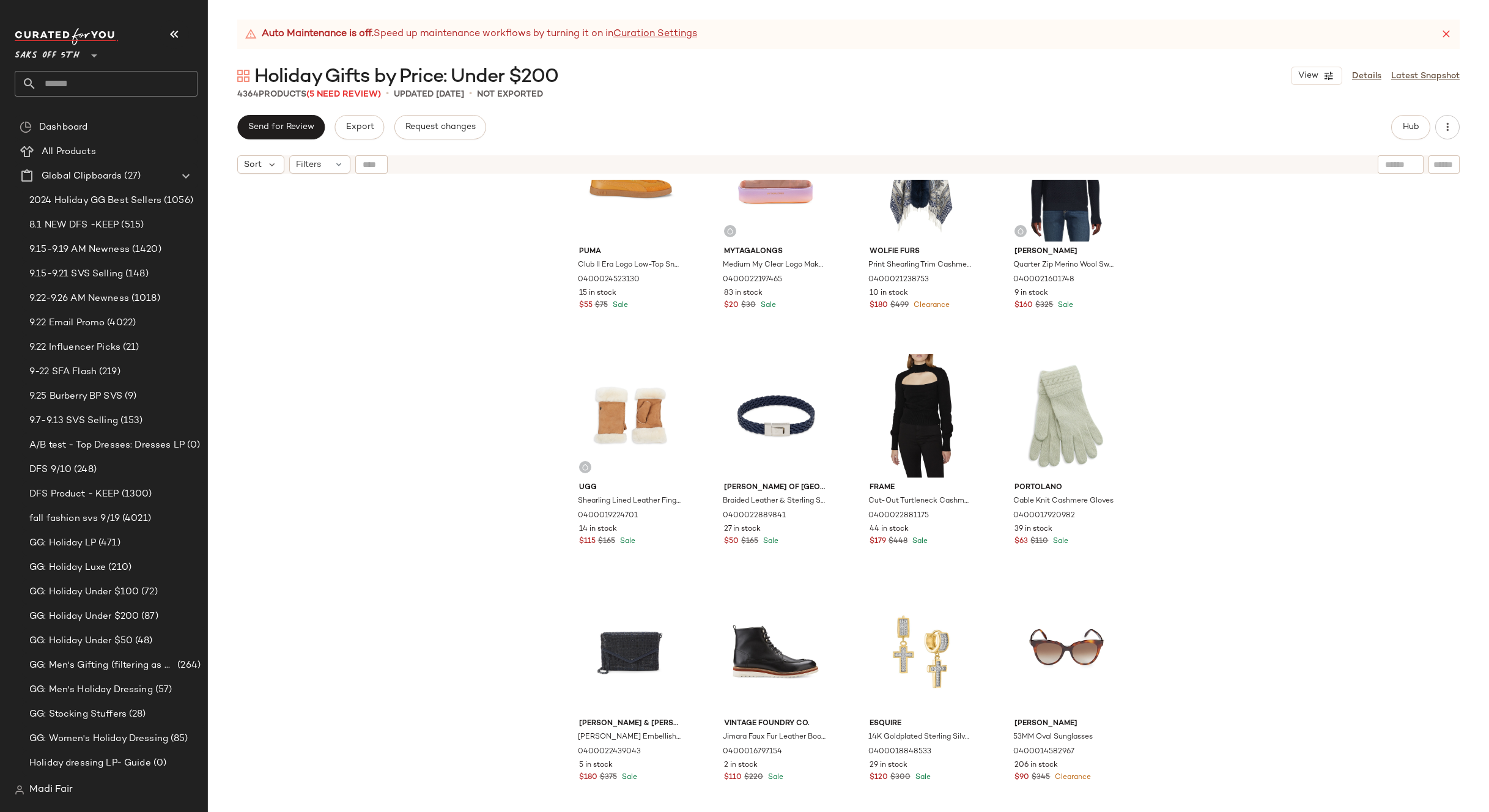
click at [1257, 394] on div "Puma Club II Era Logo Low-Top Sneakers 0400024523130 15 in stock $55 $75 Sale M…" at bounding box center [849, 511] width 1281 height 663
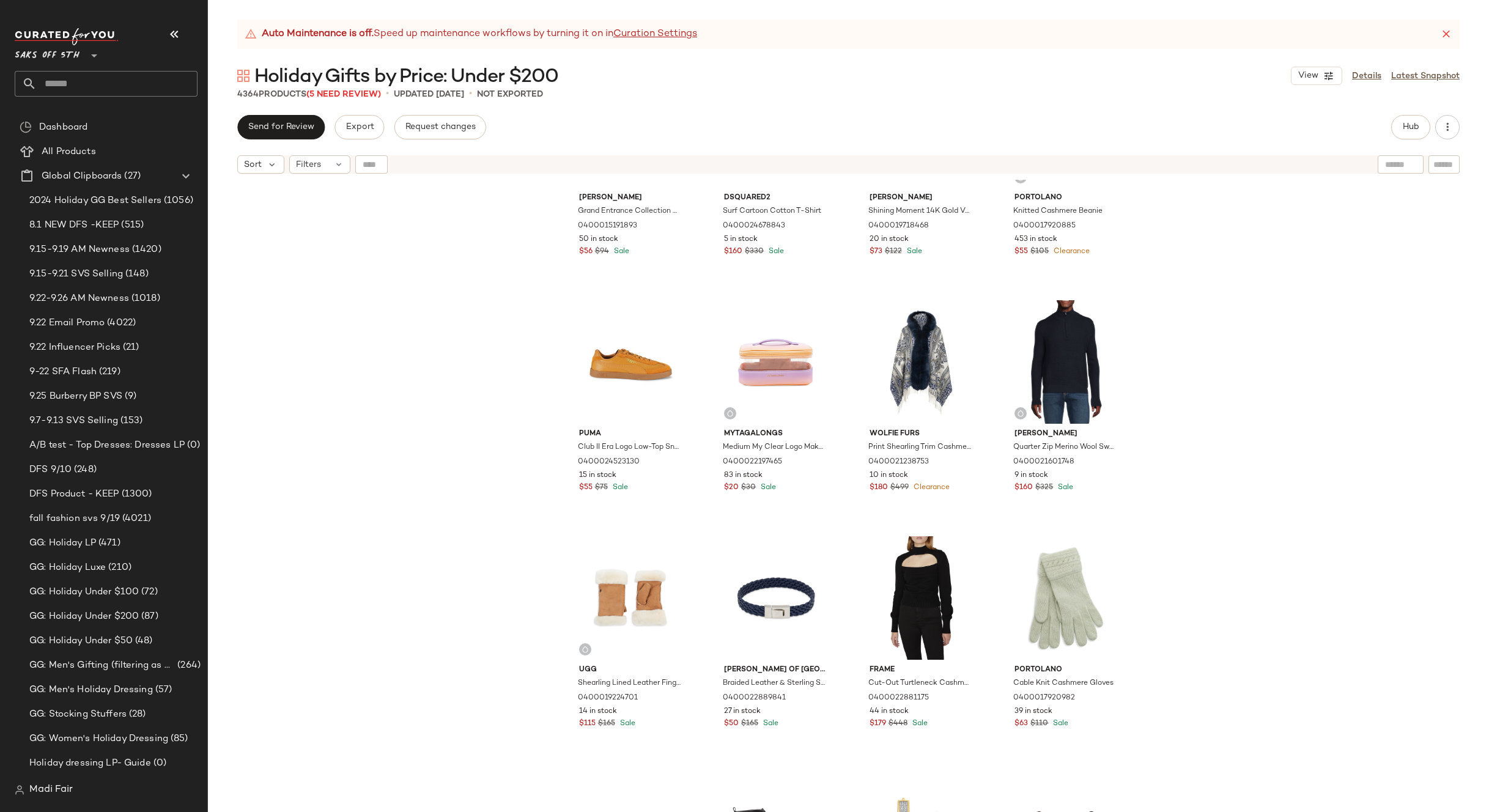
scroll to position [228790, 0]
click at [887, 577] on div "#3887 View" at bounding box center [921, 599] width 123 height 124
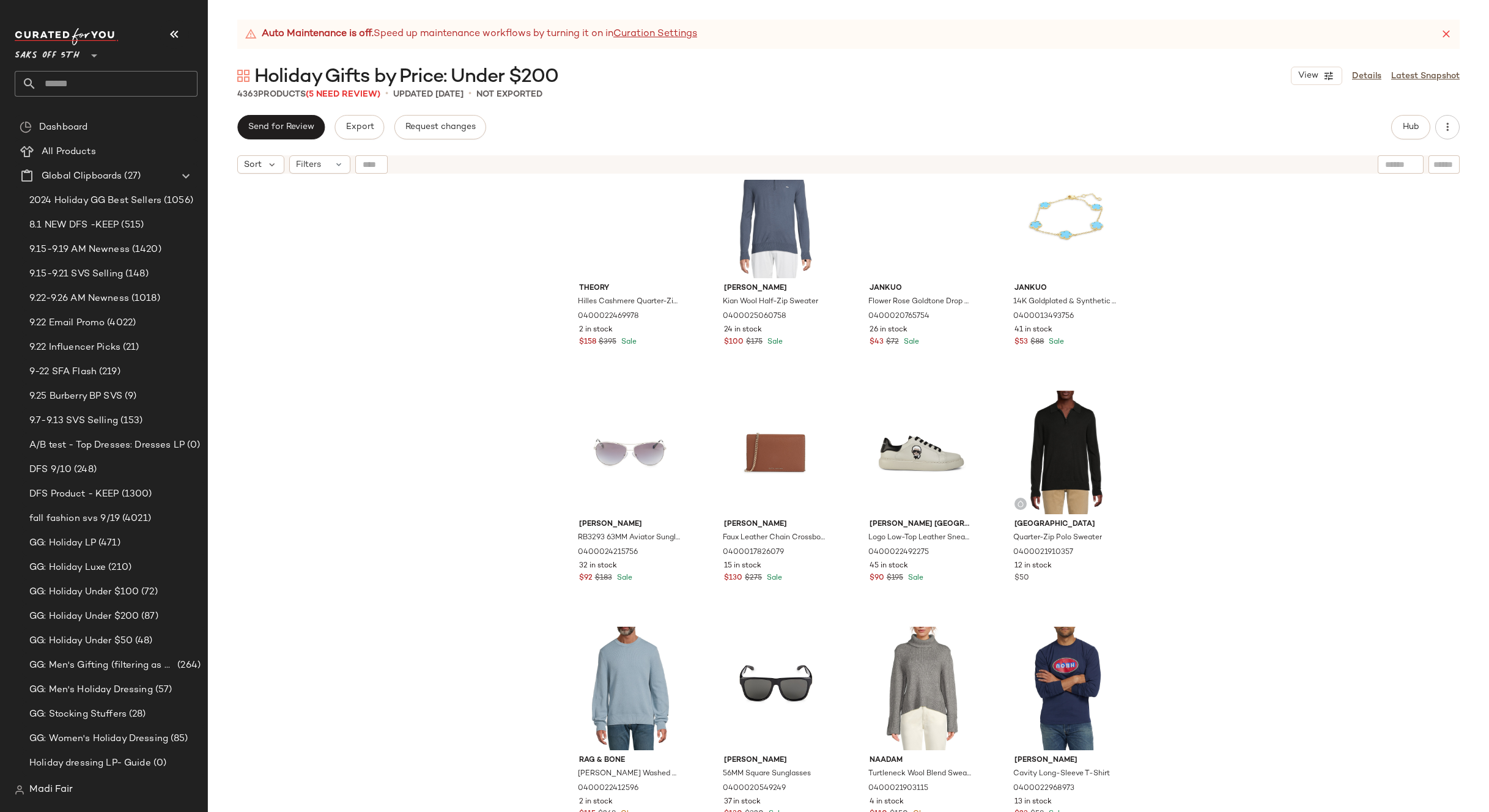
scroll to position [222310, 0]
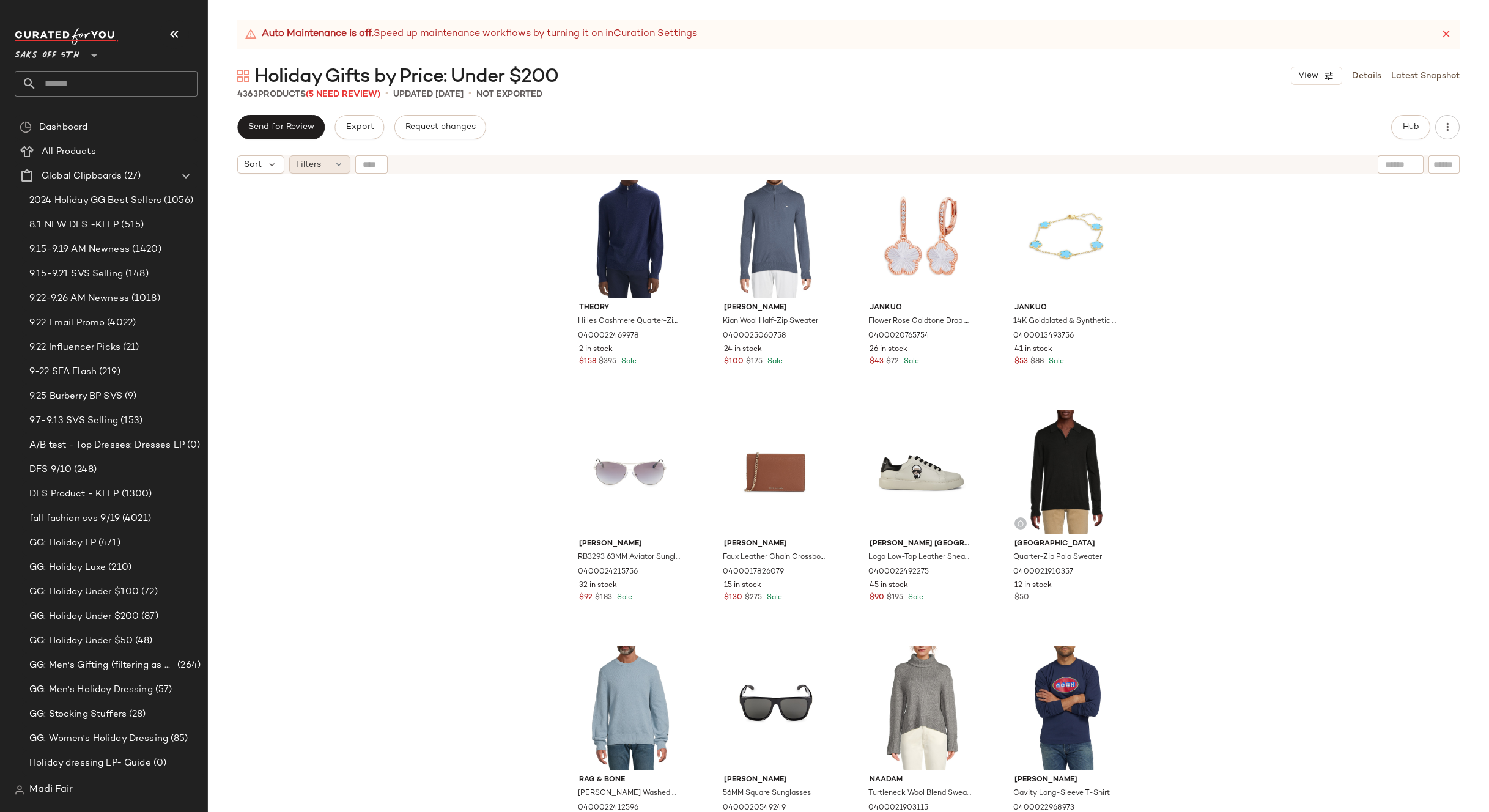
click at [322, 161] on div "Filters" at bounding box center [320, 165] width 61 height 18
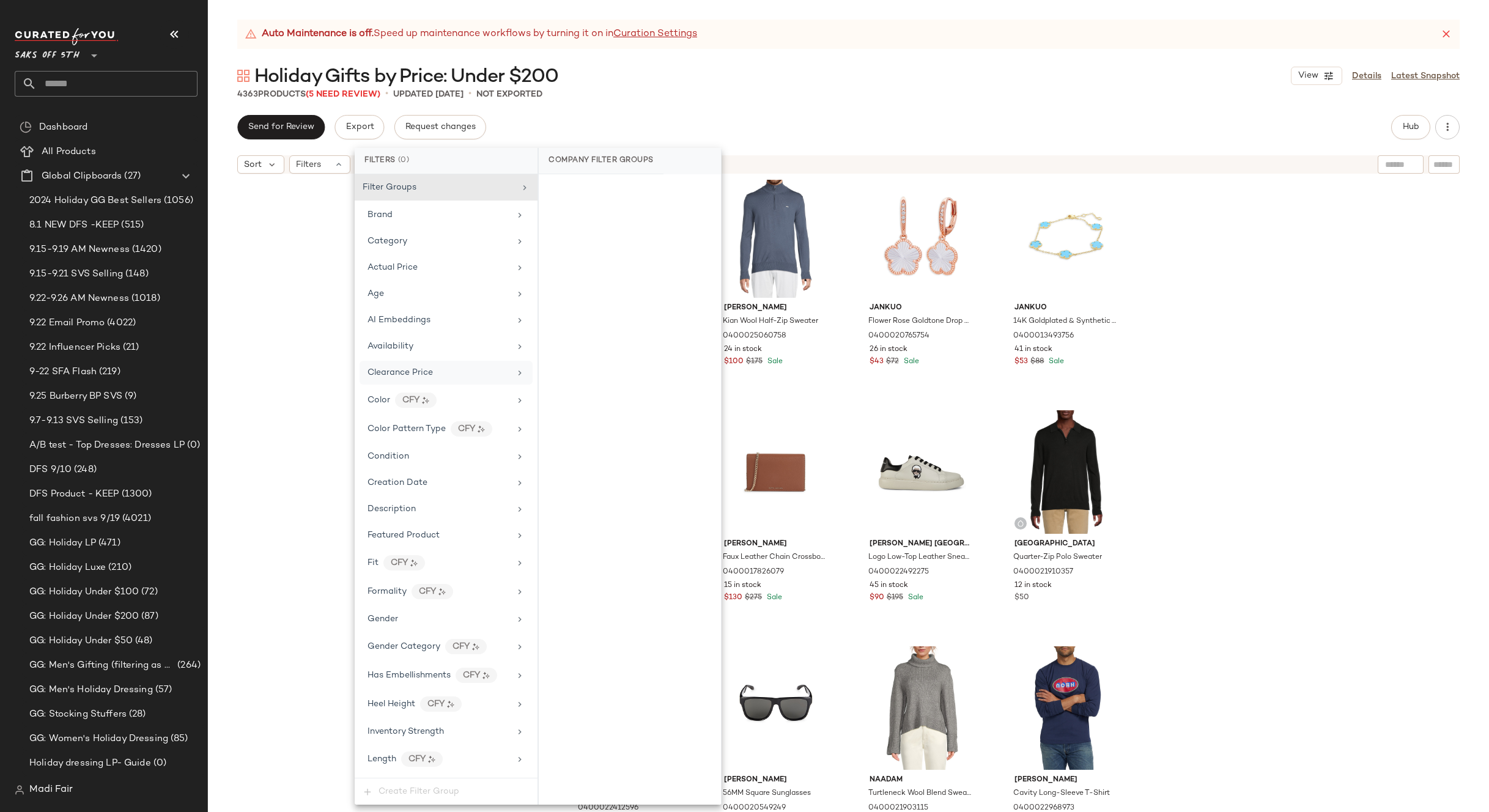
click at [442, 371] on div "Clearance Price" at bounding box center [439, 373] width 143 height 13
click at [591, 189] on div "On clearance" at bounding box center [630, 190] width 172 height 22
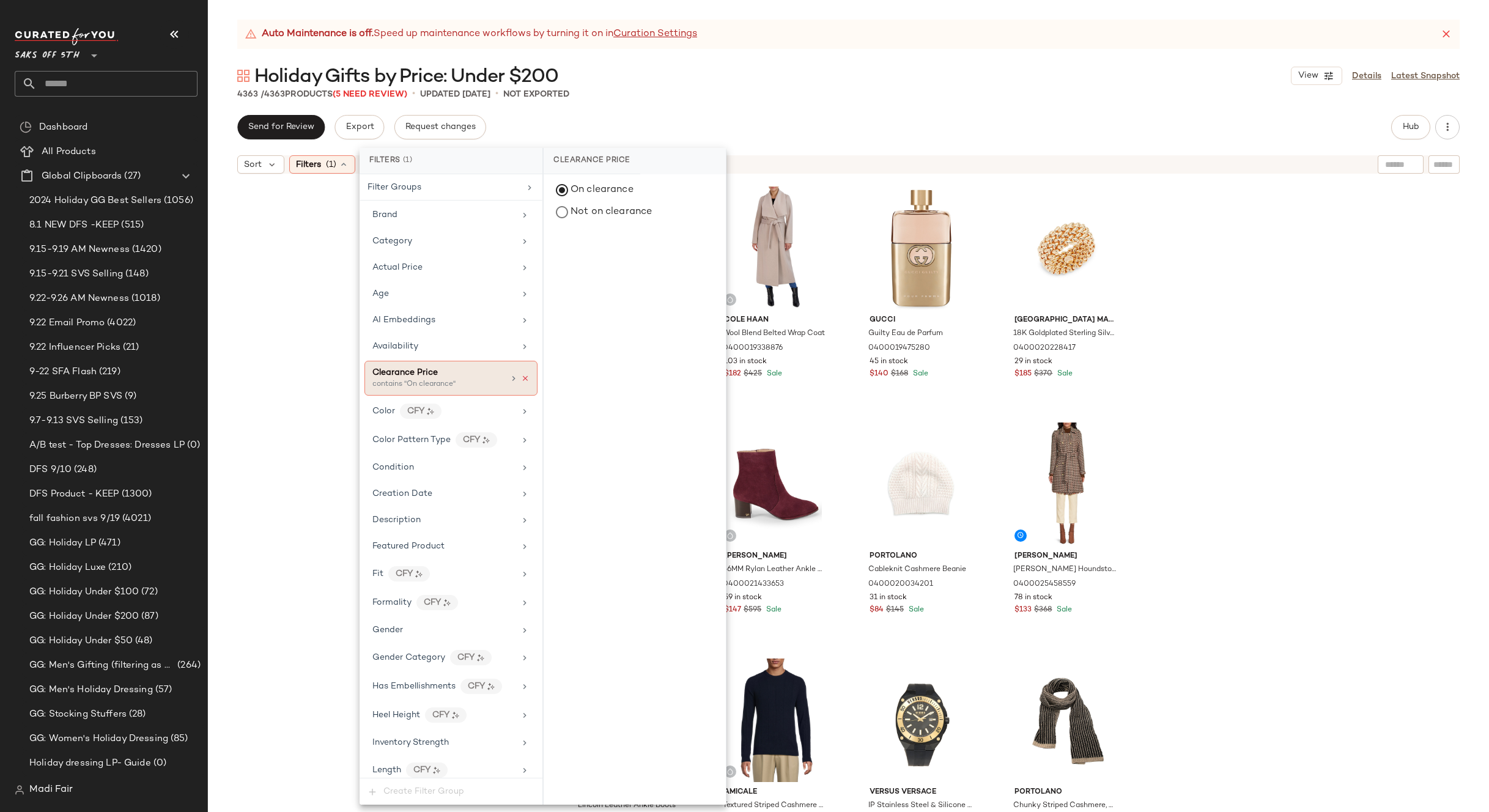
click at [521, 375] on icon at bounding box center [525, 378] width 8 height 8
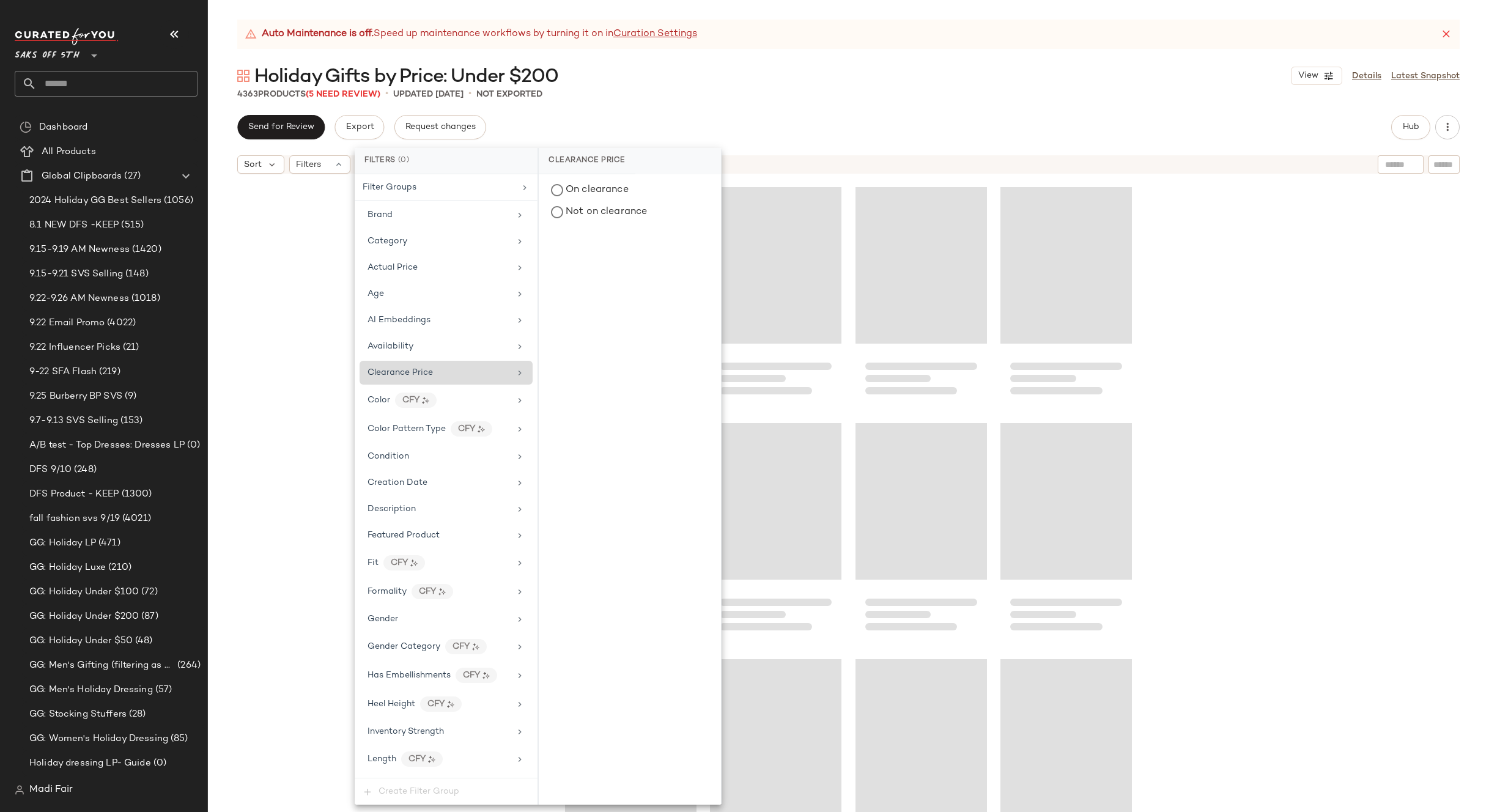
click at [640, 112] on div "Auto Maintenance is off. Speed up maintenance workflows by turning it on in Cur…" at bounding box center [849, 415] width 1281 height 793
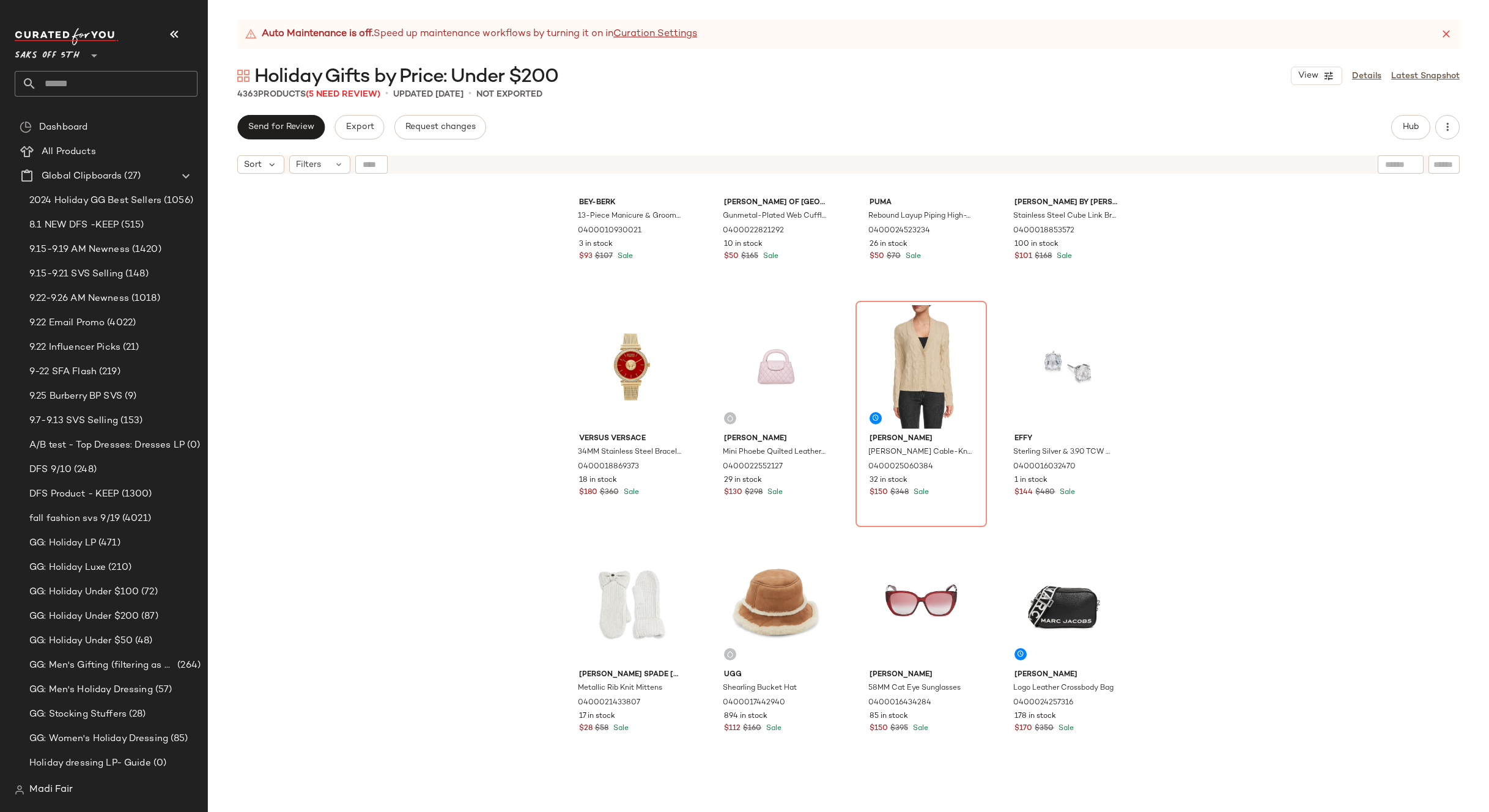
scroll to position [5145, 0]
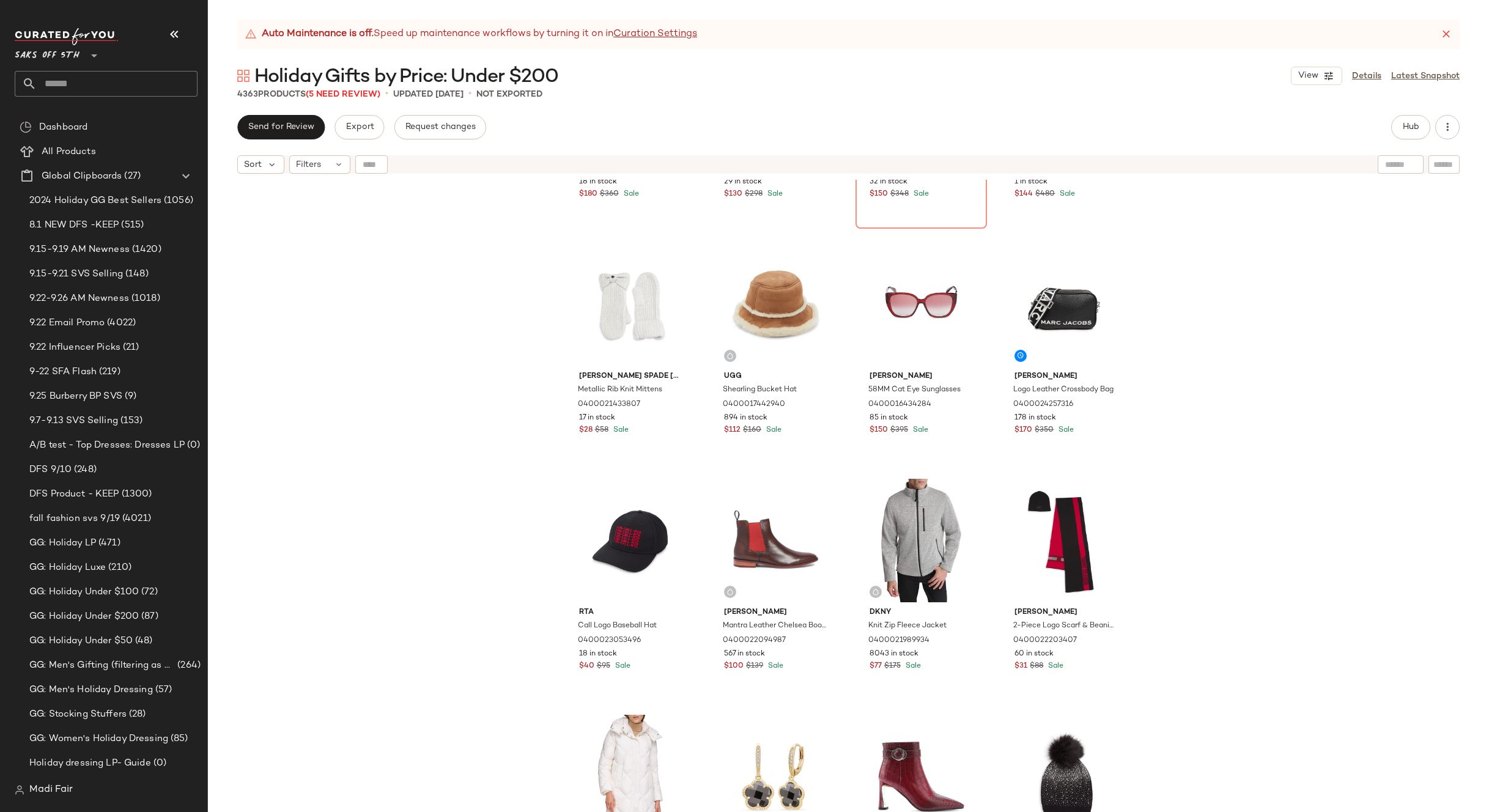
click at [1243, 498] on div "Versus Versace 34MM Stainless Steel Bracelet Watch 0400018869373 18 in stock $1…" at bounding box center [849, 511] width 1281 height 663
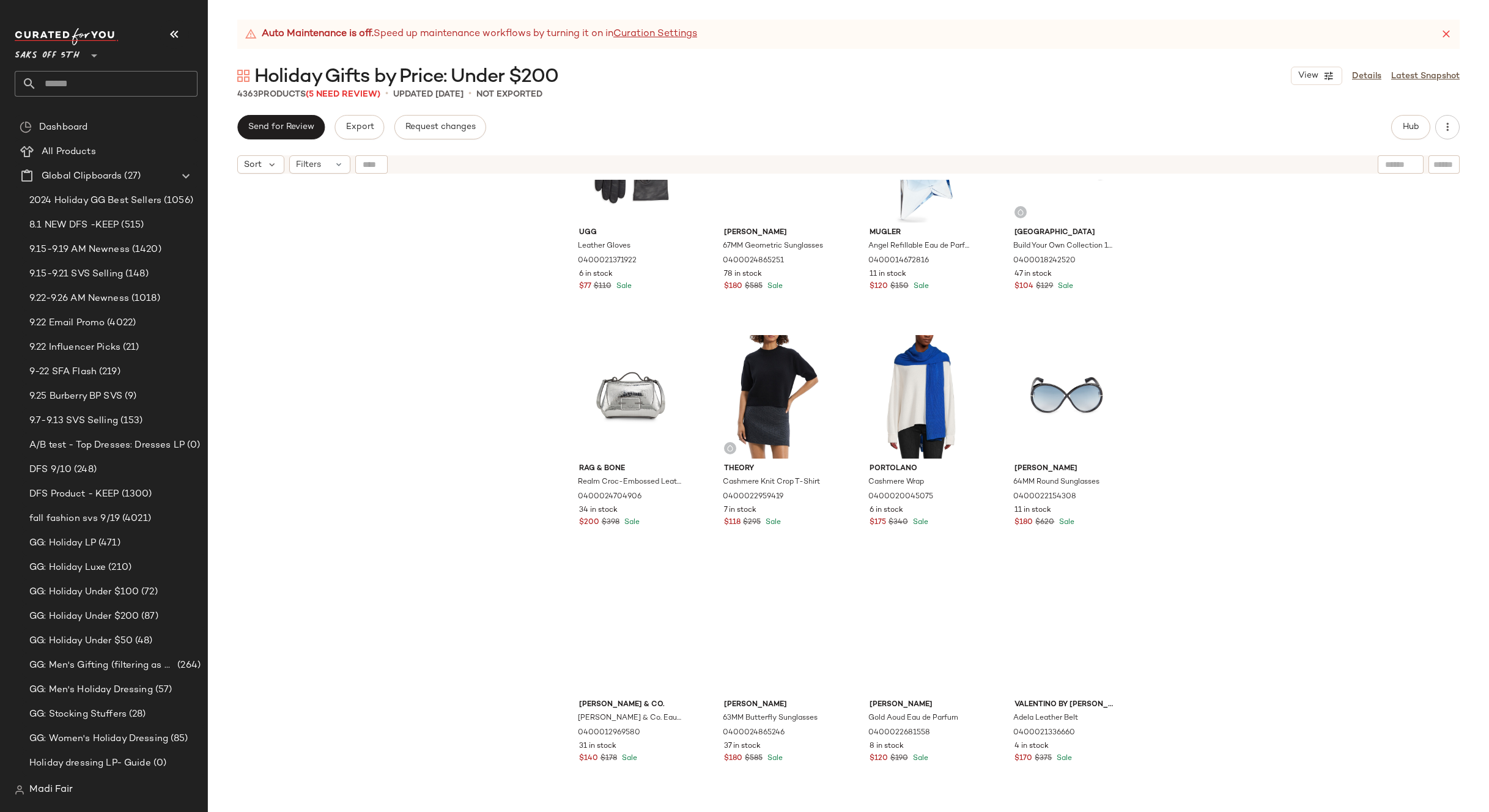
scroll to position [16638, 0]
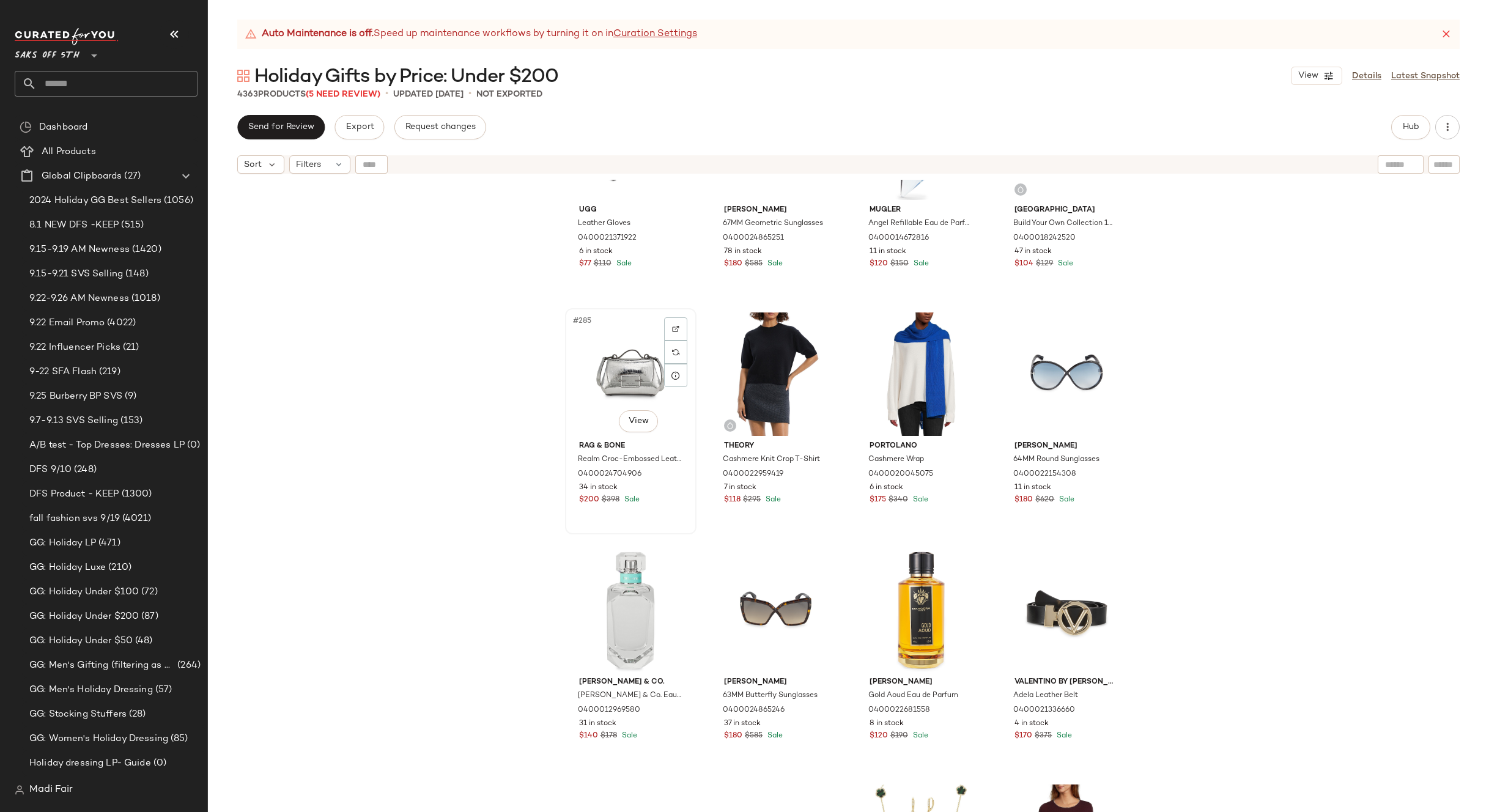
click at [620, 381] on div "#285 View" at bounding box center [631, 374] width 123 height 124
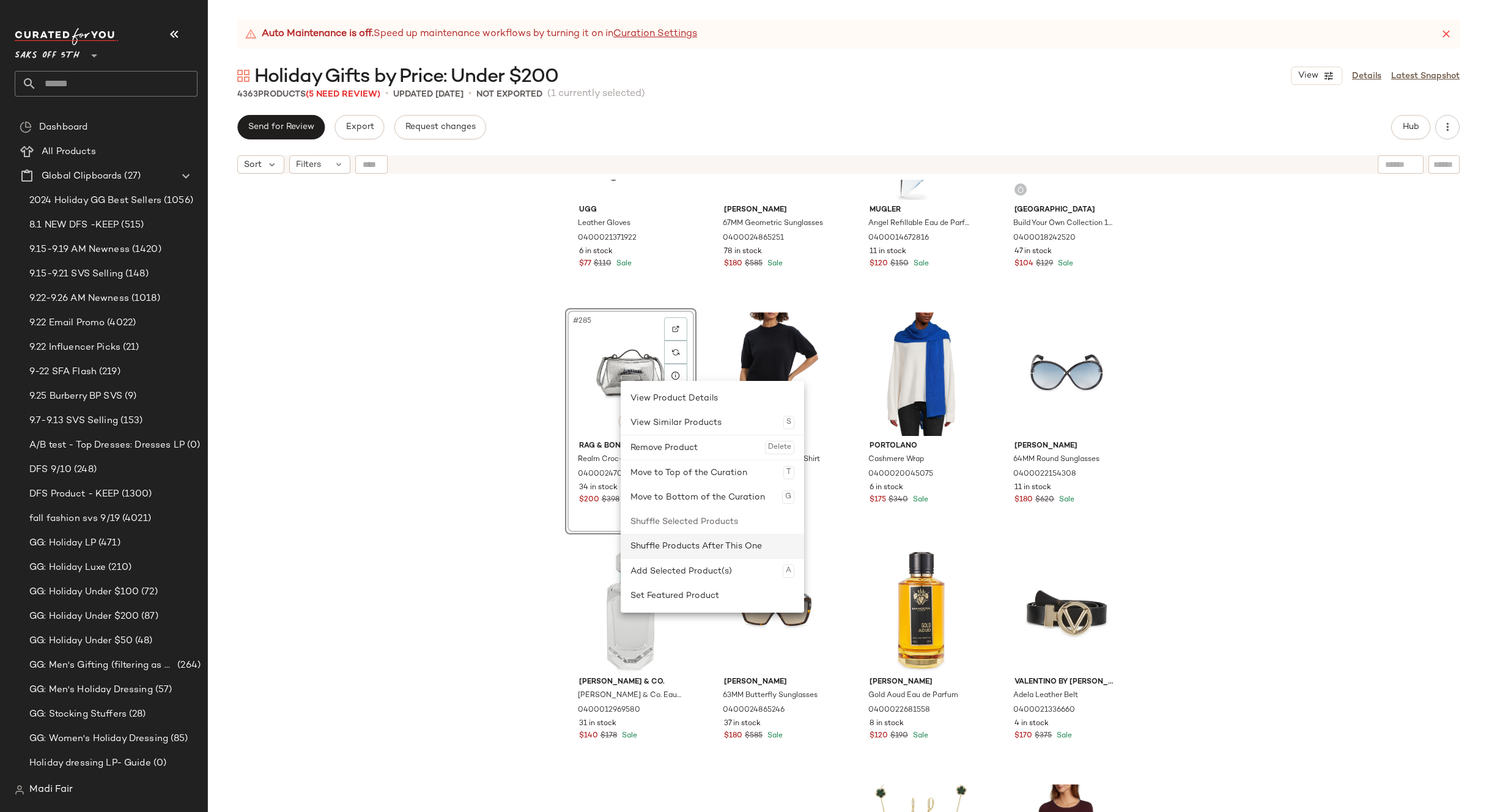
click at [703, 547] on div "Shuffle Products After This One" at bounding box center [712, 546] width 164 height 25
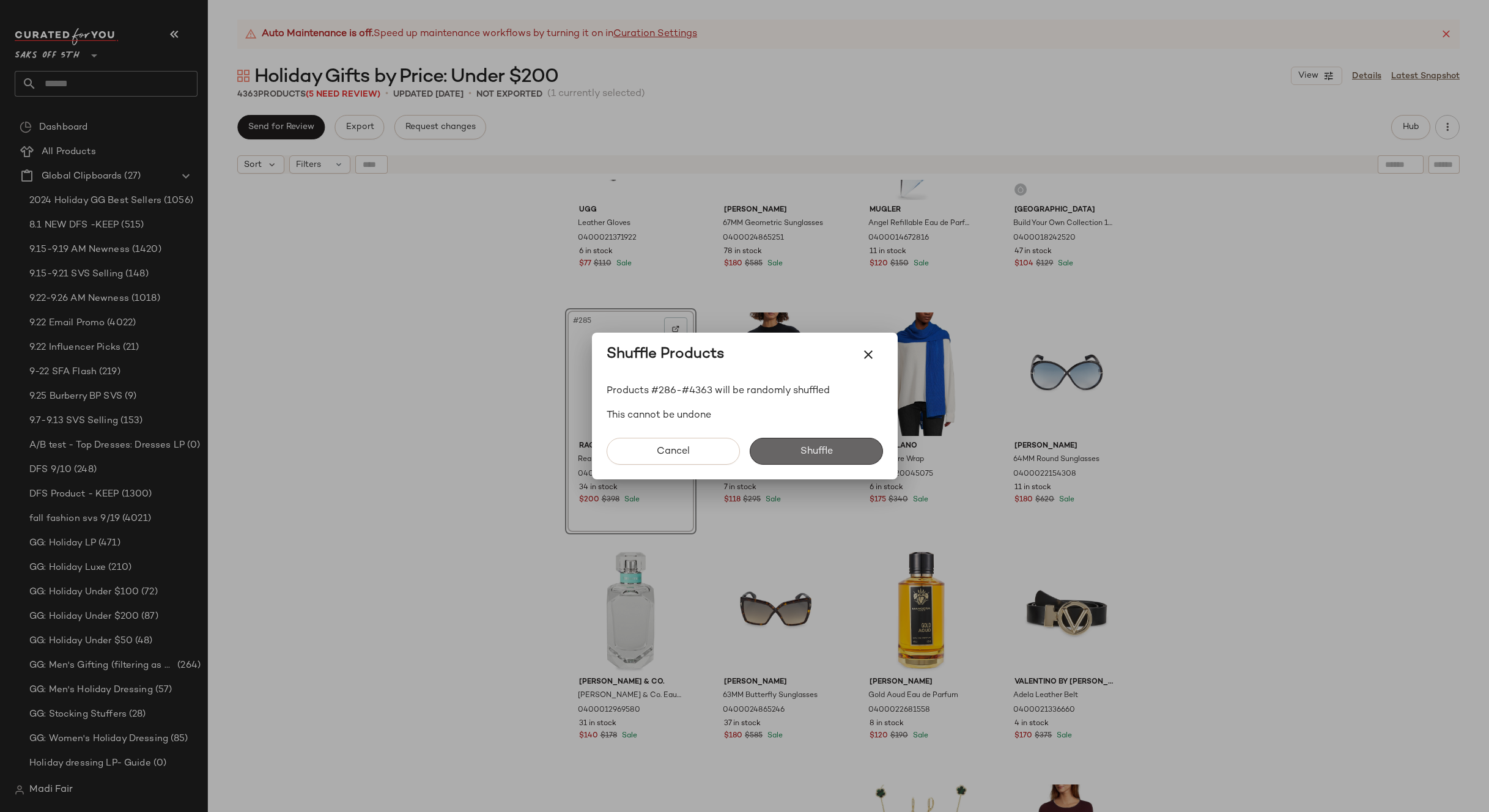
click at [801, 446] on span "Shuffle" at bounding box center [815, 452] width 33 height 12
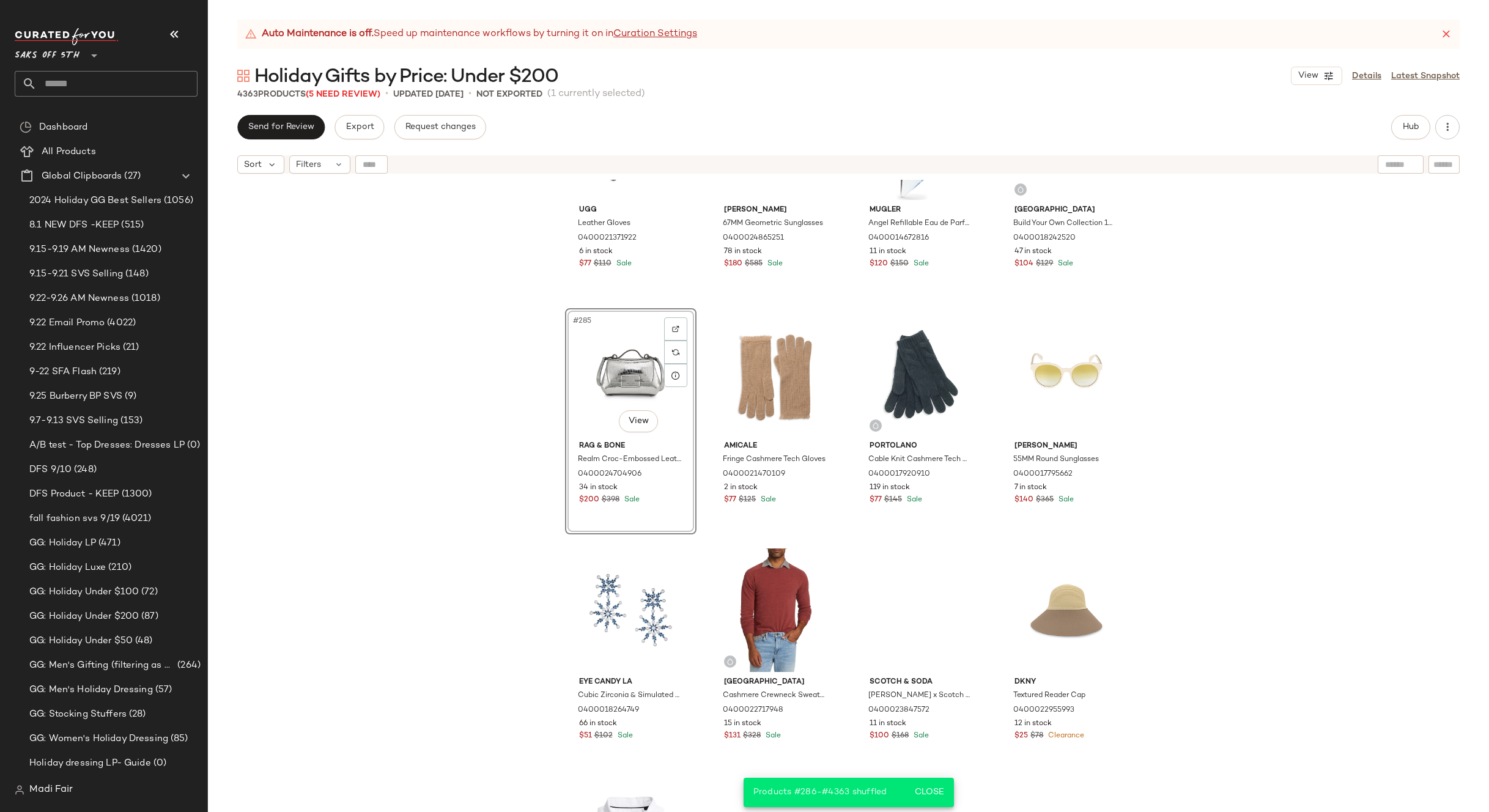
click at [475, 435] on div "Ugg Leather Gloves 0400021371922 6 in stock $77 $110 Sale Tom Ford 67MM Geometr…" at bounding box center [849, 511] width 1281 height 663
click at [316, 157] on div "Filters" at bounding box center [320, 165] width 61 height 18
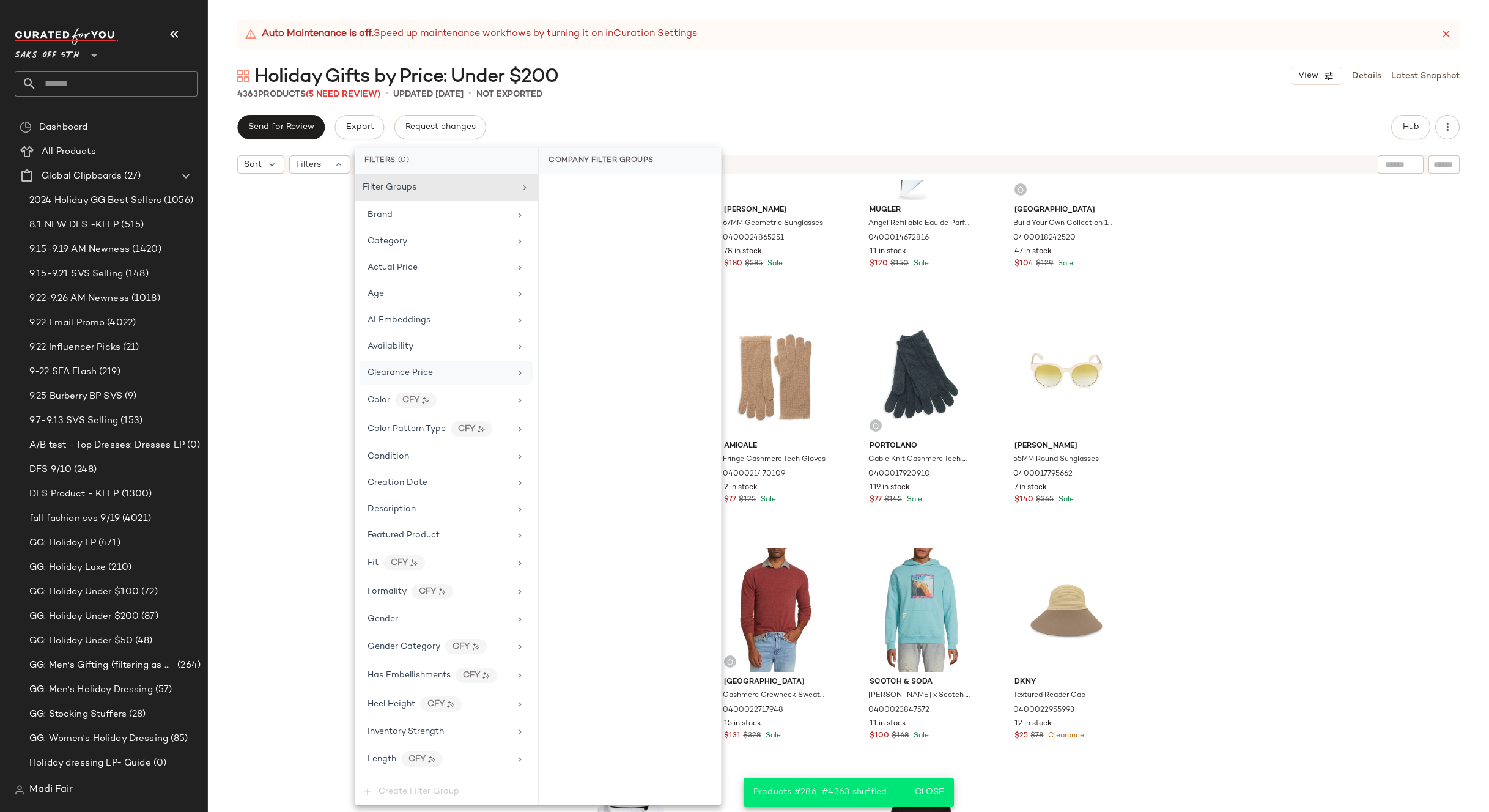
click at [432, 377] on span "Clearance Price" at bounding box center [400, 373] width 65 height 9
click at [581, 187] on div "On clearance" at bounding box center [630, 190] width 172 height 22
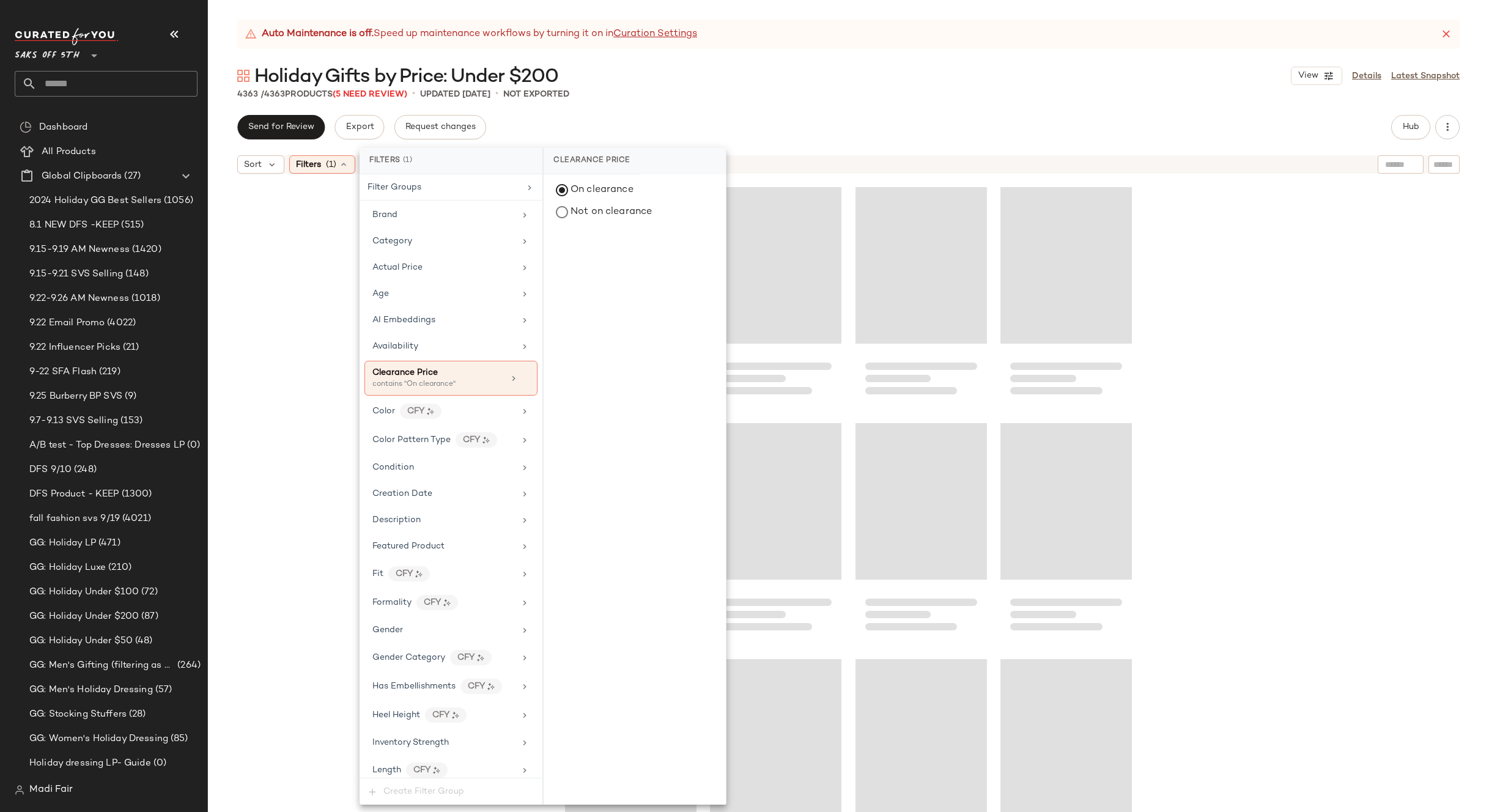
click at [687, 122] on div "Send for Review Export Request changes Hub" at bounding box center [849, 127] width 1223 height 25
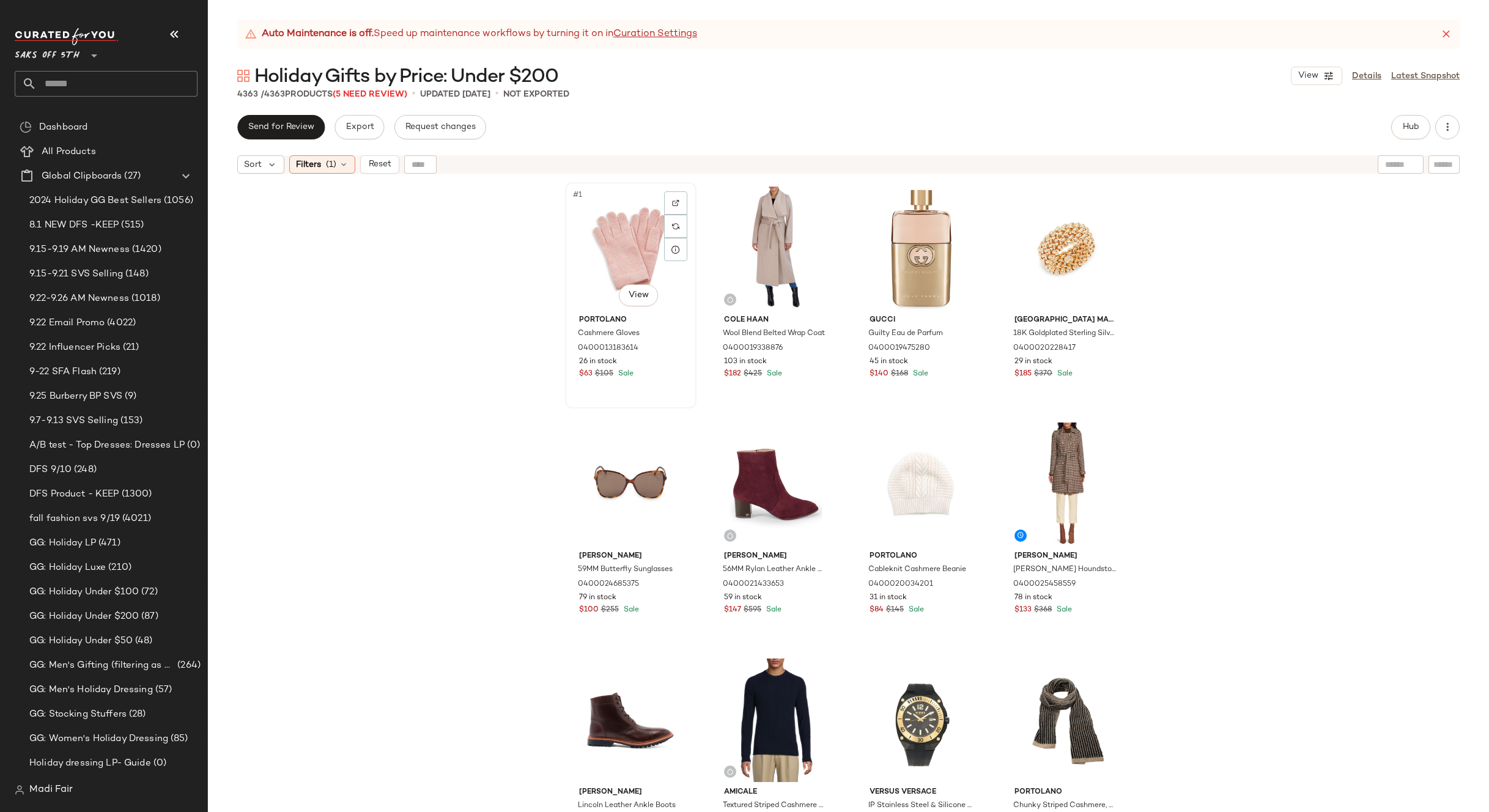
click at [621, 230] on div "#1 View" at bounding box center [631, 248] width 123 height 124
click at [312, 158] on span "Filters" at bounding box center [309, 165] width 25 height 13
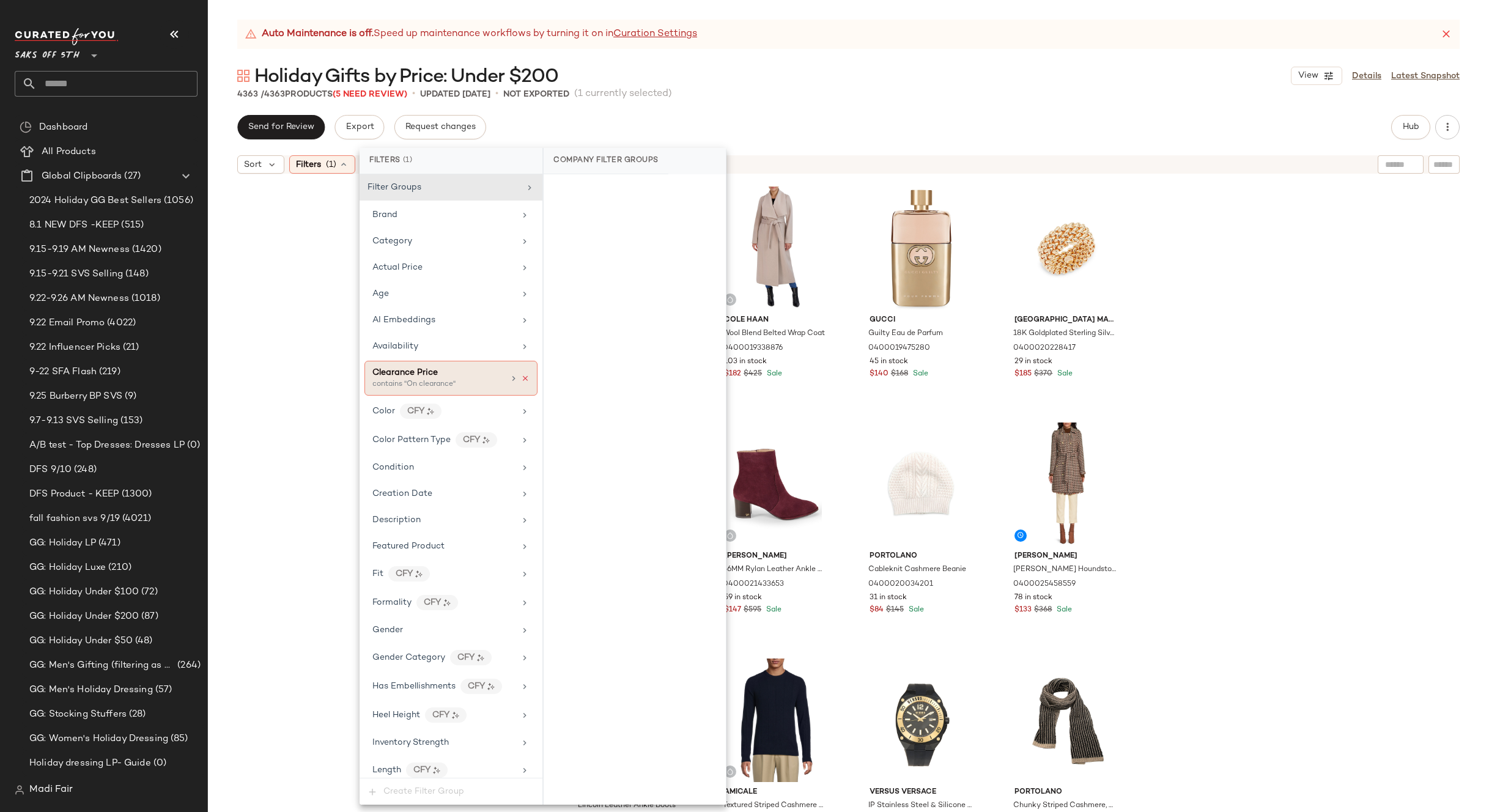
click at [521, 379] on icon at bounding box center [525, 378] width 8 height 8
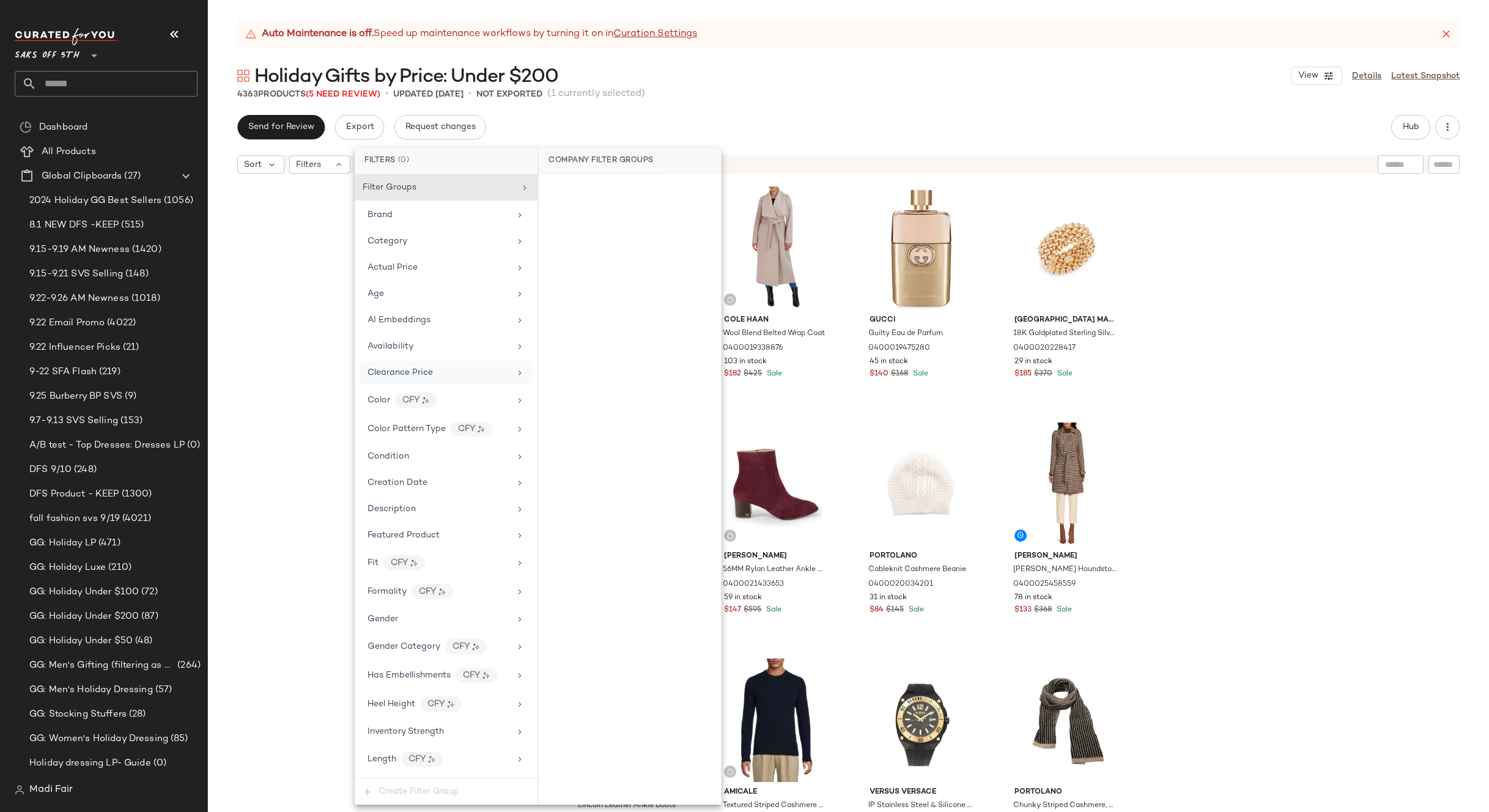
click at [497, 372] on div "Clearance Price" at bounding box center [439, 373] width 143 height 13
click at [624, 181] on div "On clearance" at bounding box center [630, 190] width 172 height 22
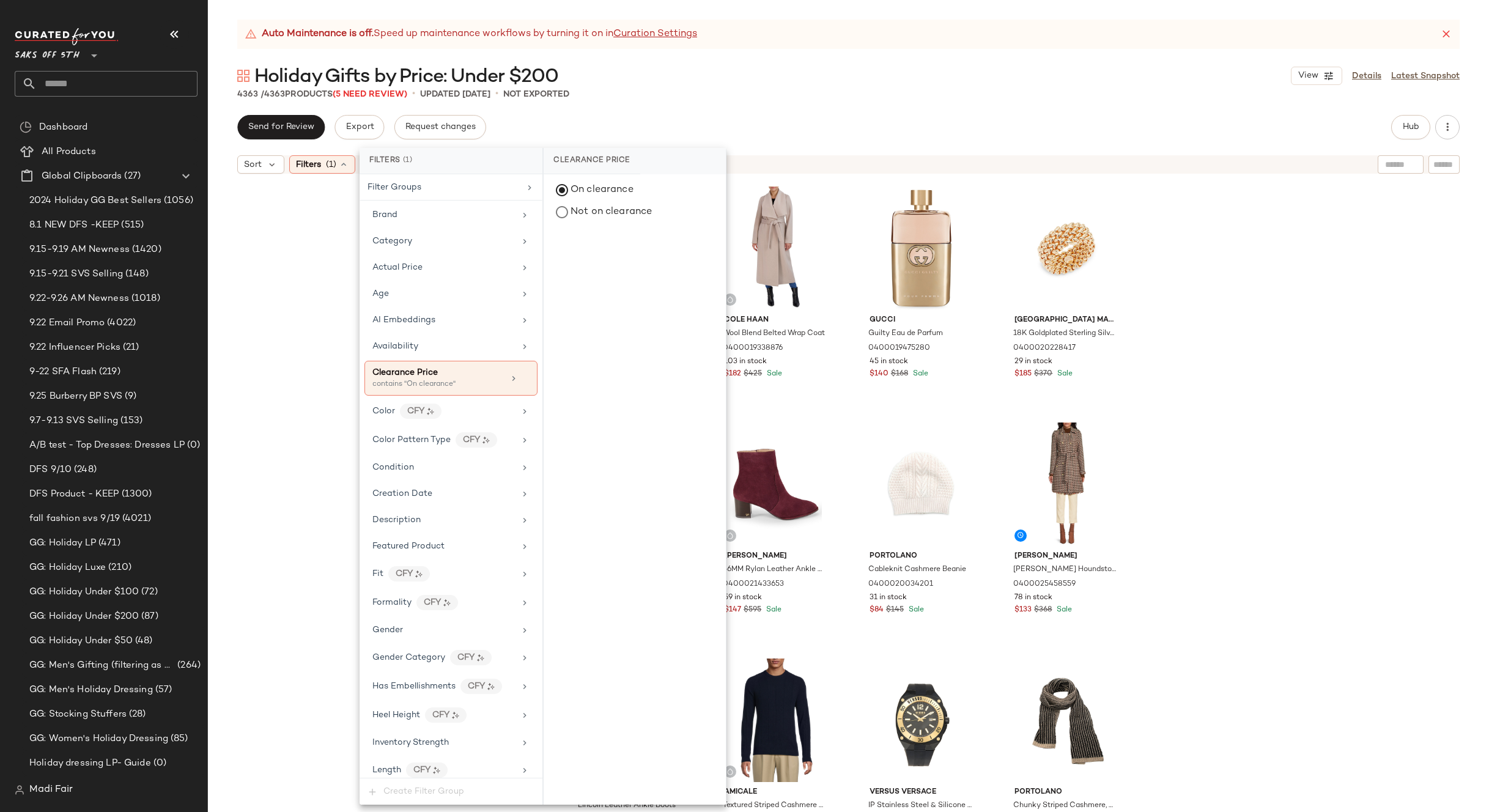
click at [521, 381] on icon at bounding box center [525, 378] width 8 height 8
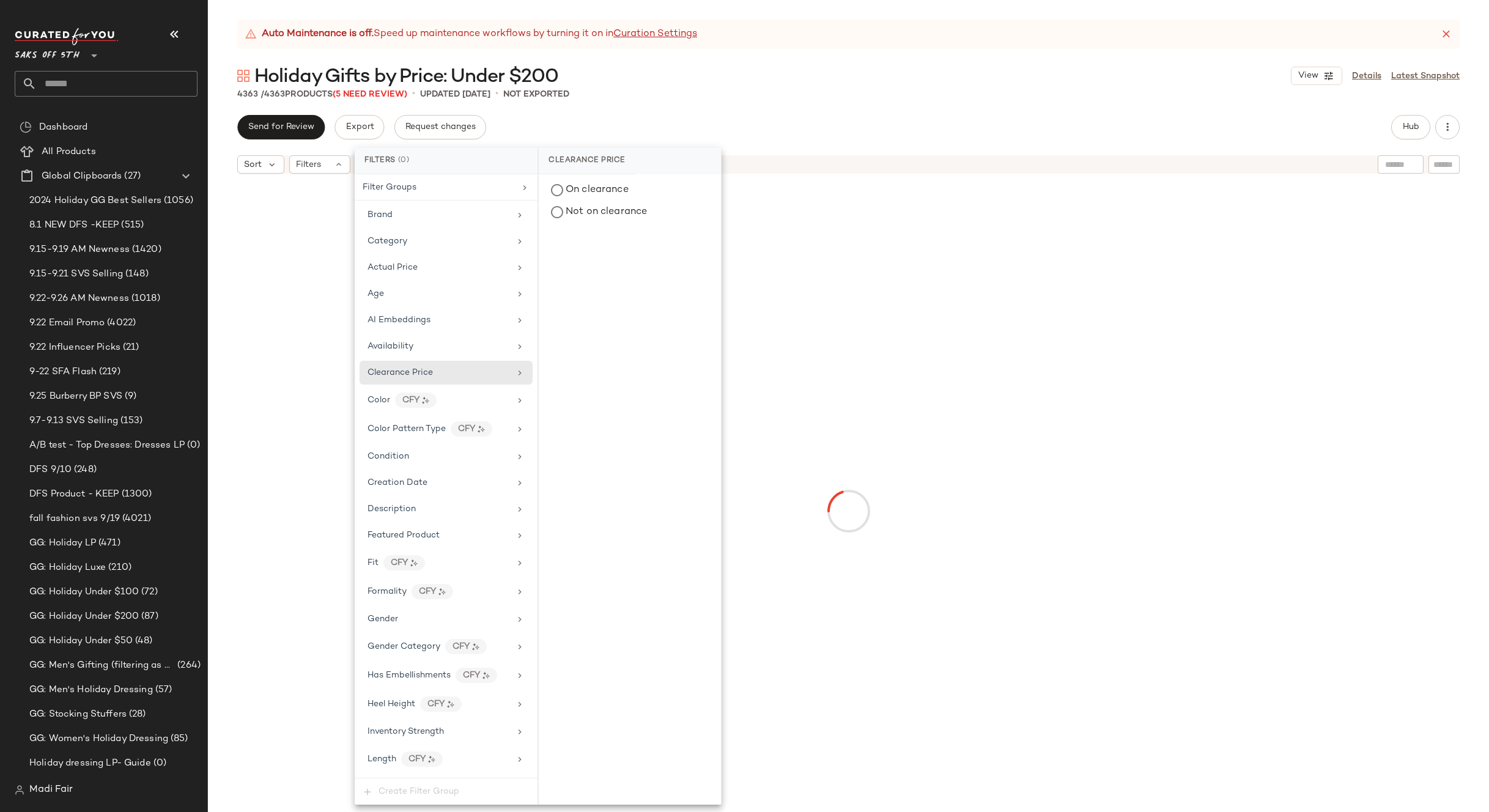
click at [693, 119] on div "Send for Review Export Request changes Hub" at bounding box center [849, 127] width 1223 height 25
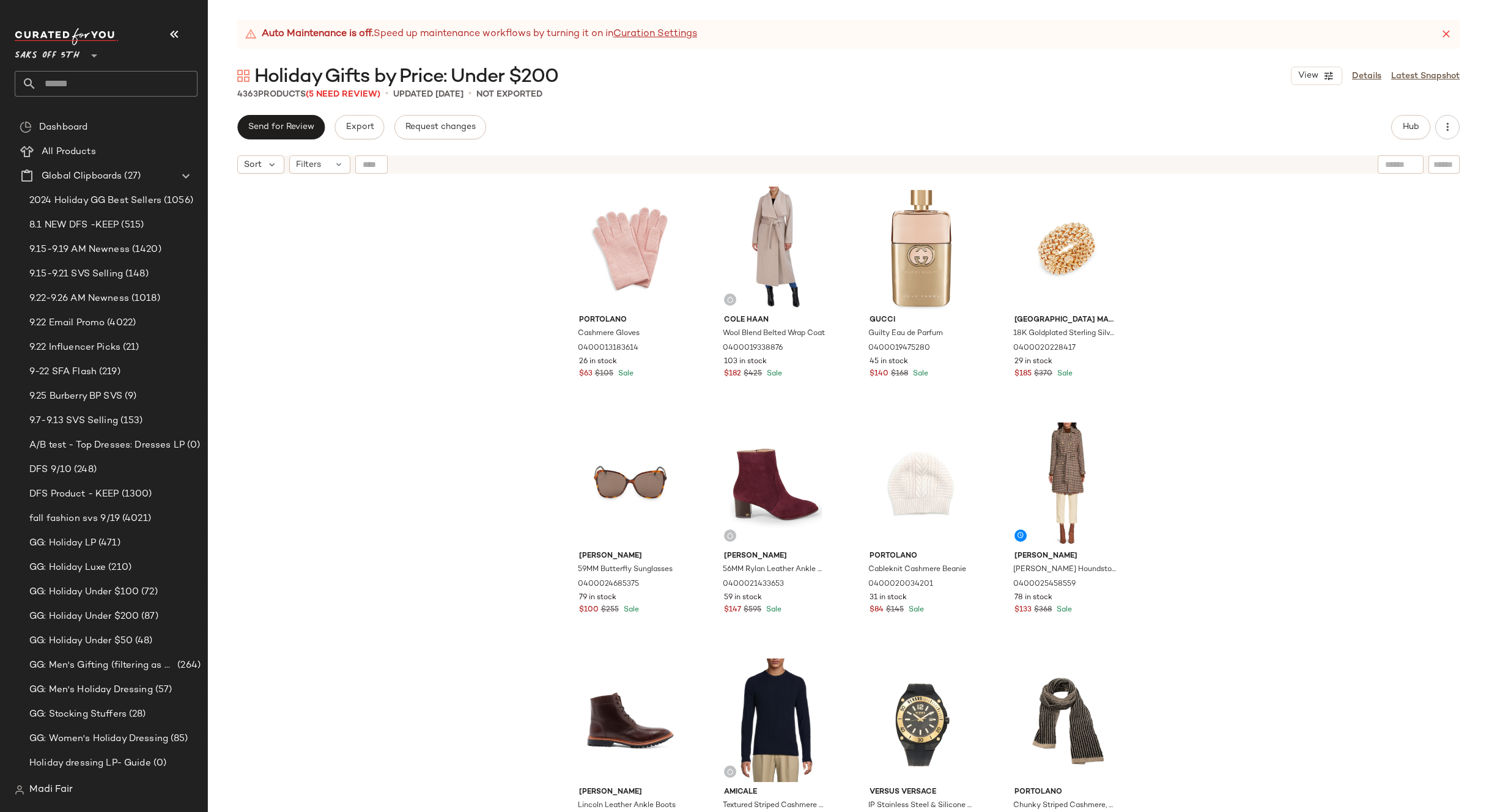
click at [1441, 33] on icon at bounding box center [1446, 34] width 12 height 12
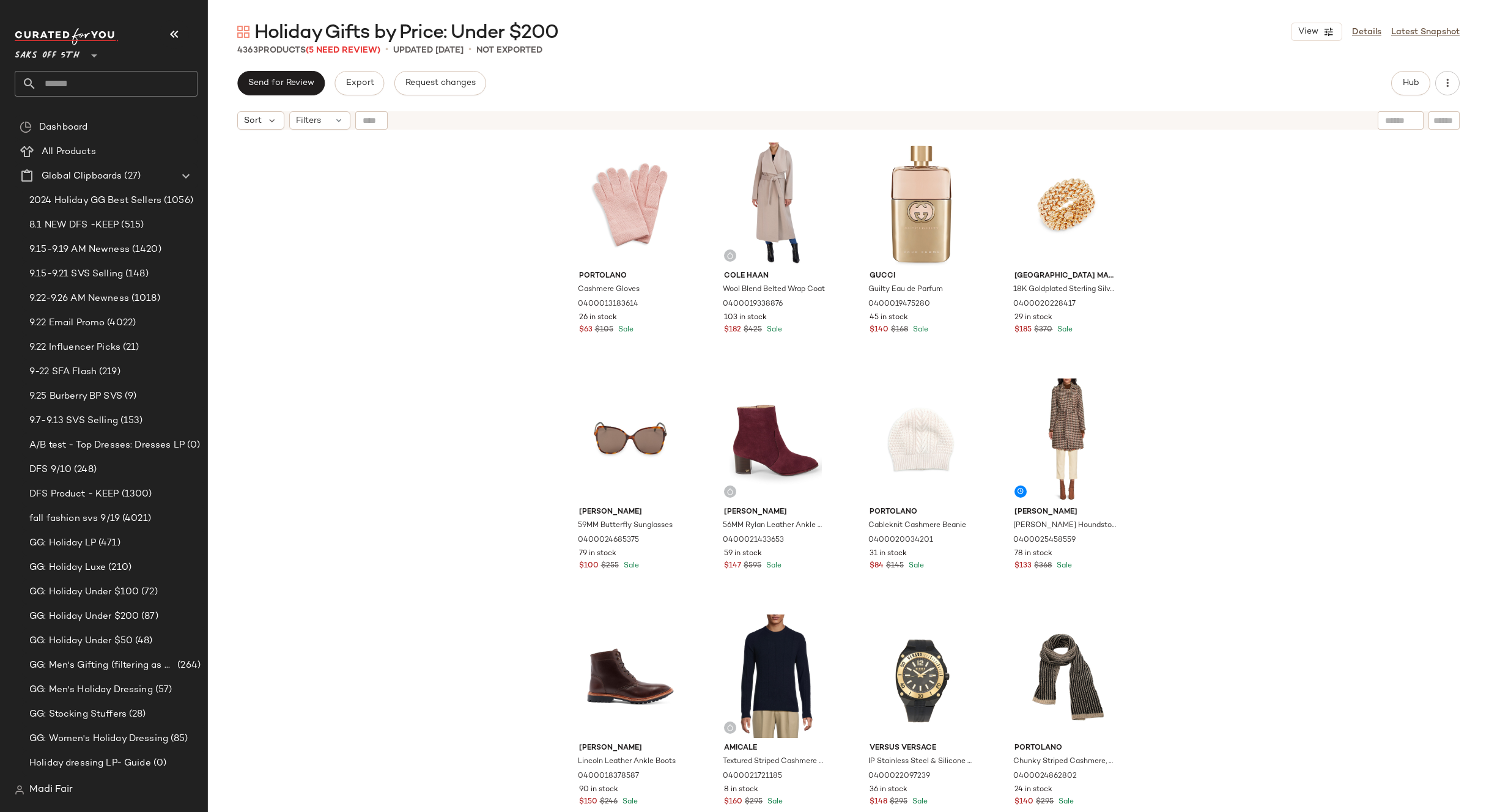
click at [521, 303] on div "Portolano Cashmere Gloves 0400013183614 26 in stock $63 $105 Sale Cole Haan Woo…" at bounding box center [849, 489] width 1281 height 707
click at [335, 124] on icon at bounding box center [338, 120] width 10 height 10
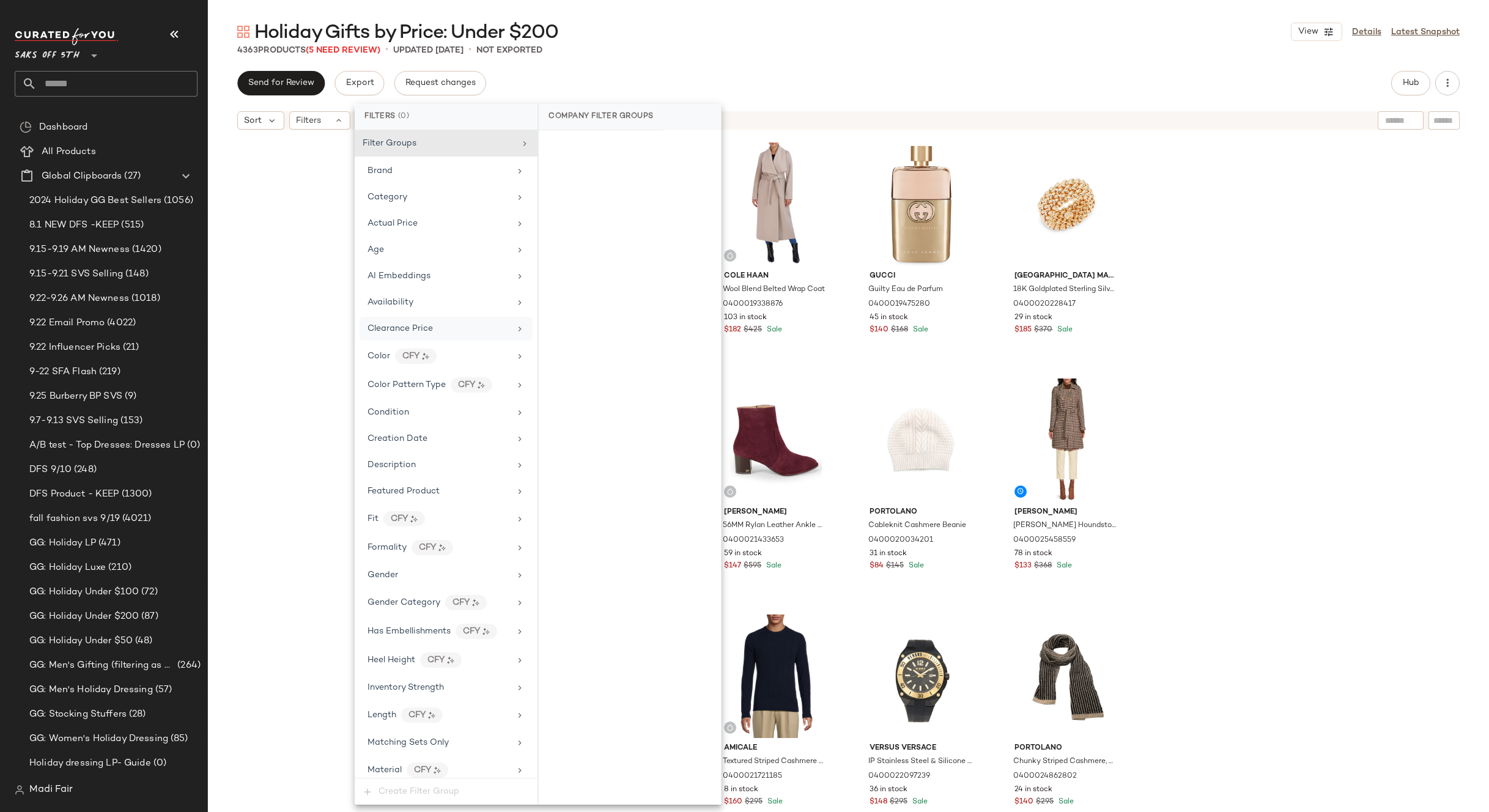
click at [413, 329] on span "Clearance Price" at bounding box center [400, 329] width 65 height 9
click at [596, 150] on div "On clearance" at bounding box center [630, 146] width 172 height 22
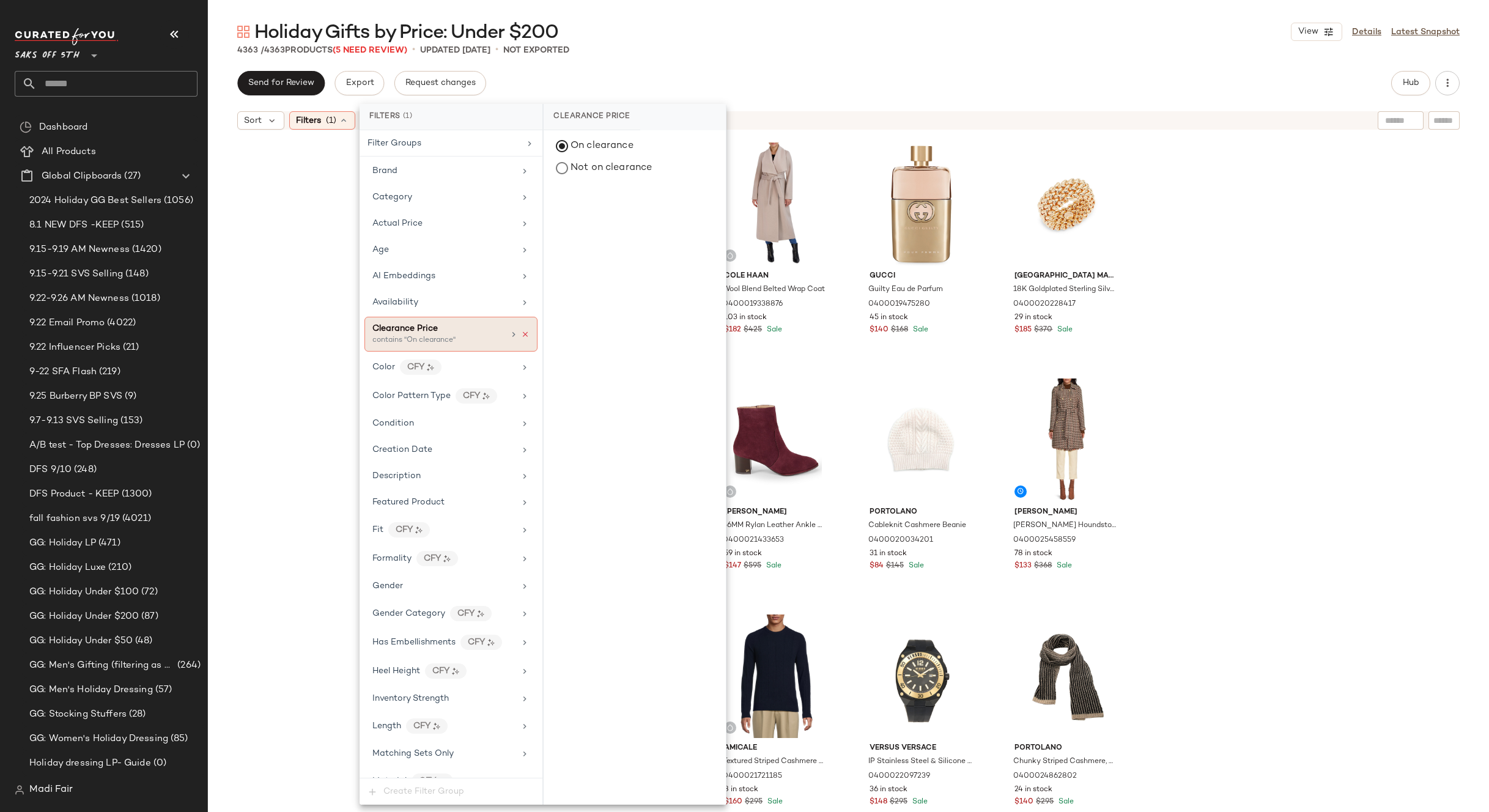
click at [521, 336] on icon at bounding box center [525, 334] width 8 height 8
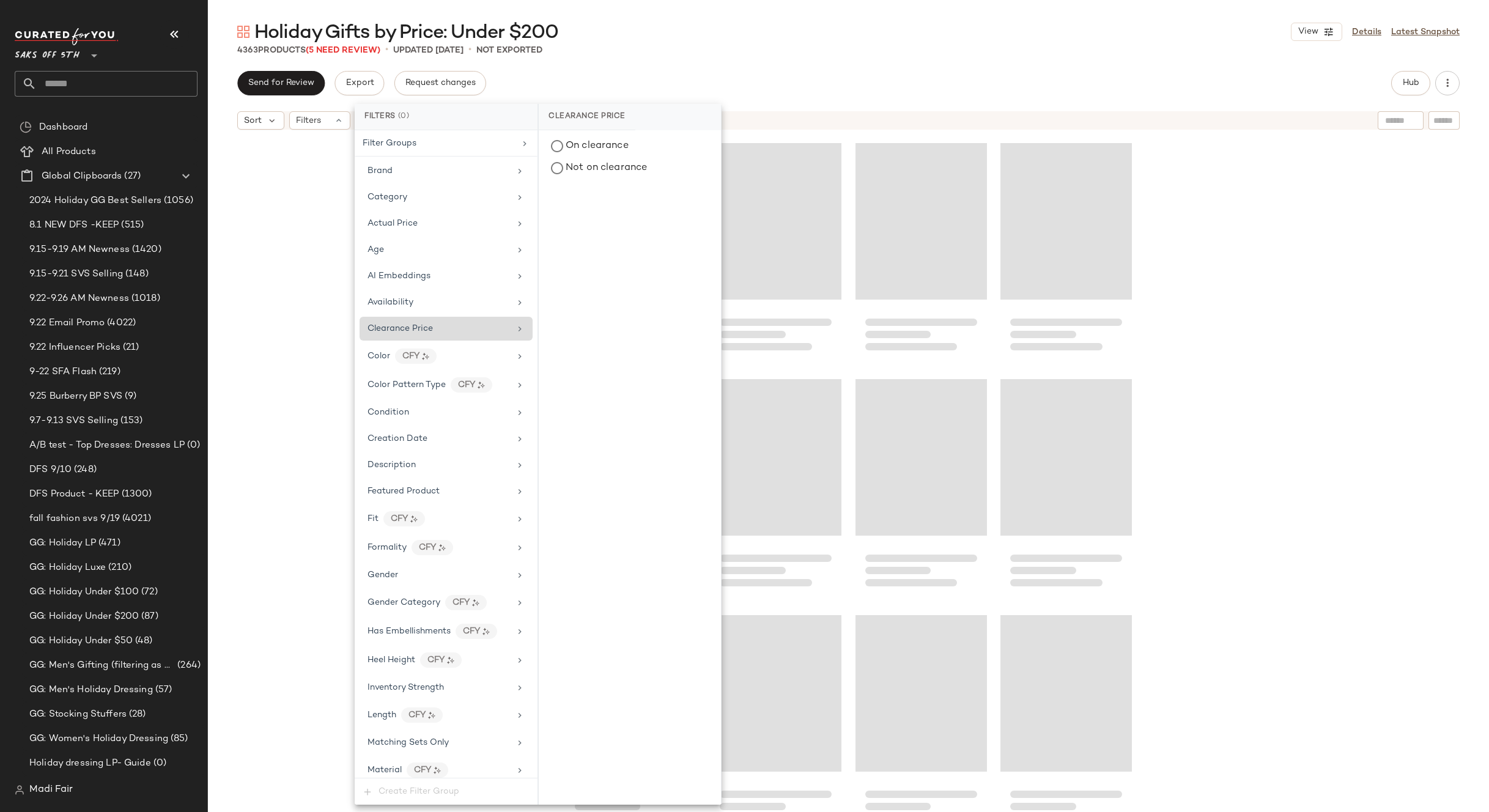
click at [629, 49] on div "4363 Products (5 Need Review) • updated Sep 25th • Not Exported" at bounding box center [849, 50] width 1281 height 12
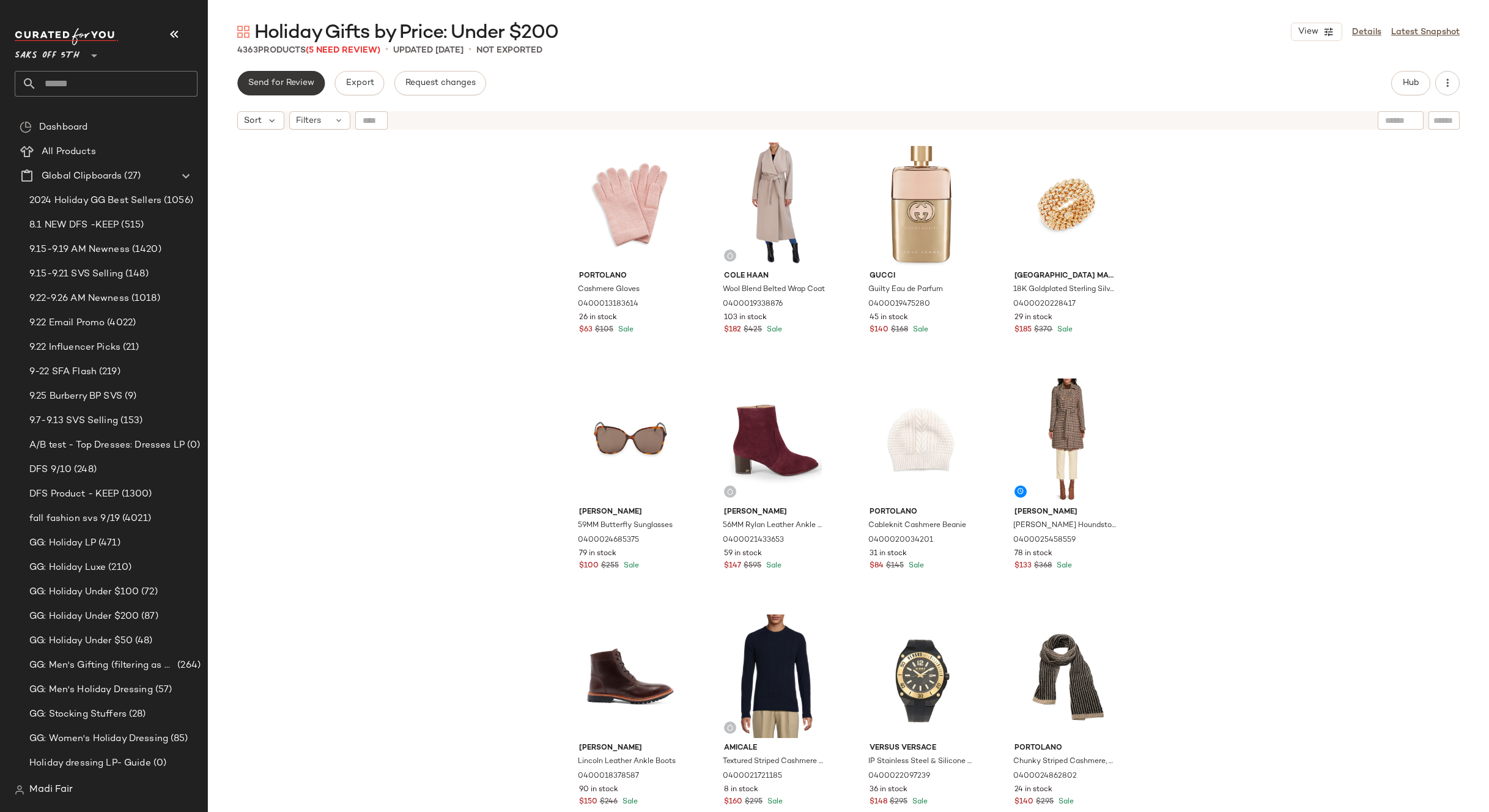
click at [246, 80] on button "Send for Review" at bounding box center [281, 83] width 88 height 25
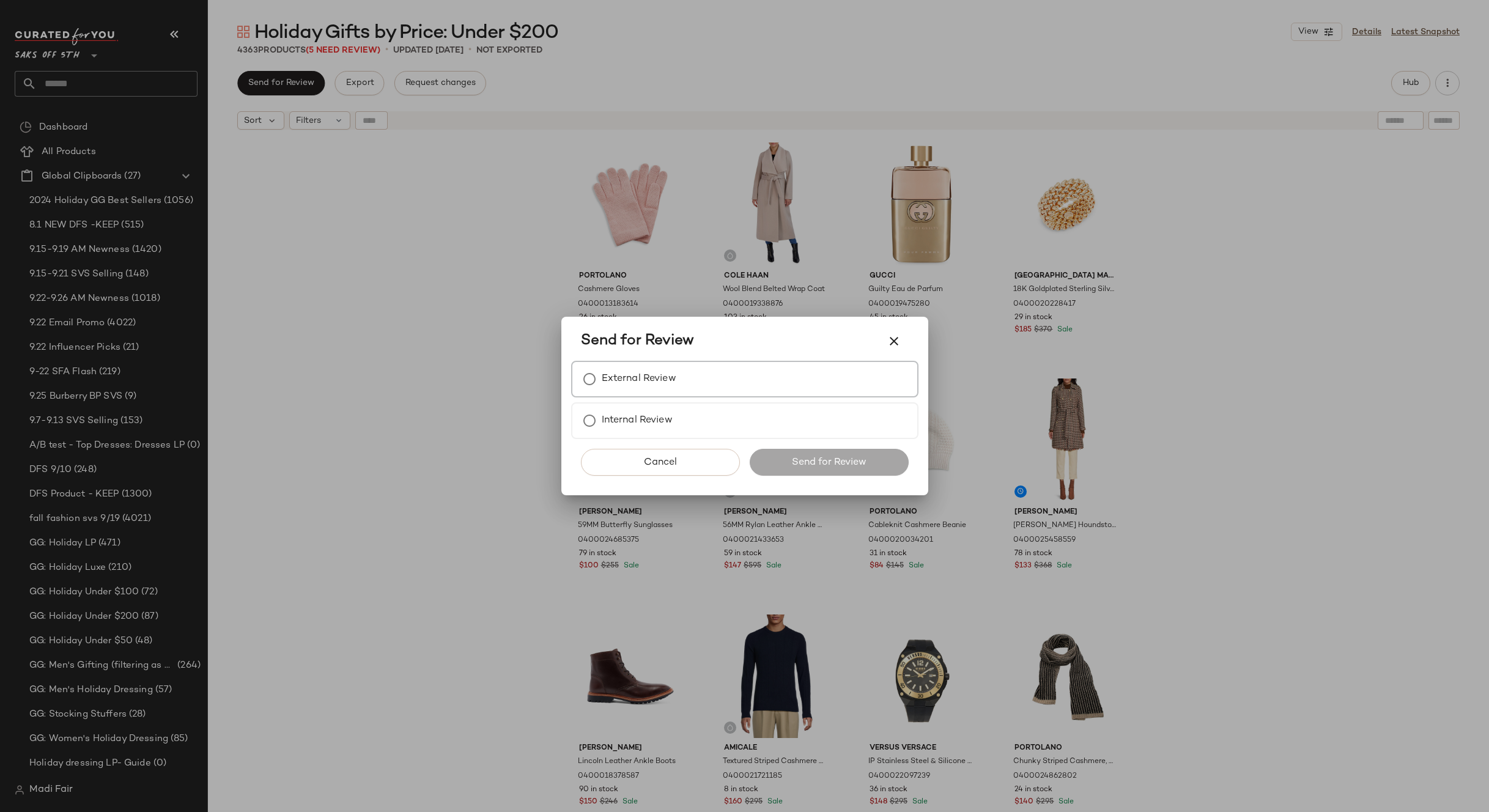
click at [615, 371] on label "External Review" at bounding box center [639, 379] width 75 height 25
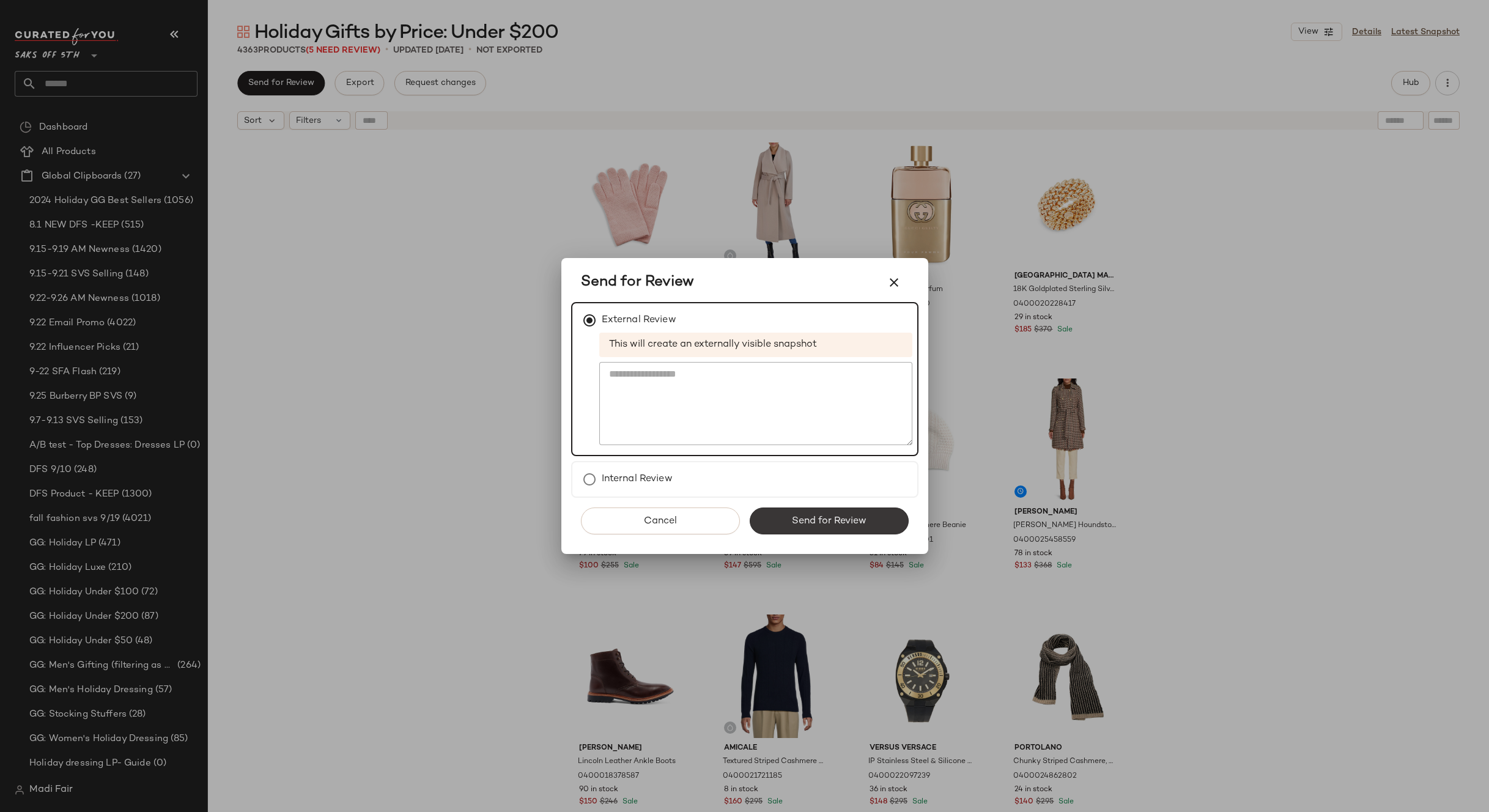
click at [790, 516] on button "Send for Review" at bounding box center [829, 521] width 159 height 27
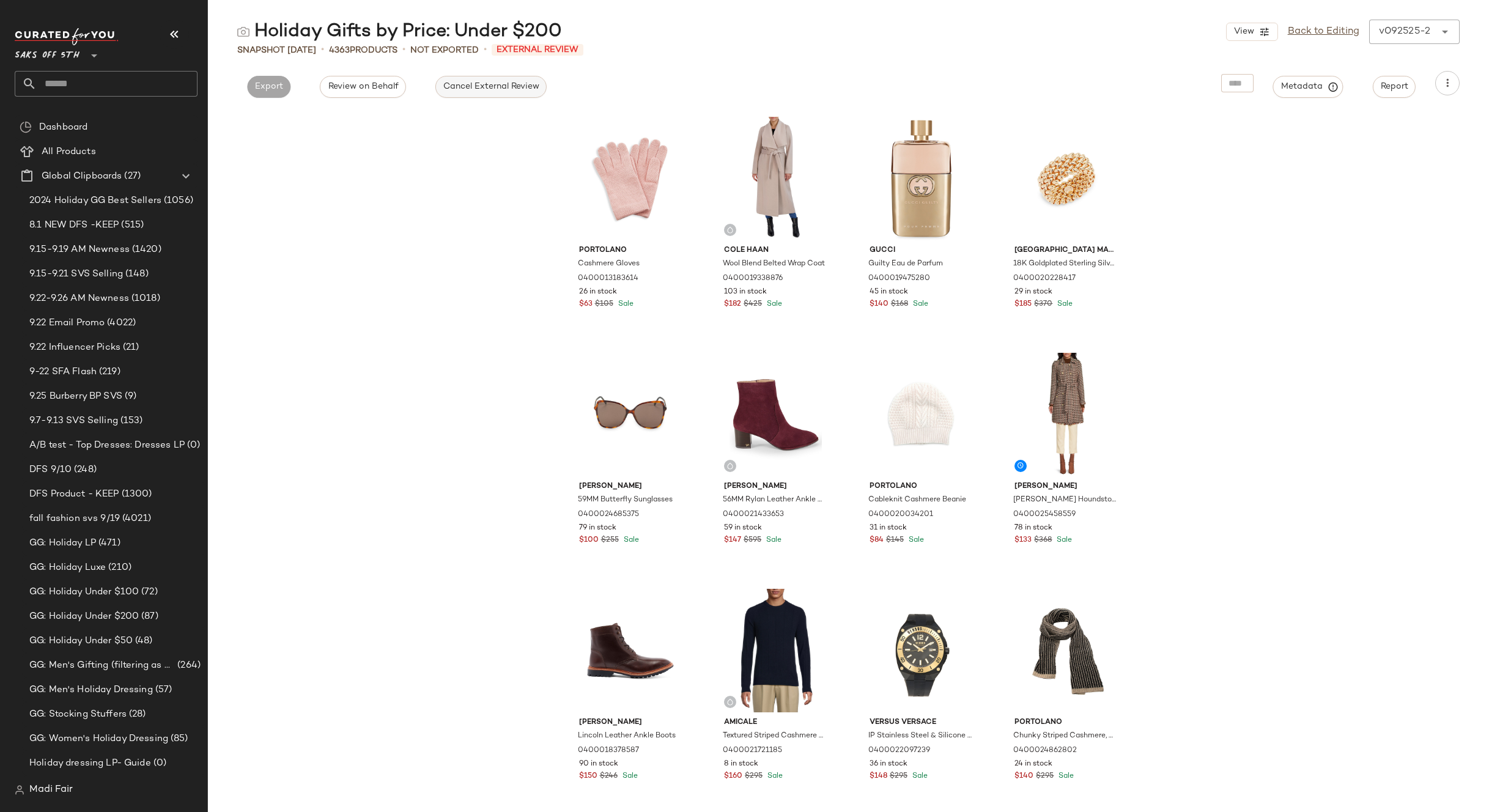
click at [497, 86] on span "Cancel External Review" at bounding box center [491, 86] width 97 height 10
click at [1345, 30] on link "Back to Editing" at bounding box center [1324, 32] width 71 height 15
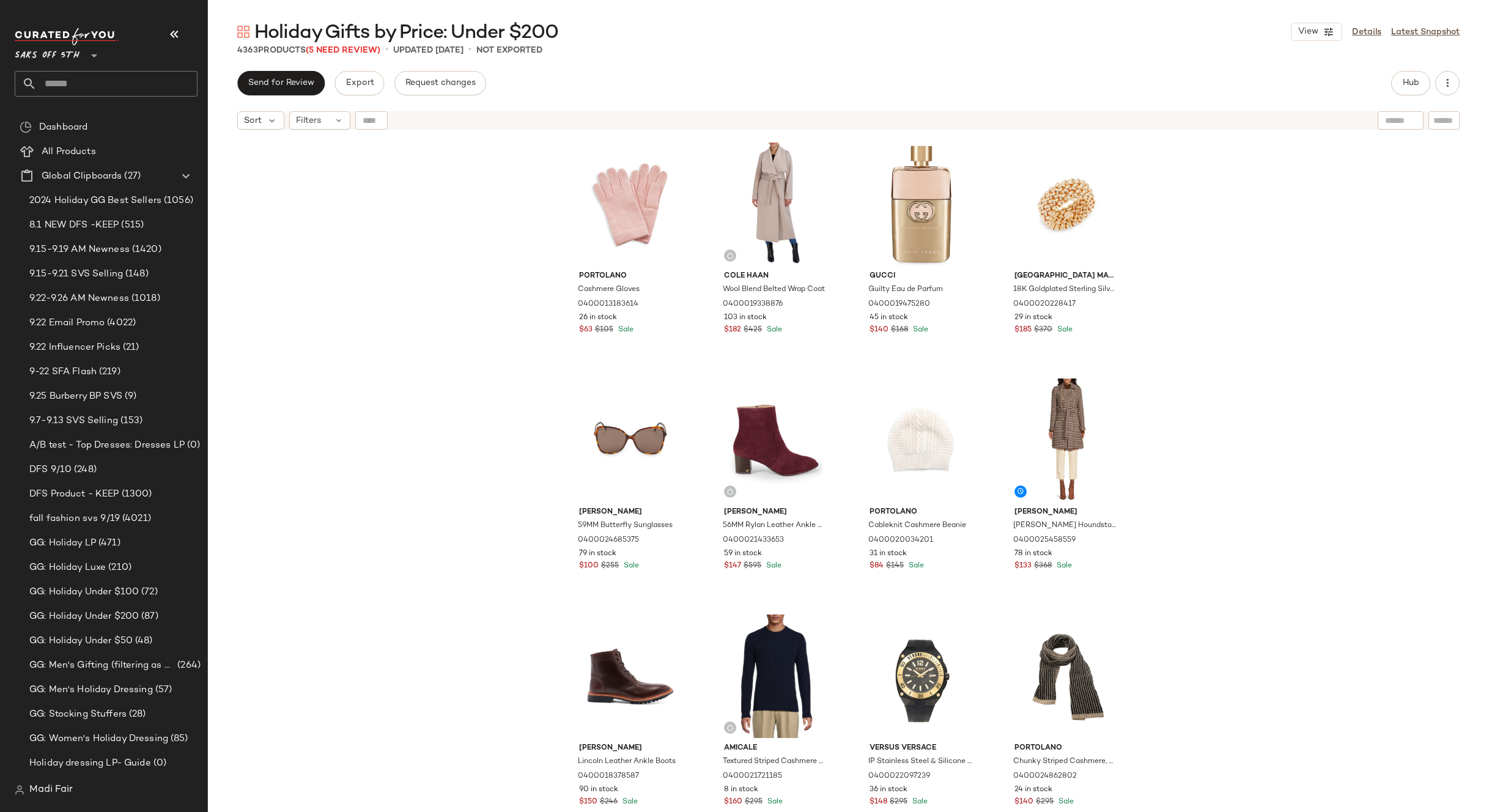
click at [1296, 453] on div "Portolano Cashmere Gloves 0400013183614 26 in stock $63 $105 Sale Cole Haan Woo…" at bounding box center [849, 489] width 1281 height 707
click at [320, 123] on span "Filters" at bounding box center [309, 121] width 25 height 13
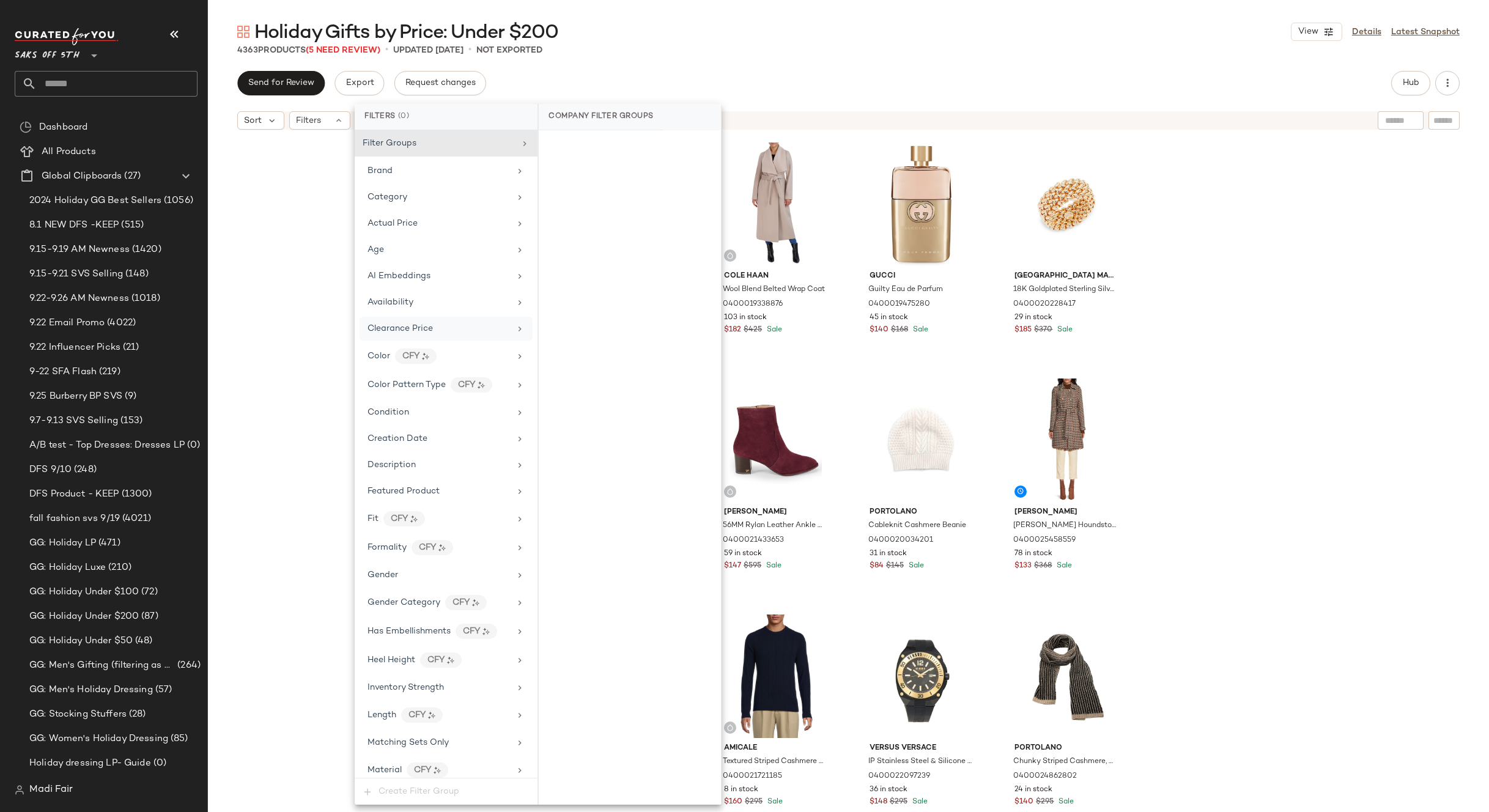
click at [455, 329] on div "Clearance Price" at bounding box center [439, 329] width 143 height 13
click at [626, 152] on div "On clearance" at bounding box center [630, 146] width 172 height 22
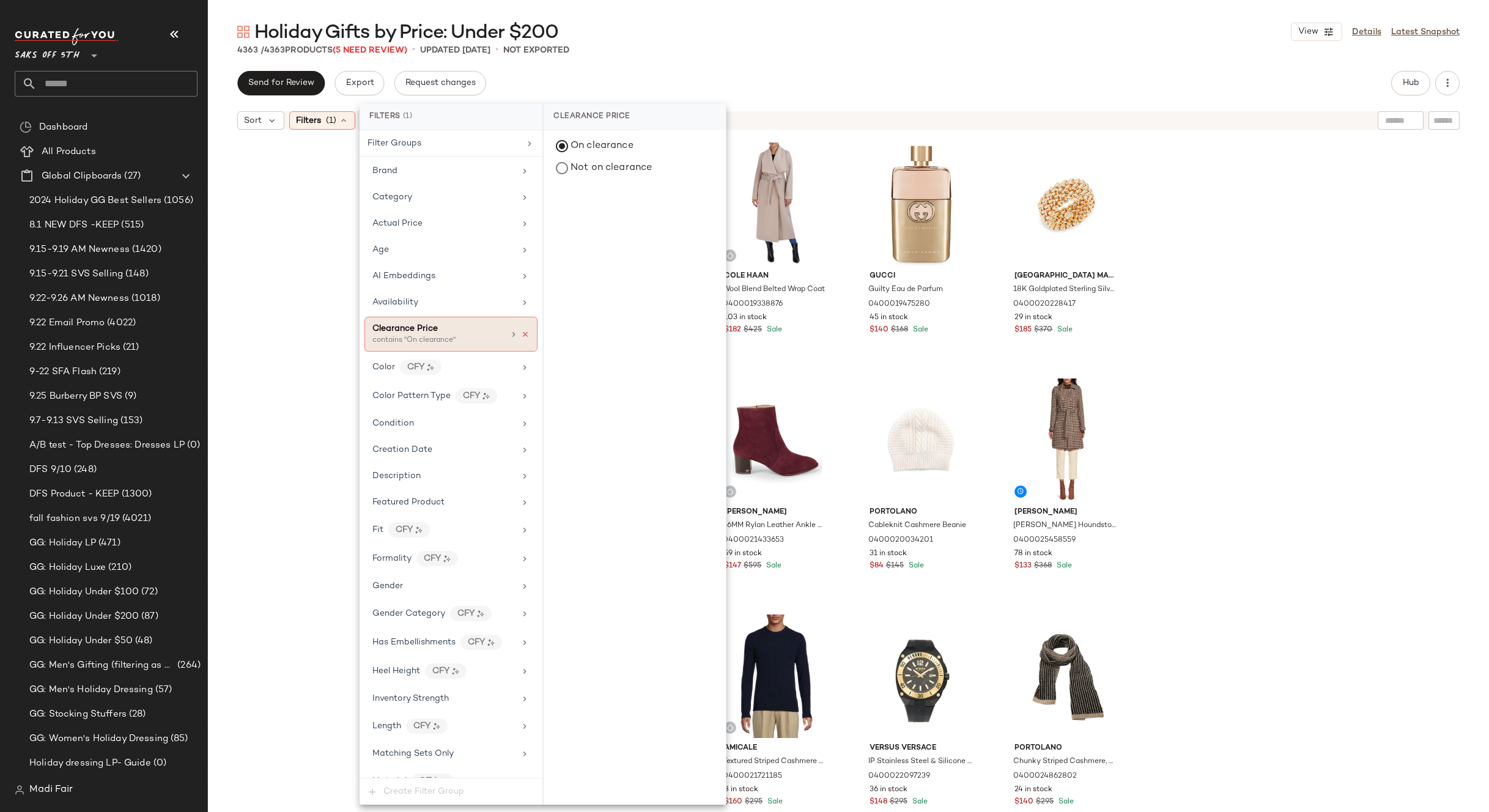
click at [521, 335] on icon at bounding box center [525, 334] width 8 height 8
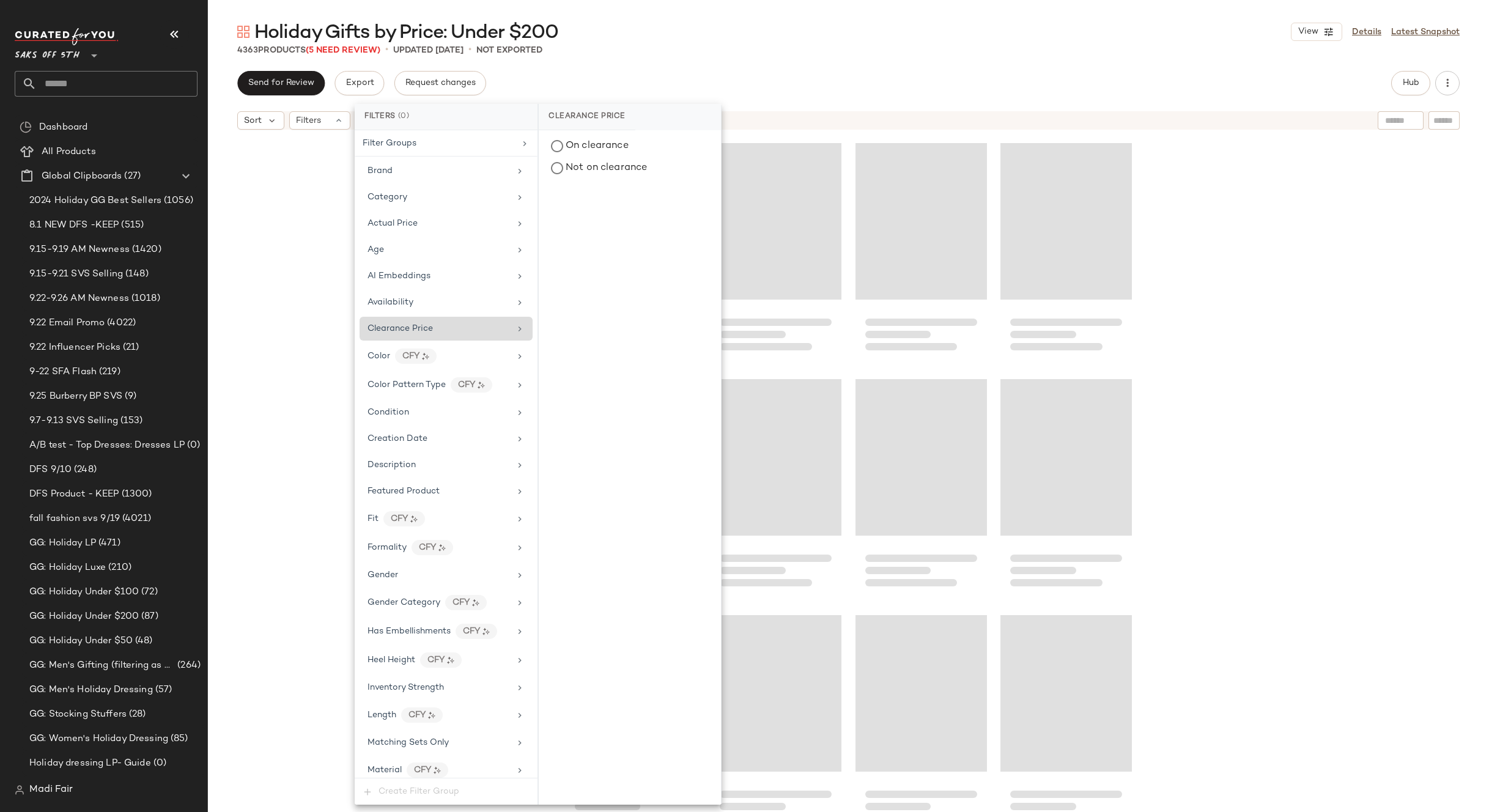
drag, startPoint x: 330, startPoint y: 229, endPoint x: 117, endPoint y: 0, distance: 312.7
click at [323, 224] on div at bounding box center [849, 489] width 1281 height 707
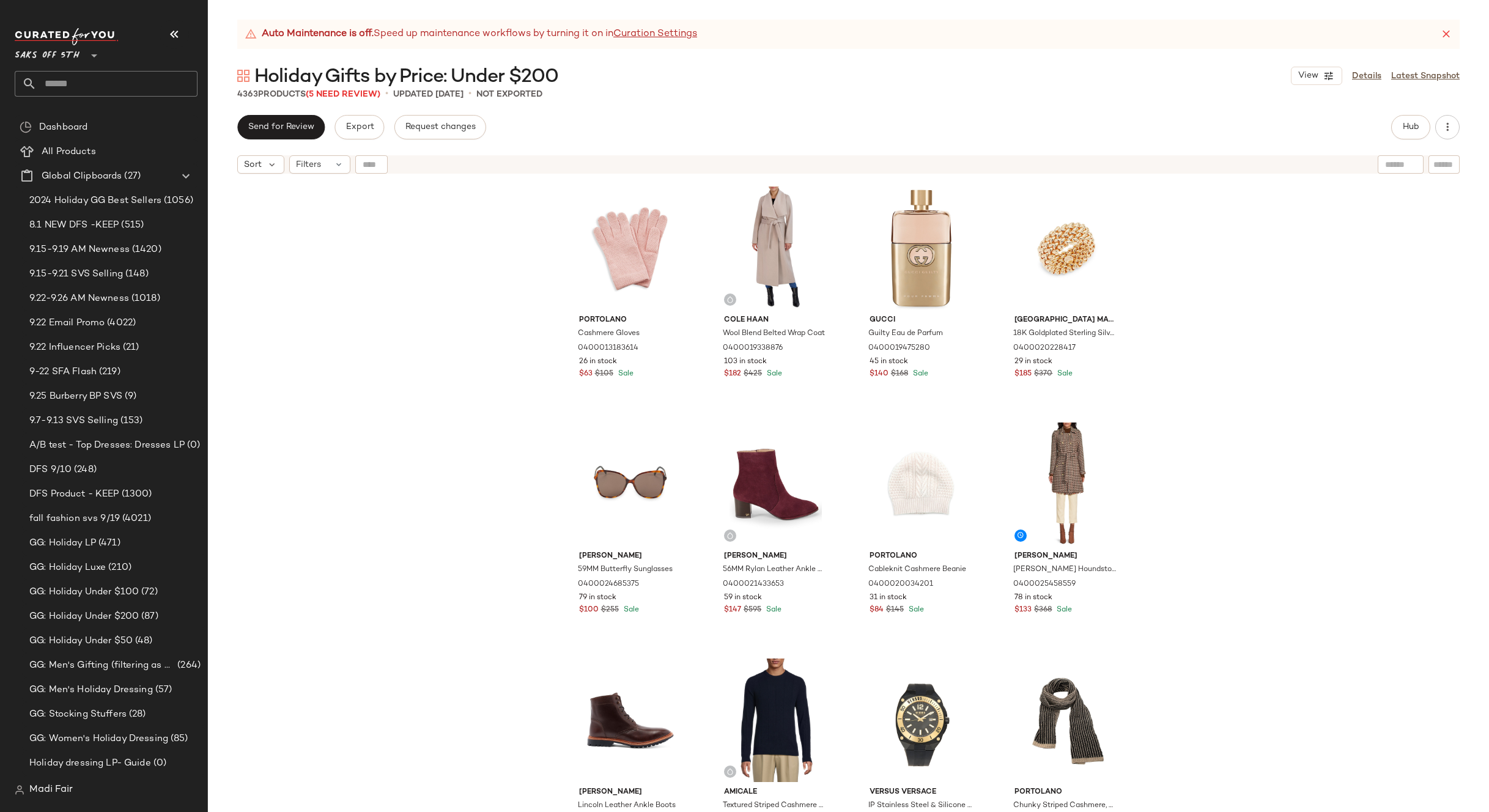
drag, startPoint x: 340, startPoint y: 210, endPoint x: 335, endPoint y: 195, distance: 15.8
click at [340, 210] on div "Portolano Cashmere Gloves 0400013183614 26 in stock $63 $105 Sale Cole Haan Woo…" at bounding box center [849, 511] width 1281 height 663
click at [323, 168] on div "Filters" at bounding box center [320, 165] width 61 height 18
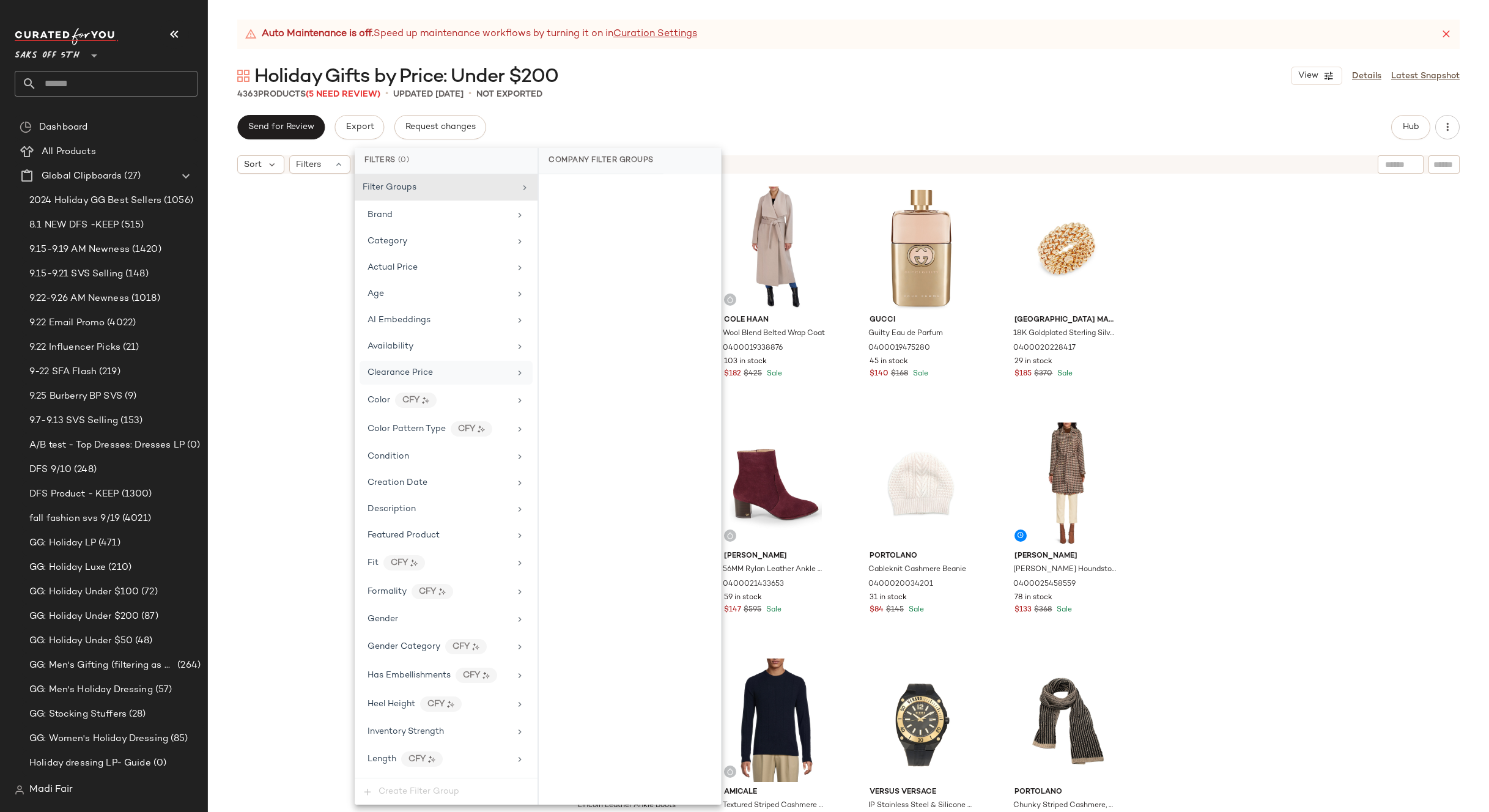
click at [427, 378] on div "Clearance Price" at bounding box center [400, 373] width 65 height 13
click at [601, 194] on div "On clearance" at bounding box center [630, 190] width 172 height 22
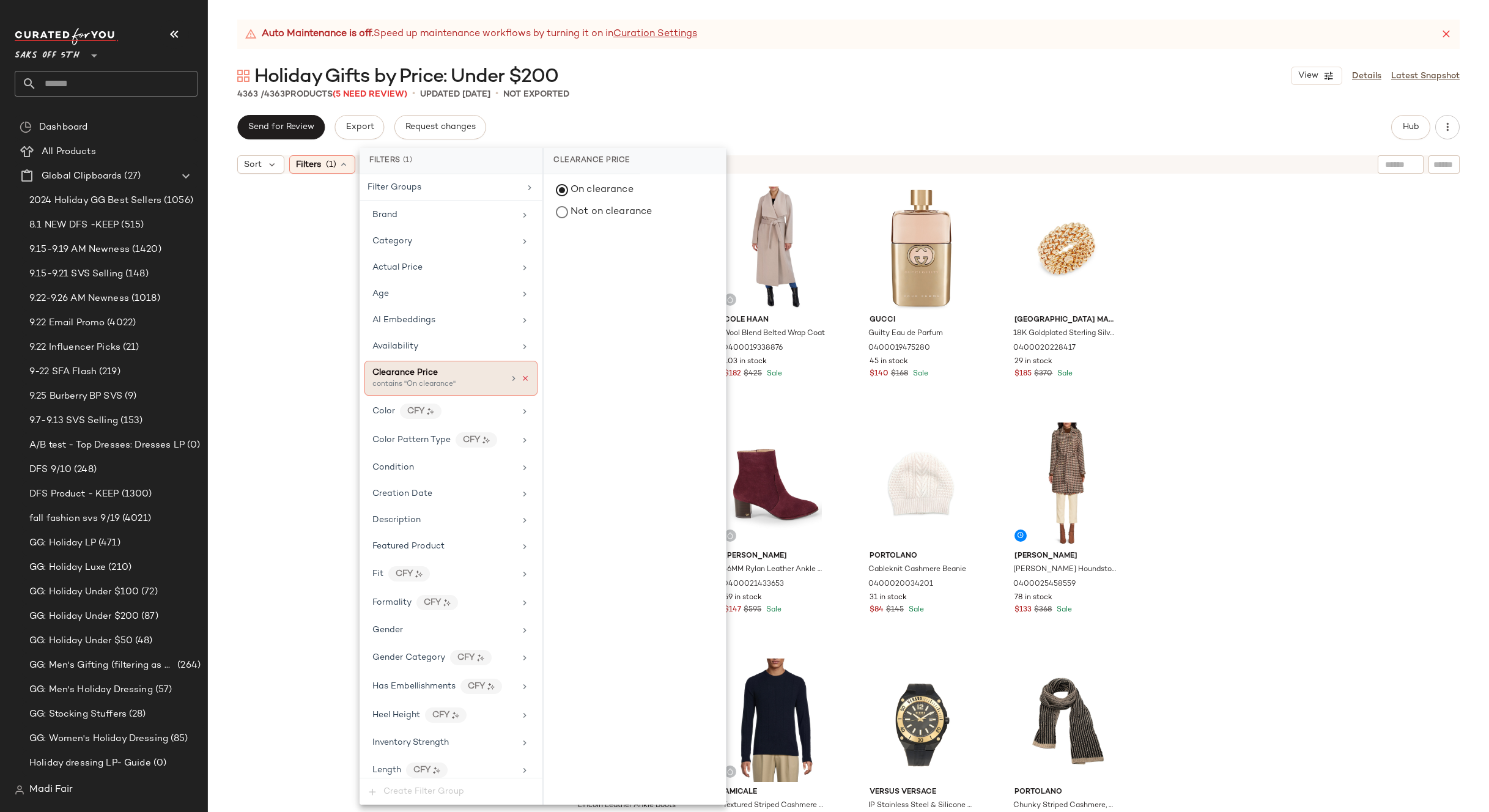
click at [521, 381] on icon at bounding box center [525, 378] width 8 height 8
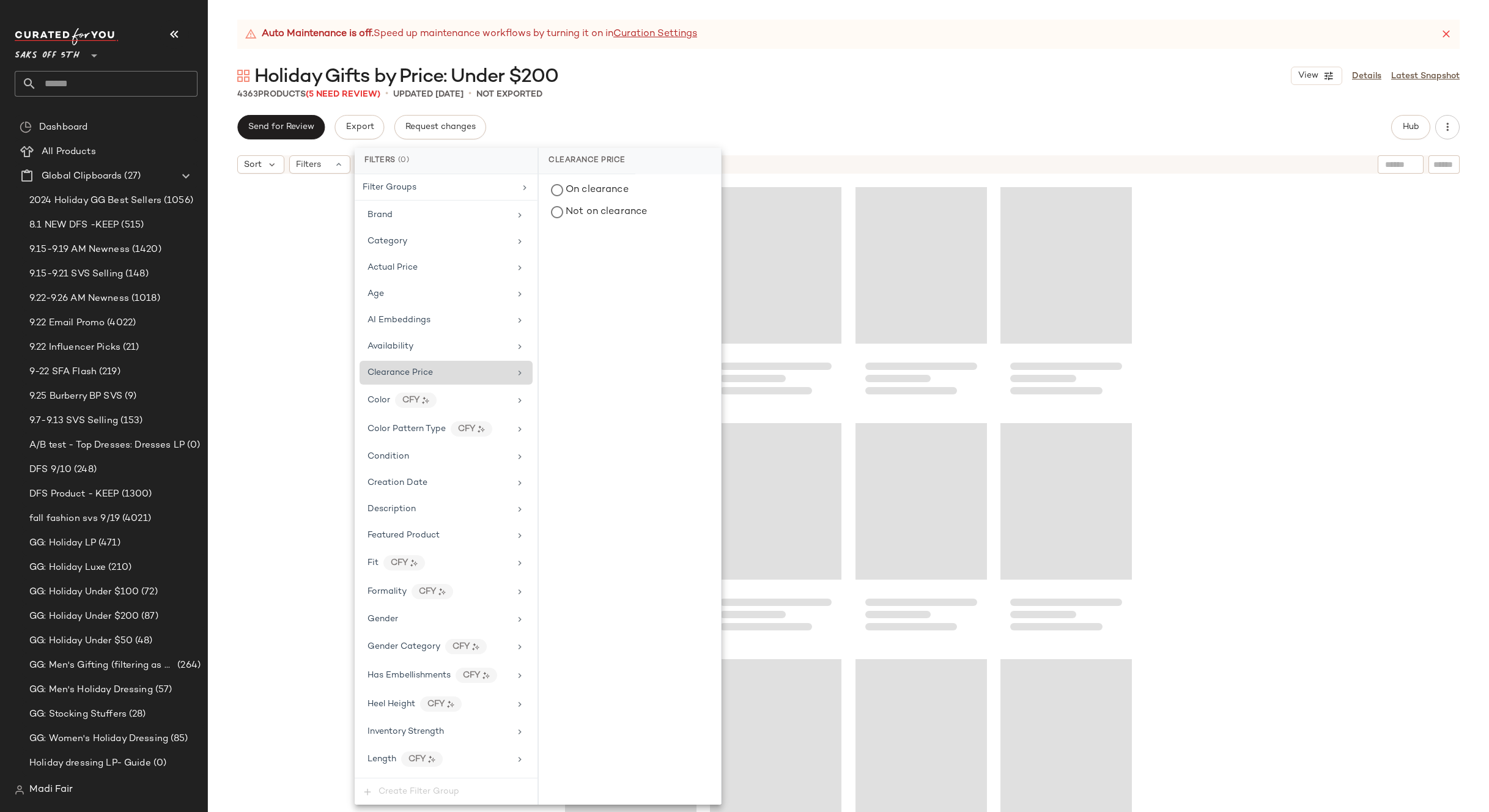
click at [632, 99] on div "4363 Products (5 Need Review) • updated Sep 25th • Not Exported" at bounding box center [849, 94] width 1281 height 12
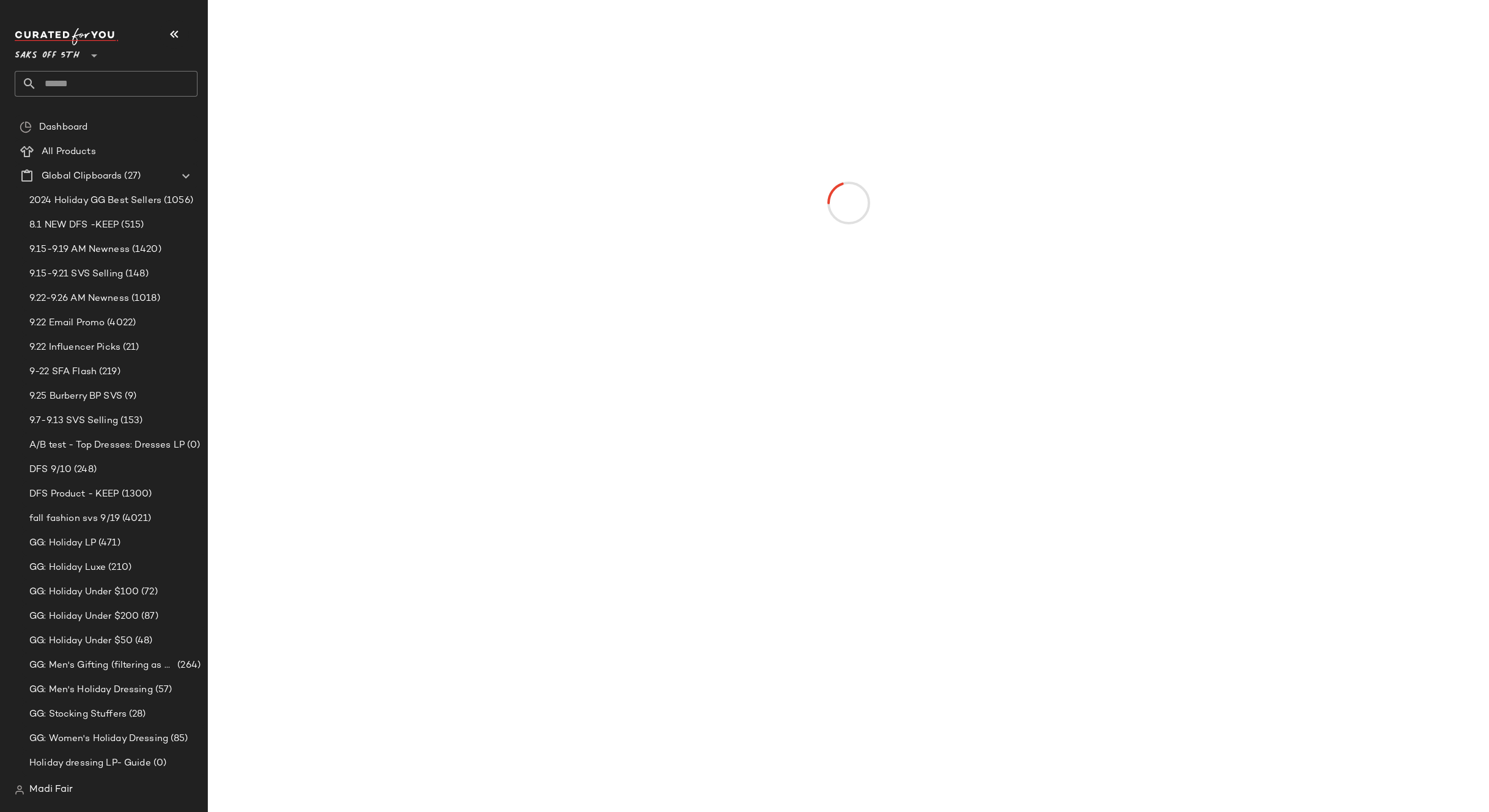
click at [390, 41] on div at bounding box center [849, 203] width 1096 height 401
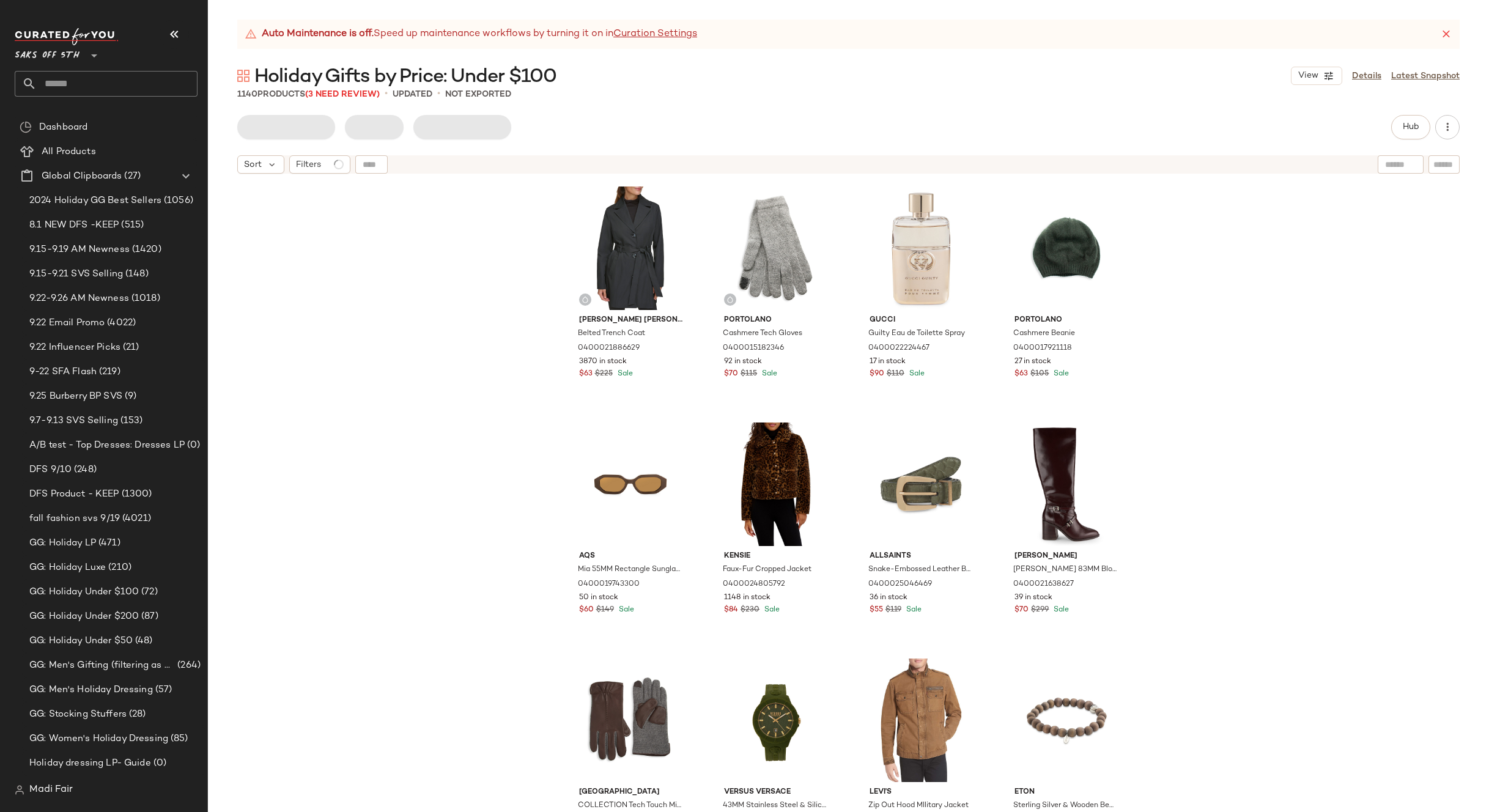
click at [1444, 32] on icon at bounding box center [1446, 34] width 12 height 12
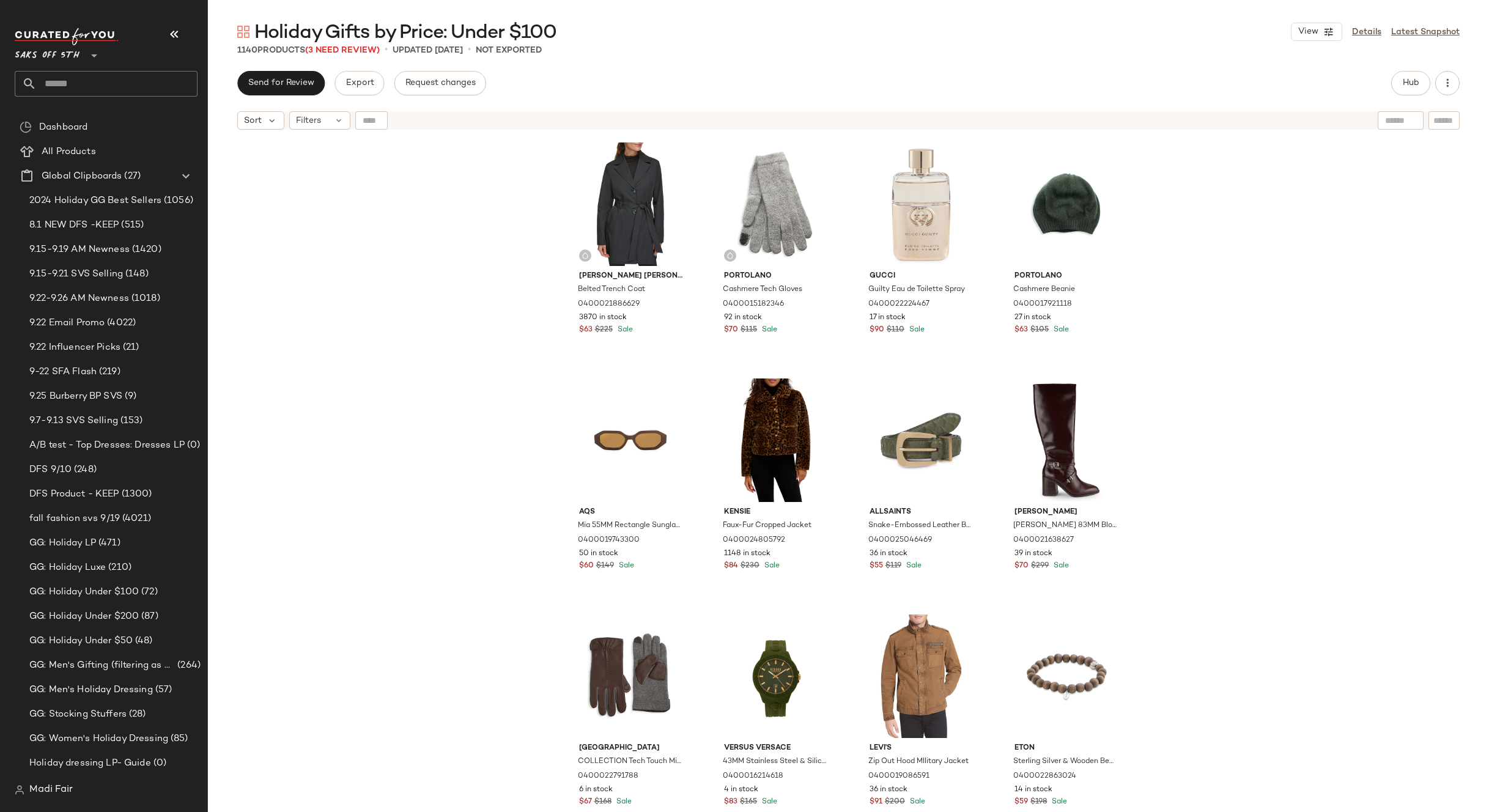
click at [37, 789] on span "Madi Fair" at bounding box center [51, 789] width 43 height 15
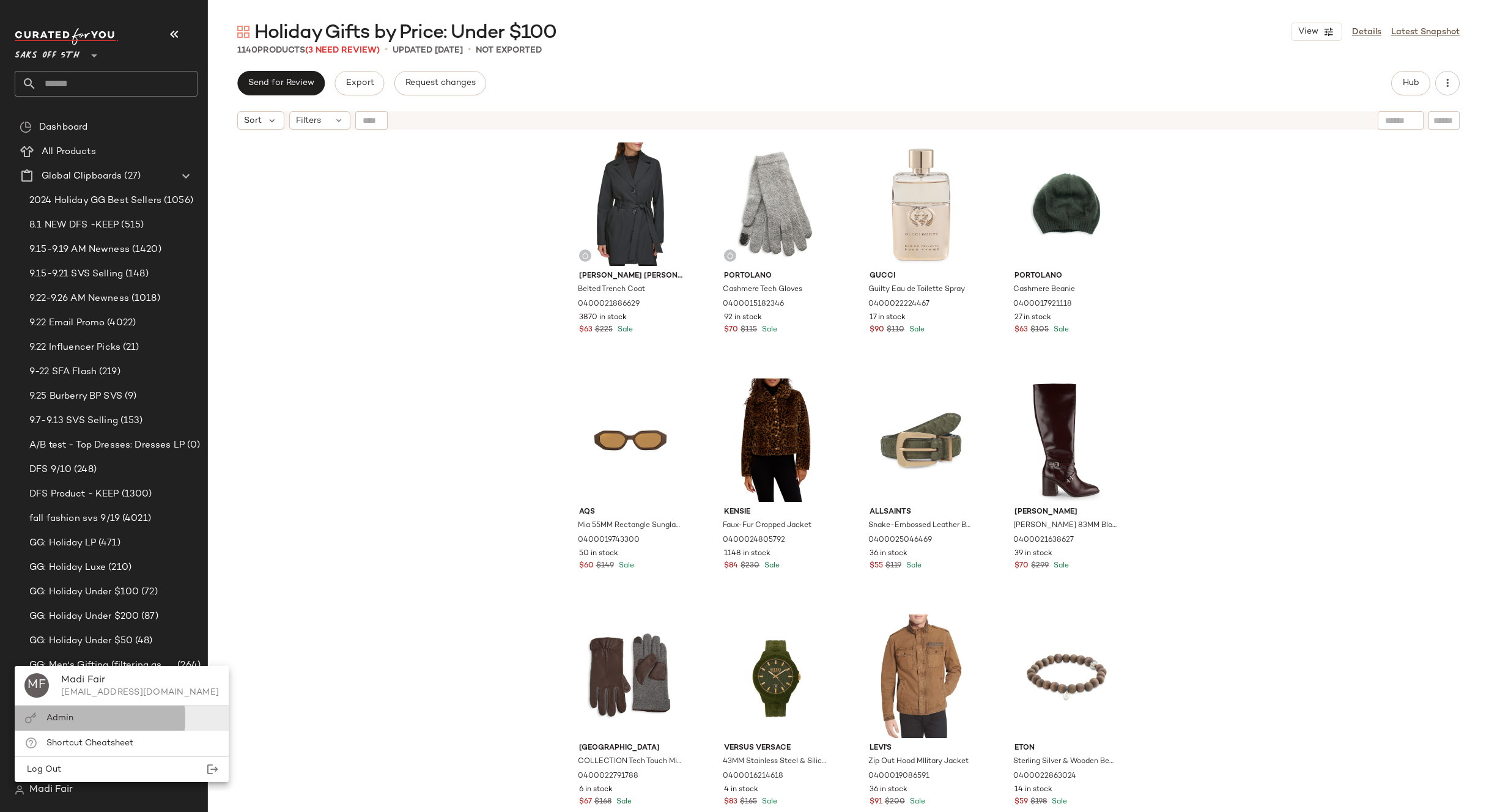
click at [54, 707] on div "Admin" at bounding box center [122, 718] width 214 height 25
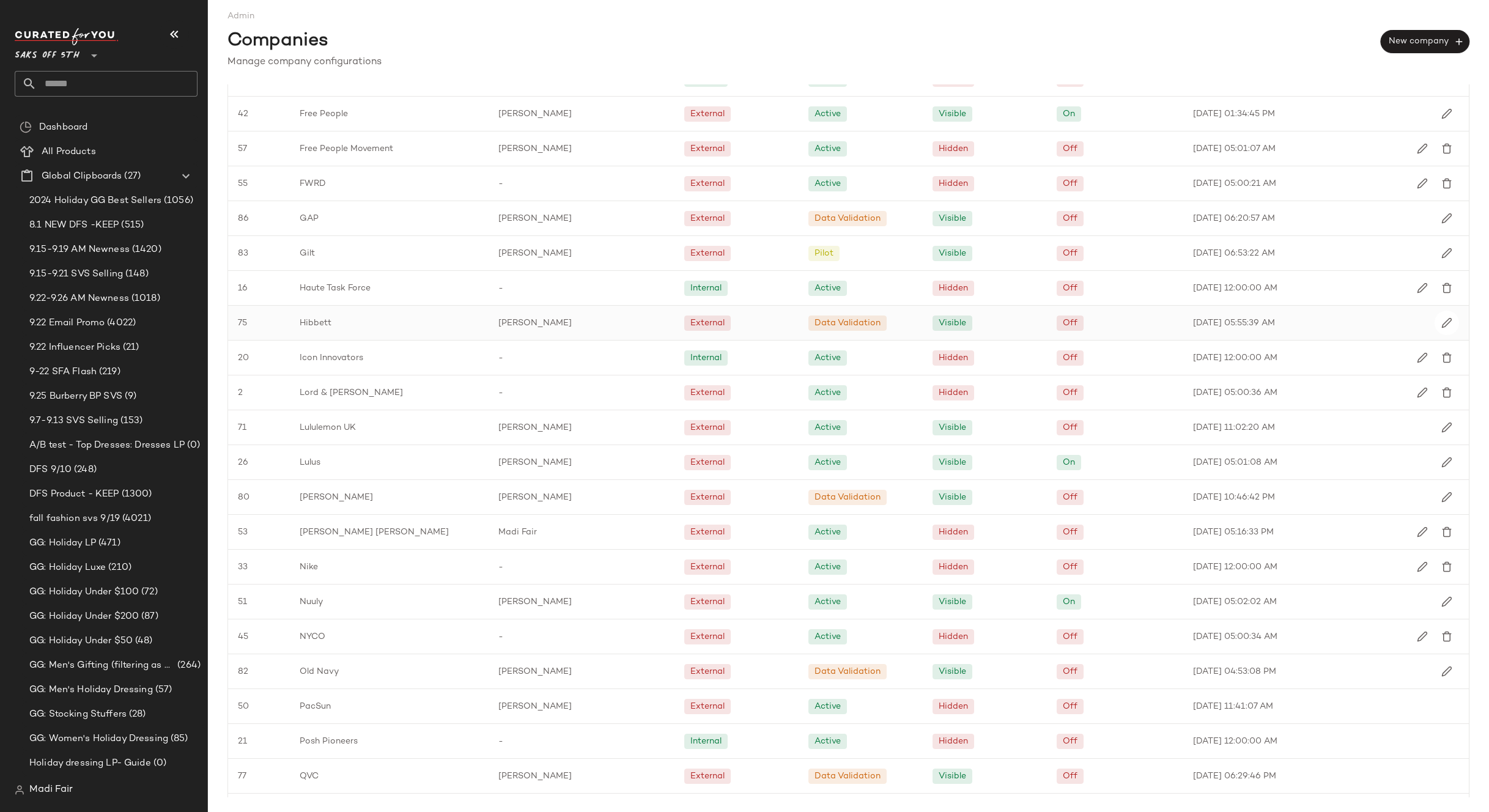
scroll to position [1099, 0]
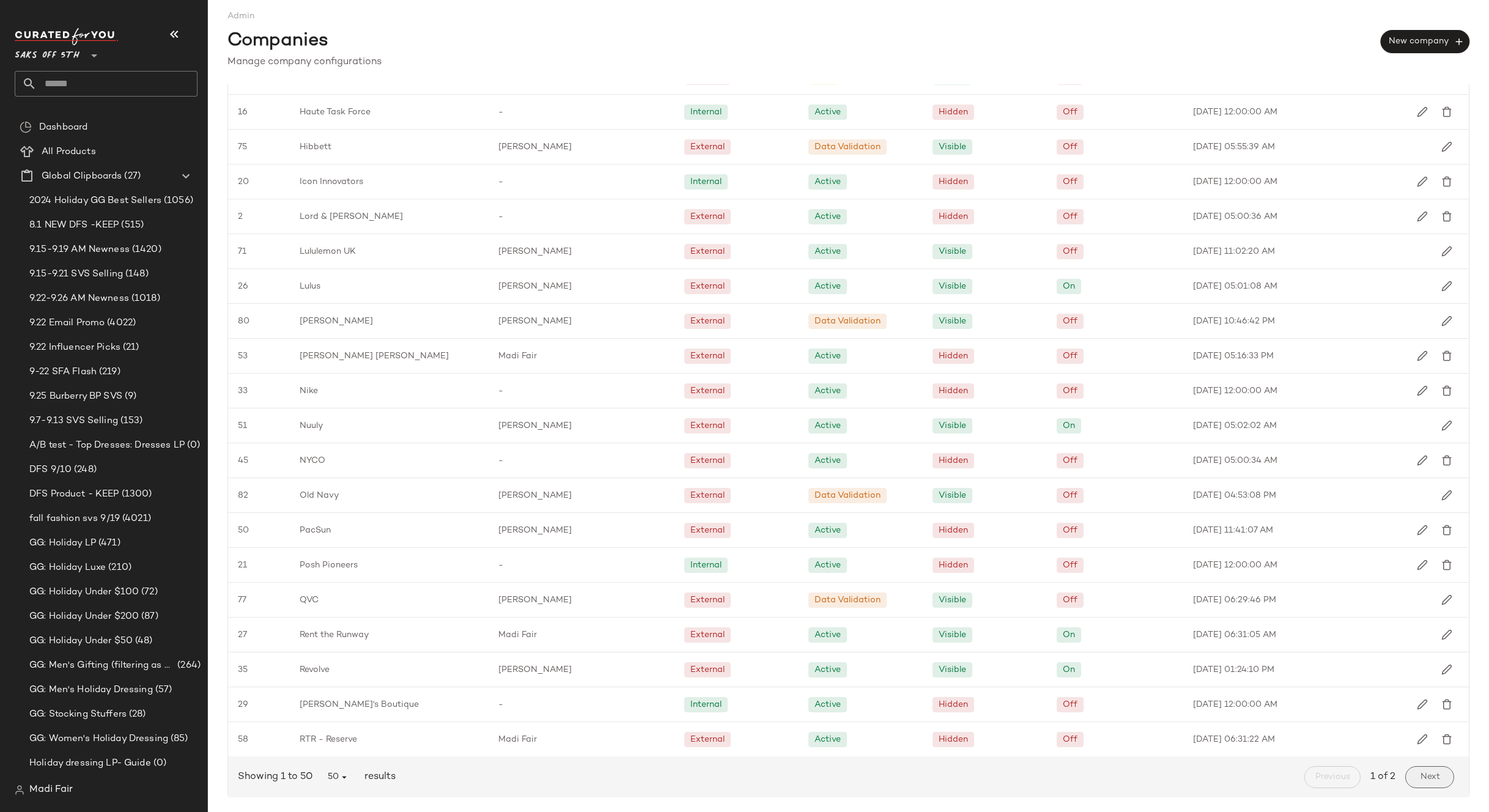
click at [1409, 776] on button "Next" at bounding box center [1429, 777] width 49 height 22
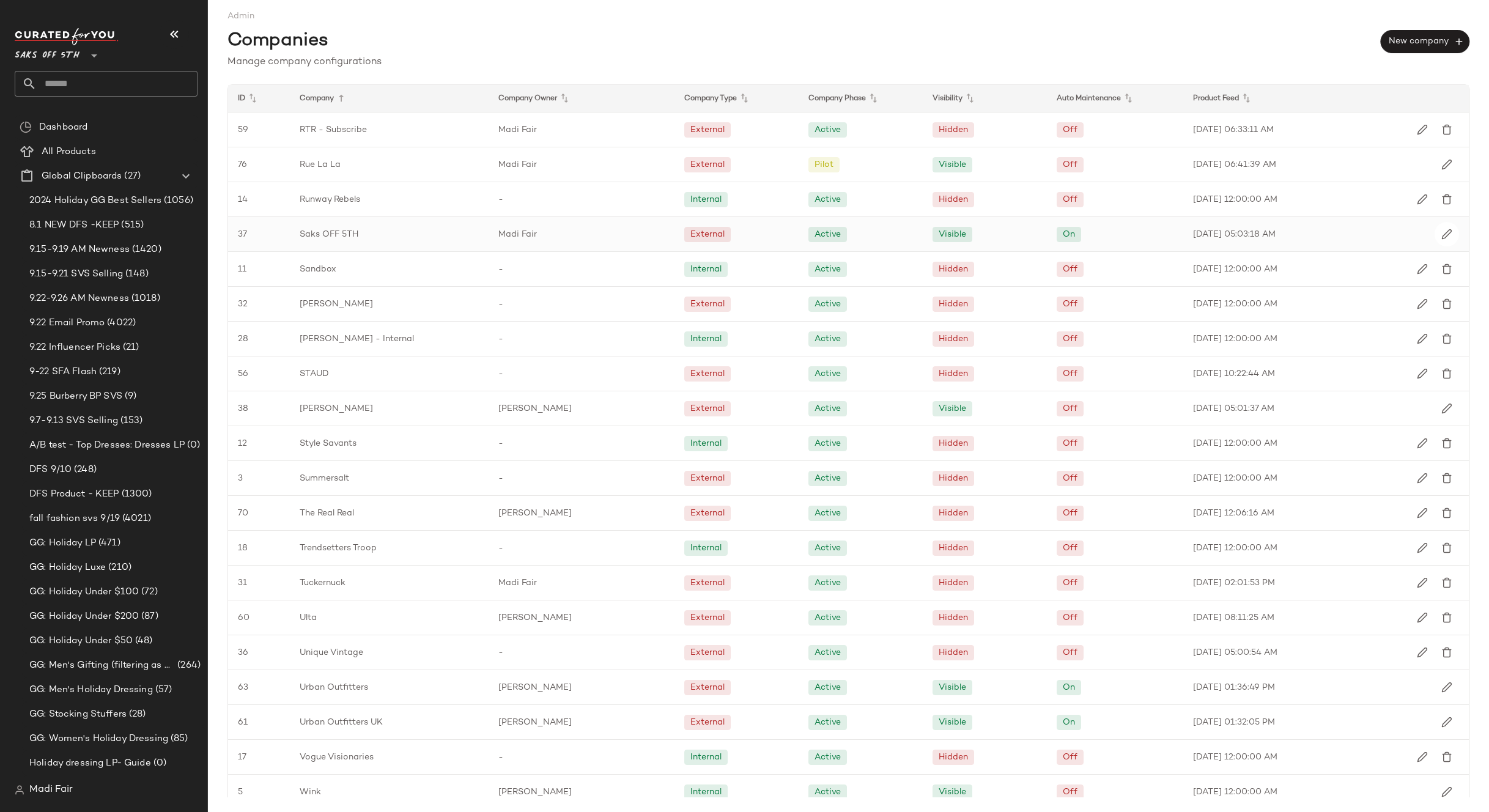
click at [1365, 227] on div "[DATE] 05:03:18 AM" at bounding box center [1288, 234] width 211 height 34
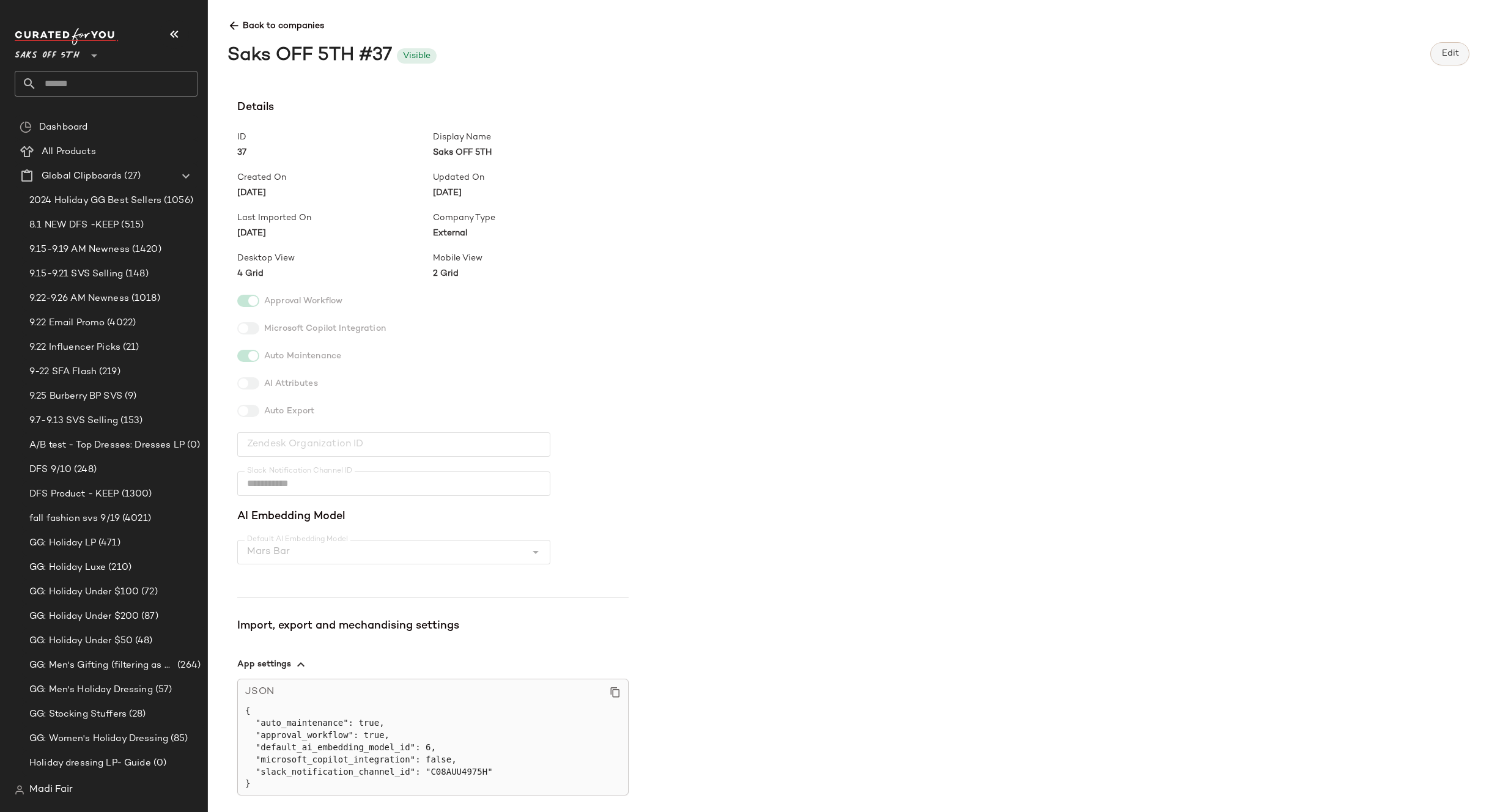
click at [1453, 60] on button "Edit" at bounding box center [1449, 54] width 39 height 23
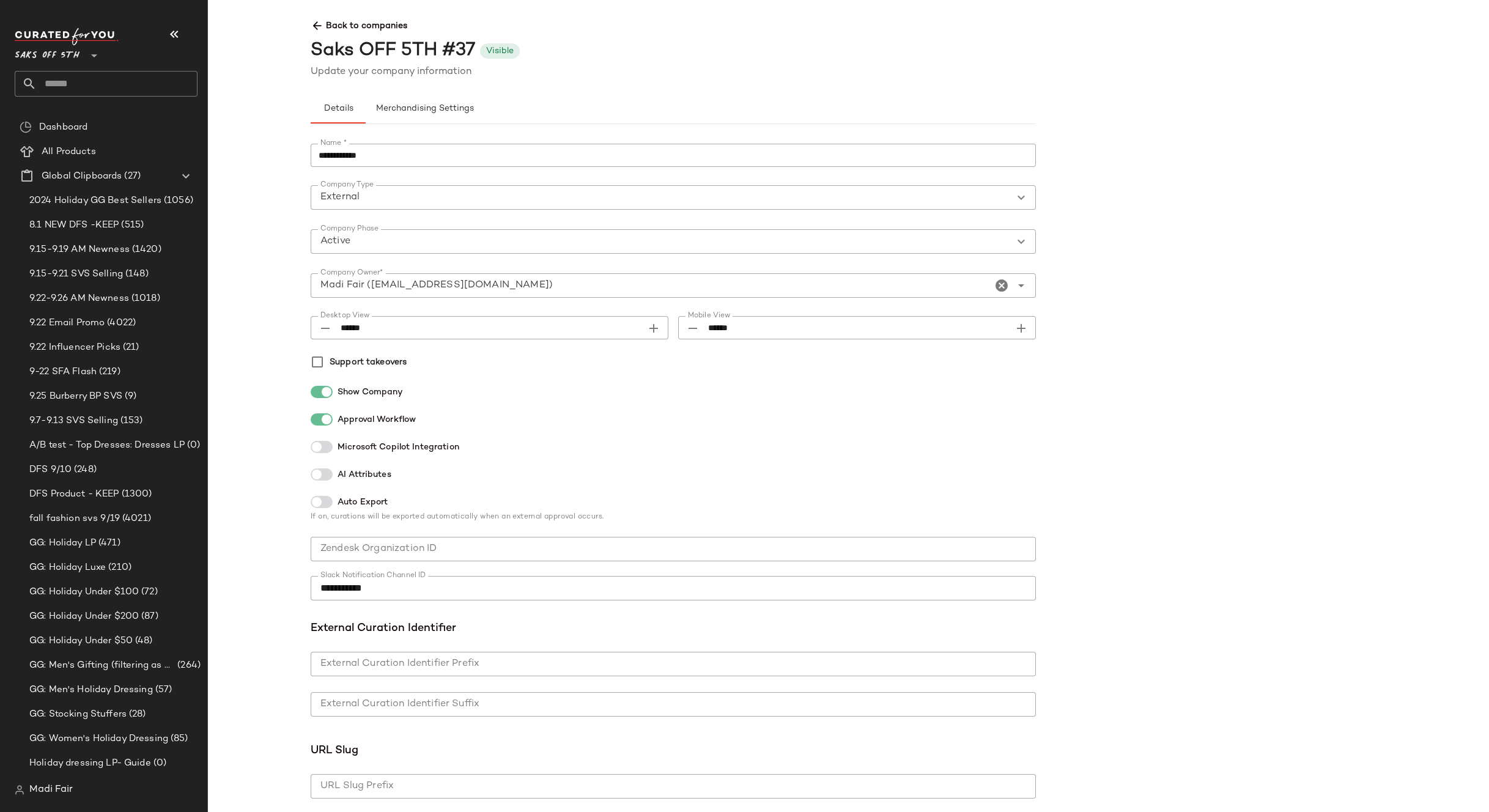
click at [320, 23] on icon at bounding box center [317, 26] width 13 height 13
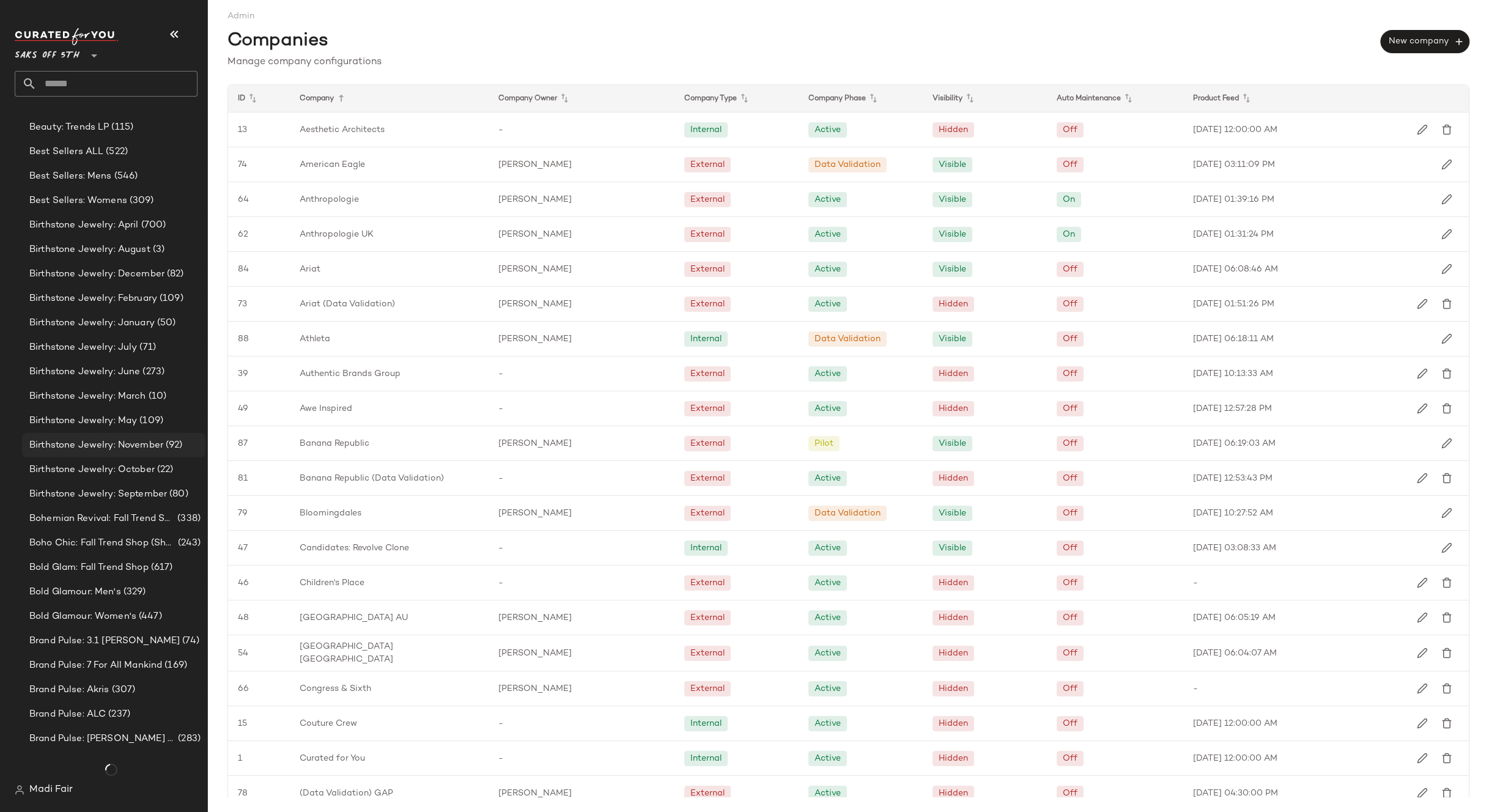
scroll to position [1345, 0]
click at [104, 393] on span "Birthstone Jewelry: March" at bounding box center [88, 397] width 117 height 14
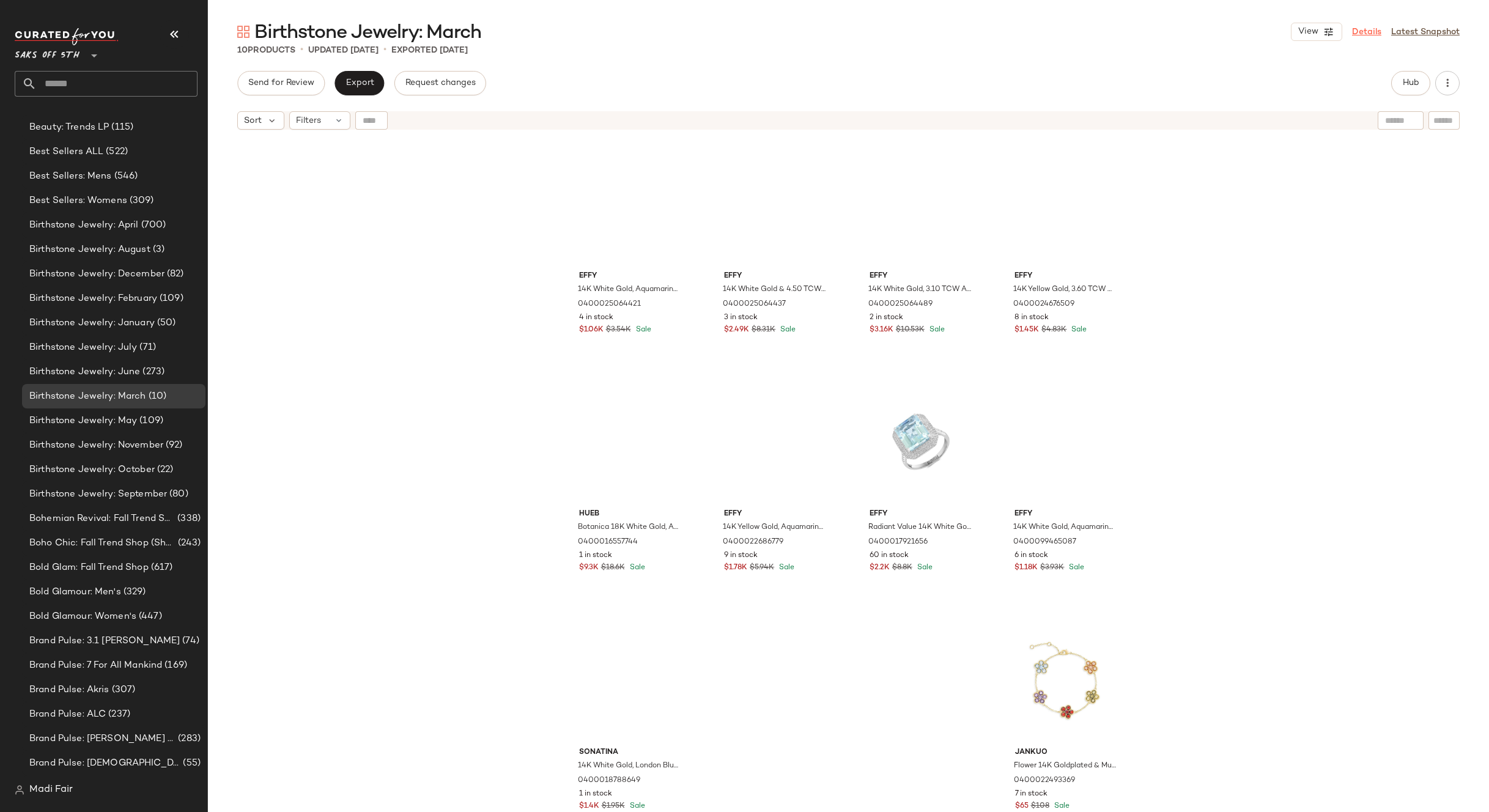
click at [1372, 30] on link "Details" at bounding box center [1366, 32] width 29 height 13
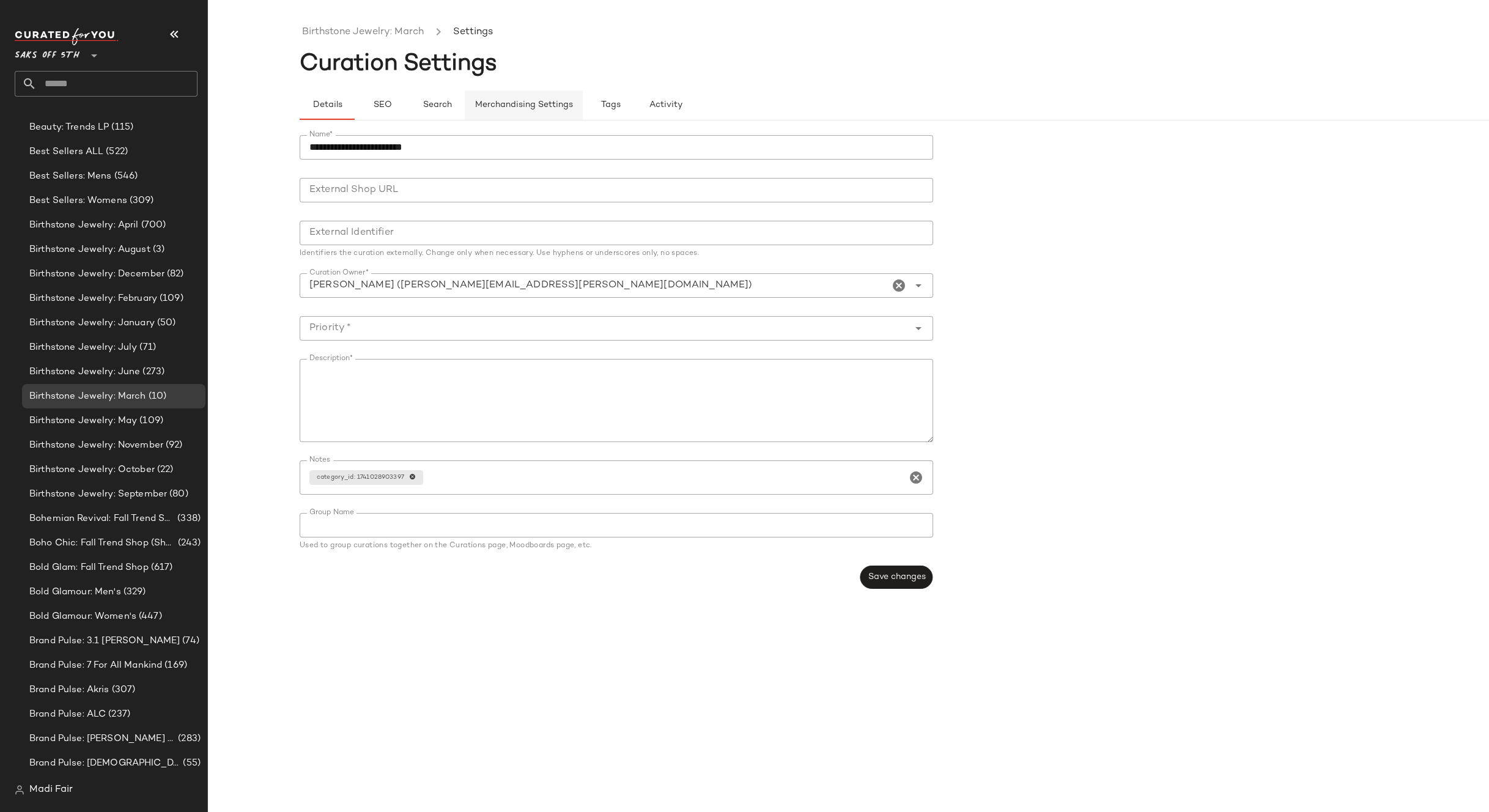
click at [504, 98] on button "Merchandising Settings" at bounding box center [524, 105] width 118 height 29
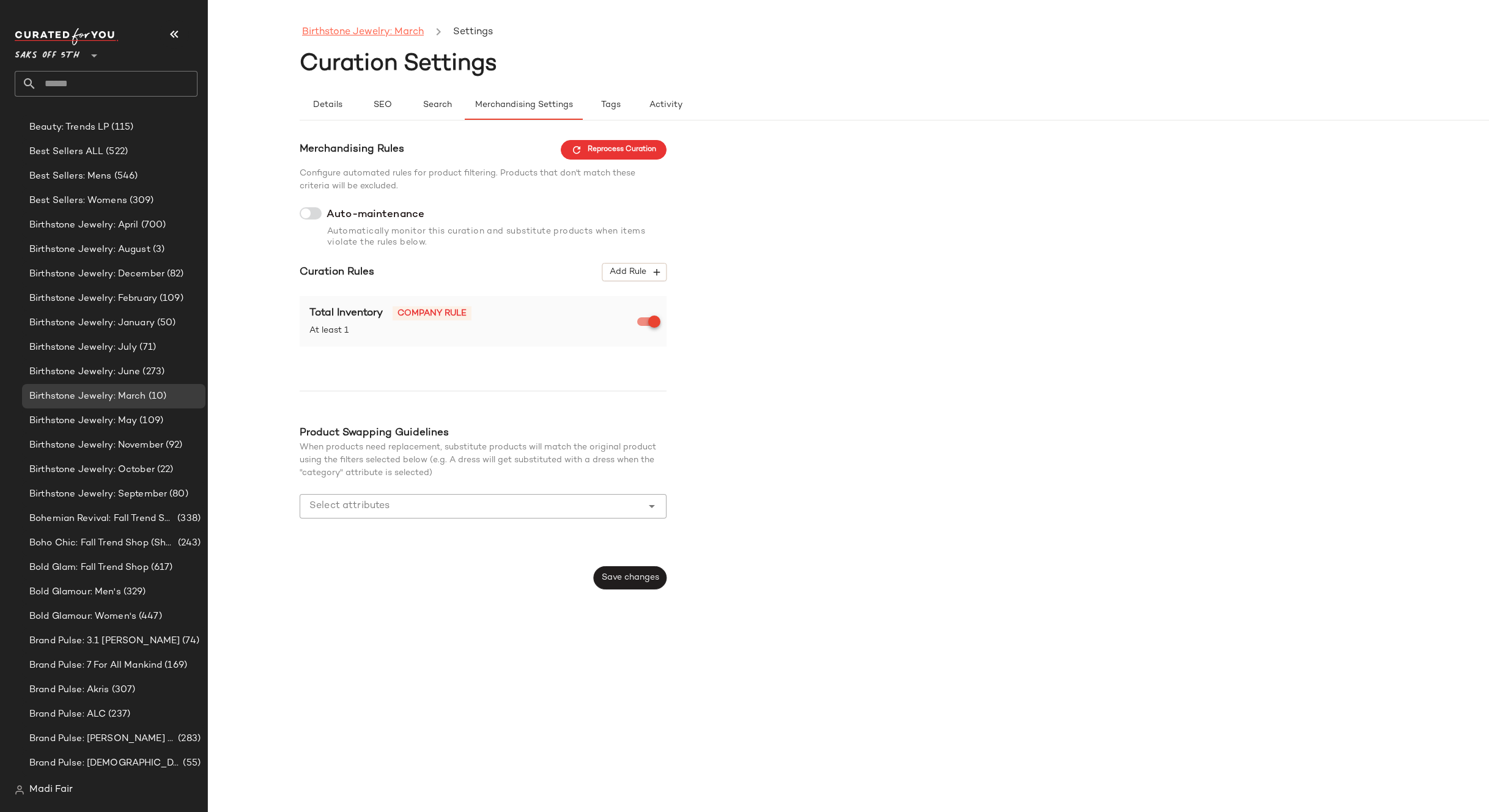
click at [342, 36] on link "Birthstone Jewelry: March" at bounding box center [363, 32] width 122 height 16
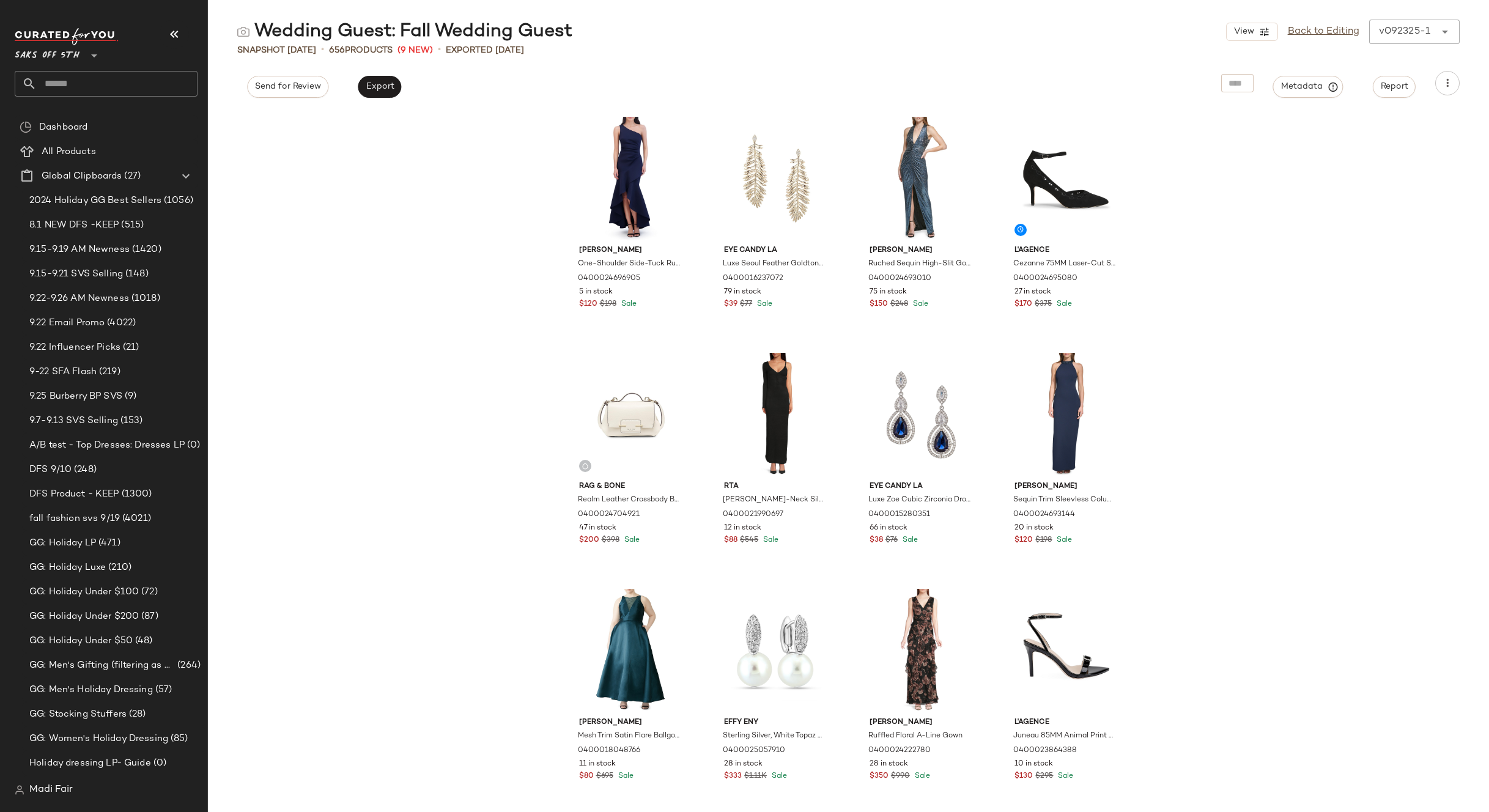
scroll to position [367, 0]
click at [68, 80] on input "text" at bounding box center [117, 84] width 161 height 26
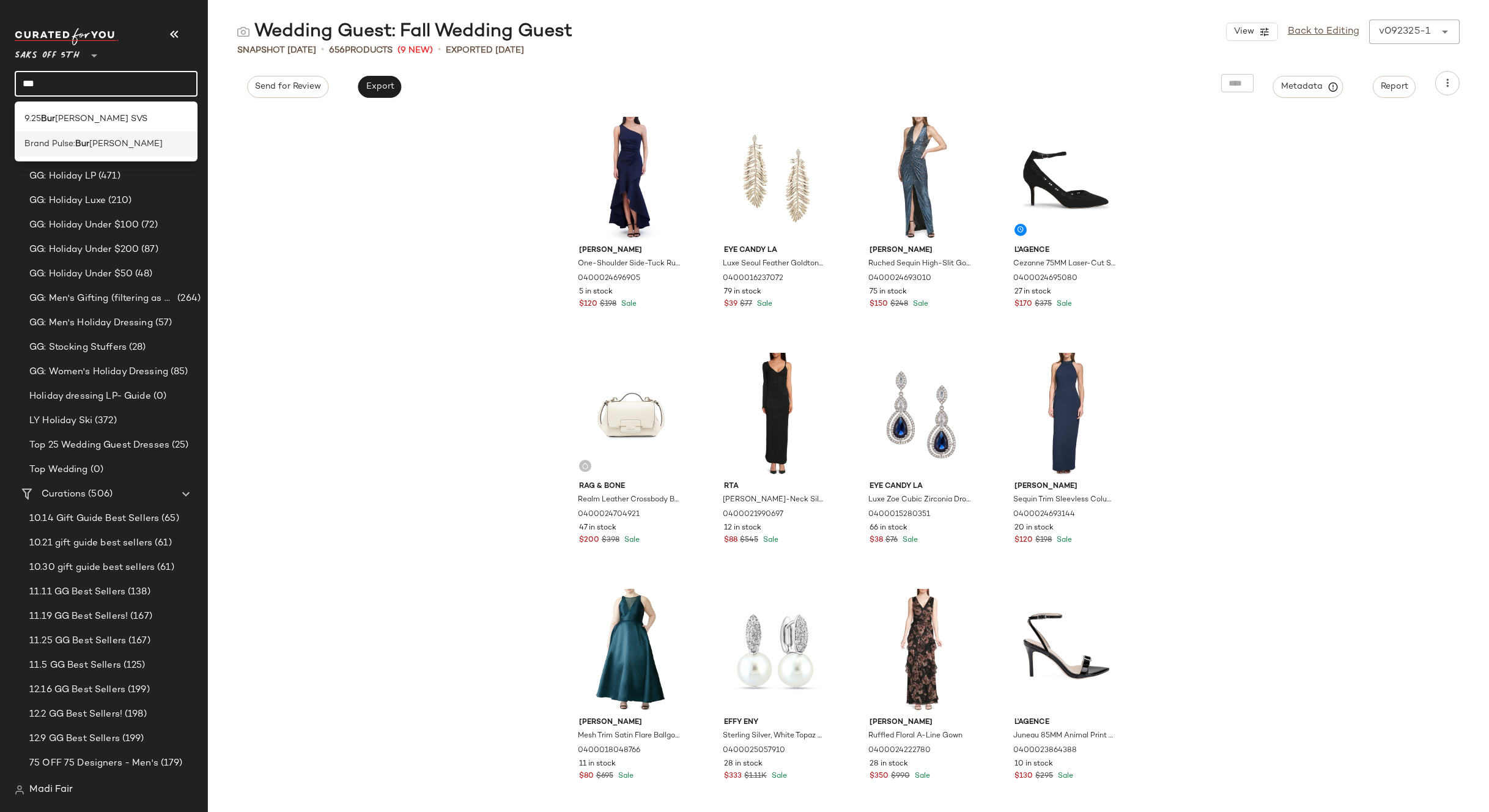
type input "***"
click at [75, 138] on span "Brand Pulse:" at bounding box center [50, 144] width 51 height 13
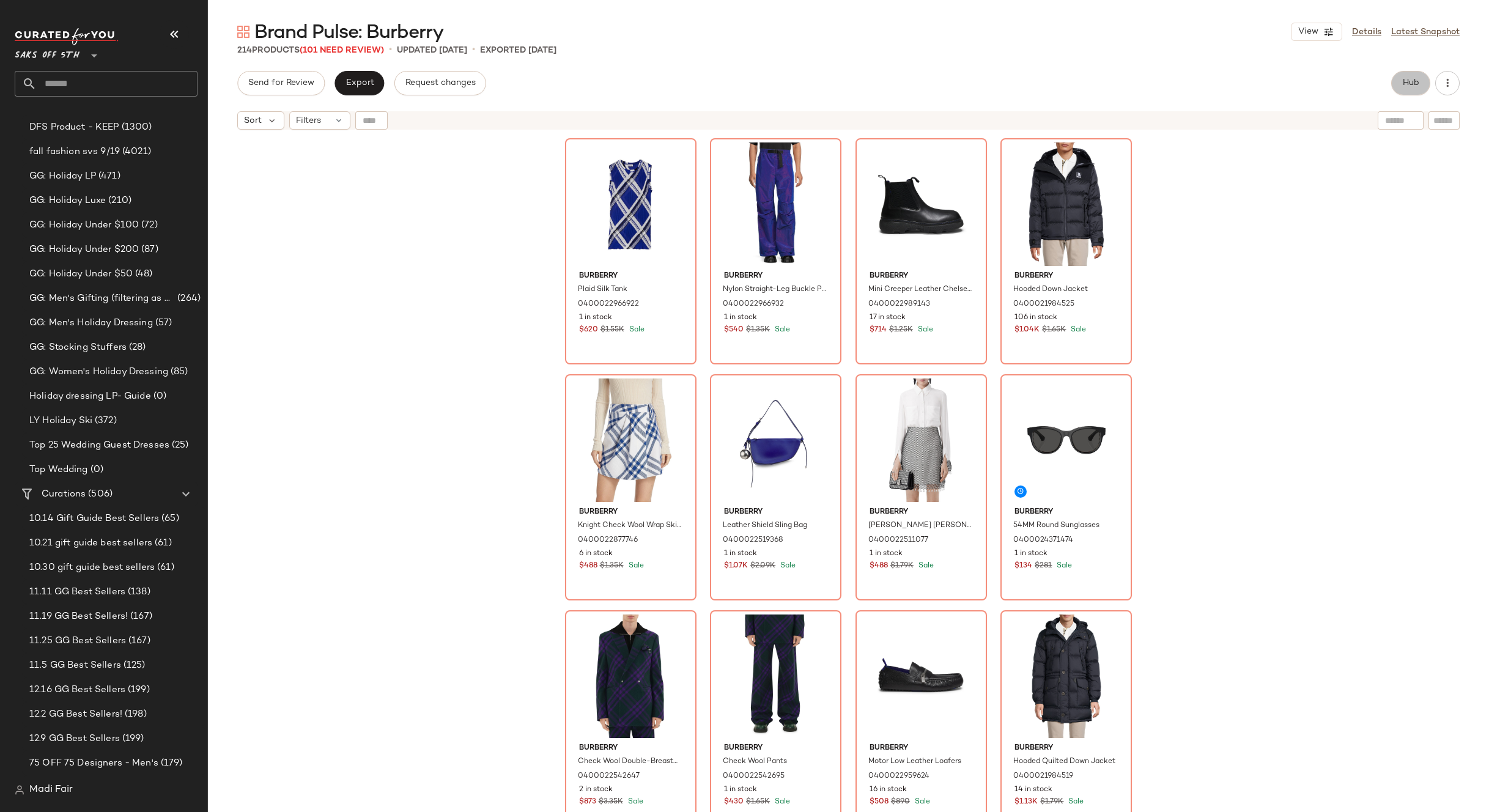
click at [1404, 87] on span "Hub" at bounding box center [1411, 83] width 17 height 10
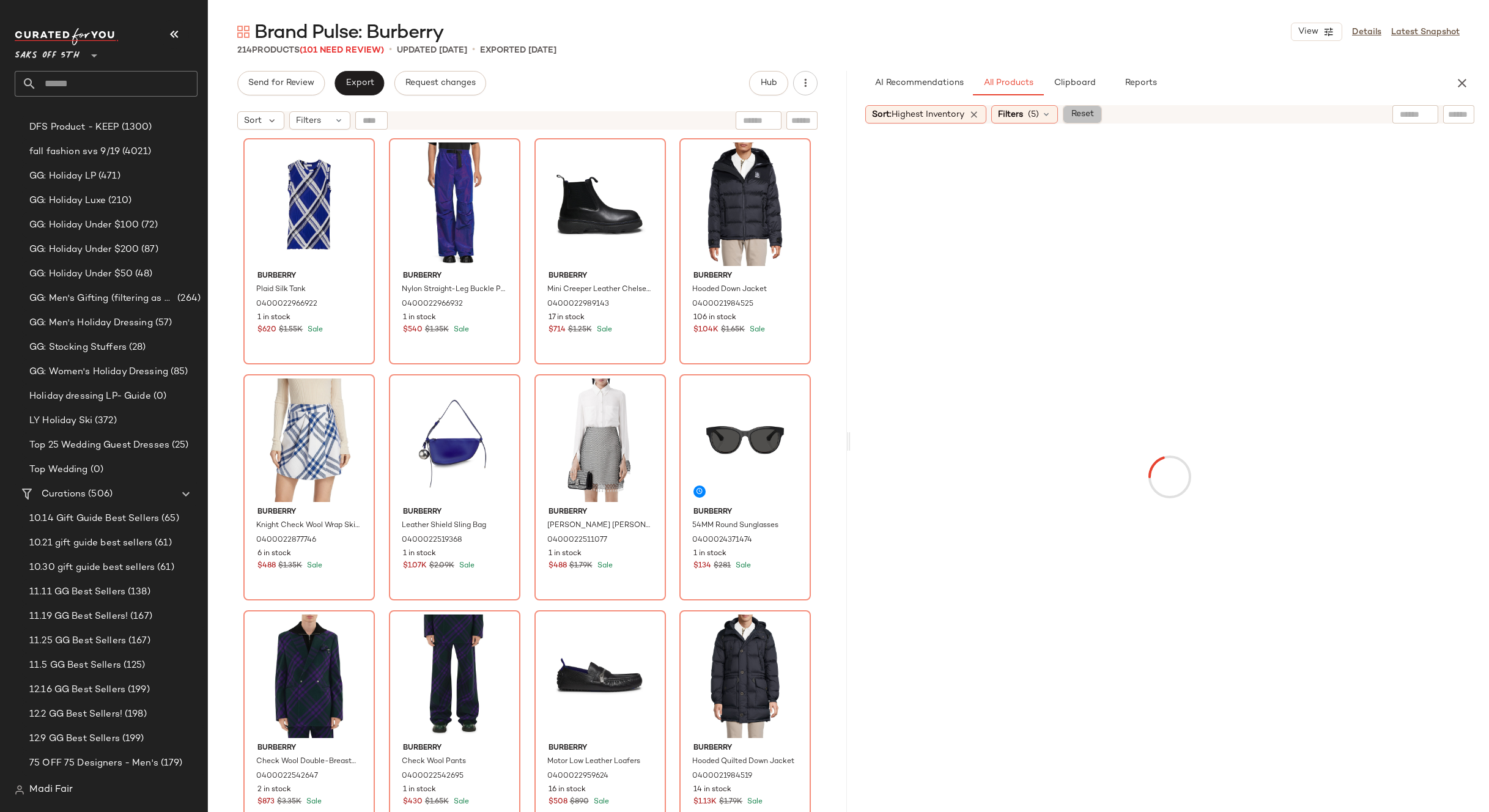
click at [1083, 111] on span "Reset" at bounding box center [1083, 114] width 23 height 10
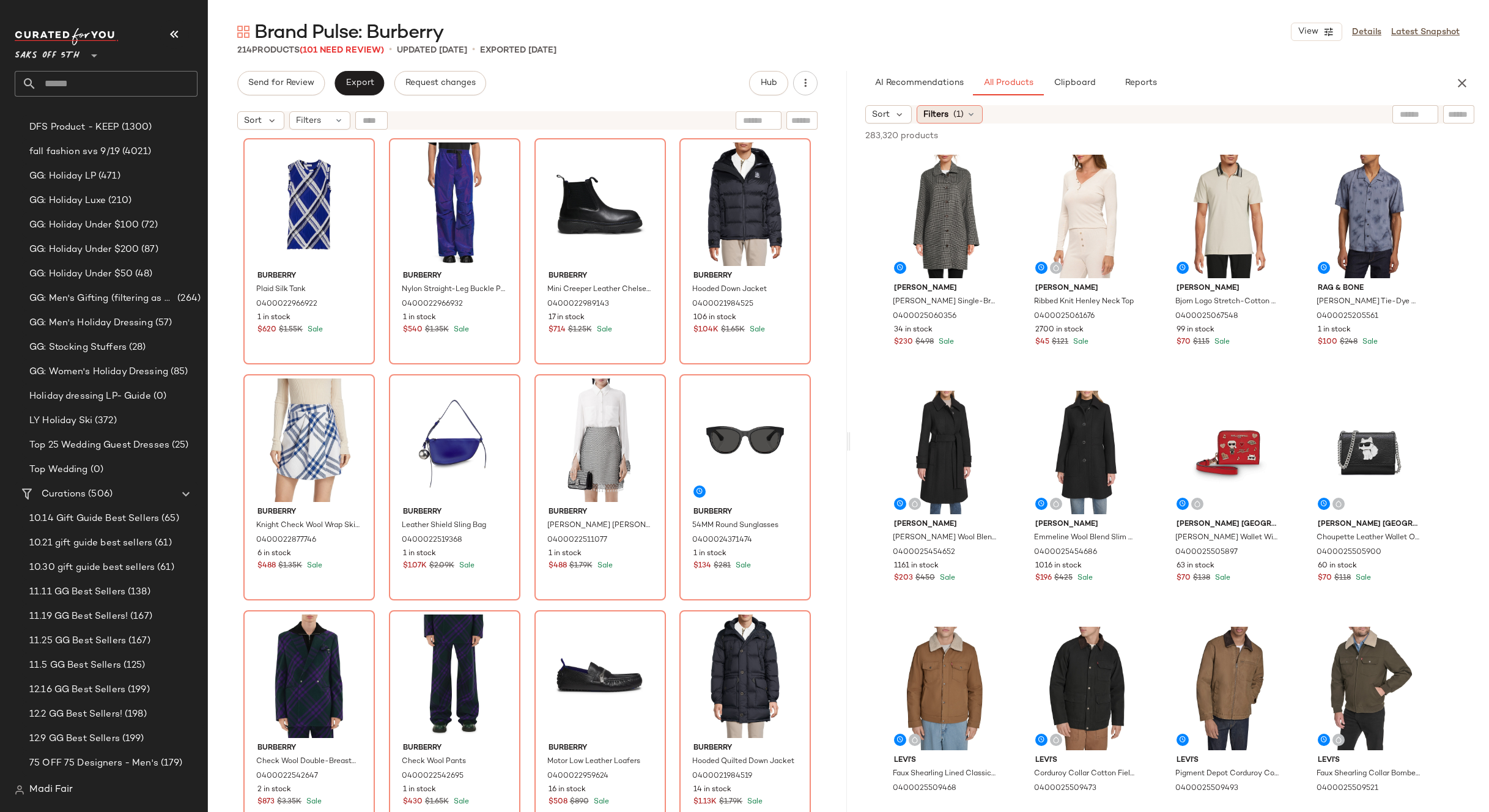
click at [952, 122] on div "Filters (1)" at bounding box center [950, 114] width 66 height 18
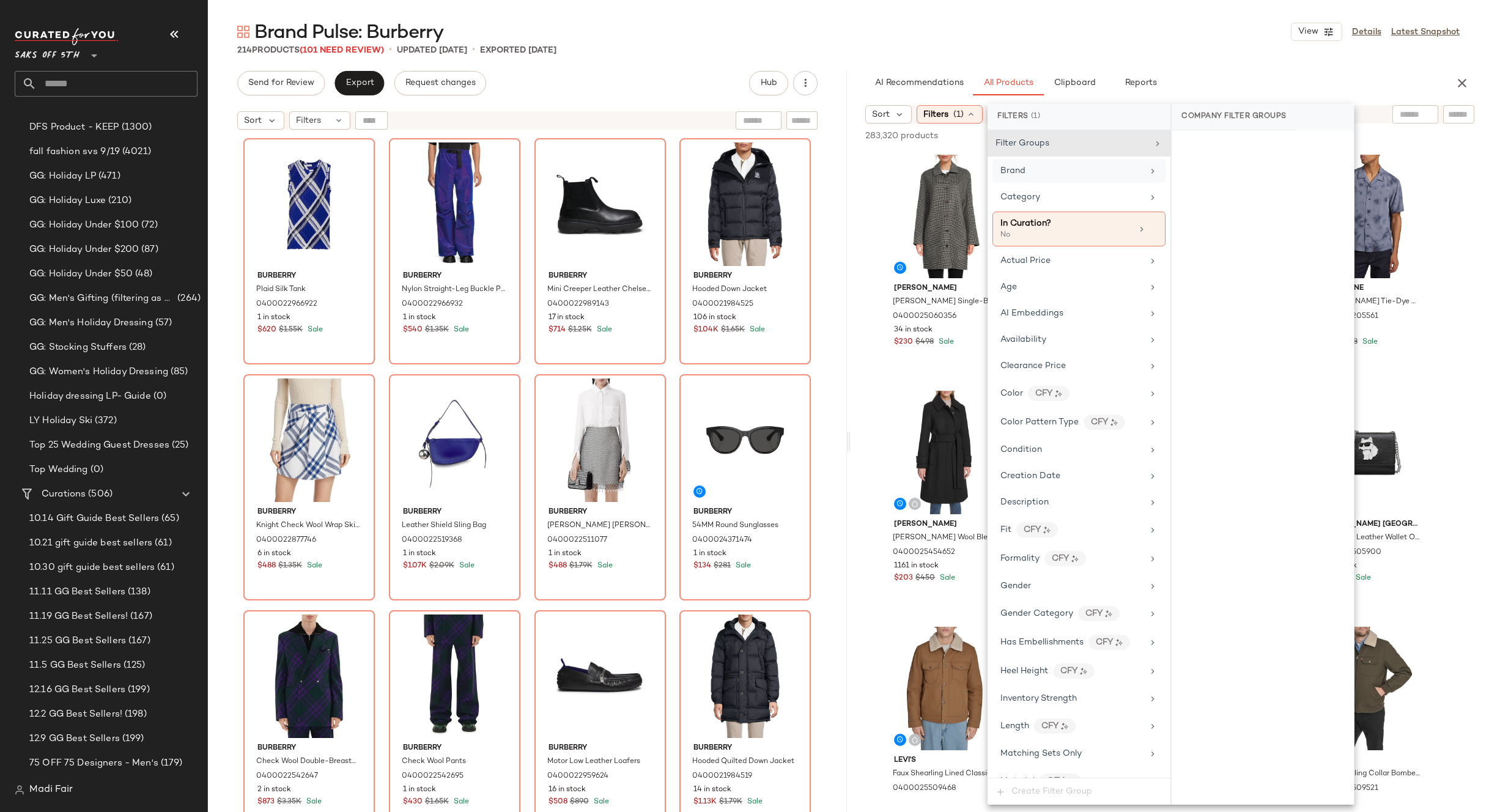
click at [1042, 167] on div "Brand" at bounding box center [1072, 171] width 143 height 13
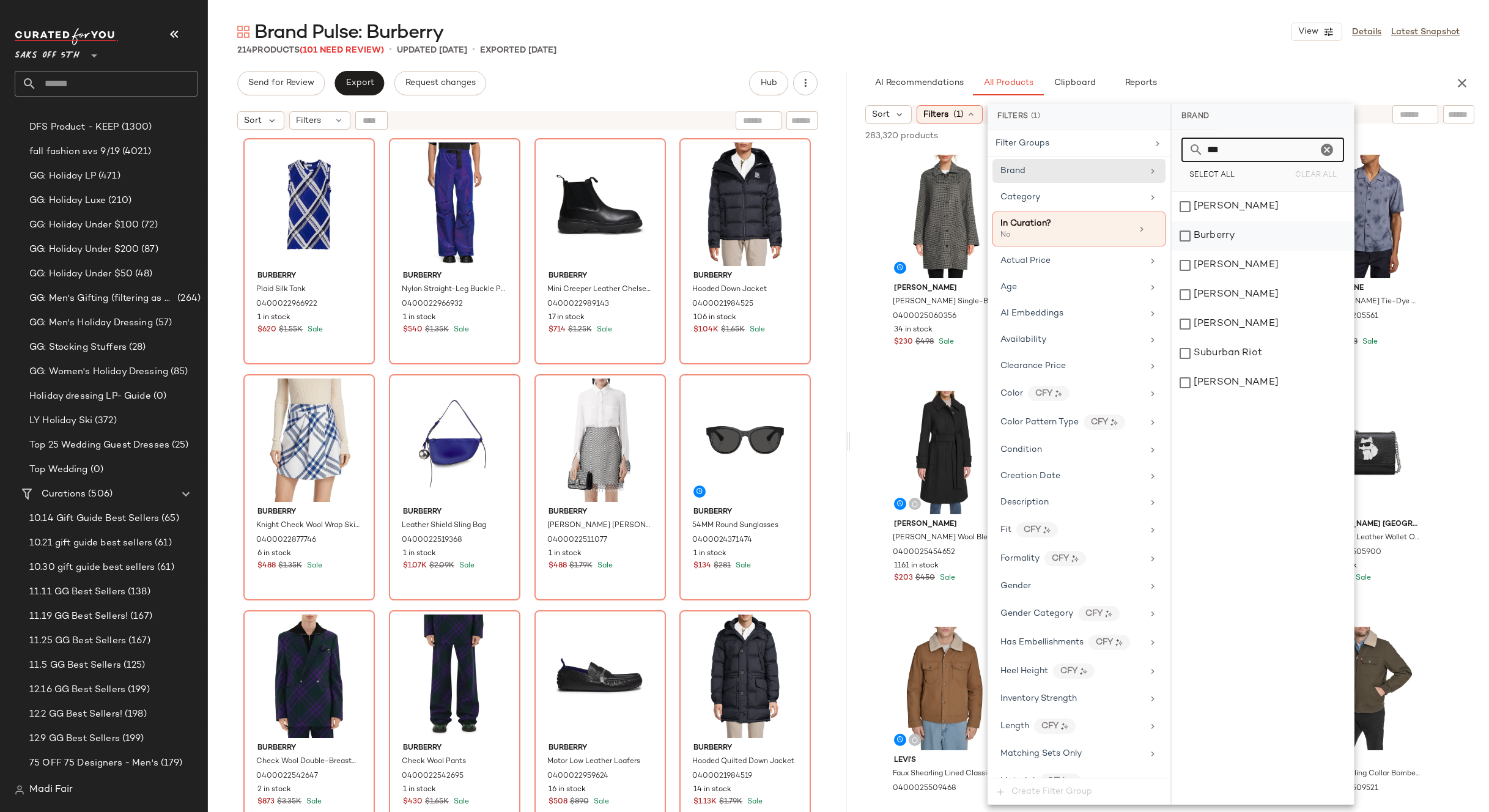
type input "***"
click at [1237, 227] on div "Burberry" at bounding box center [1262, 235] width 182 height 29
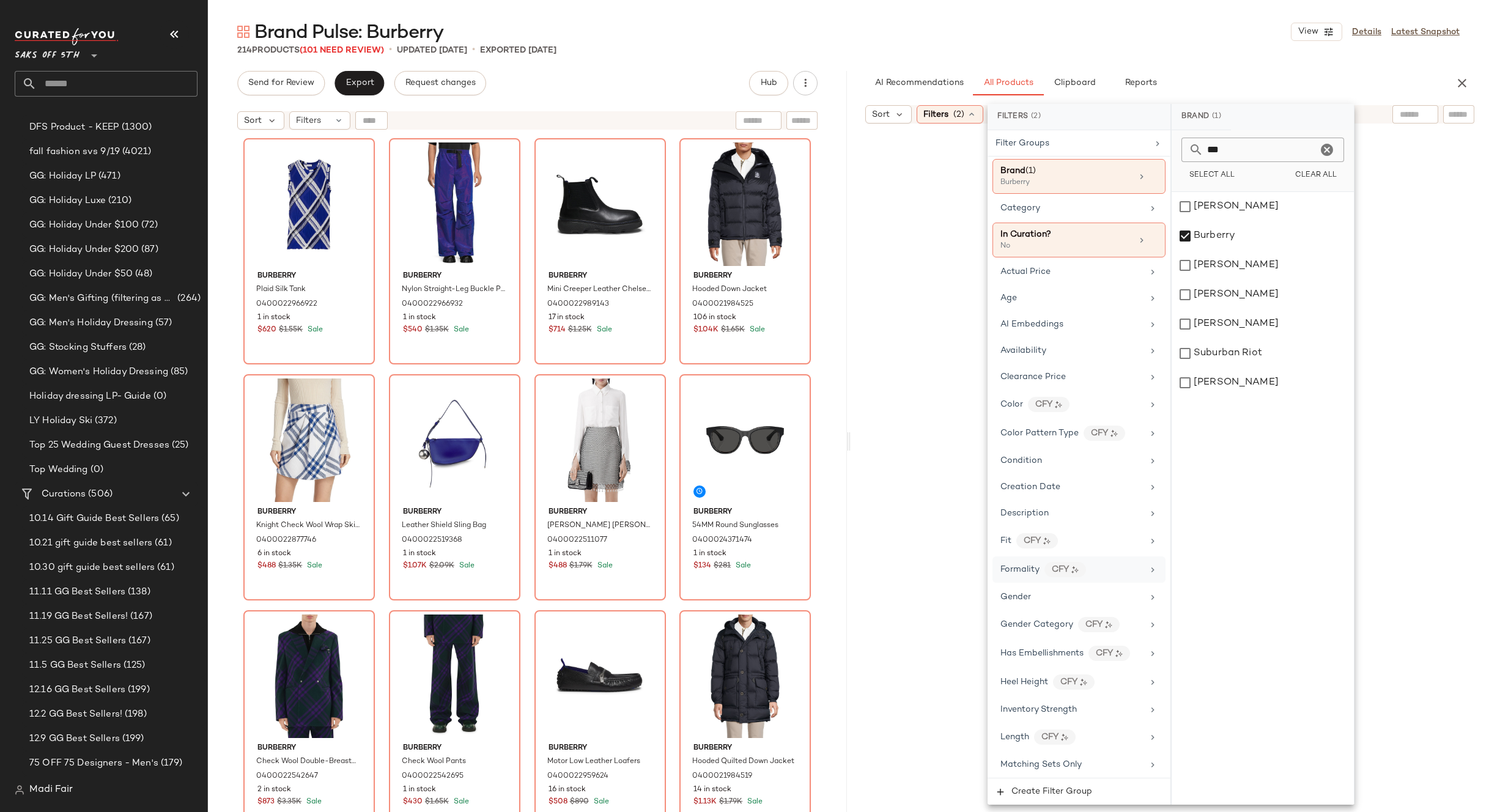
scroll to position [475, 0]
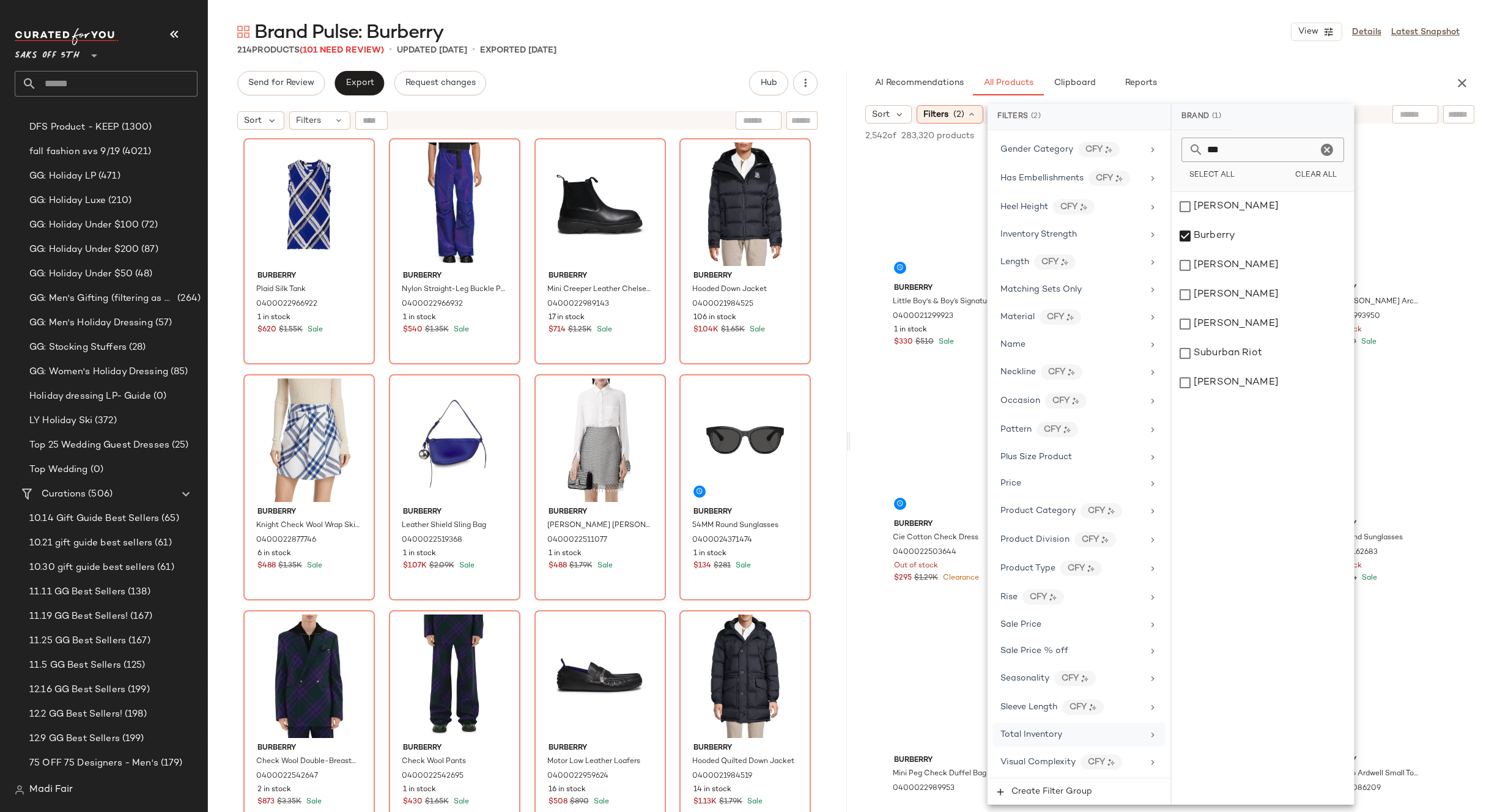
click at [1037, 737] on span "Total Inventory" at bounding box center [1031, 734] width 62 height 9
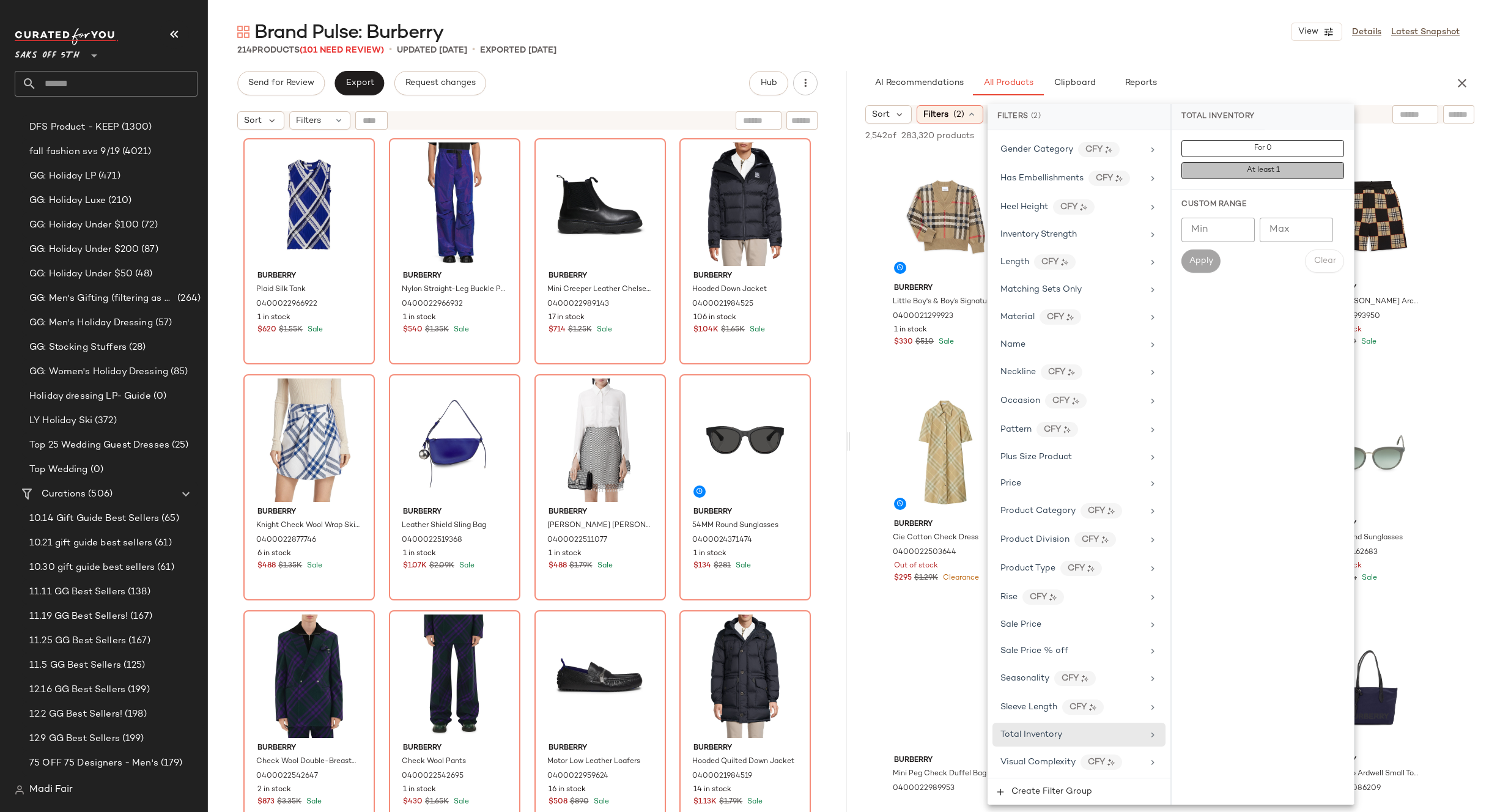
click at [1239, 174] on button "At least 1" at bounding box center [1263, 170] width 163 height 17
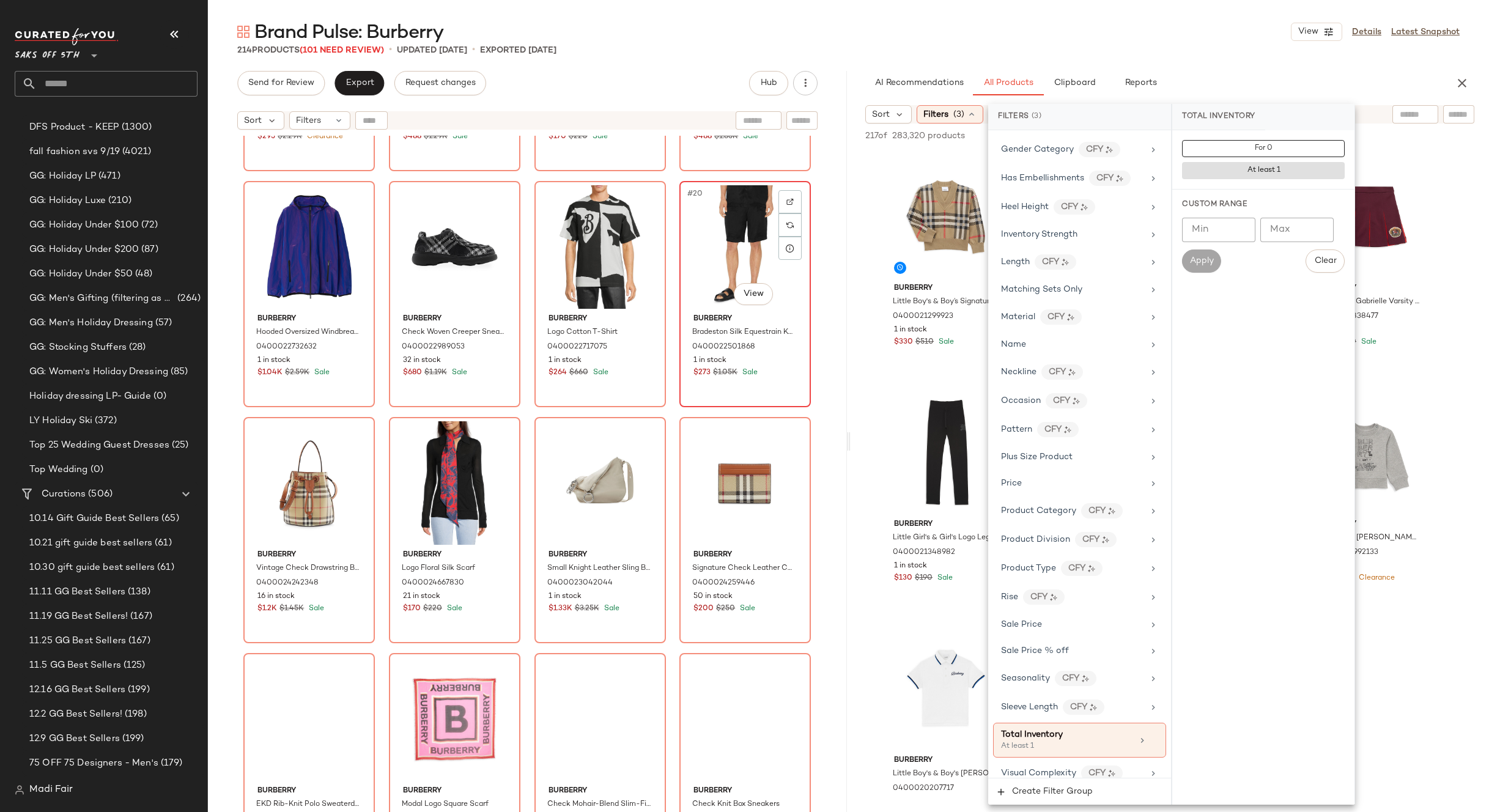
scroll to position [866, 0]
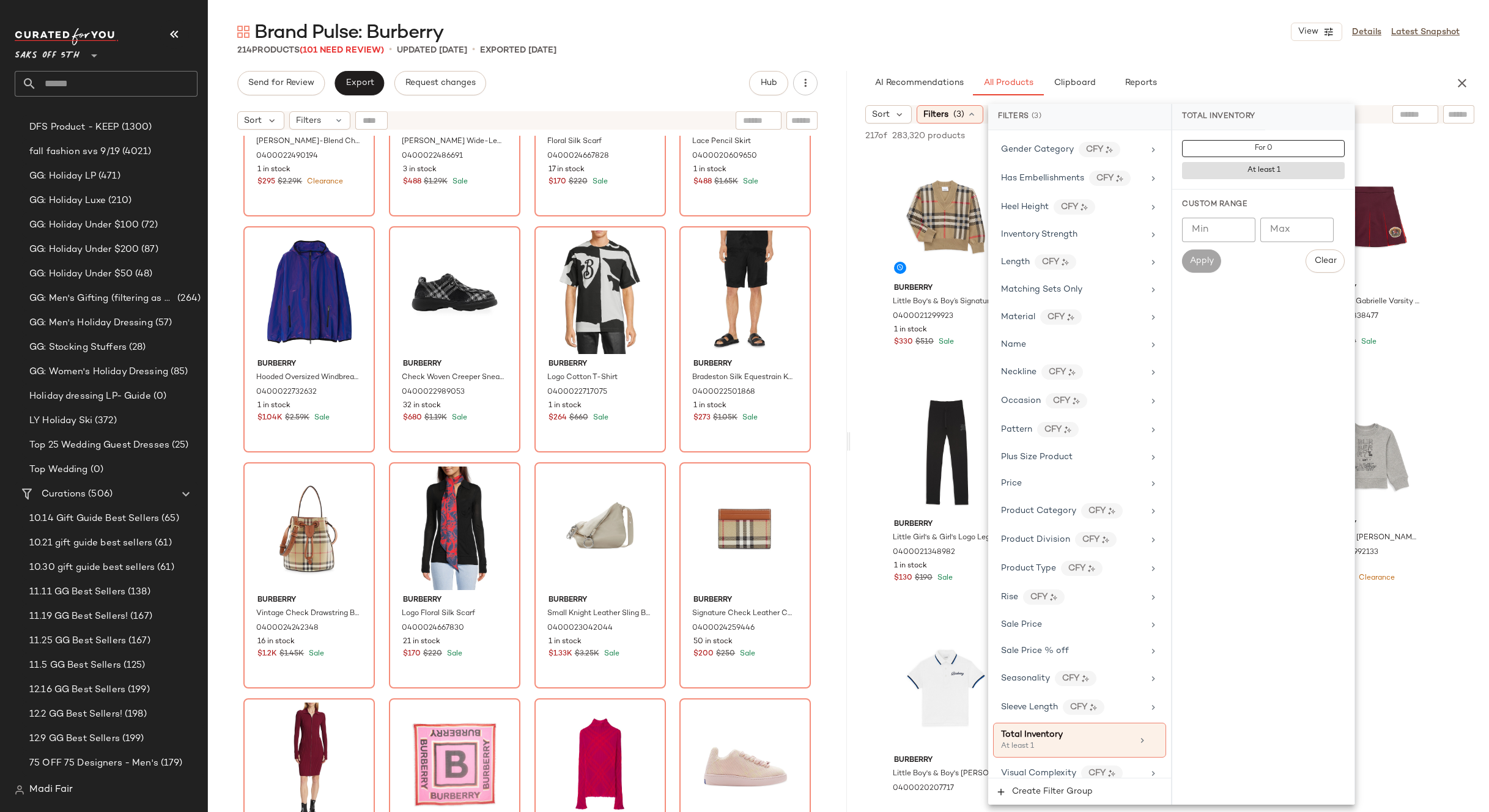
click at [1066, 47] on div "214 Products (101 Need Review) • updated [DATE] • Exported [DATE]" at bounding box center [849, 50] width 1281 height 12
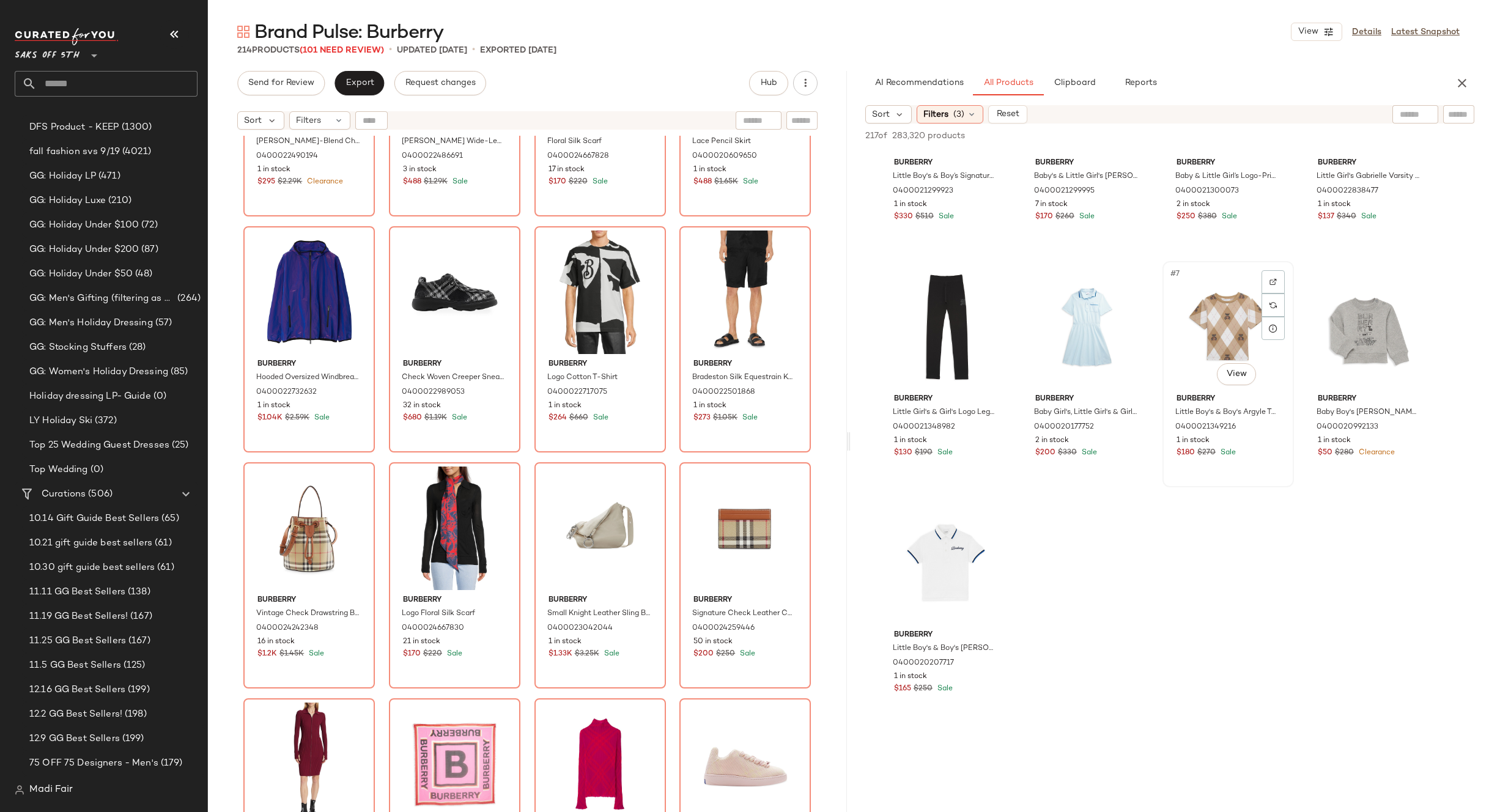
scroll to position [0, 0]
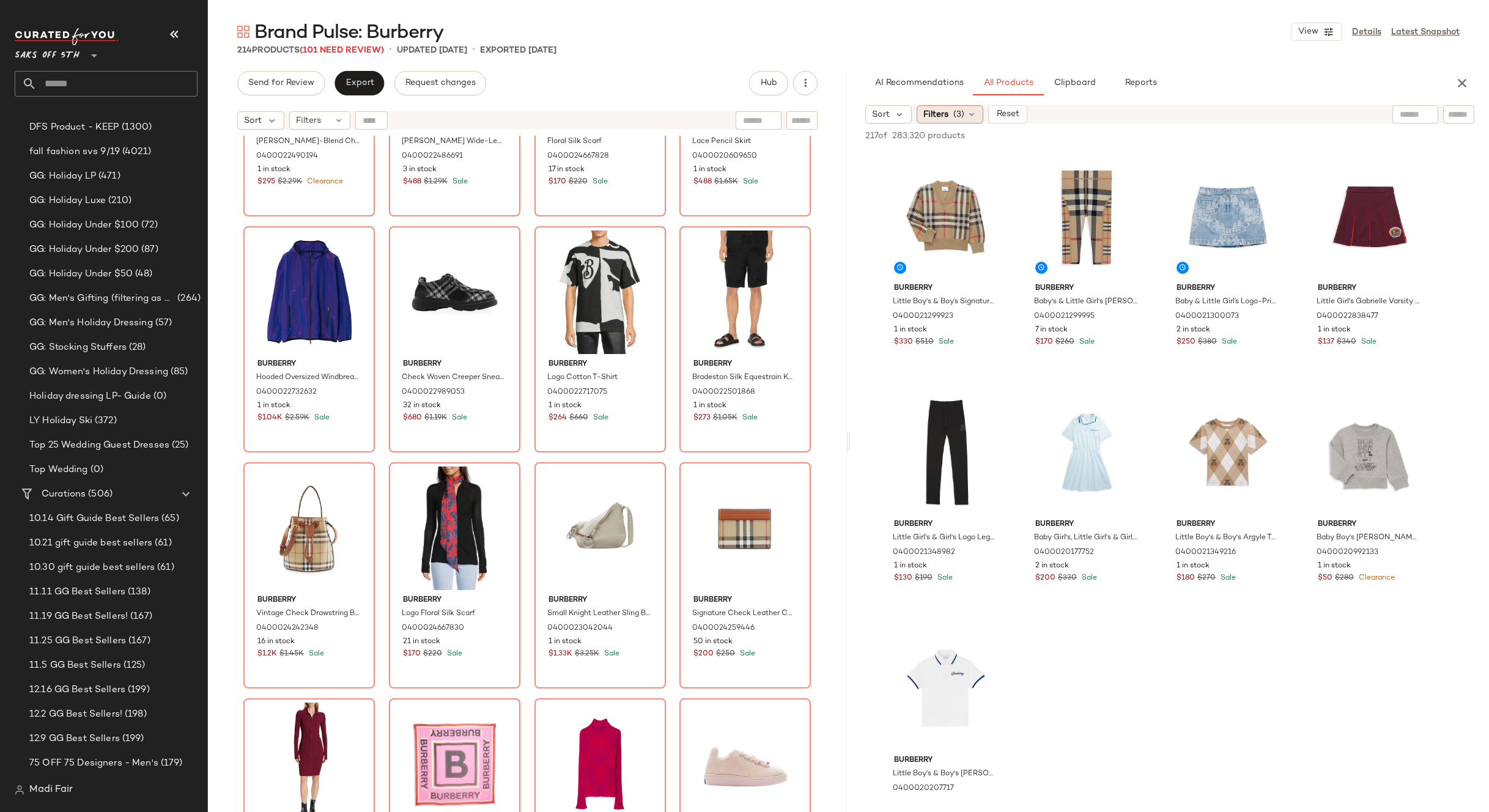
click at [961, 113] on span "(3)" at bounding box center [959, 115] width 11 height 13
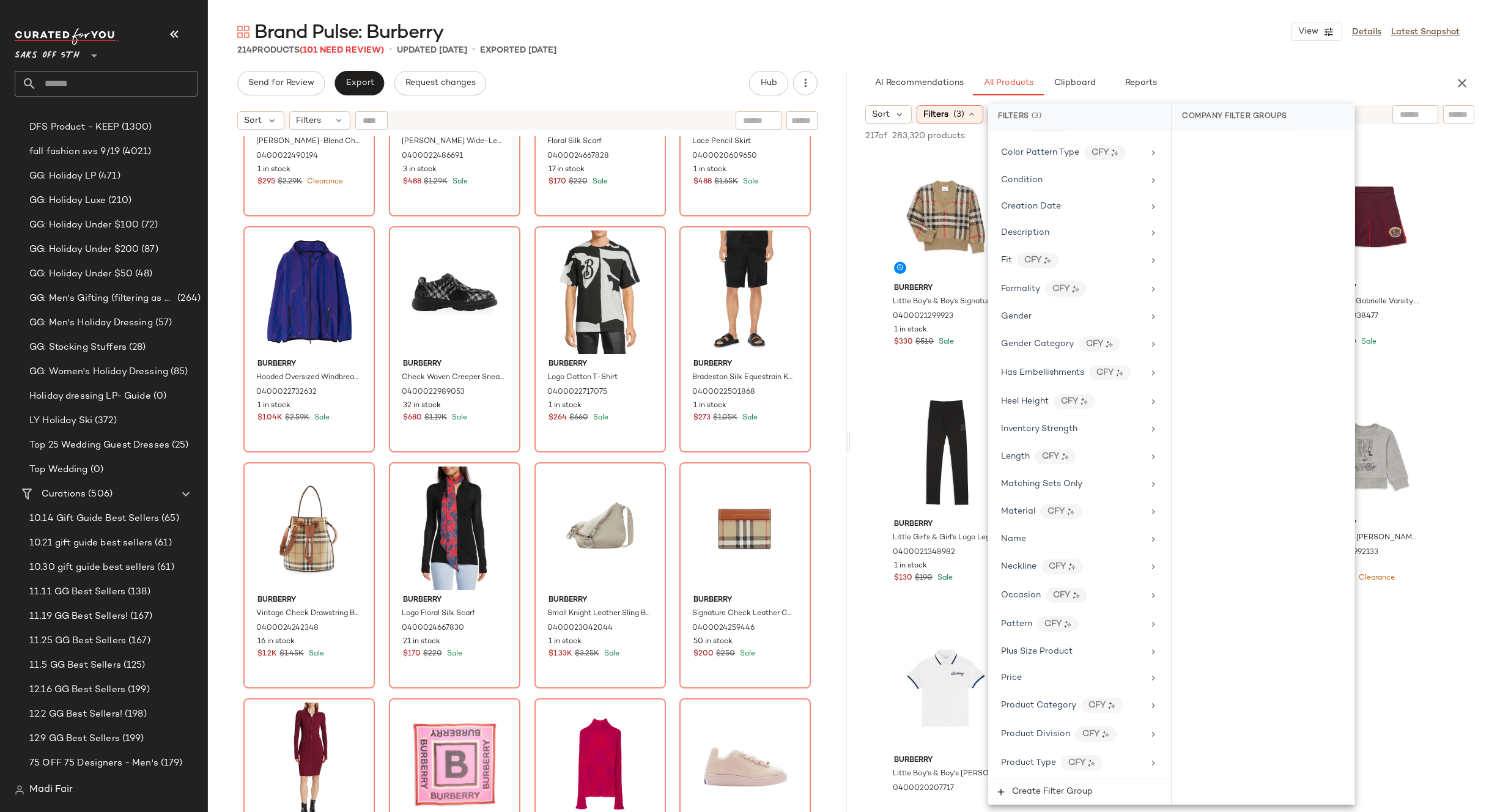
scroll to position [486, 0]
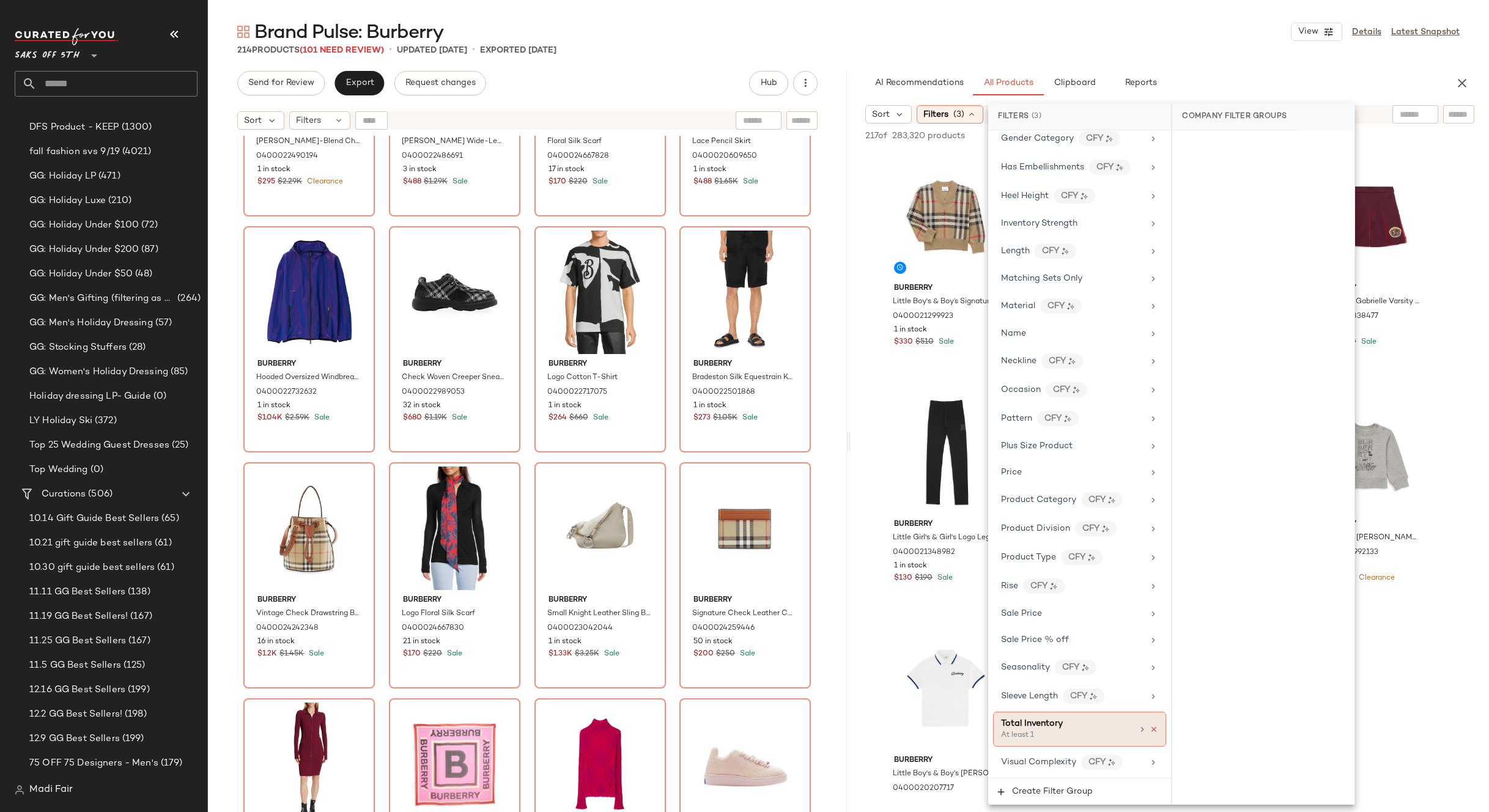
click at [1149, 727] on icon at bounding box center [1153, 729] width 8 height 8
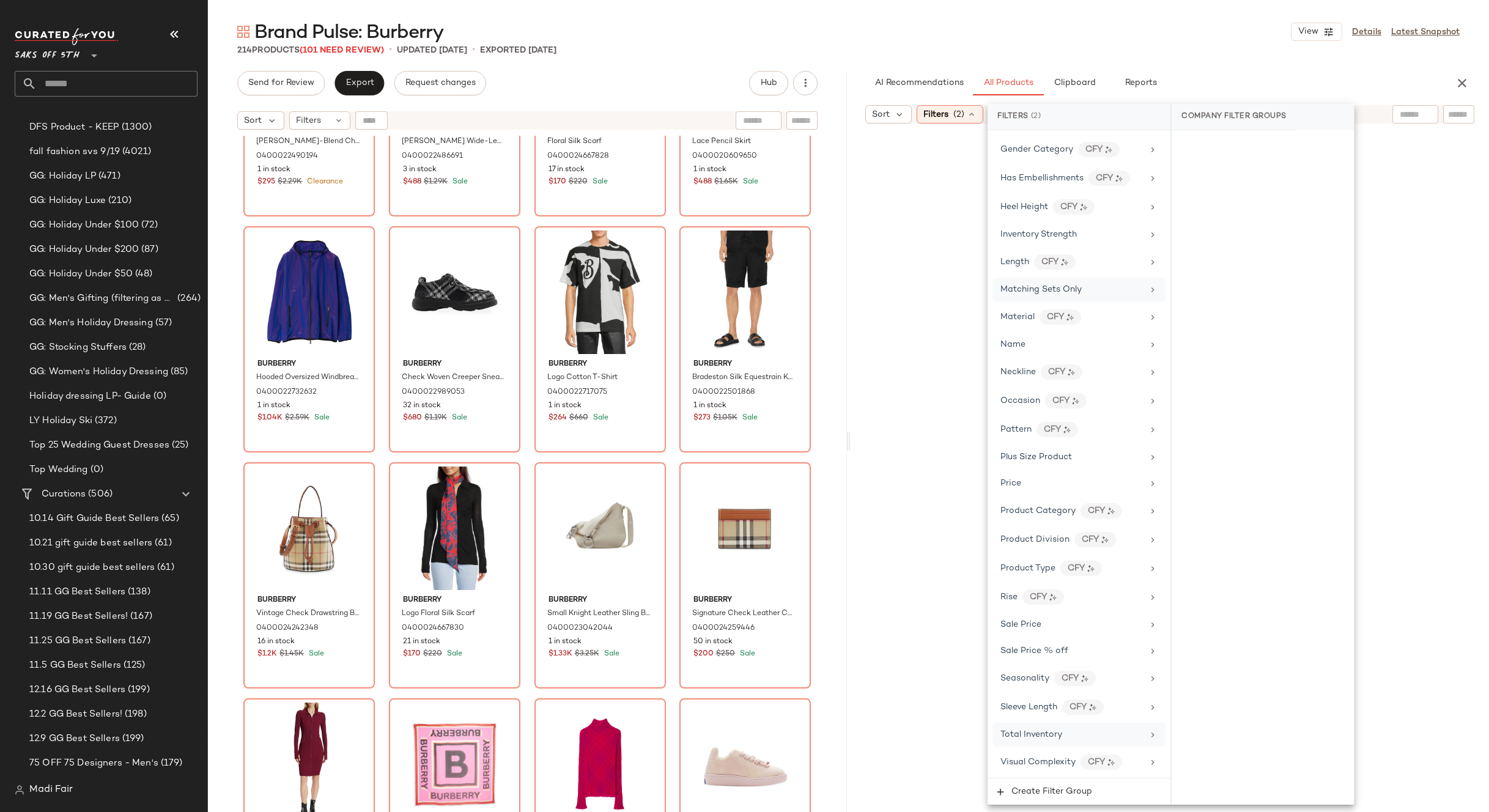
scroll to position [475, 0]
click at [1156, 60] on div "Brand Pulse: Burberry View Details Latest Snapshot 214 Products (101 Need Revie…" at bounding box center [849, 415] width 1281 height 793
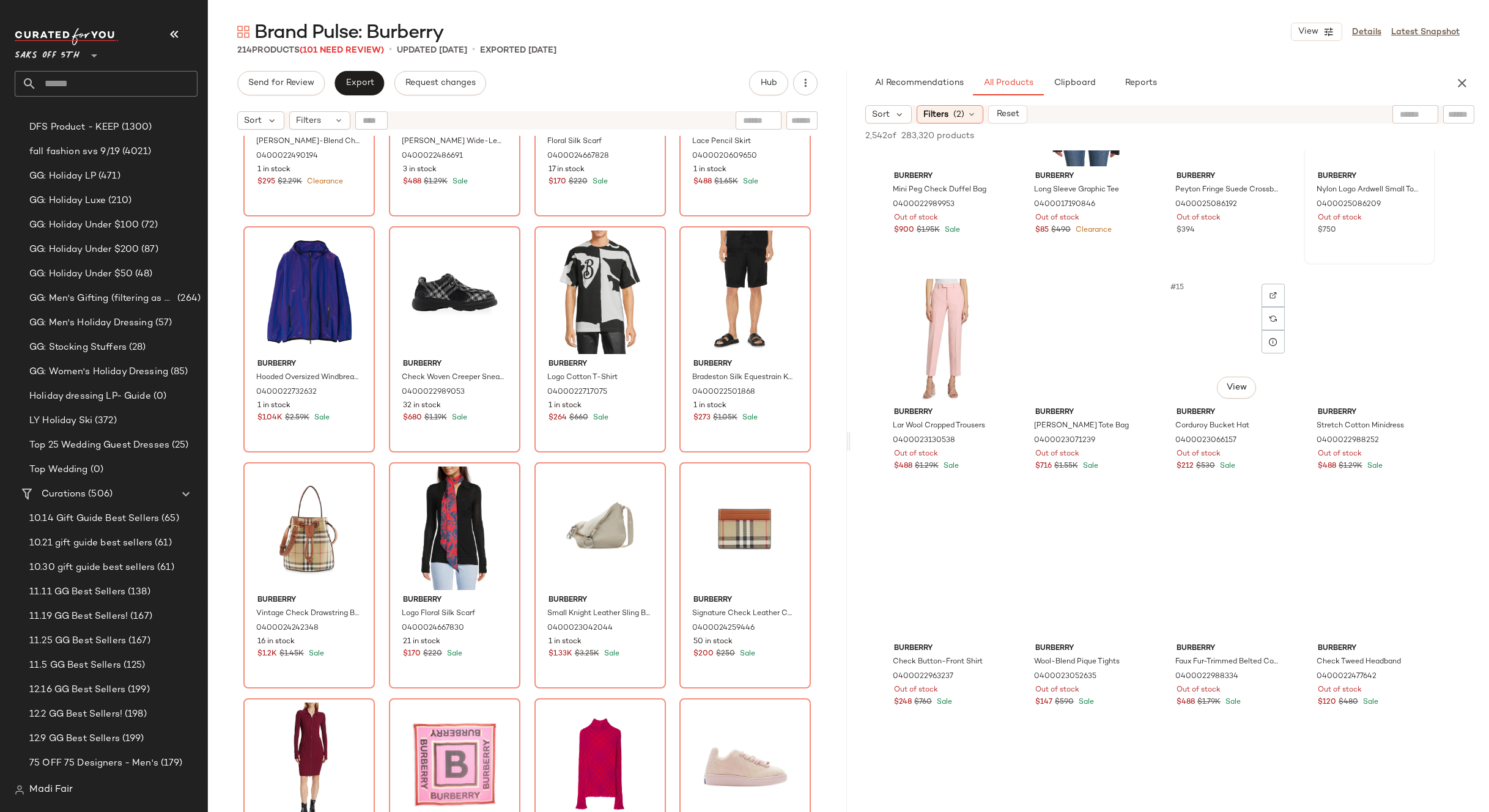
scroll to position [673, 0]
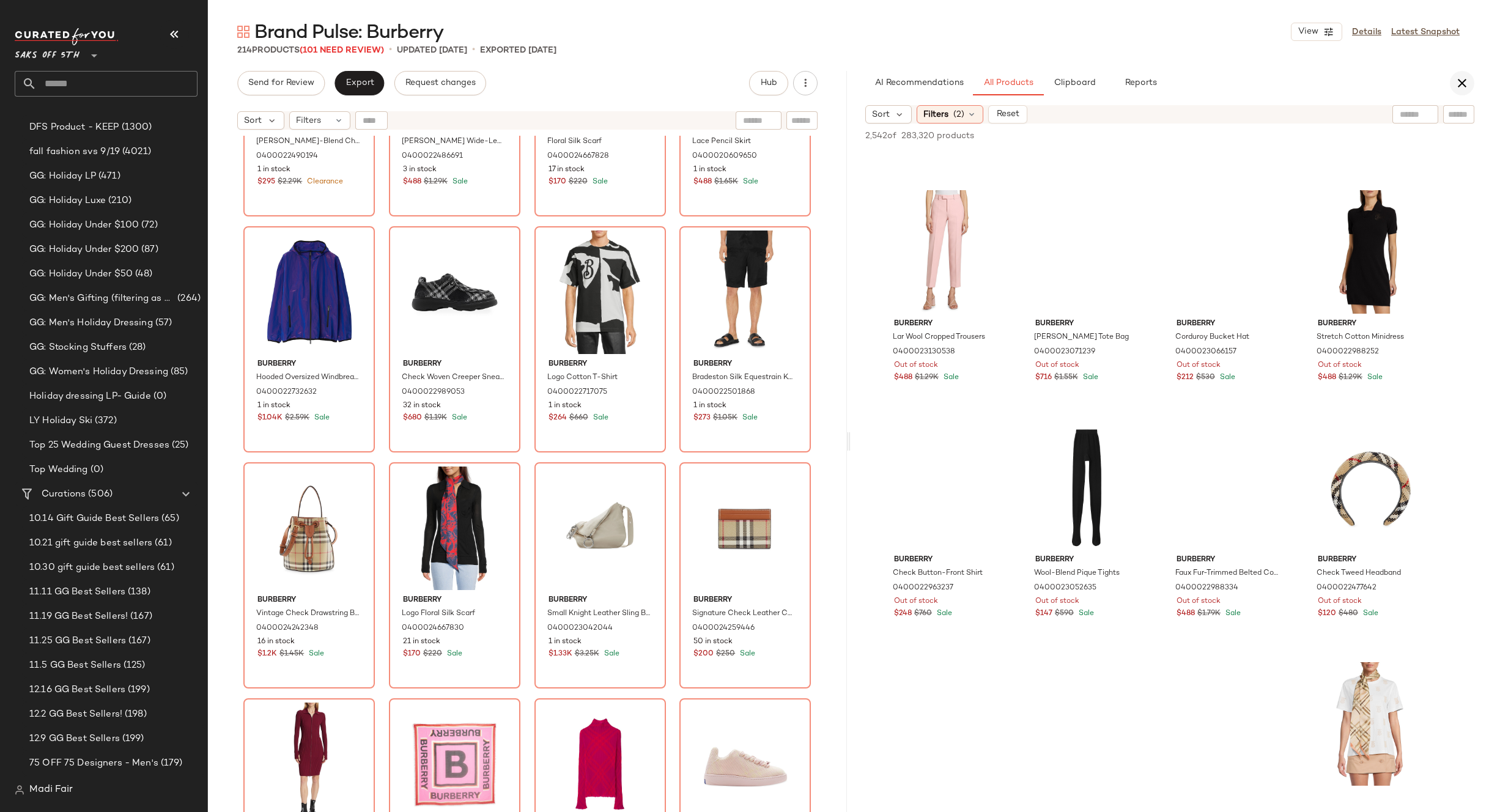
click at [1460, 86] on icon "button" at bounding box center [1462, 83] width 15 height 15
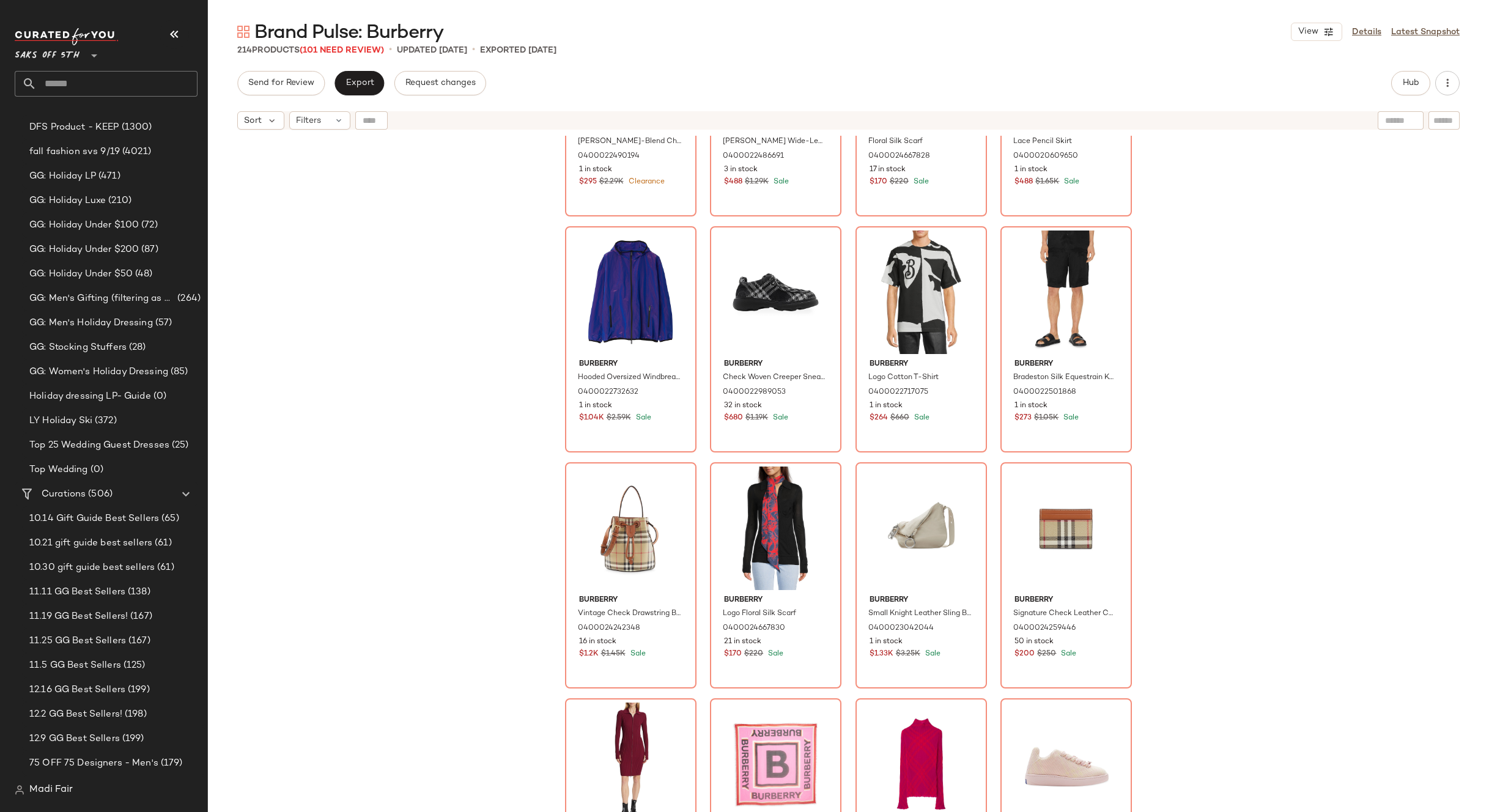
click at [433, 369] on div "Burberry [PERSON_NAME]-Blend Check Minidress 0400022490194 1 in stock $295 $2.2…" at bounding box center [849, 489] width 1281 height 707
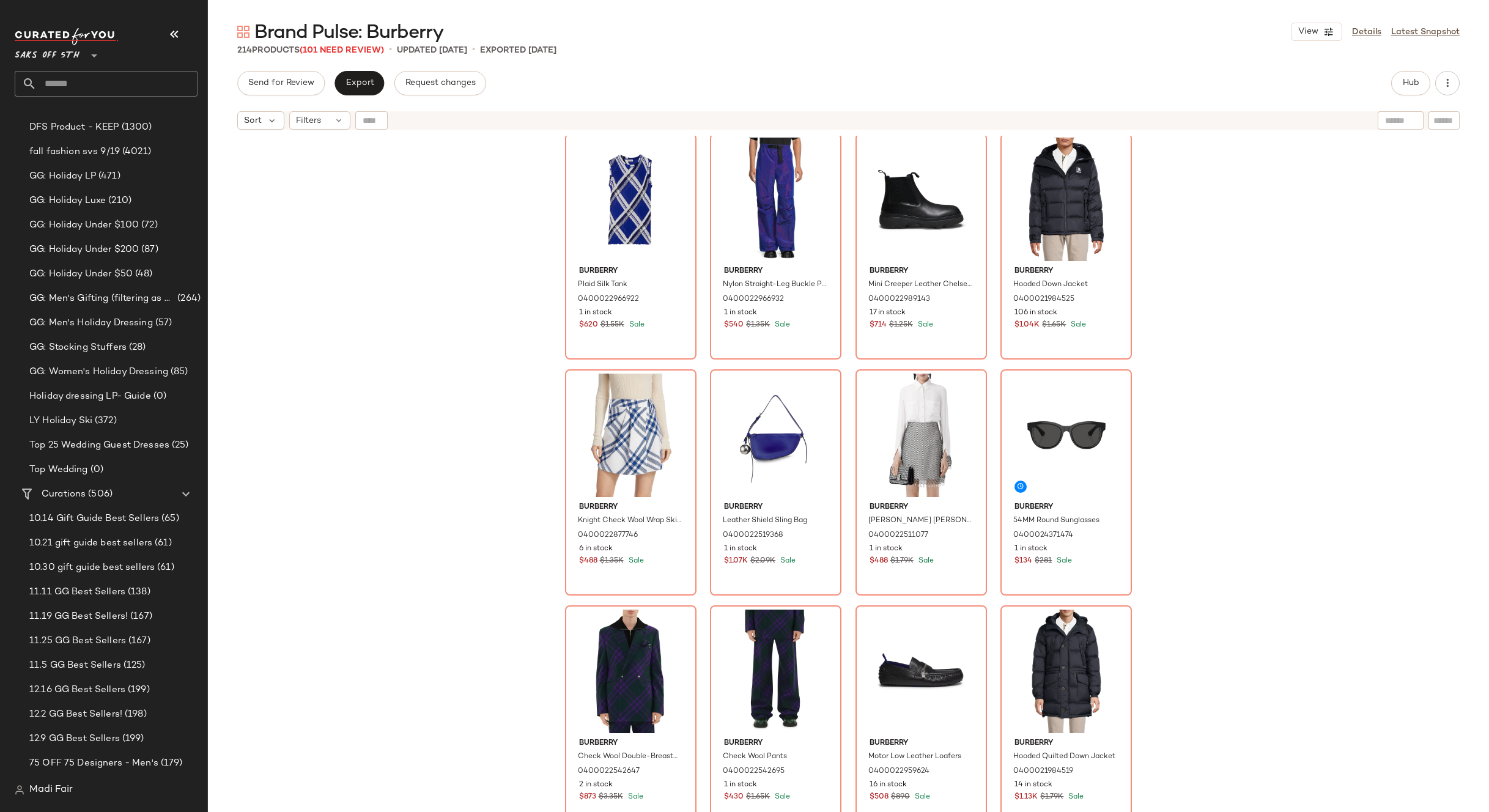
scroll to position [0, 0]
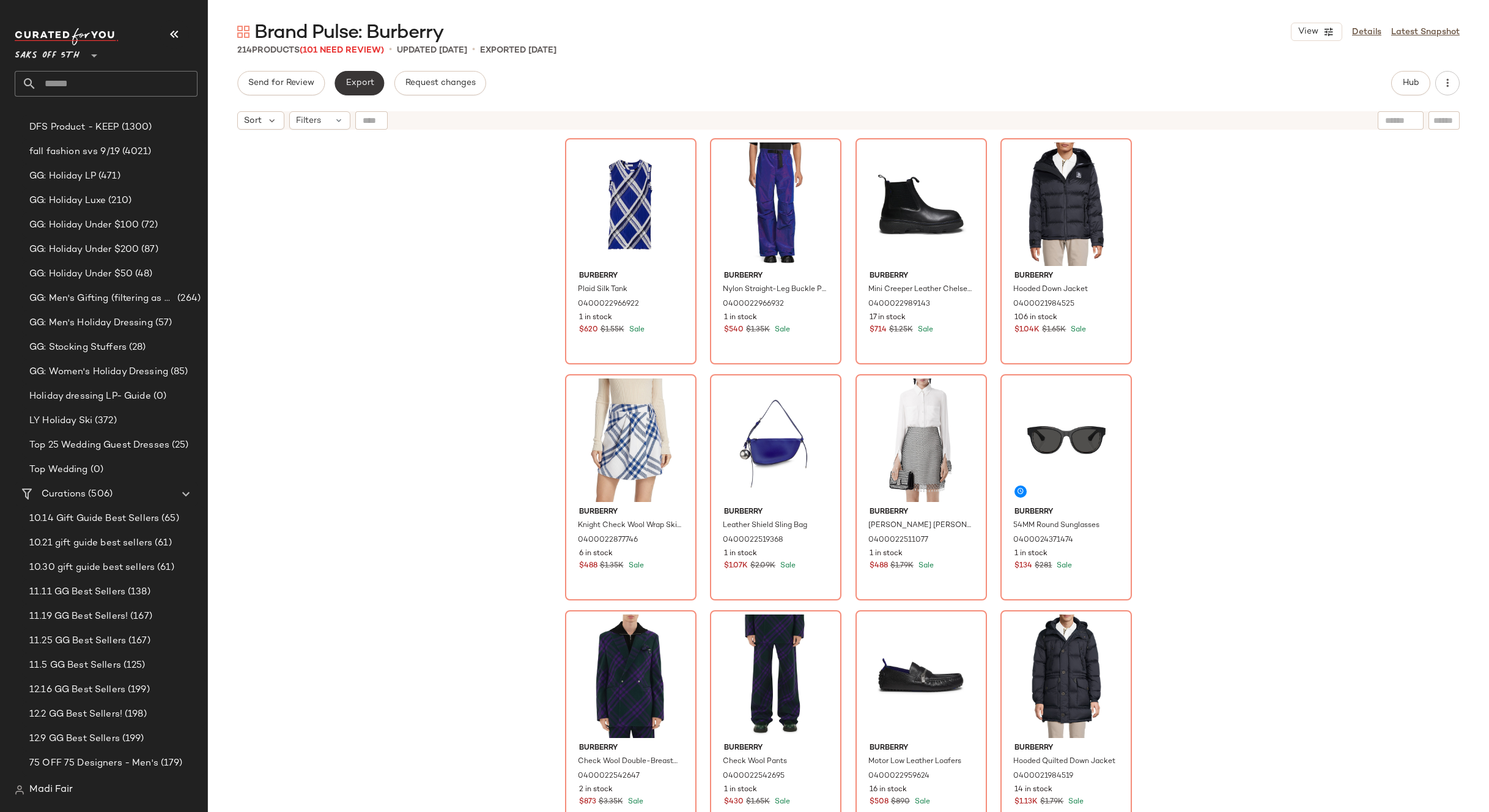
click at [361, 80] on span "Export" at bounding box center [359, 83] width 29 height 10
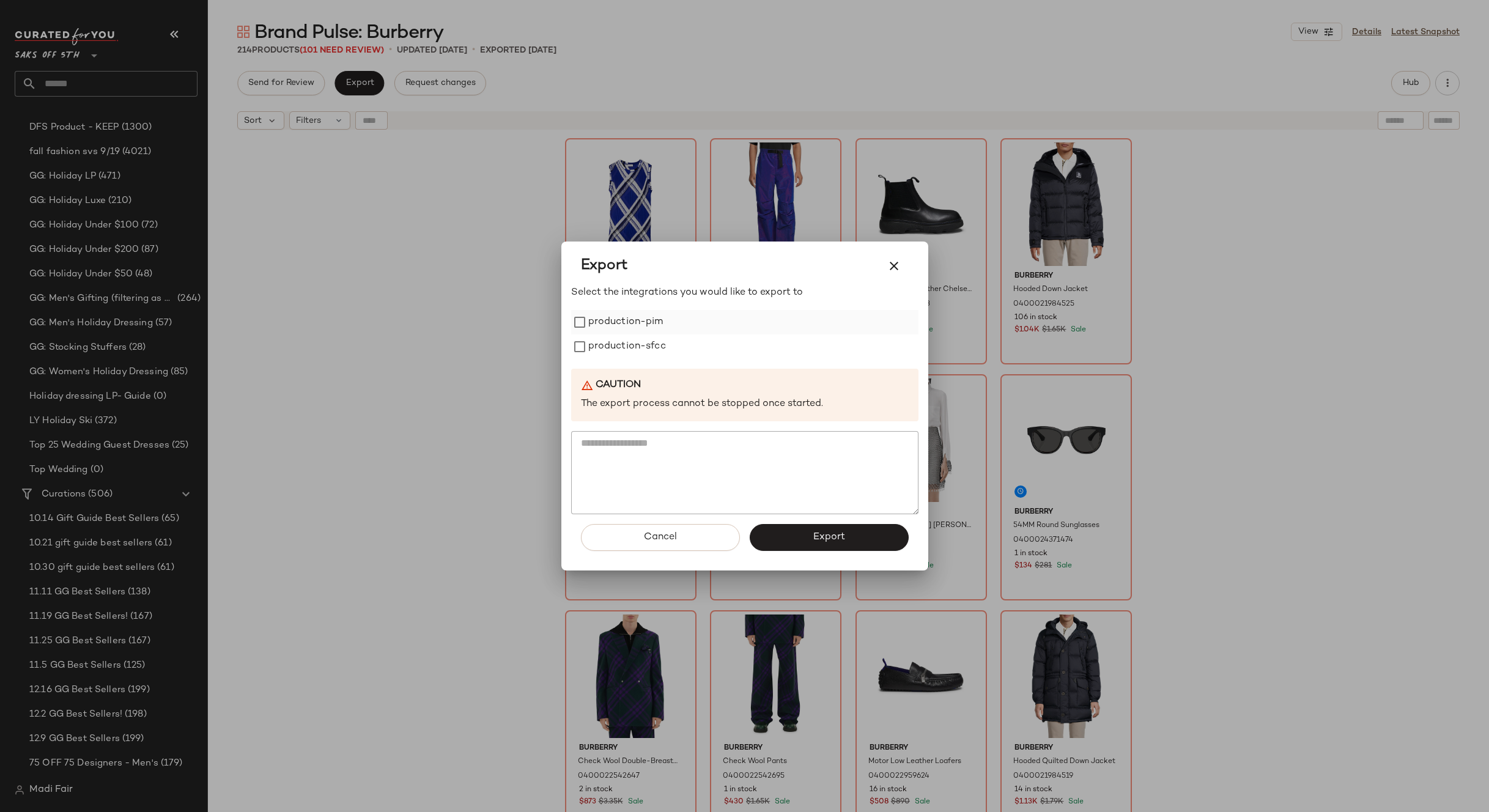
click at [649, 331] on label "production-pim" at bounding box center [626, 322] width 75 height 25
click at [647, 318] on label "production-pim" at bounding box center [626, 322] width 75 height 25
click at [645, 347] on label "production-sfcc" at bounding box center [627, 347] width 78 height 25
click at [643, 323] on label "production-pim" at bounding box center [626, 322] width 75 height 25
click at [831, 535] on span "Export" at bounding box center [829, 537] width 32 height 12
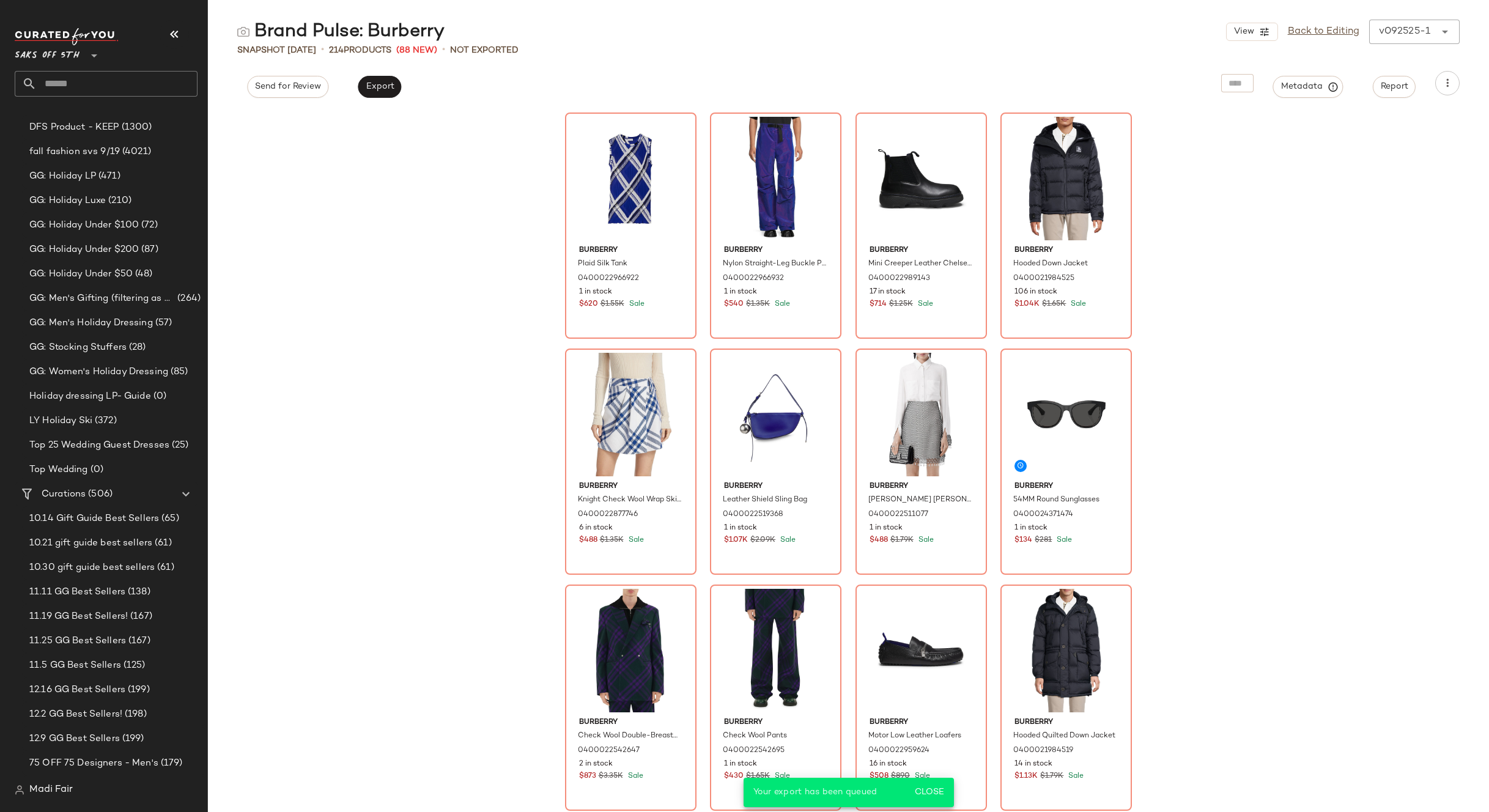
click at [92, 86] on input "text" at bounding box center [117, 84] width 161 height 26
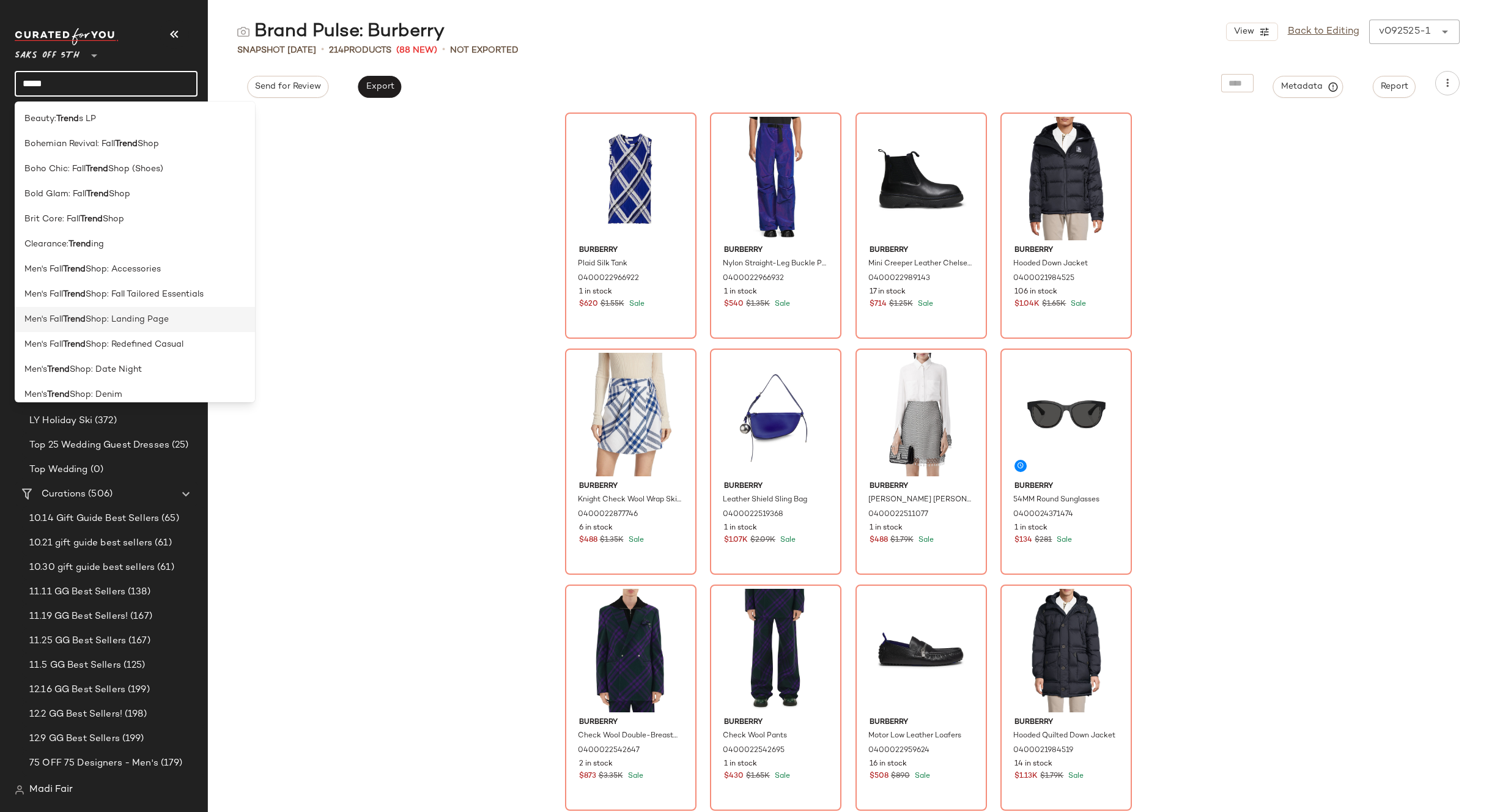
type input "*****"
click at [176, 320] on div "Men's Fall Trend Shop: Landing Page" at bounding box center [135, 319] width 221 height 13
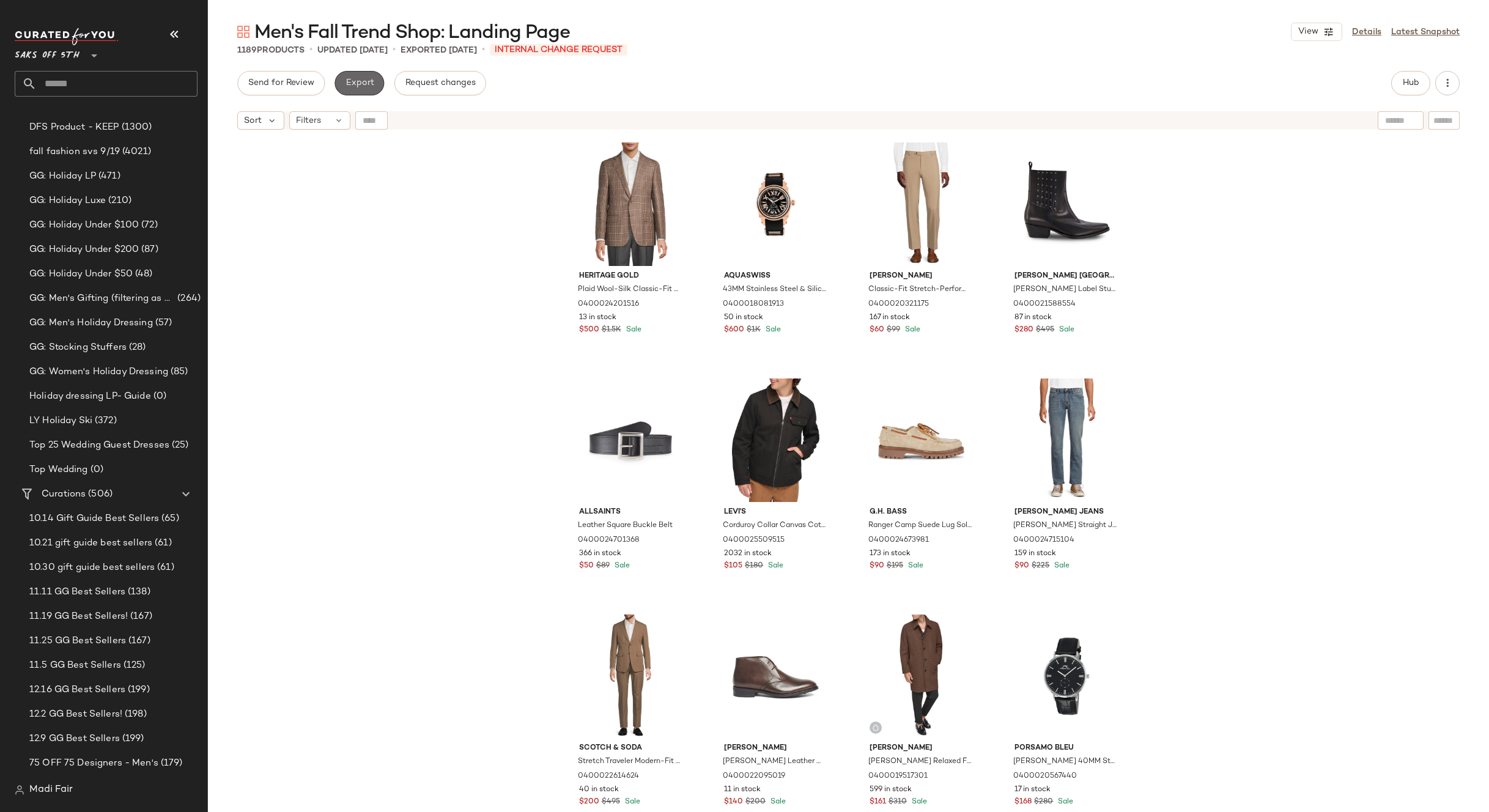
click at [367, 87] on span "Export" at bounding box center [359, 83] width 29 height 10
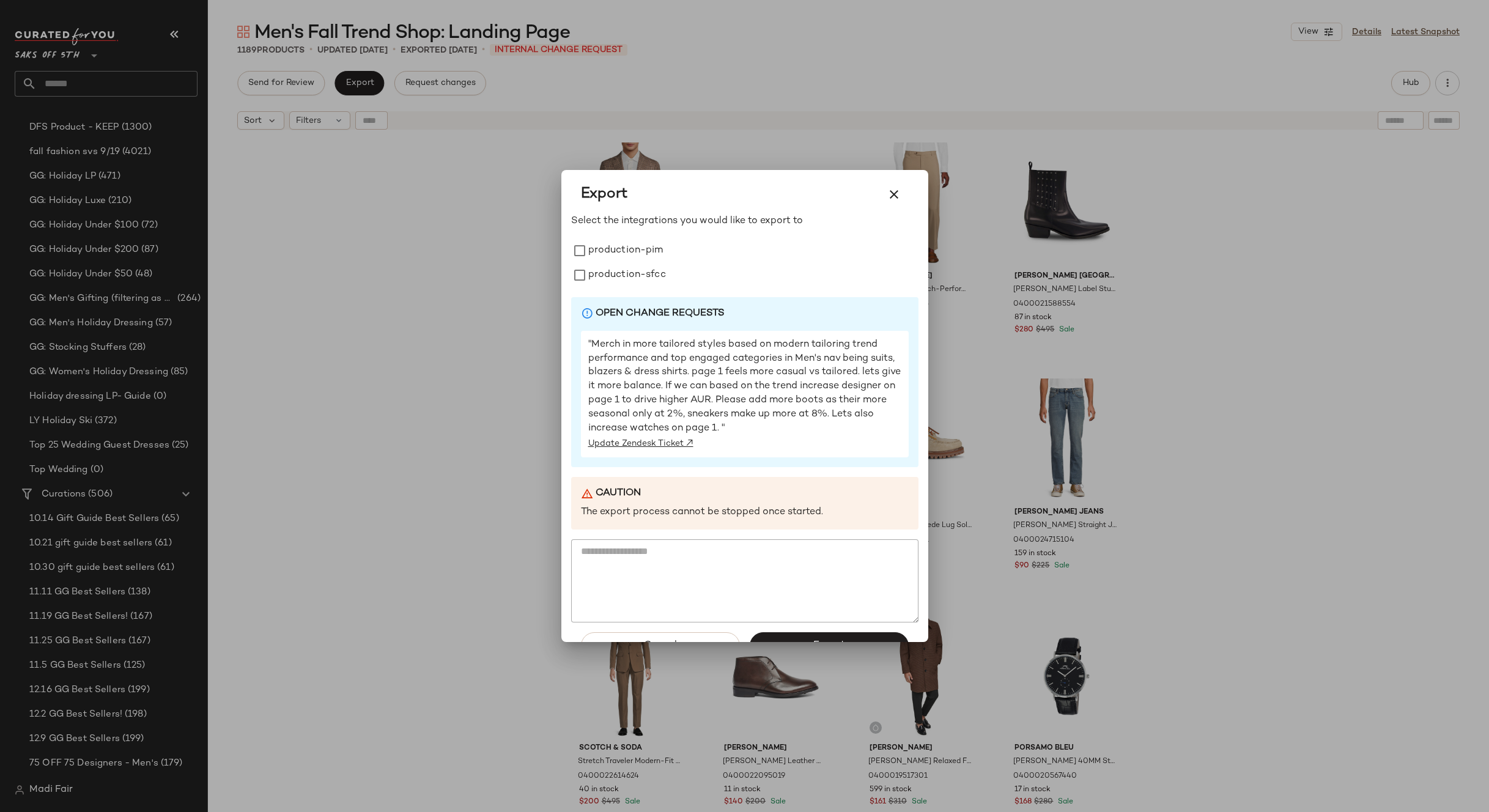
click at [665, 316] on b "Open Change Requests" at bounding box center [660, 314] width 129 height 14
click at [449, 220] on div at bounding box center [744, 406] width 1489 height 812
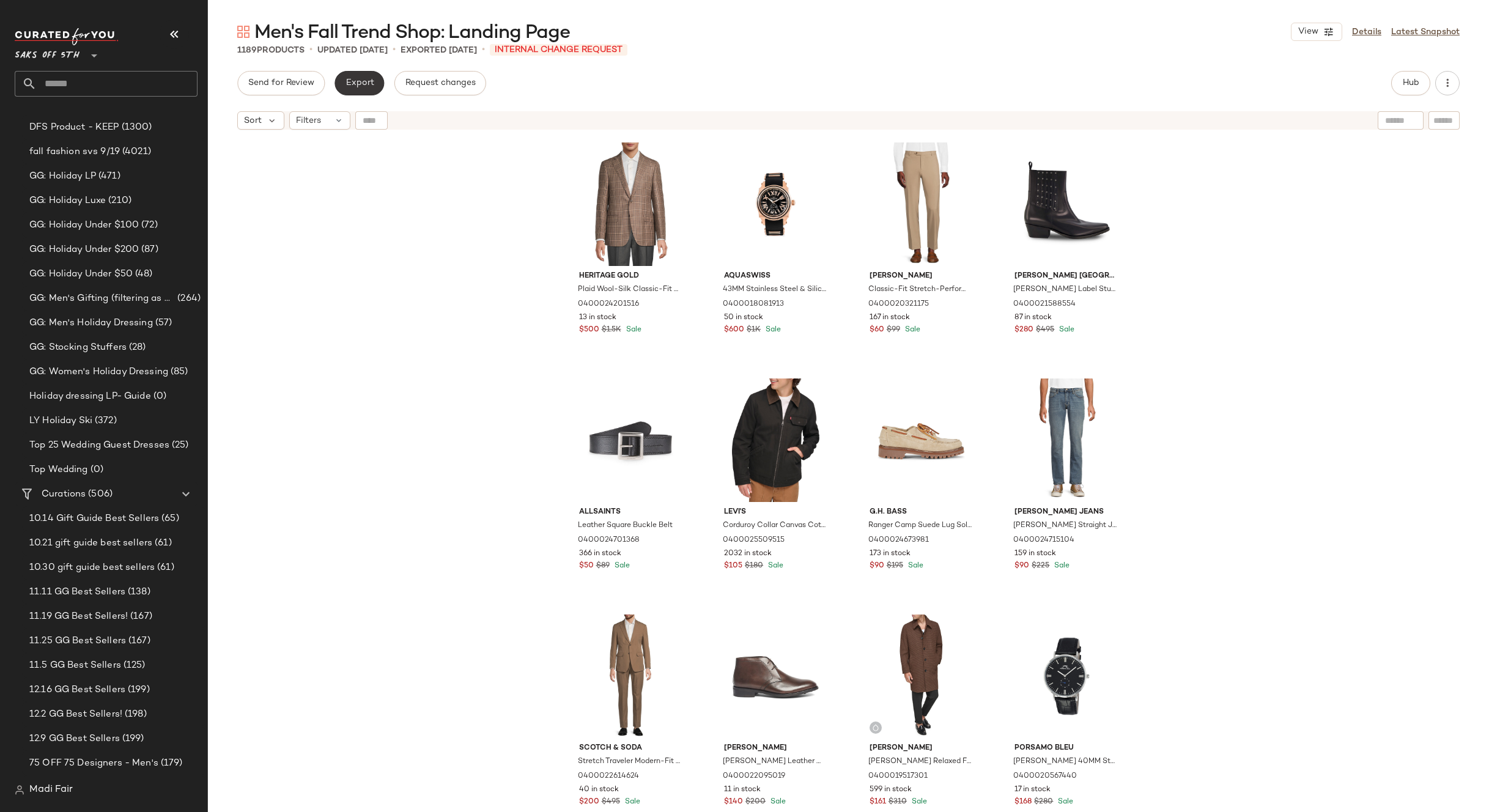
click at [359, 89] on button "Export" at bounding box center [359, 83] width 49 height 25
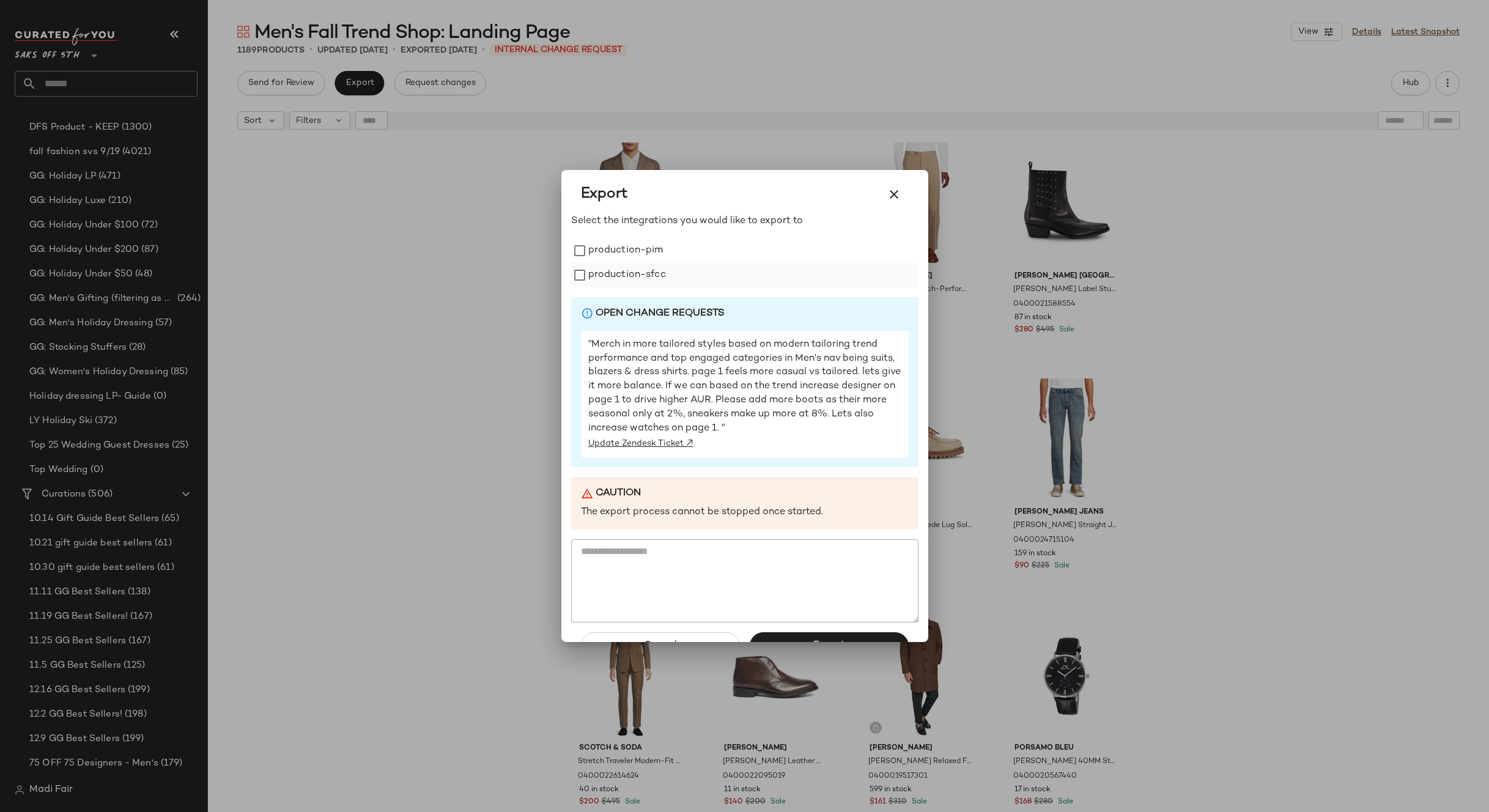
drag, startPoint x: 645, startPoint y: 274, endPoint x: 642, endPoint y: 268, distance: 6.7
click at [644, 273] on label "production-sfcc" at bounding box center [627, 275] width 78 height 25
click at [635, 253] on label "production-pim" at bounding box center [626, 251] width 75 height 25
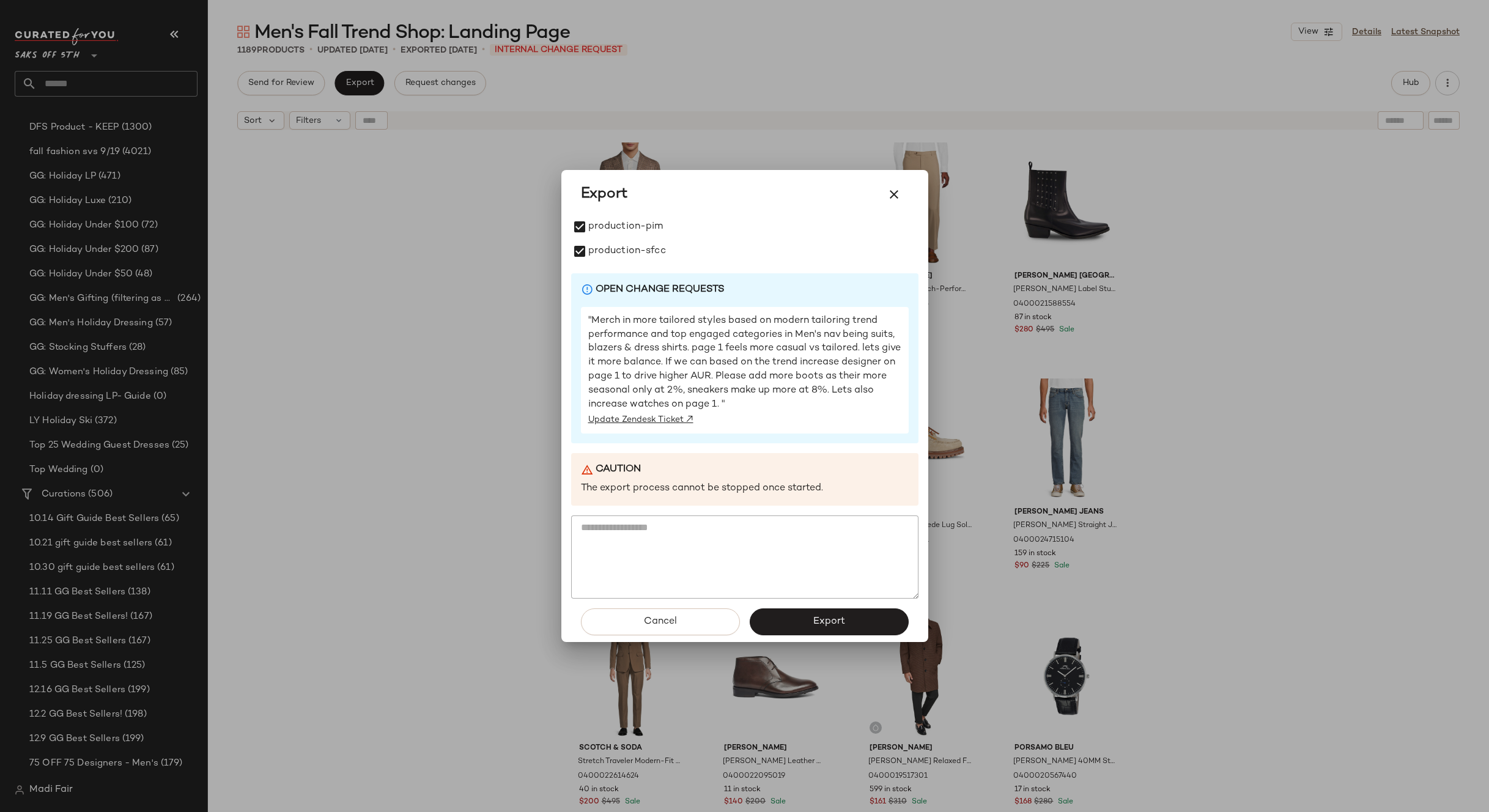
scroll to position [37, 0]
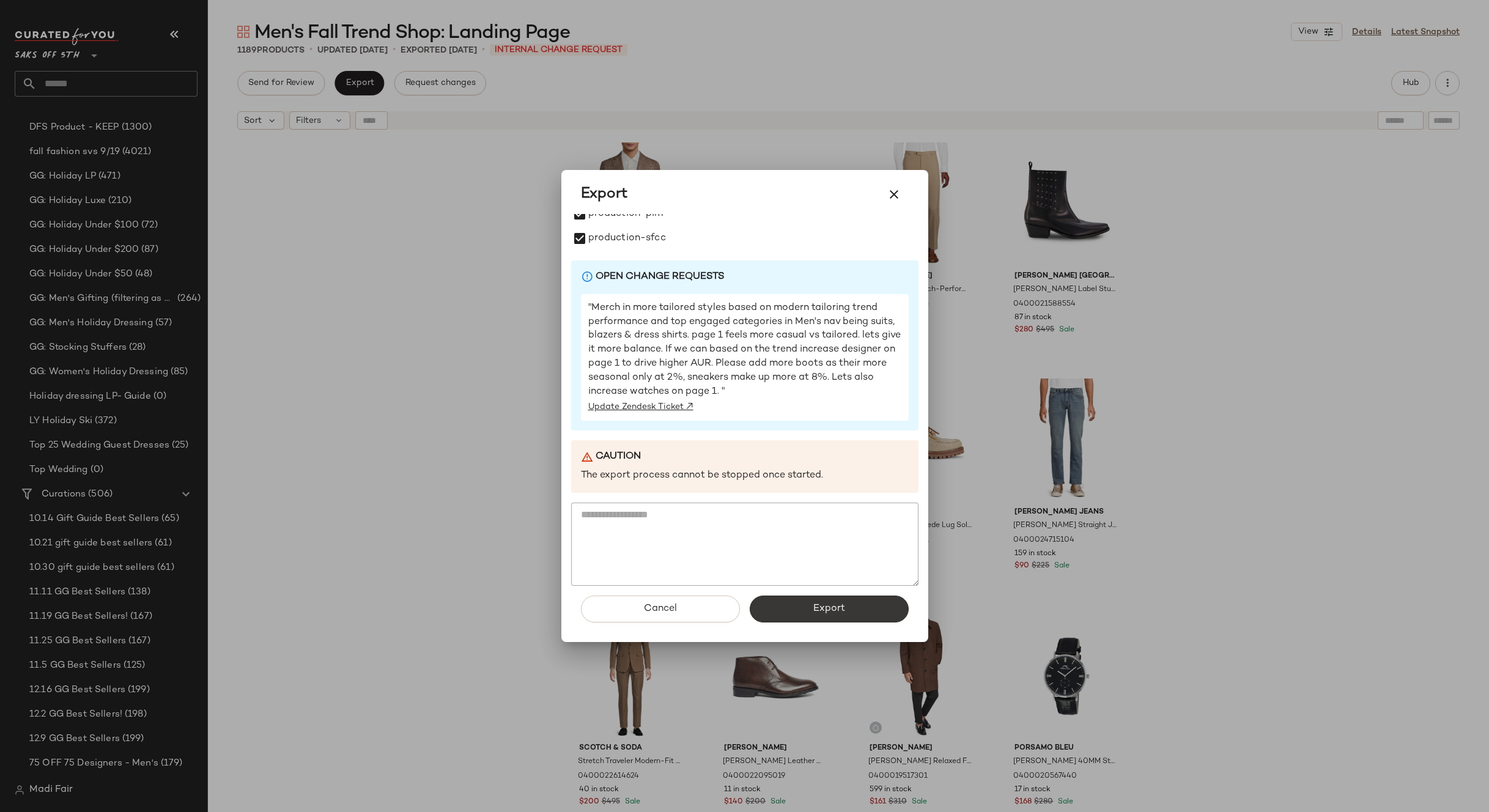
click at [834, 614] on span "Export" at bounding box center [829, 609] width 32 height 12
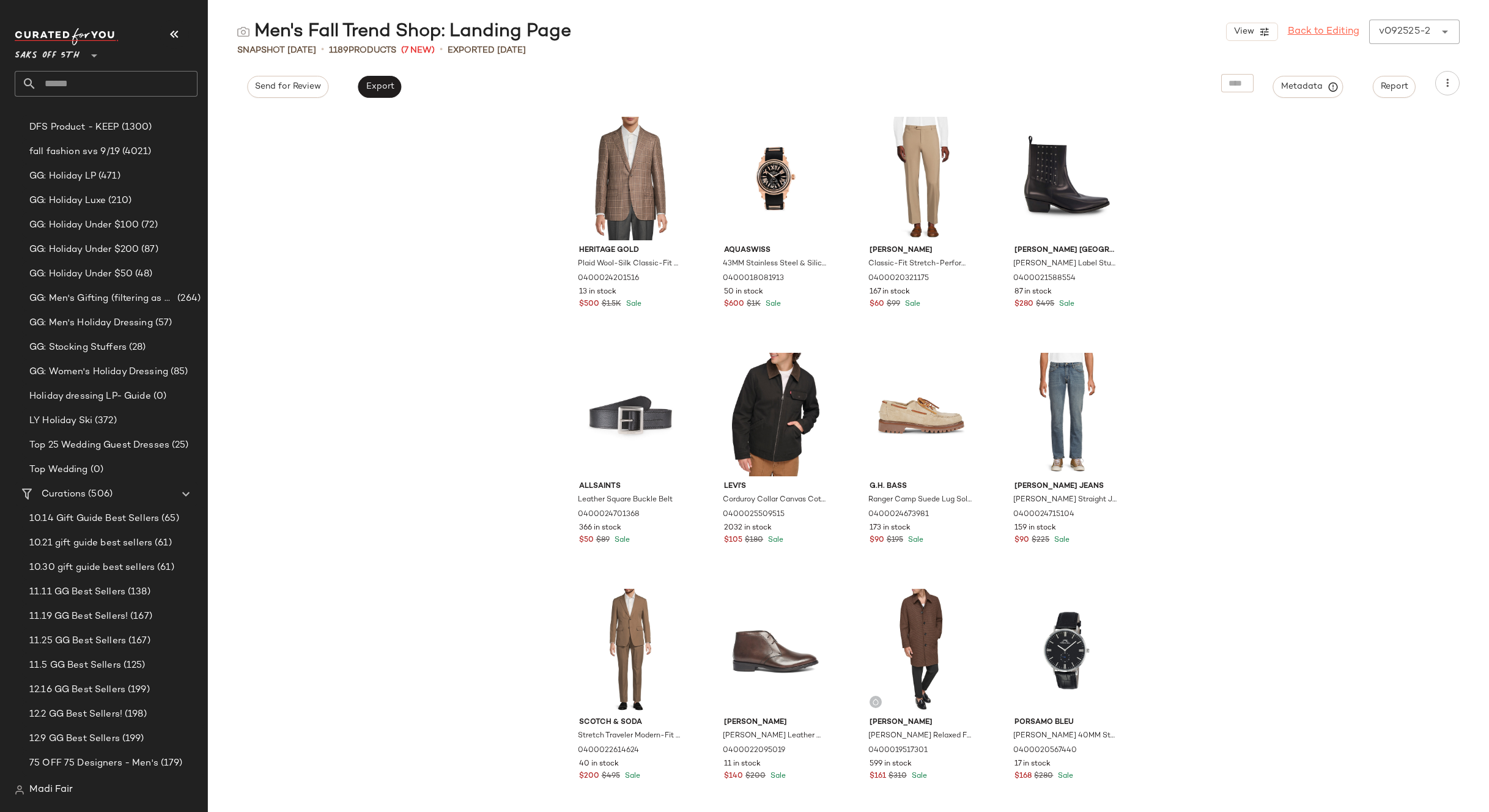
click at [1322, 25] on link "Back to Editing" at bounding box center [1324, 32] width 71 height 15
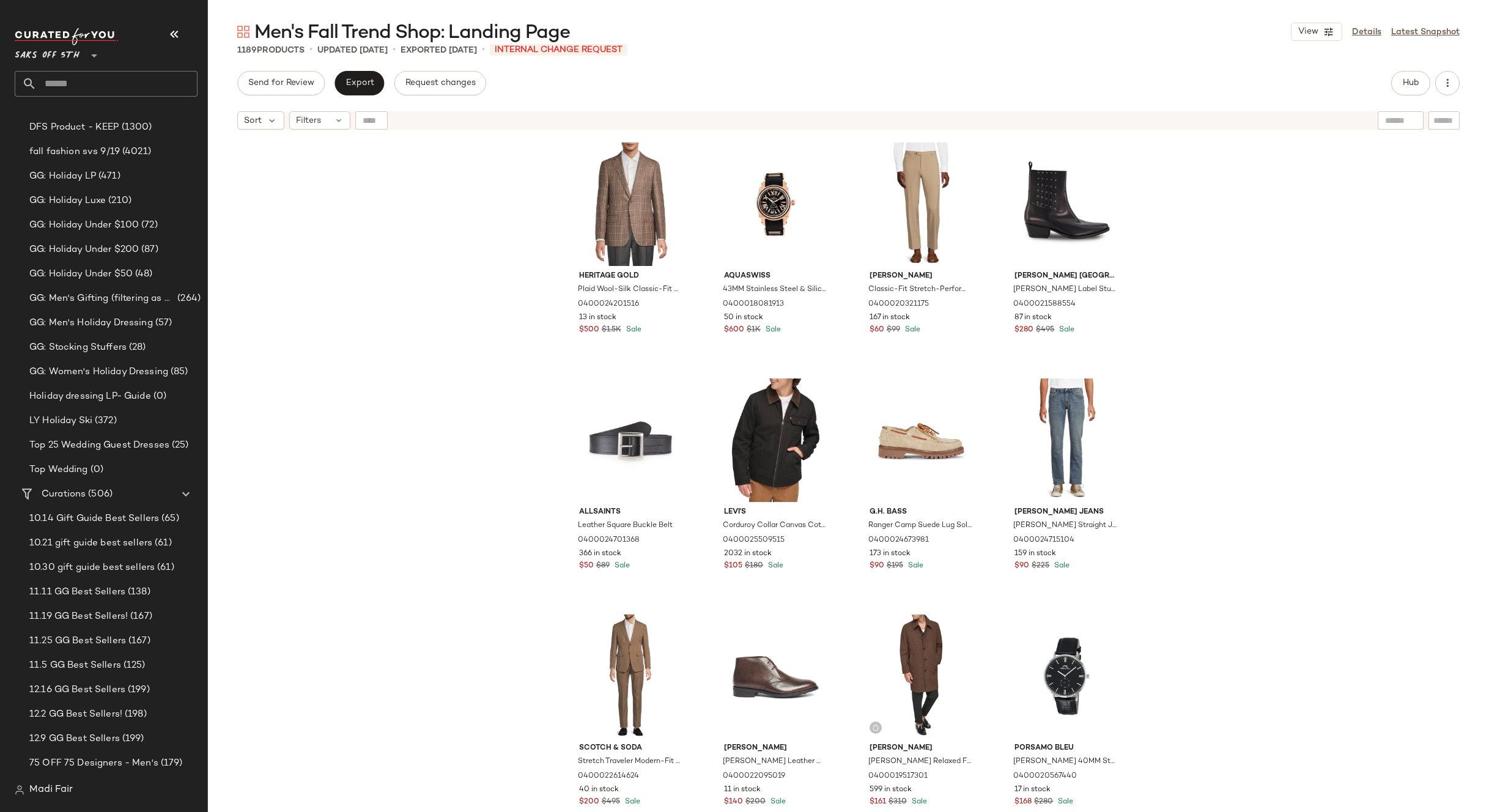
click at [1260, 454] on div "Heritage Gold Plaid Wool-Silk Classic-Fit Sport Coat 0400024201516 13 in stock …" at bounding box center [849, 489] width 1281 height 707
